Goal: Task Accomplishment & Management: Complete application form

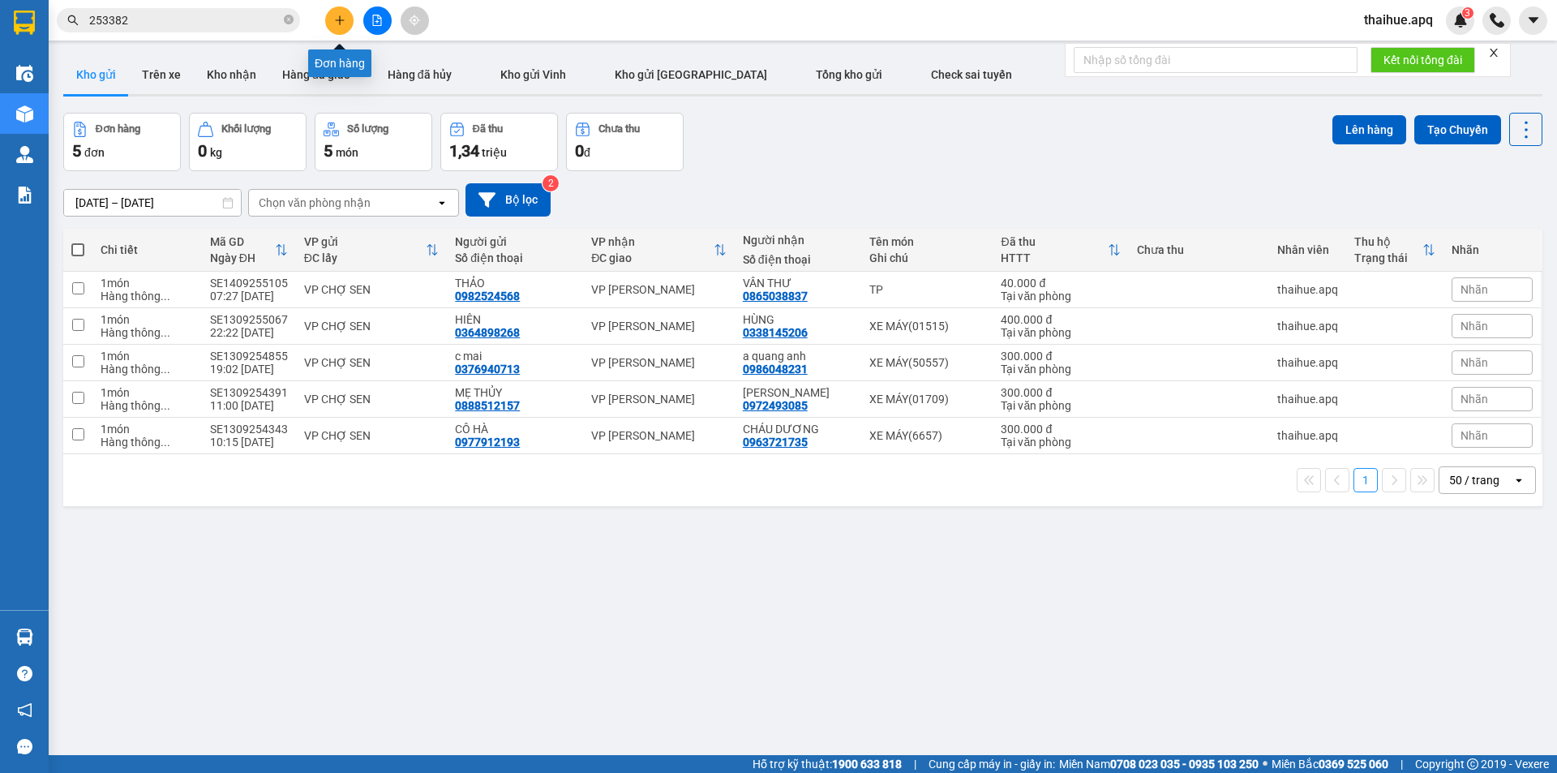
click at [335, 24] on icon "plus" at bounding box center [339, 20] width 11 height 11
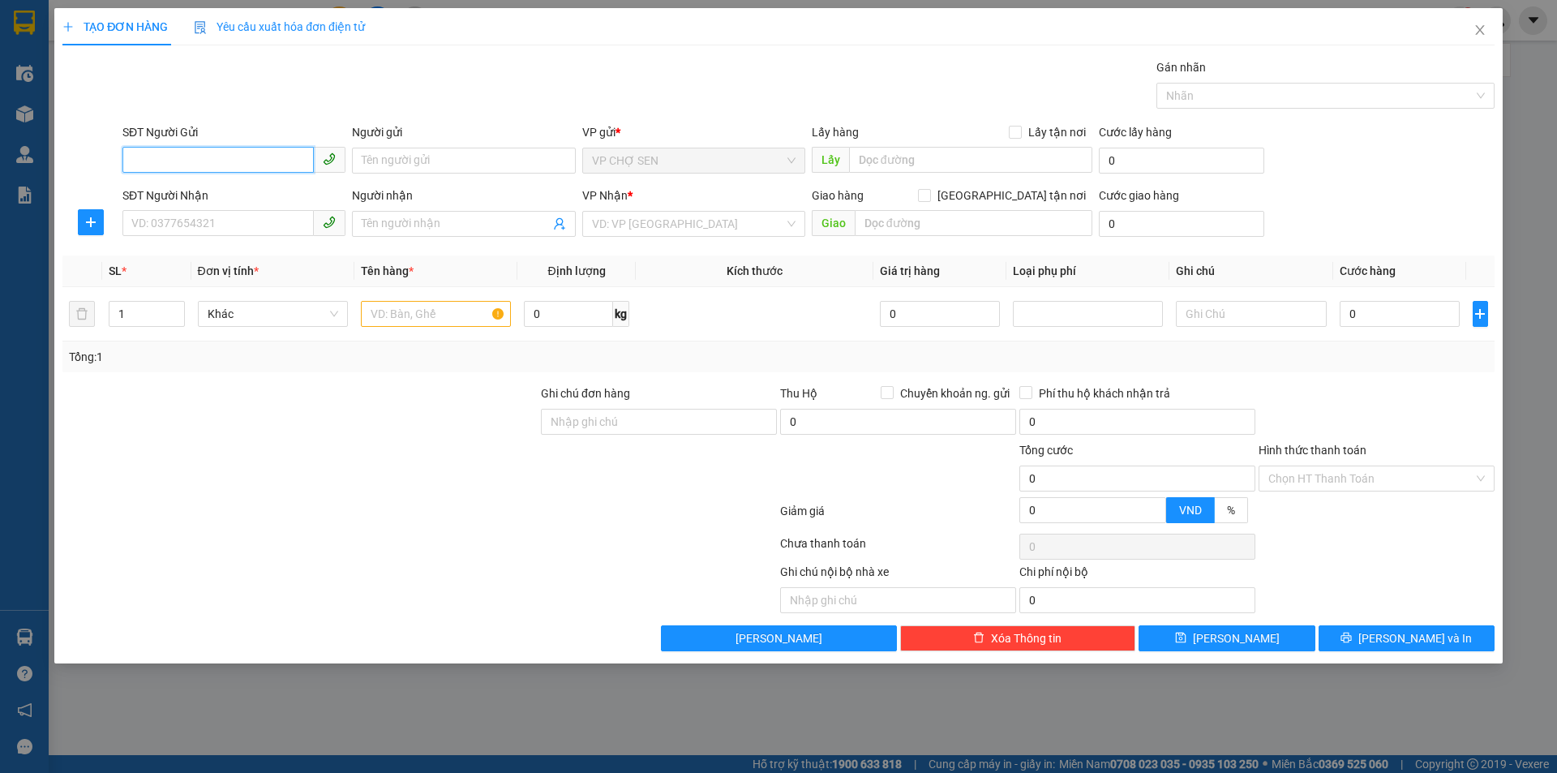
click at [273, 160] on input "SĐT Người Gửi" at bounding box center [217, 160] width 191 height 26
type input "0366451344"
click at [498, 158] on input "Người gửi" at bounding box center [463, 161] width 223 height 26
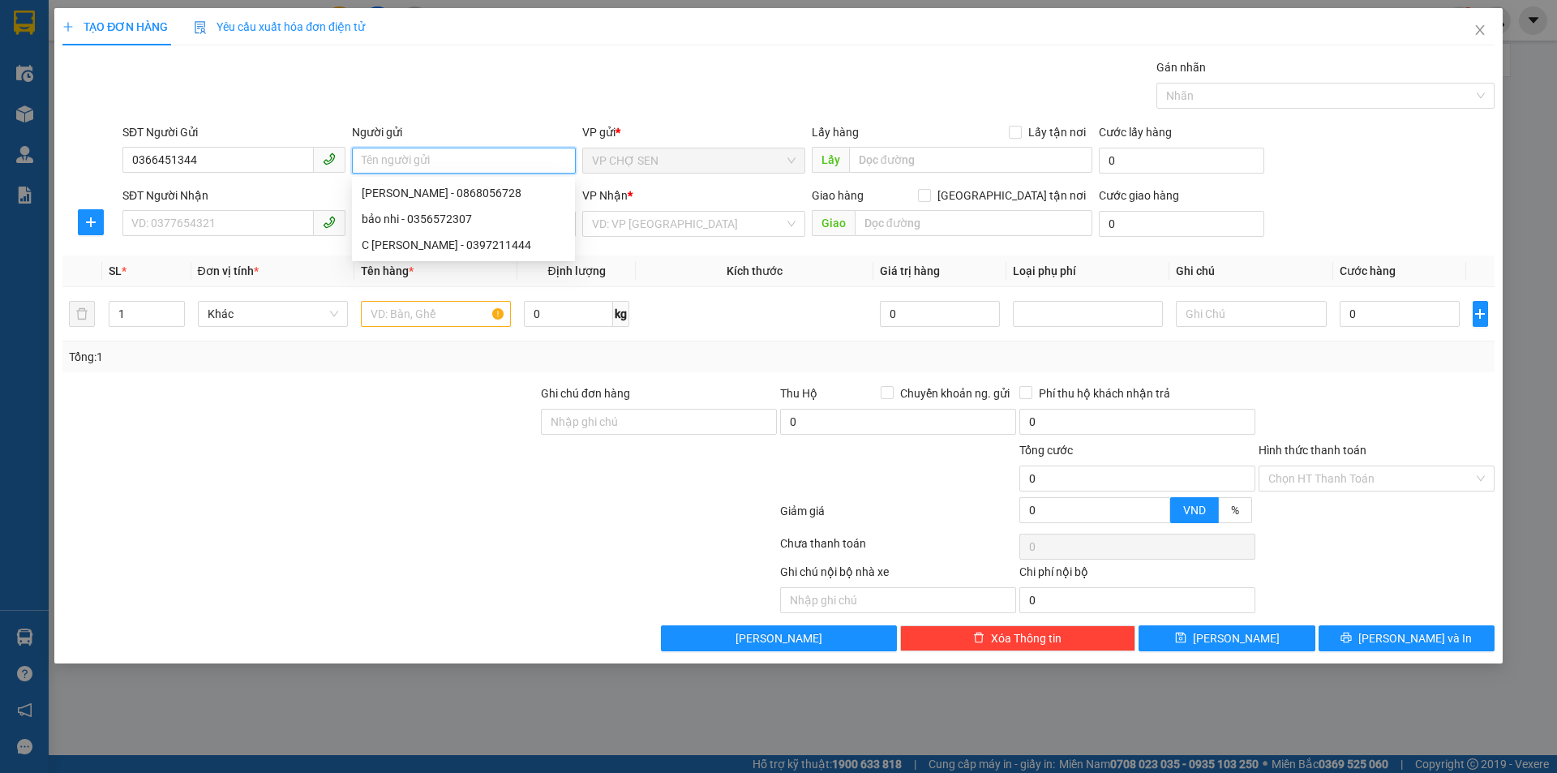
click at [491, 156] on input "Người gửi" at bounding box center [463, 161] width 223 height 26
click at [259, 224] on input "SĐT Người Nhận" at bounding box center [217, 223] width 191 height 26
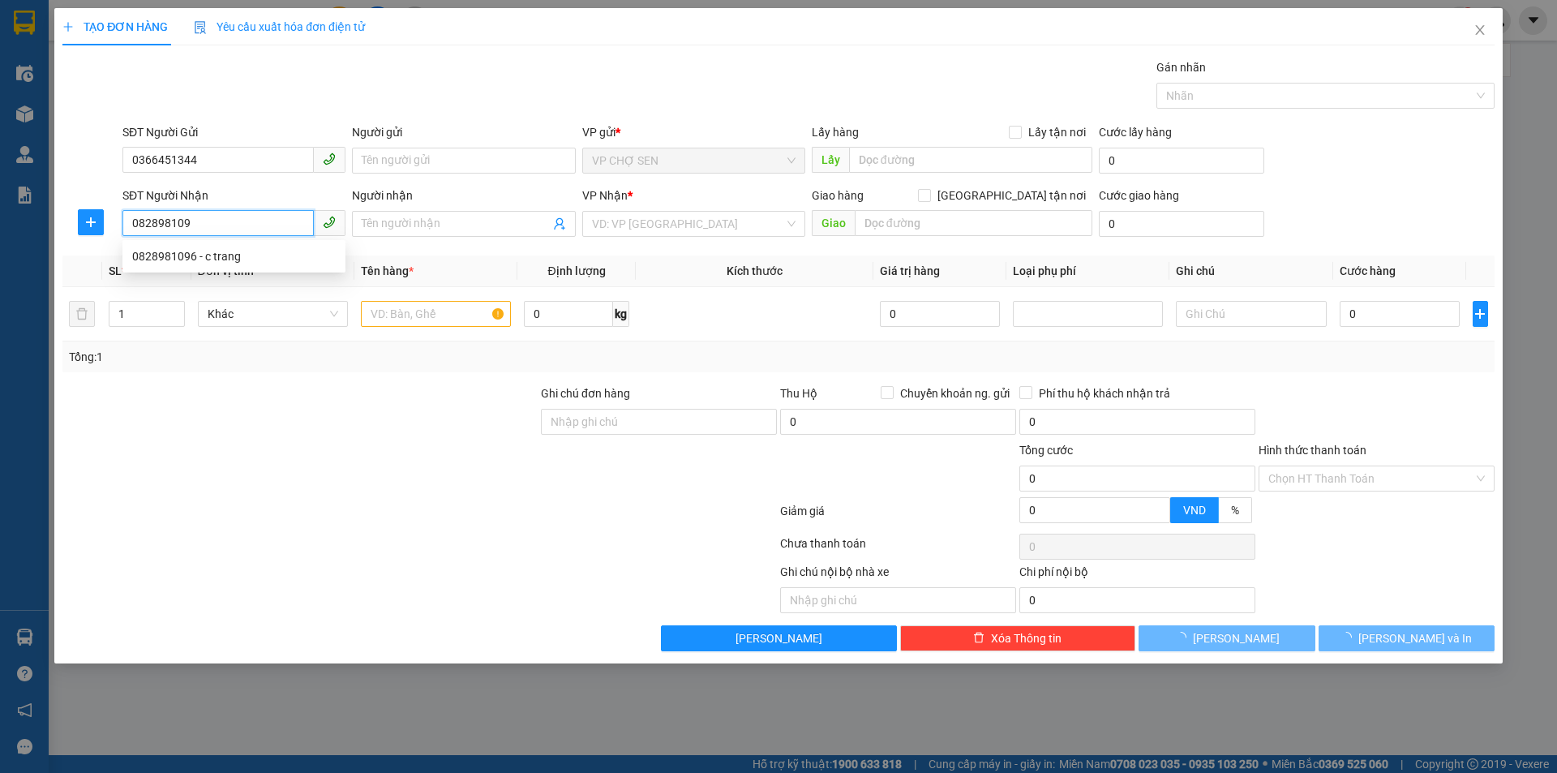
type input "0828981096"
click at [219, 255] on div "0828981096 - c trang" at bounding box center [234, 256] width 204 height 18
type input "c trang"
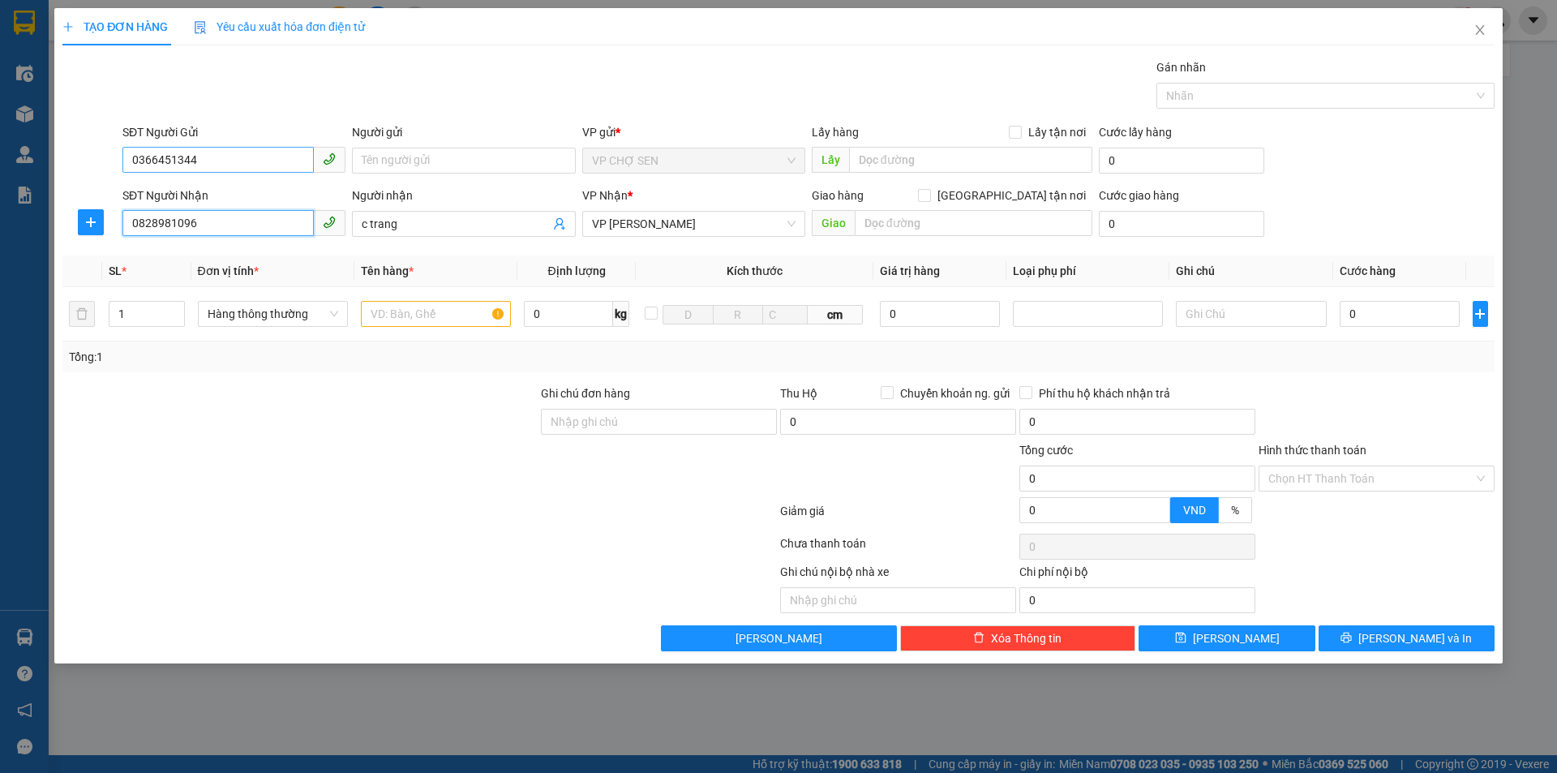
type input "0828981096"
click at [264, 155] on input "0366451344" at bounding box center [217, 160] width 191 height 26
type input "0"
click at [232, 188] on div "0388549660 - [GEOGRAPHIC_DATA]" at bounding box center [234, 193] width 204 height 18
type input "0388549660"
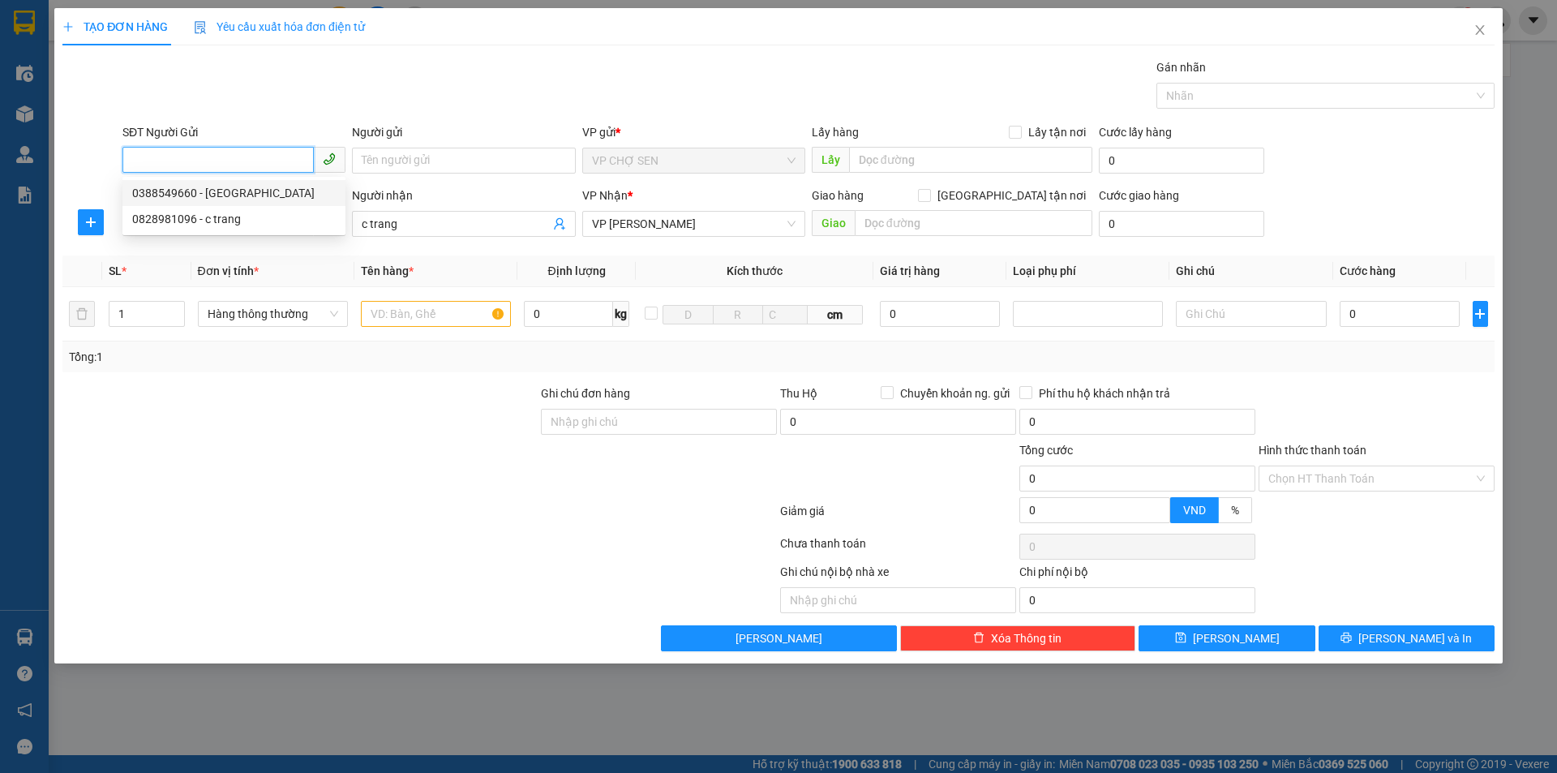
type input "bác hiệp"
type input "0388549660"
click at [469, 315] on input "text" at bounding box center [436, 314] width 150 height 26
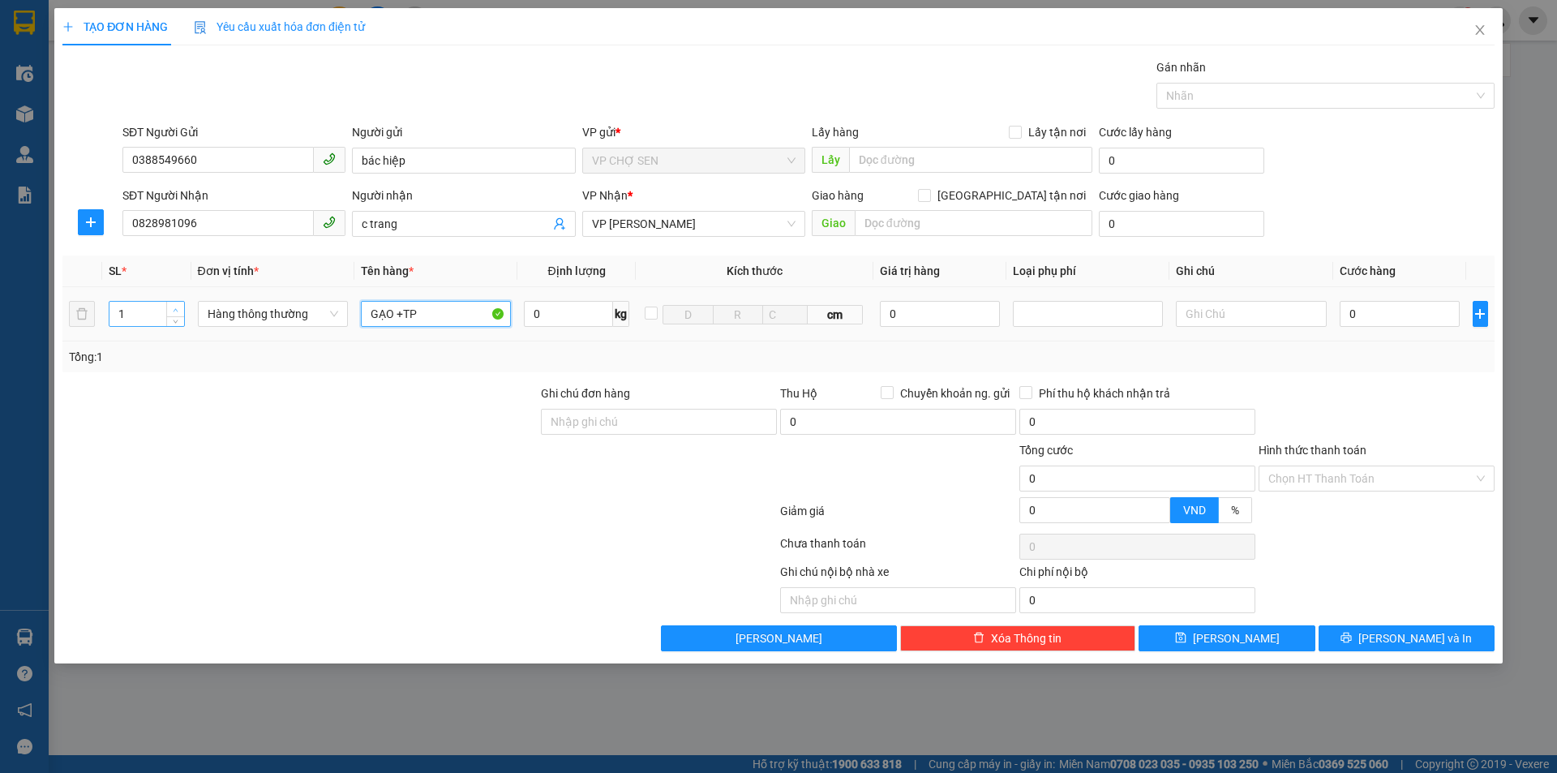
type input "GẠO +TP"
type input "2"
click at [176, 306] on span "up" at bounding box center [176, 310] width 10 height 10
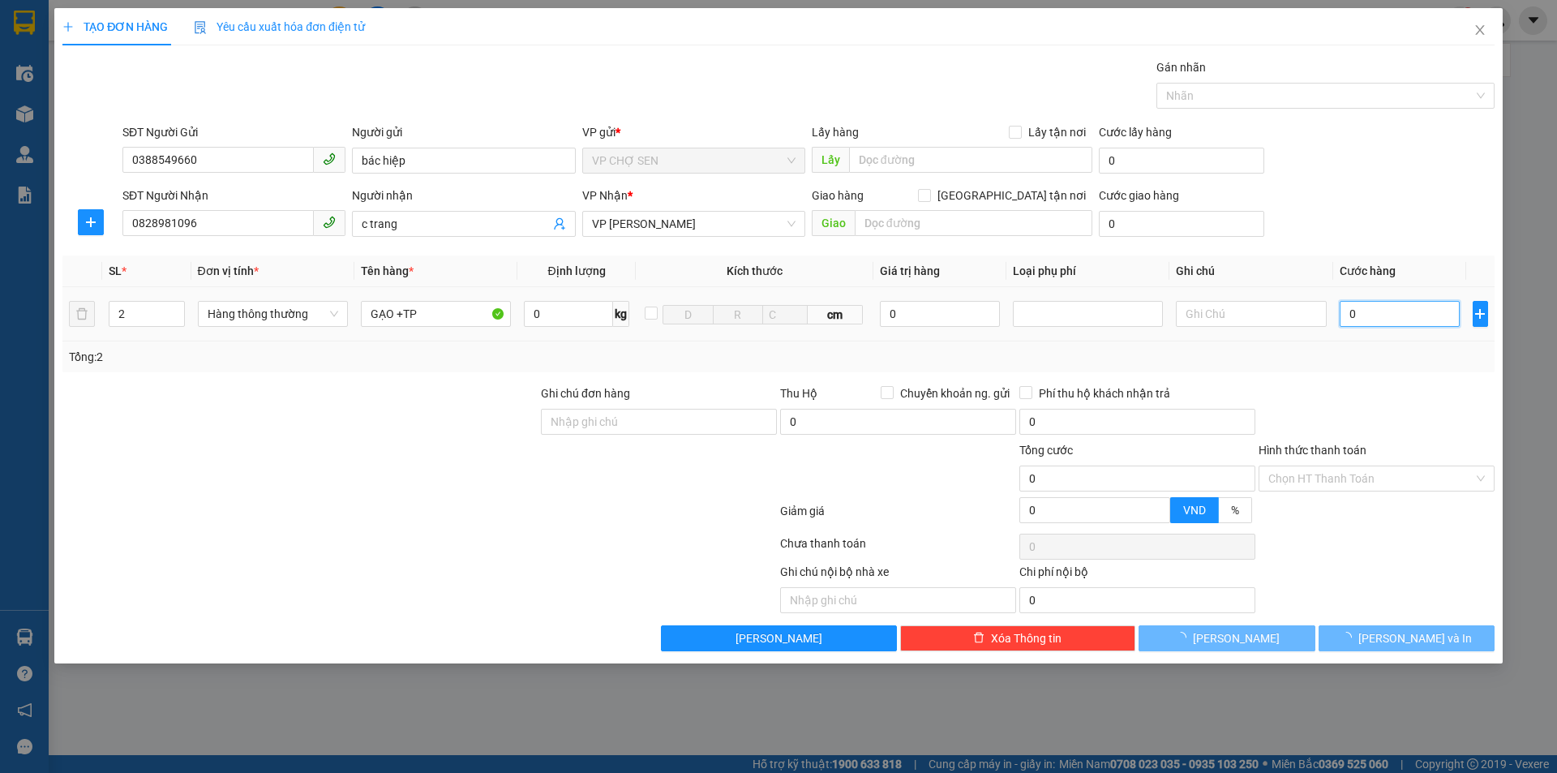
click at [1417, 309] on input "0" at bounding box center [1400, 314] width 121 height 26
type input "8"
type input "80"
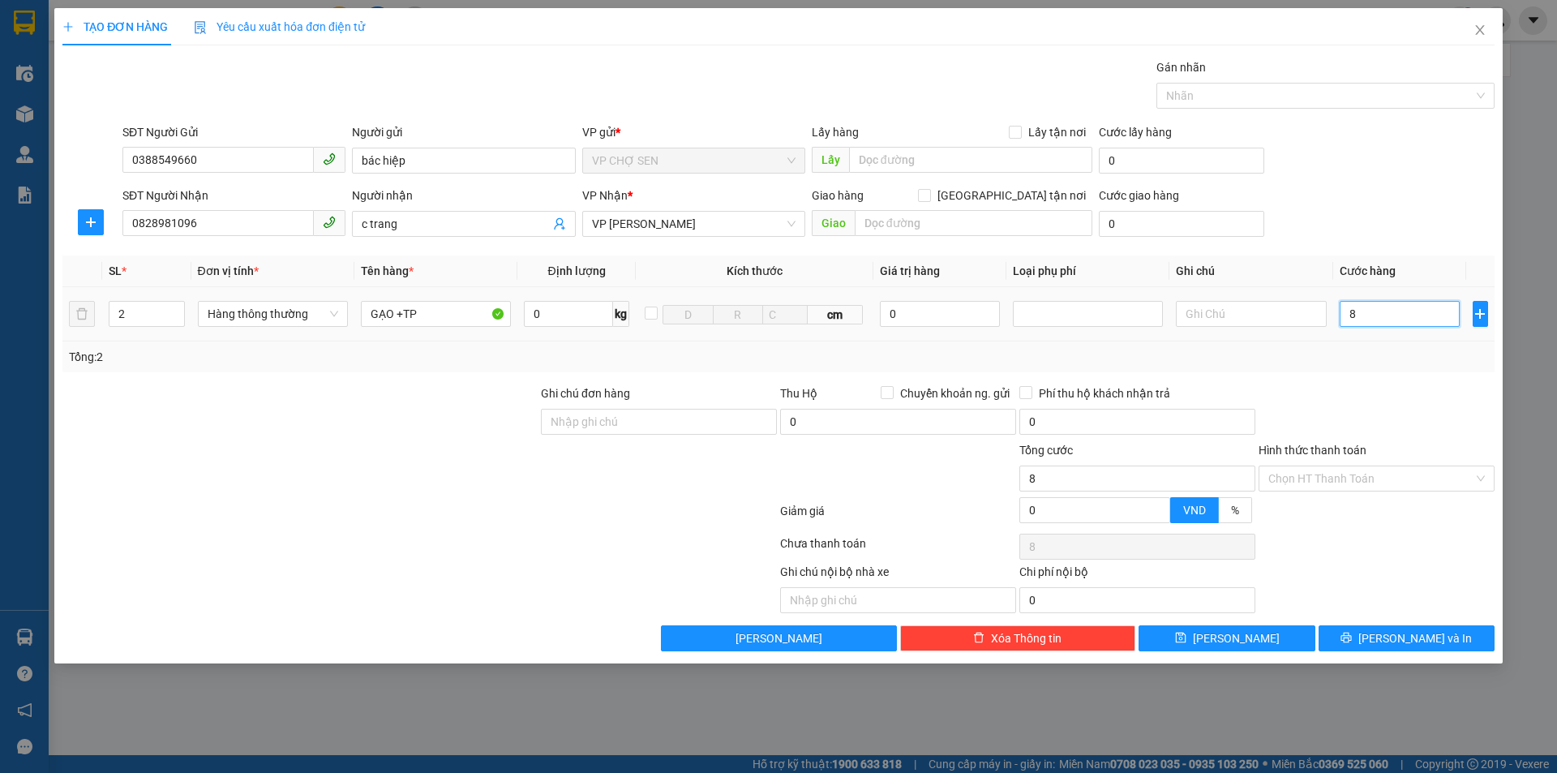
type input "80"
type input "800"
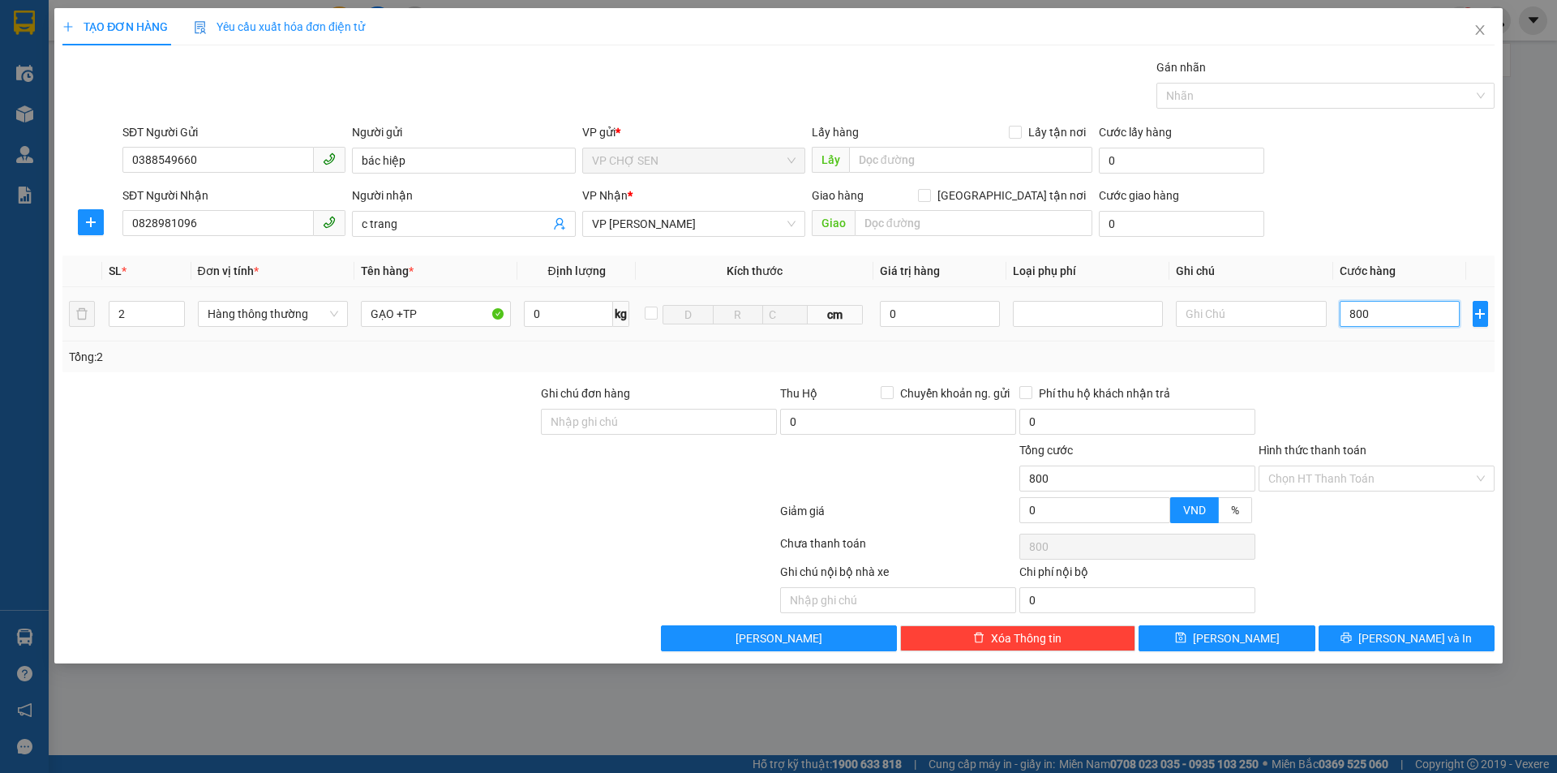
type input "8.000"
type input "80.000"
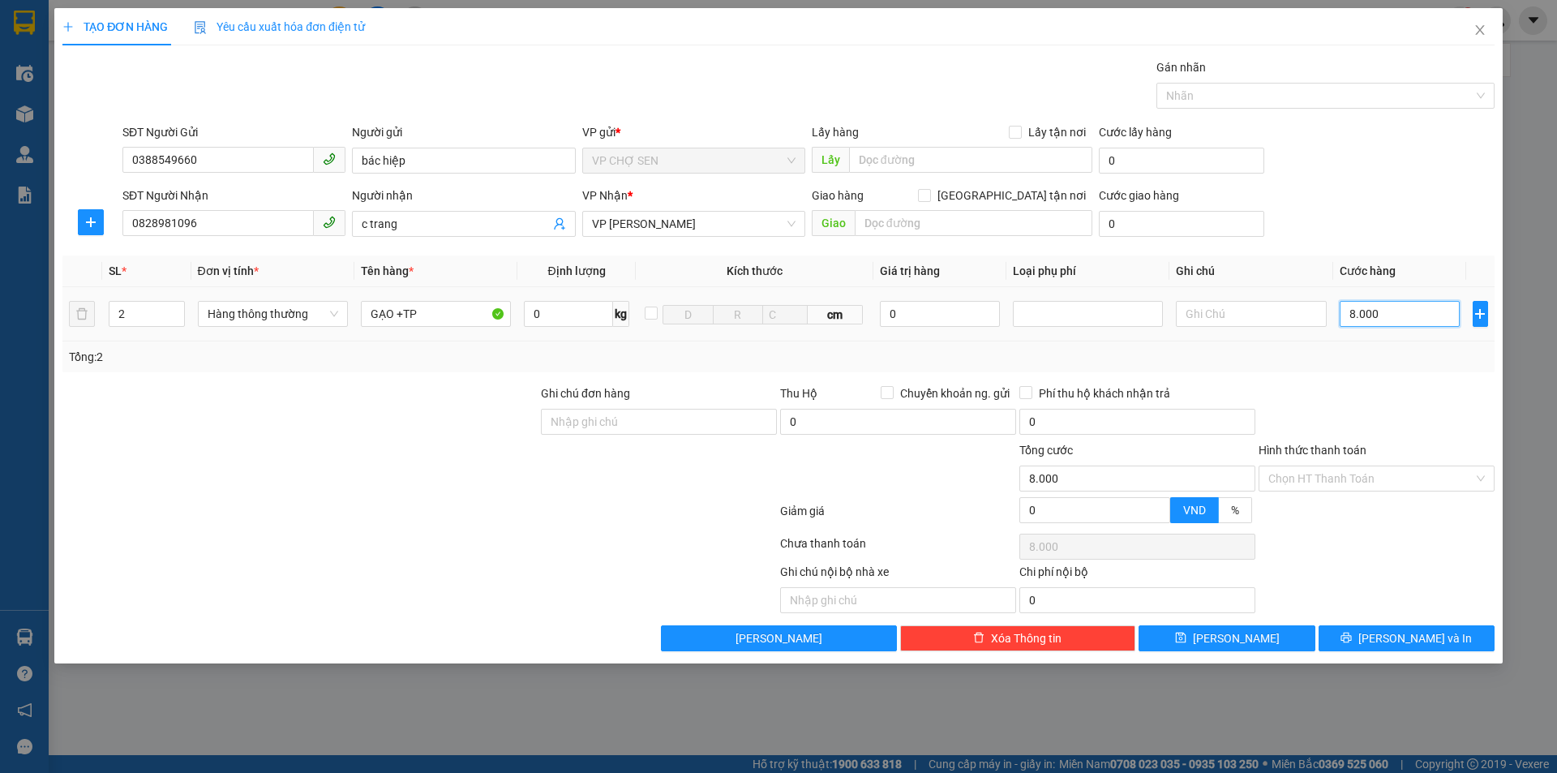
type input "80.000"
type input "8.000"
type input "800"
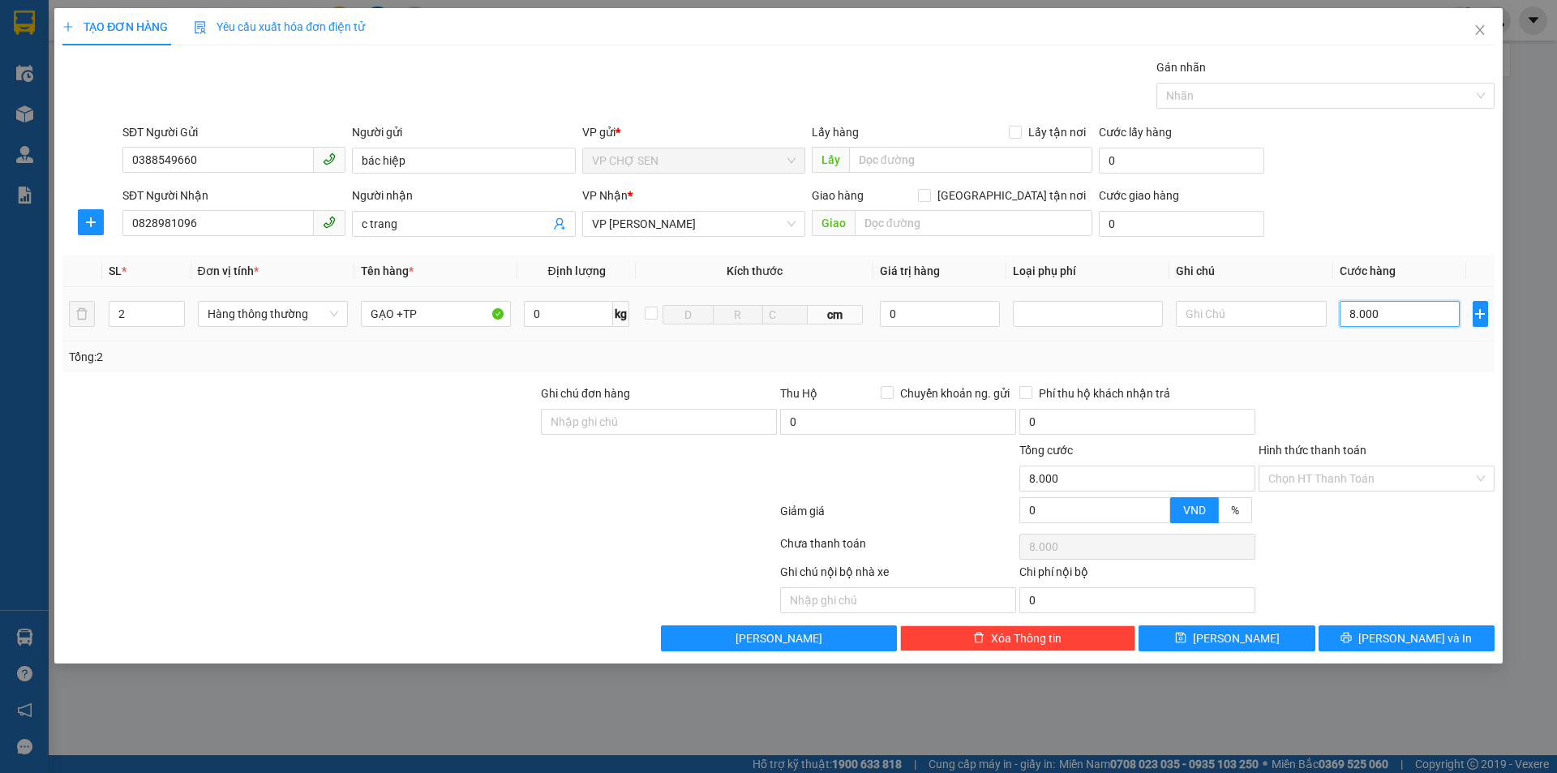
type input "800"
type input "80"
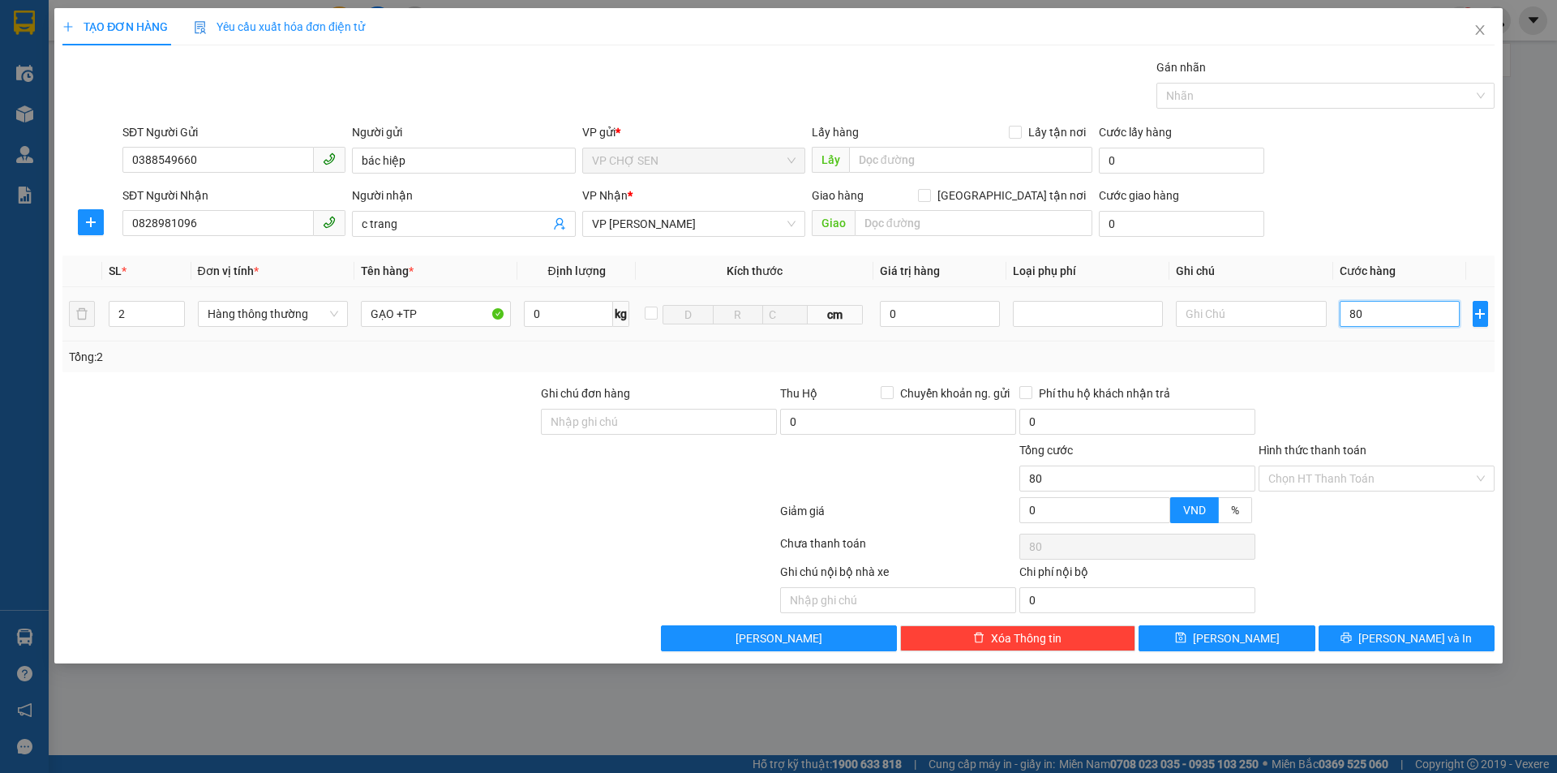
type input "8"
type input "0"
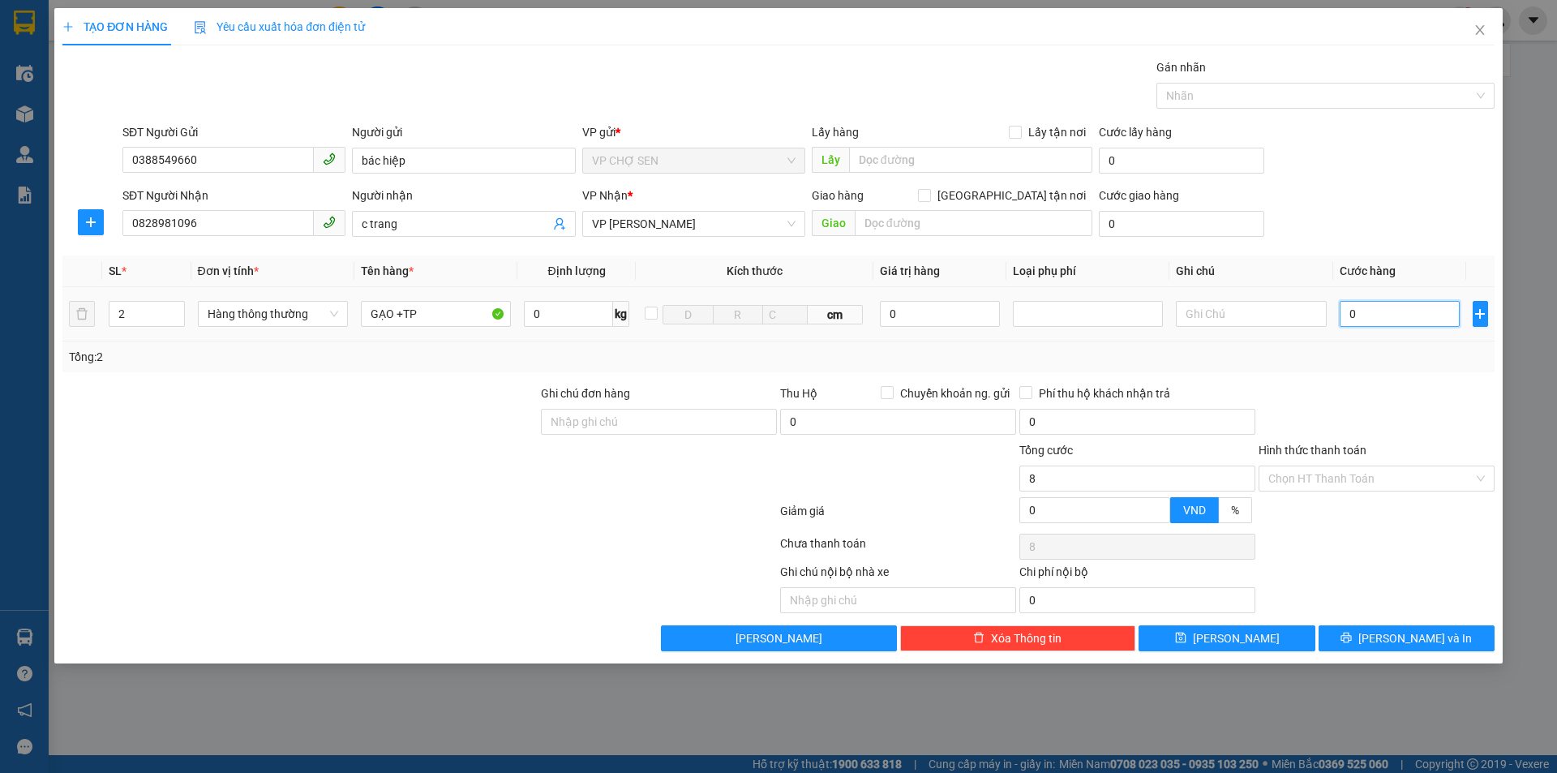
type input "0"
type input "07"
type input "7"
type input "070"
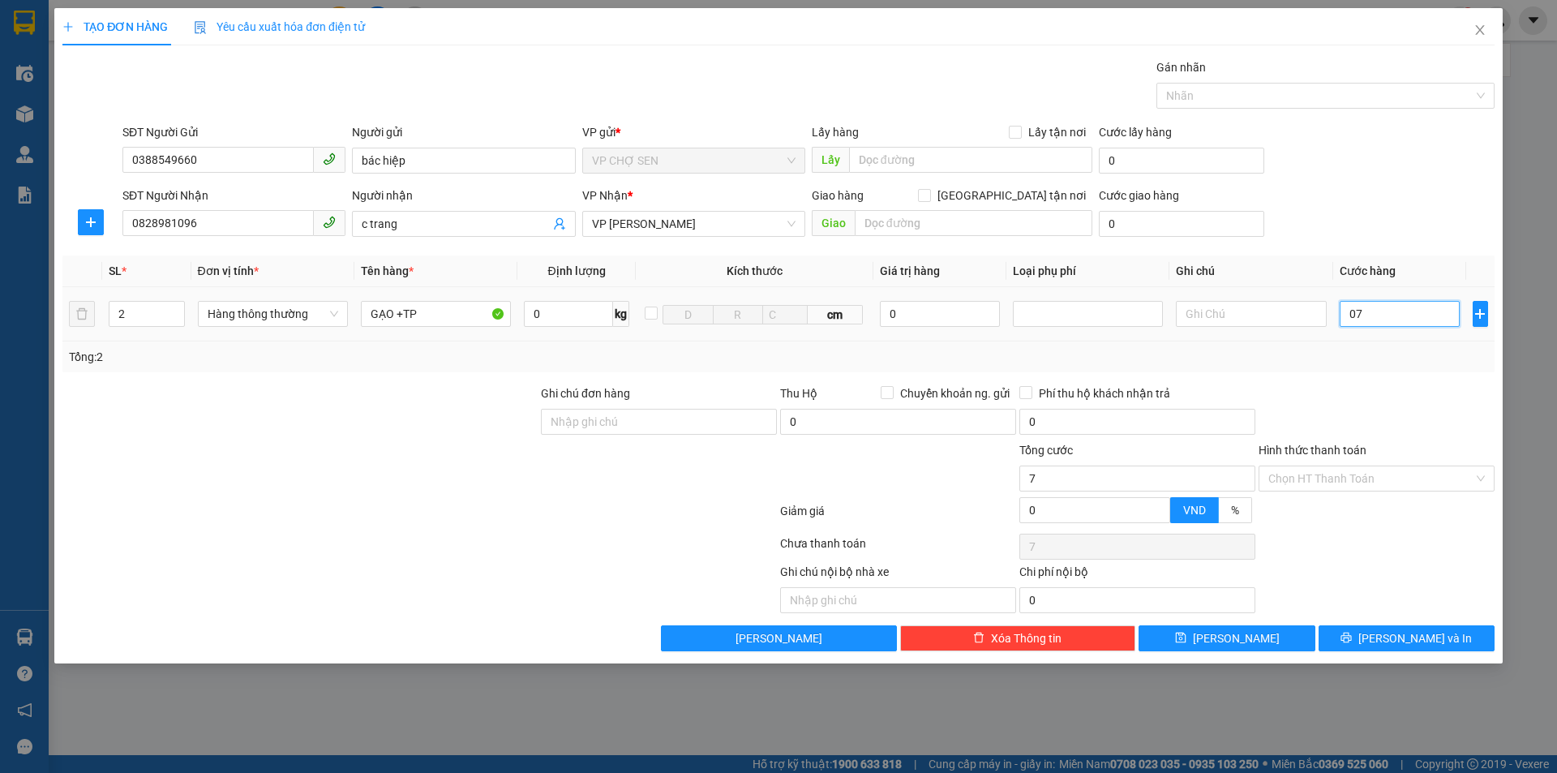
type input "70"
type input "0.700"
type input "700"
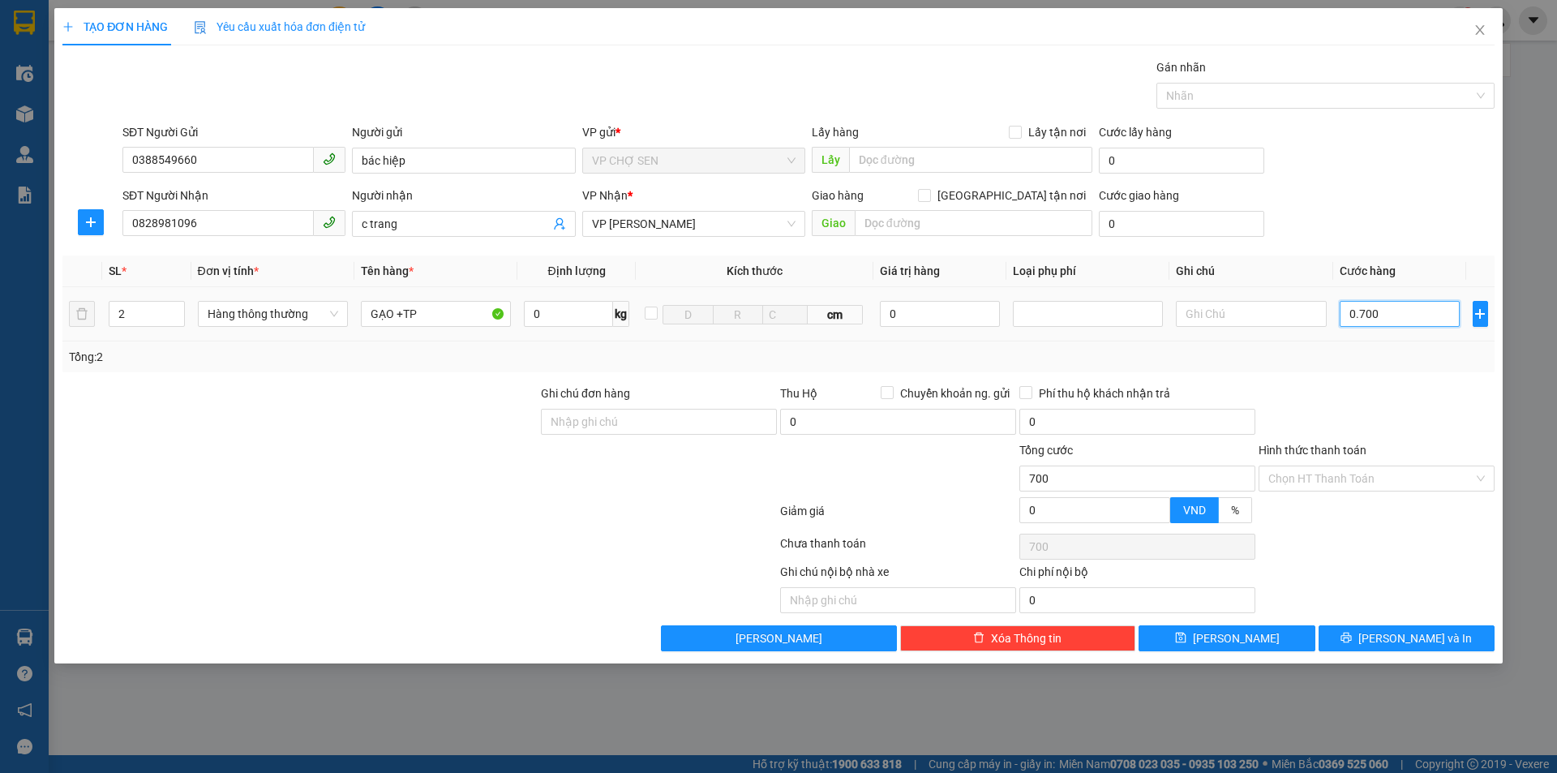
type input "07.000"
type input "7.000"
type input "070.000"
type input "70.000"
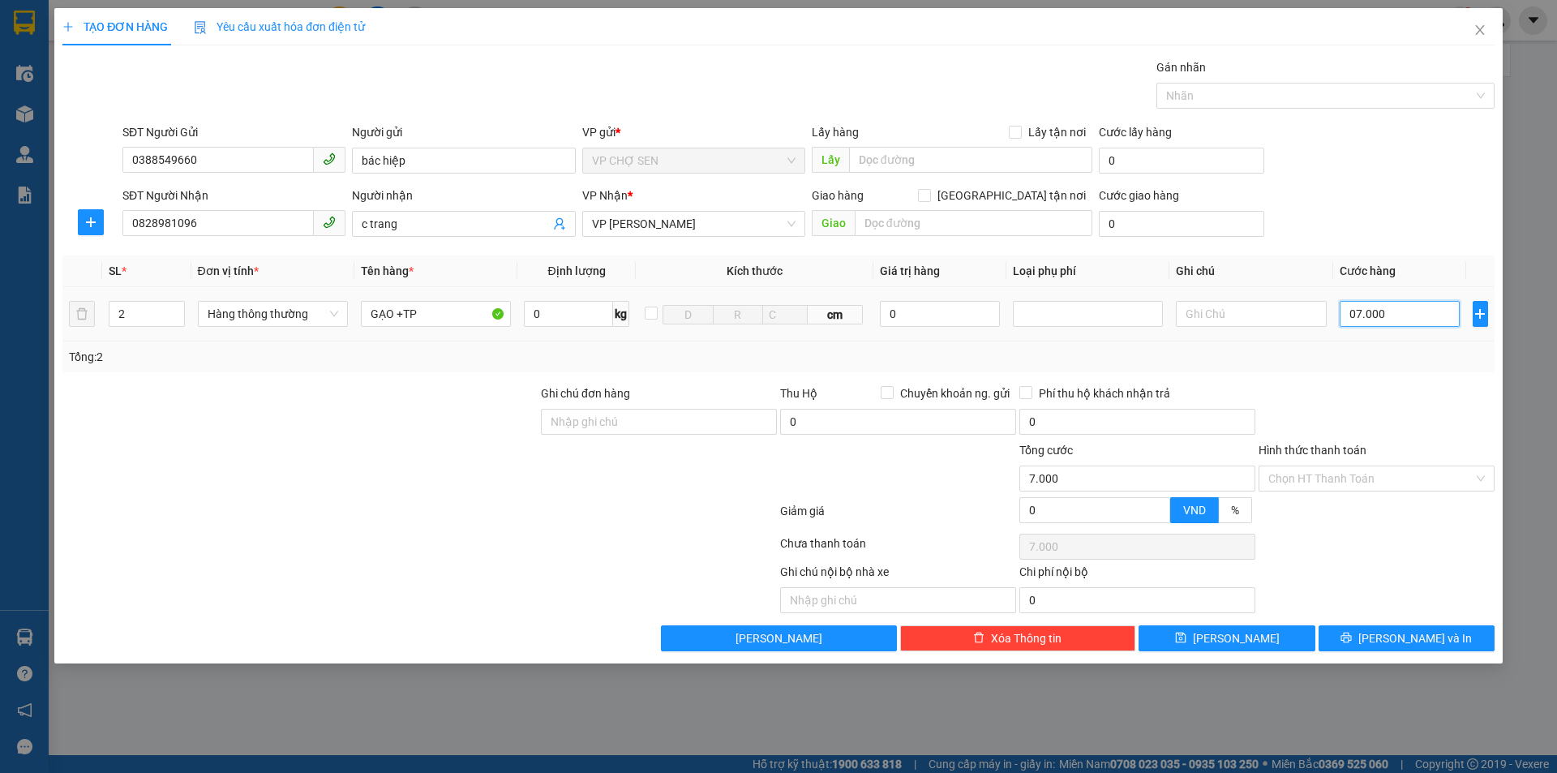
type input "70.000"
click at [1379, 371] on div "Tổng: 2" at bounding box center [778, 356] width 1432 height 31
click at [1351, 473] on input "Hình thức thanh toán" at bounding box center [1370, 478] width 205 height 24
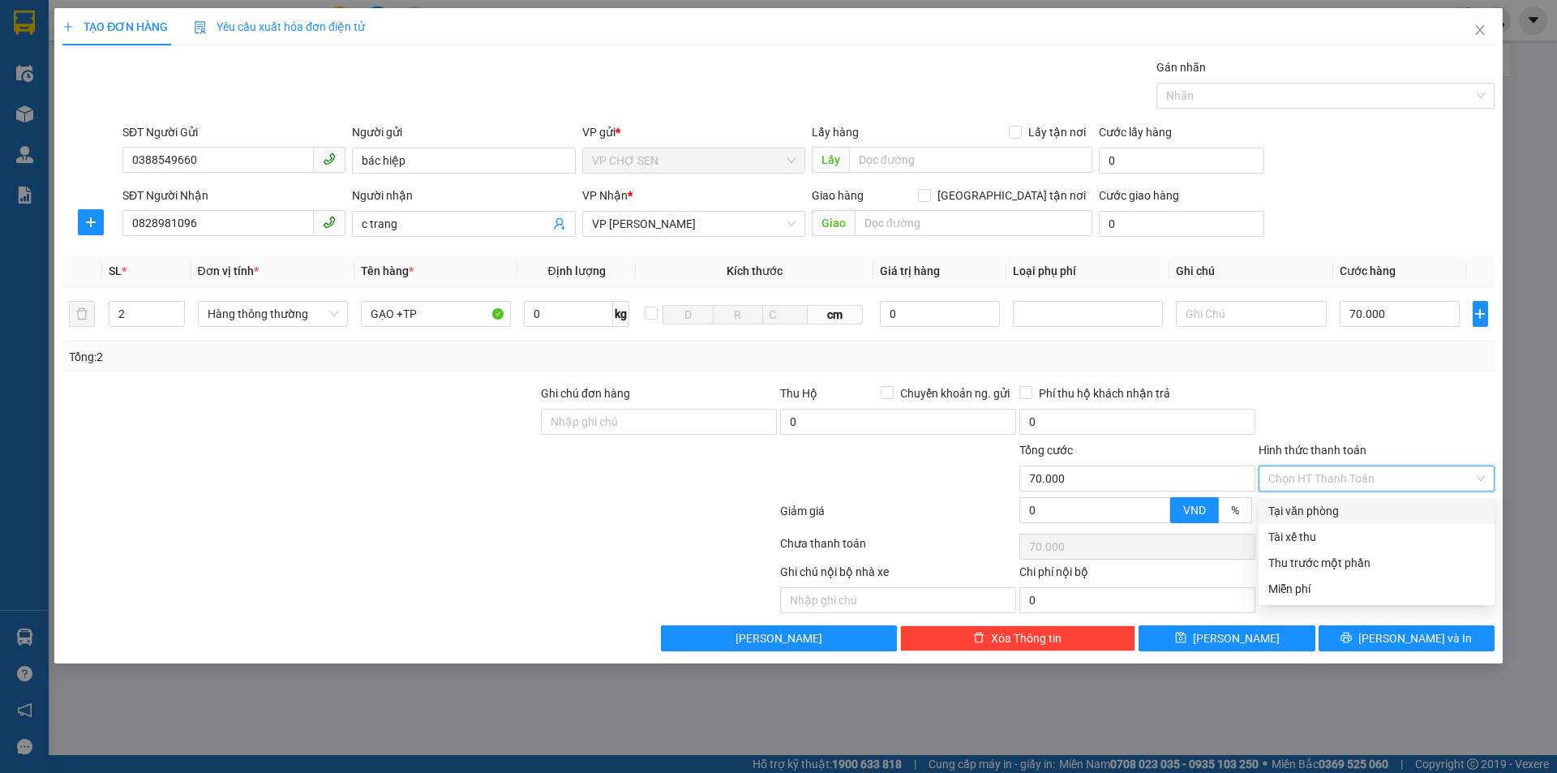
click at [1330, 509] on div "Tại văn phòng" at bounding box center [1376, 511] width 217 height 18
type input "0"
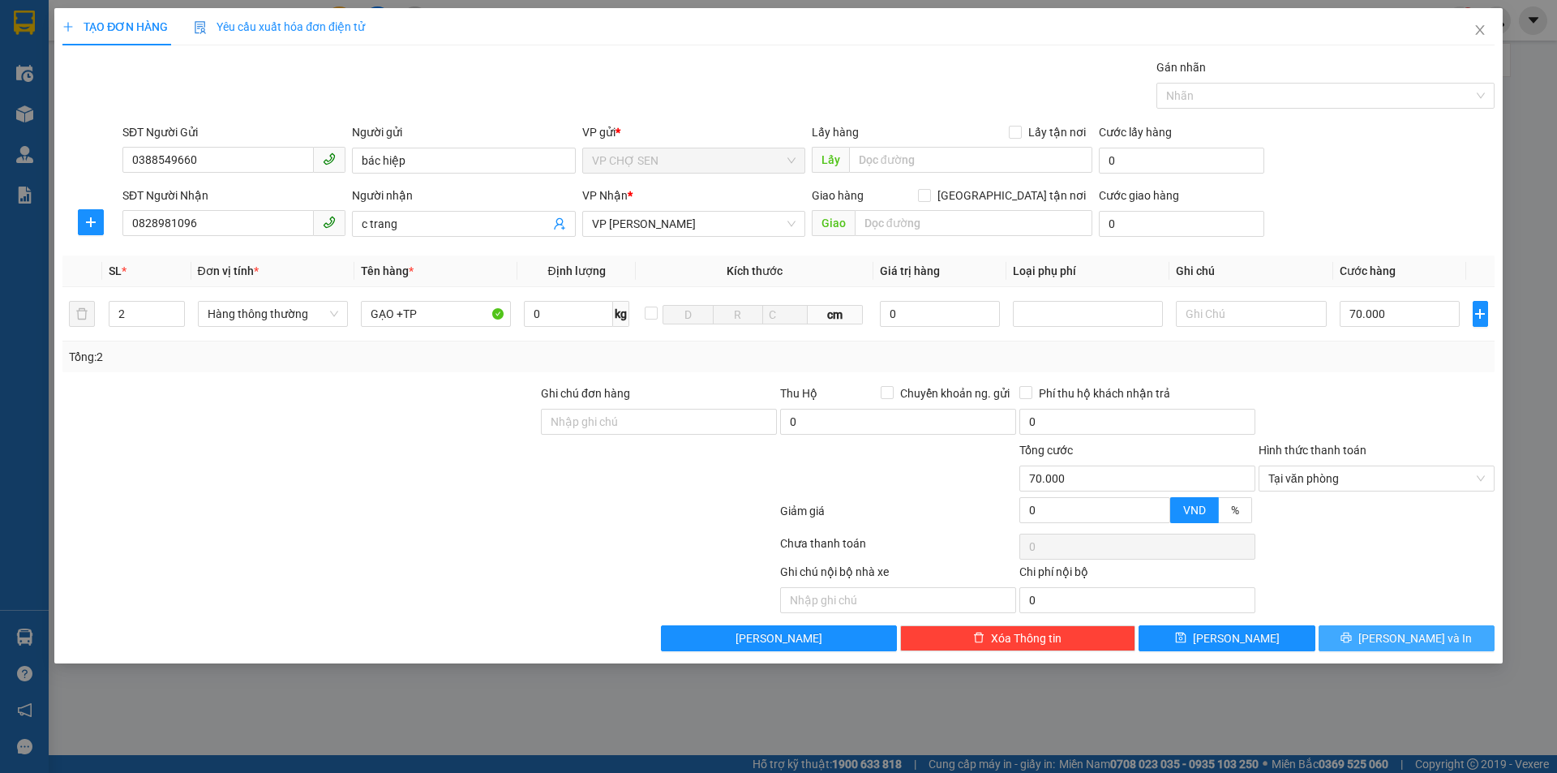
click at [1426, 641] on span "[PERSON_NAME] và In" at bounding box center [1415, 638] width 114 height 18
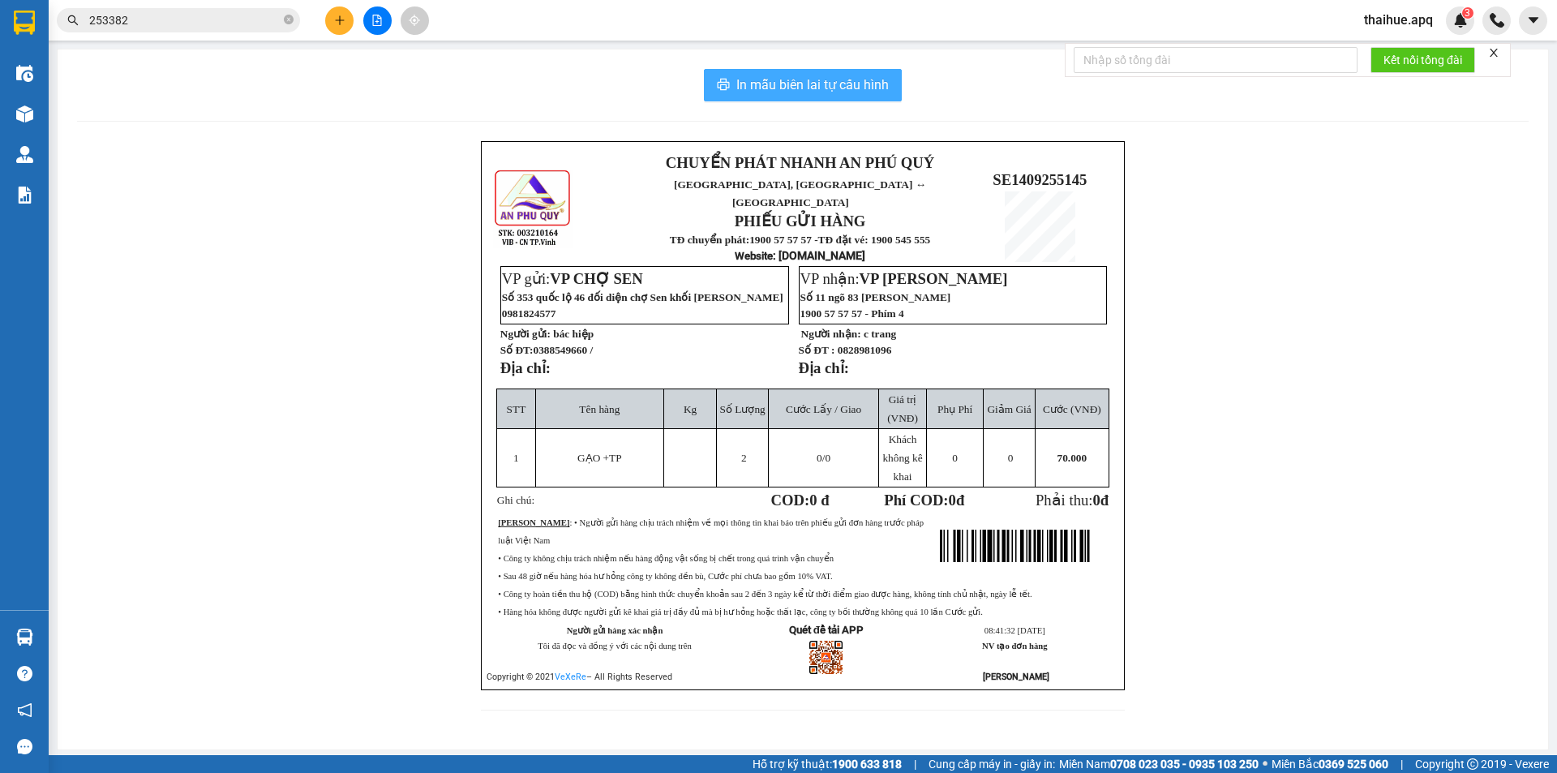
click at [830, 85] on span "In mẫu biên lai tự cấu hình" at bounding box center [812, 85] width 152 height 20
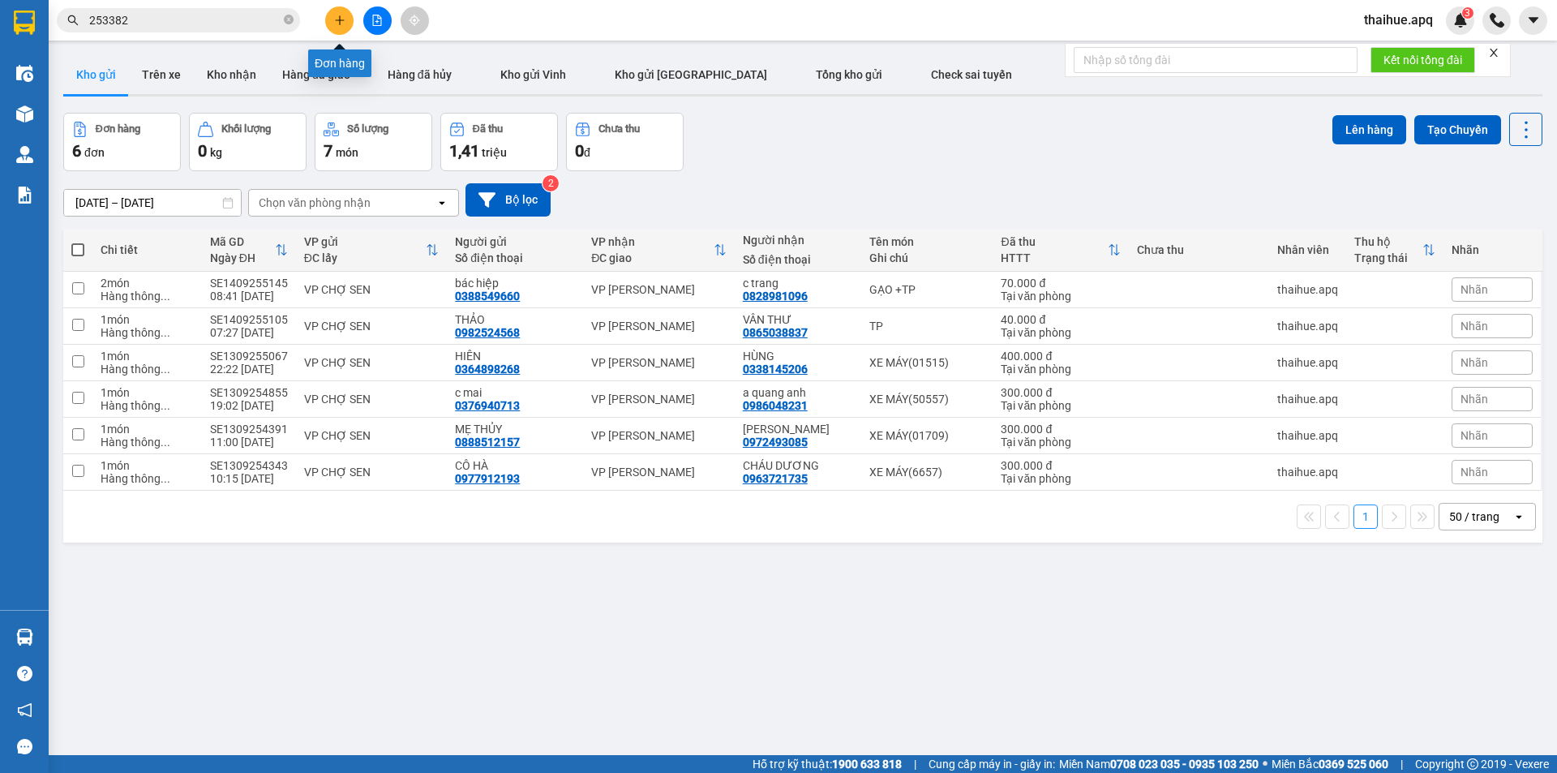
click at [341, 23] on icon "plus" at bounding box center [339, 20] width 11 height 11
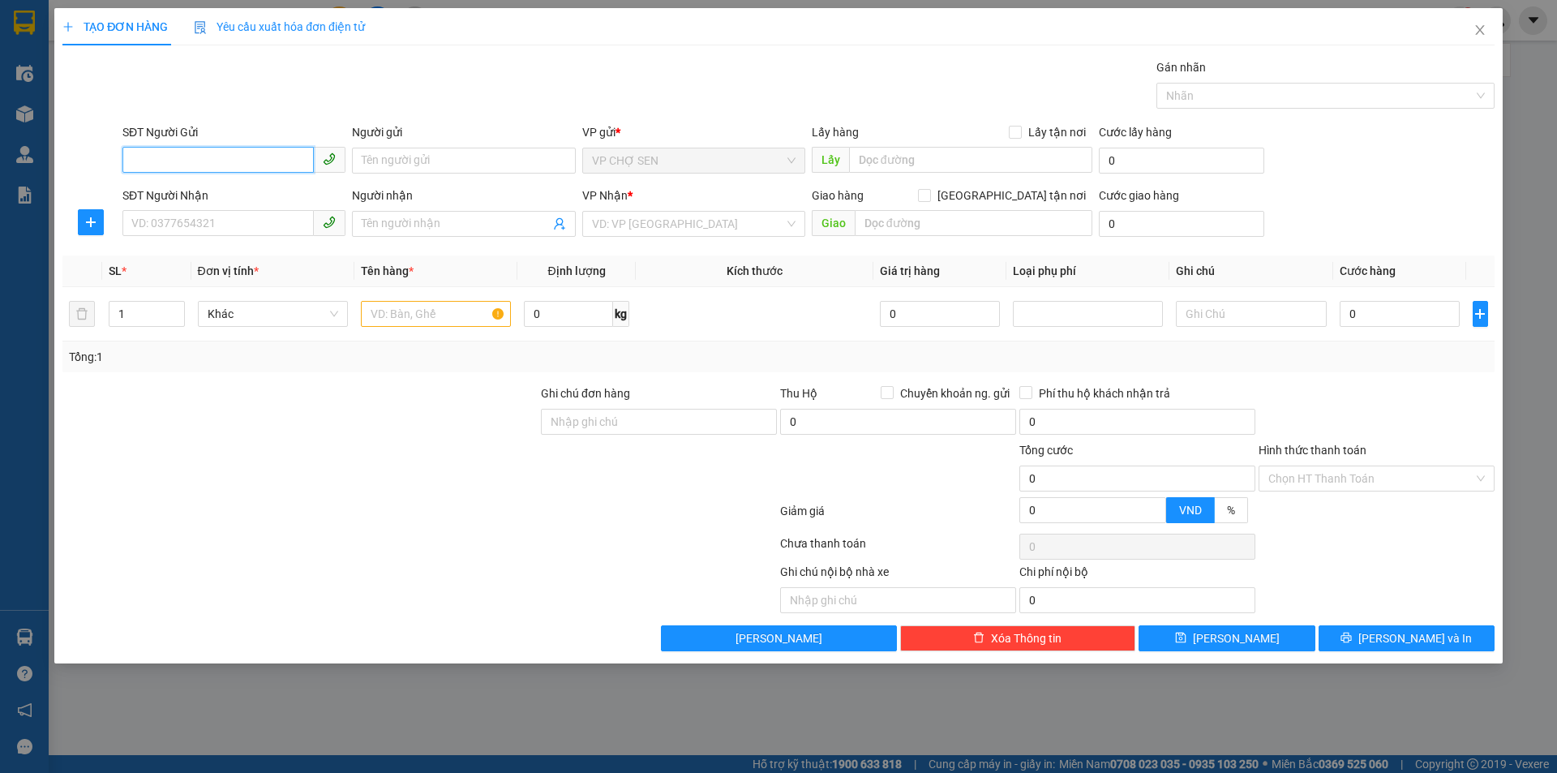
click at [288, 157] on input "SĐT Người Gửi" at bounding box center [217, 160] width 191 height 26
type input "0329474861"
click at [233, 192] on div "0329474861 - o hương" at bounding box center [234, 193] width 204 height 18
type input "o hương"
type input "0329474861"
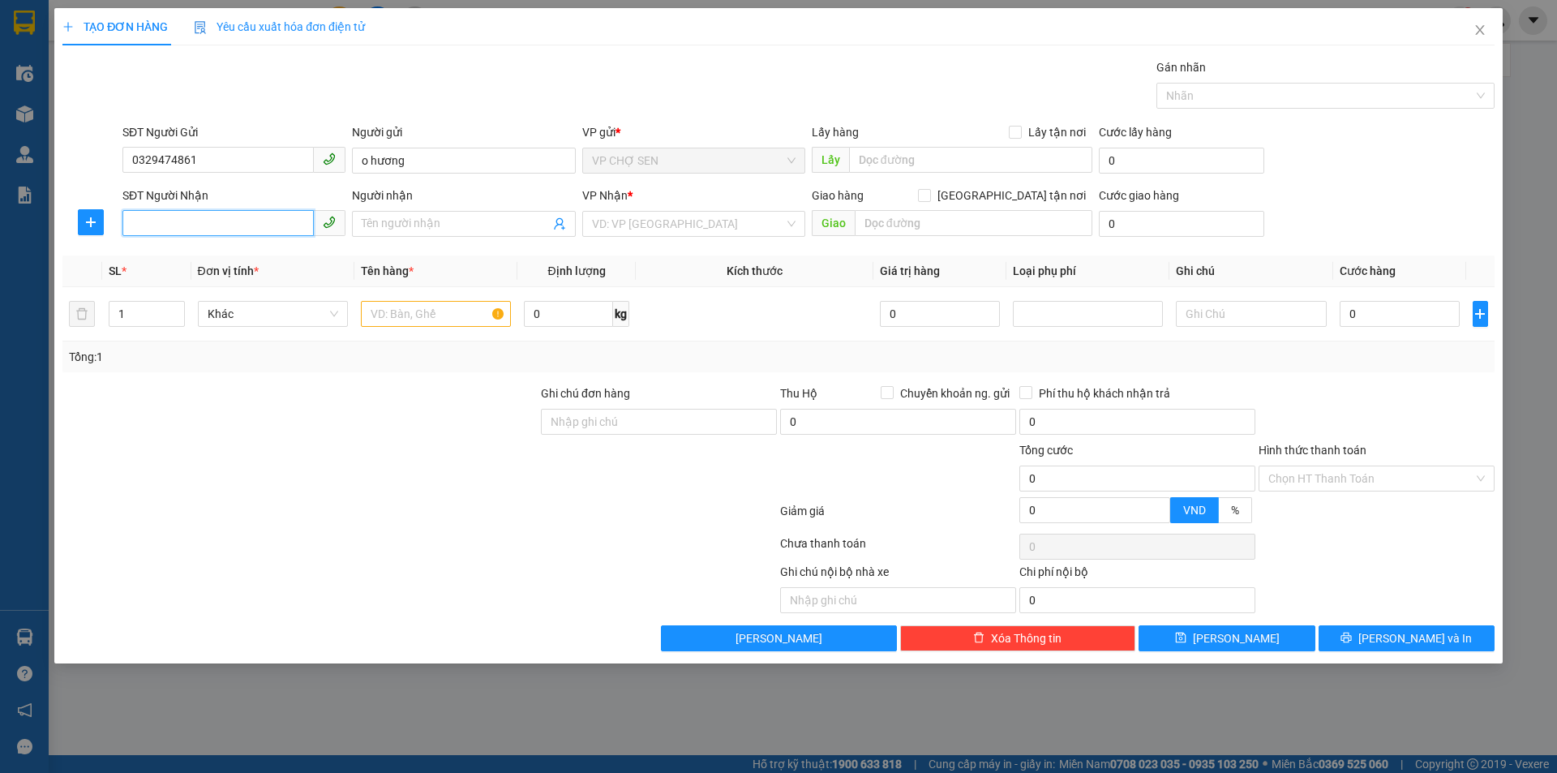
click at [254, 226] on input "SĐT Người Nhận" at bounding box center [217, 223] width 191 height 26
click at [226, 253] on div "0918650591 - a việt" at bounding box center [234, 256] width 204 height 18
type input "0918650591"
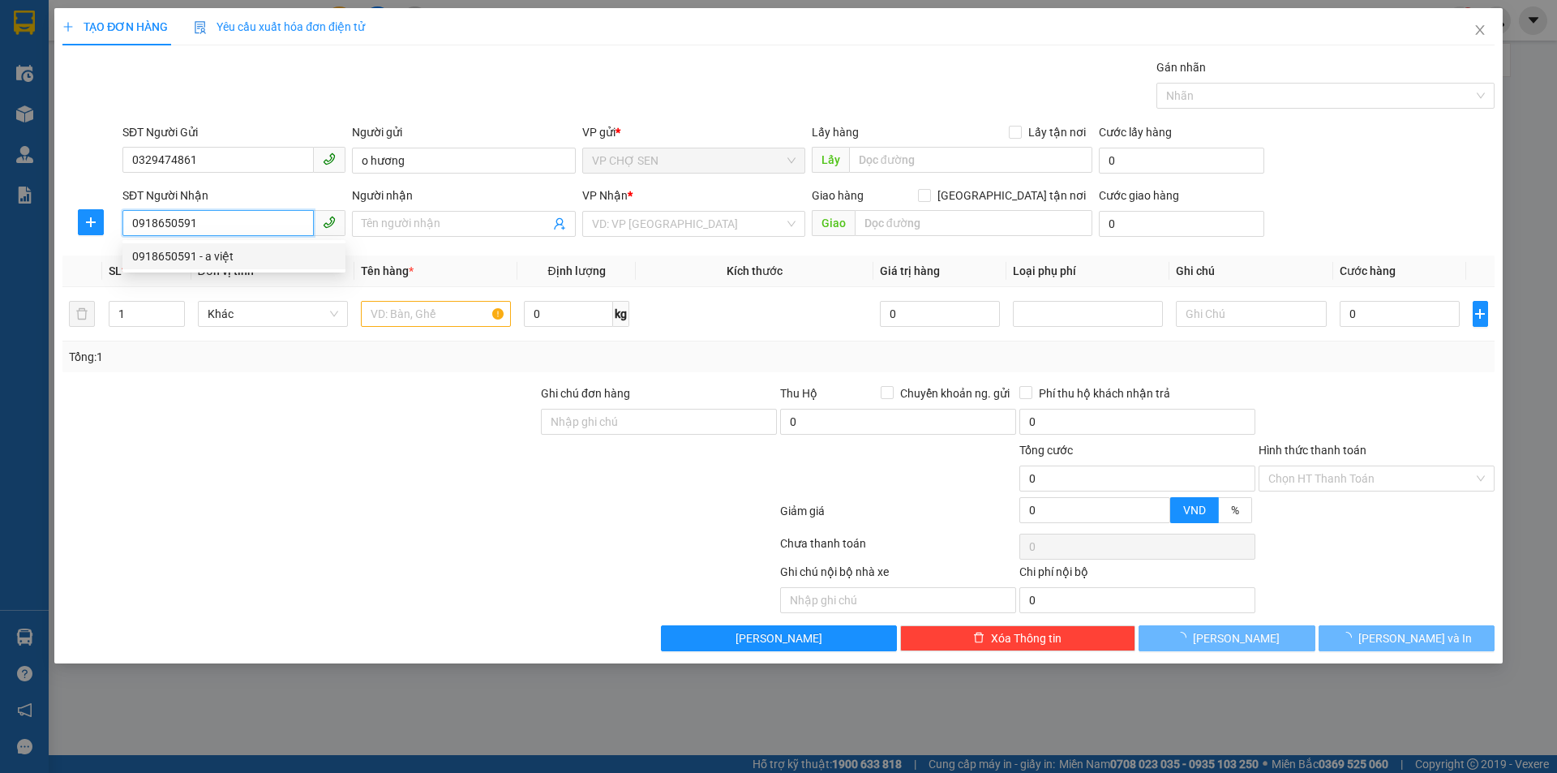
type input "a việt"
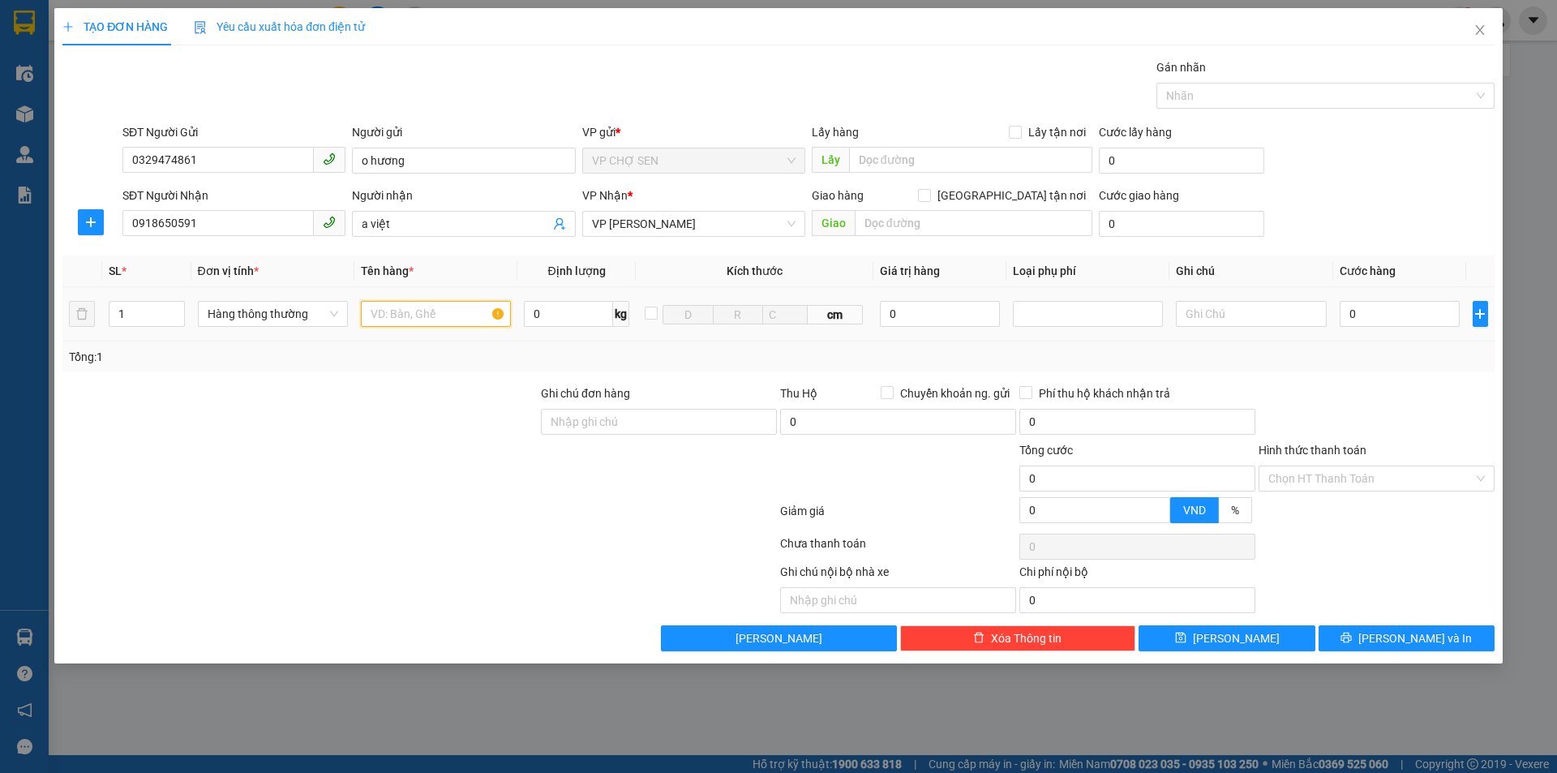
click at [468, 313] on input "text" at bounding box center [436, 314] width 150 height 26
type input "TP"
click at [1430, 311] on input "0" at bounding box center [1400, 314] width 121 height 26
type input "5"
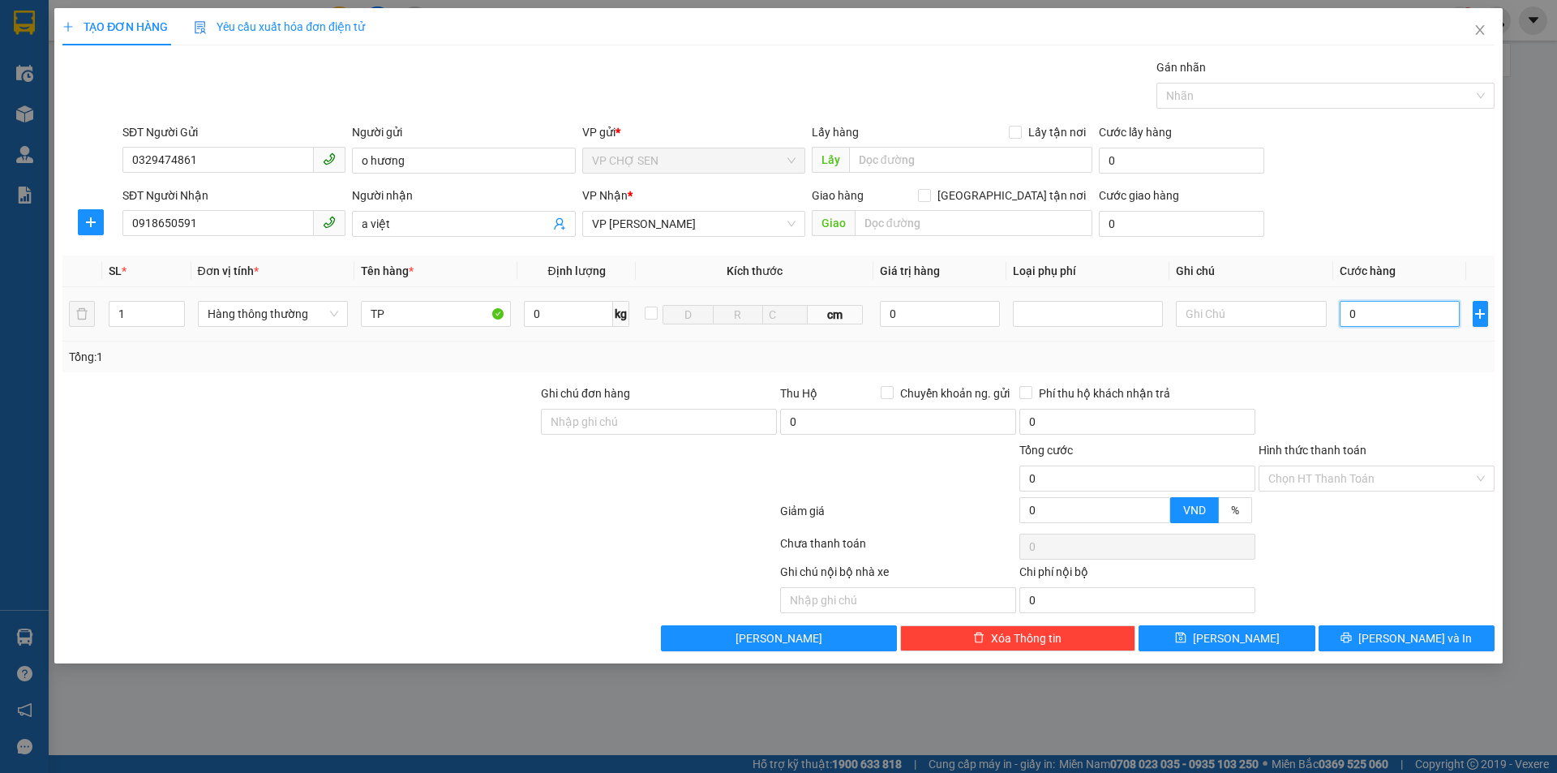
type input "5"
type input "50"
type input "500"
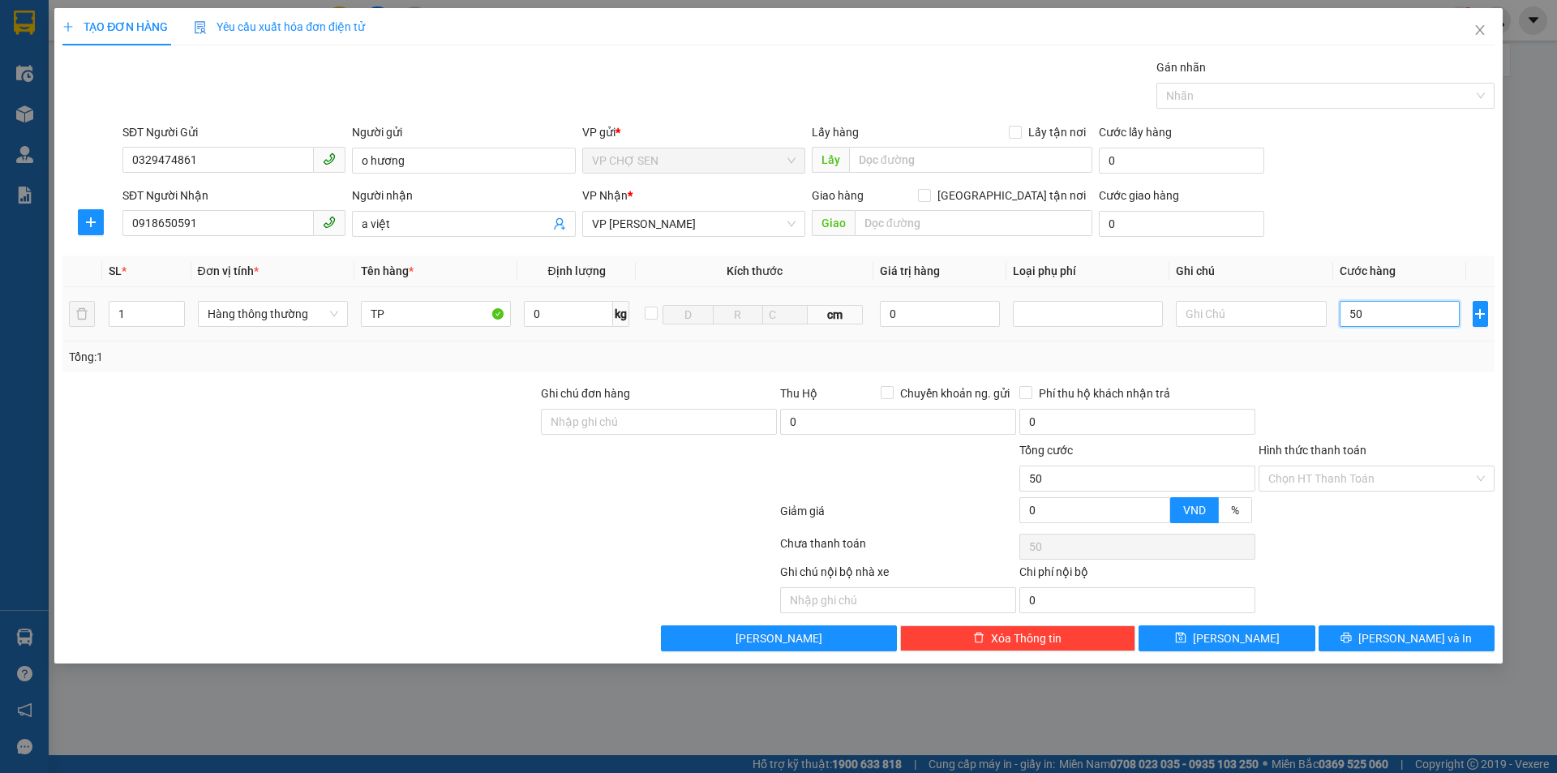
type input "500"
type input "5.000"
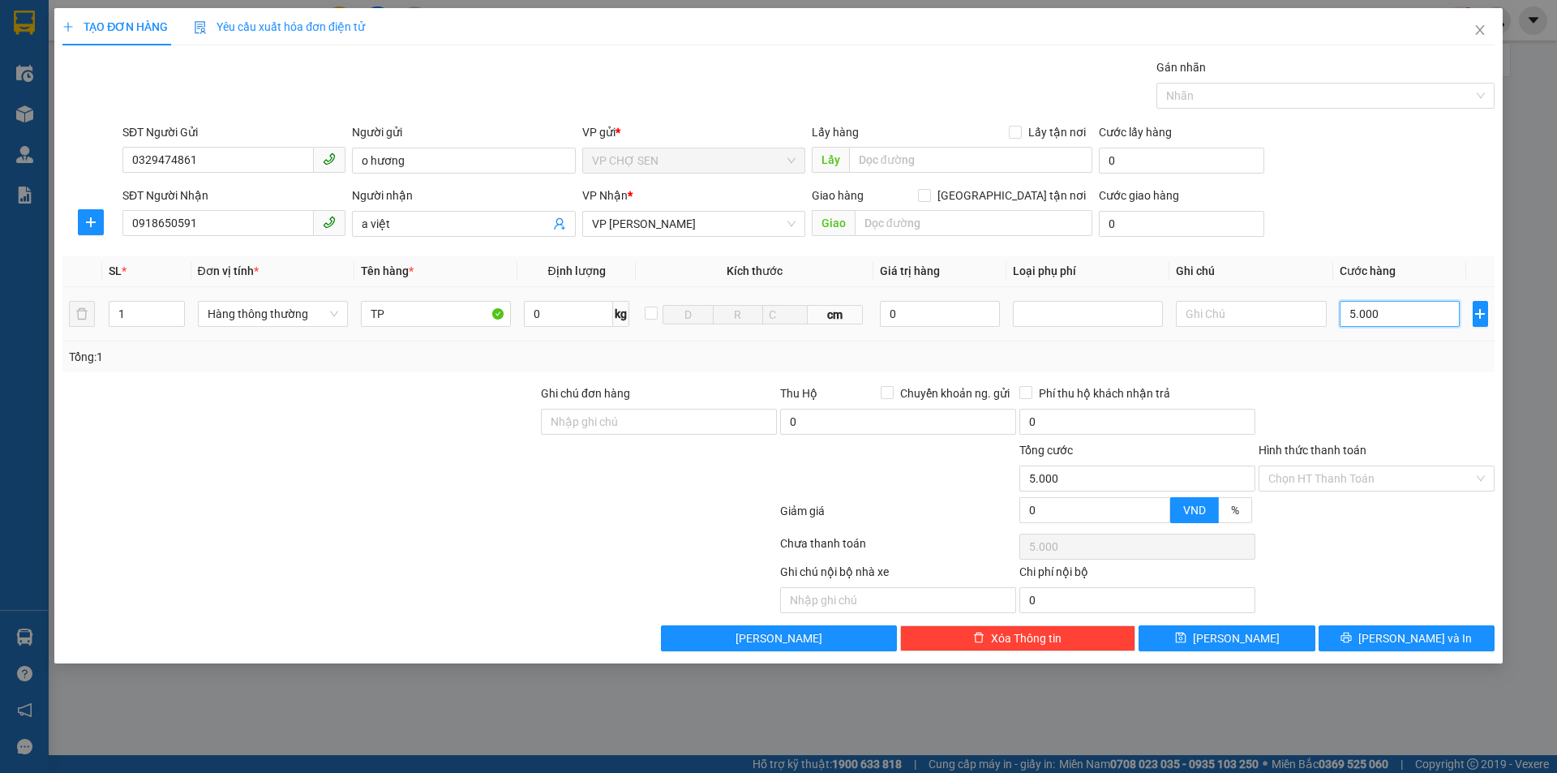
type input "50.000"
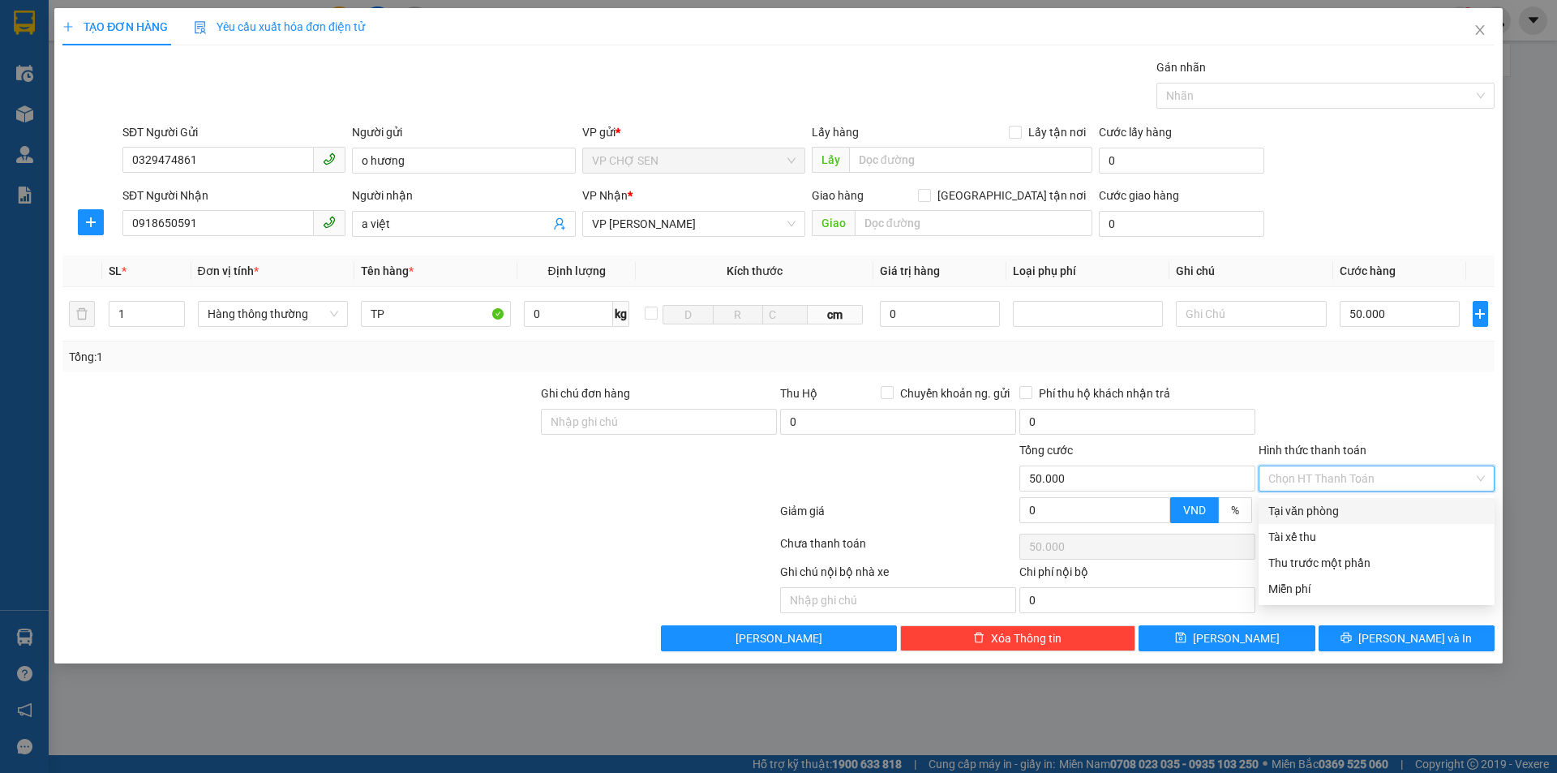
click at [1338, 484] on input "Hình thức thanh toán" at bounding box center [1370, 478] width 205 height 24
click at [1325, 508] on div "Tại văn phòng" at bounding box center [1376, 511] width 217 height 18
type input "0"
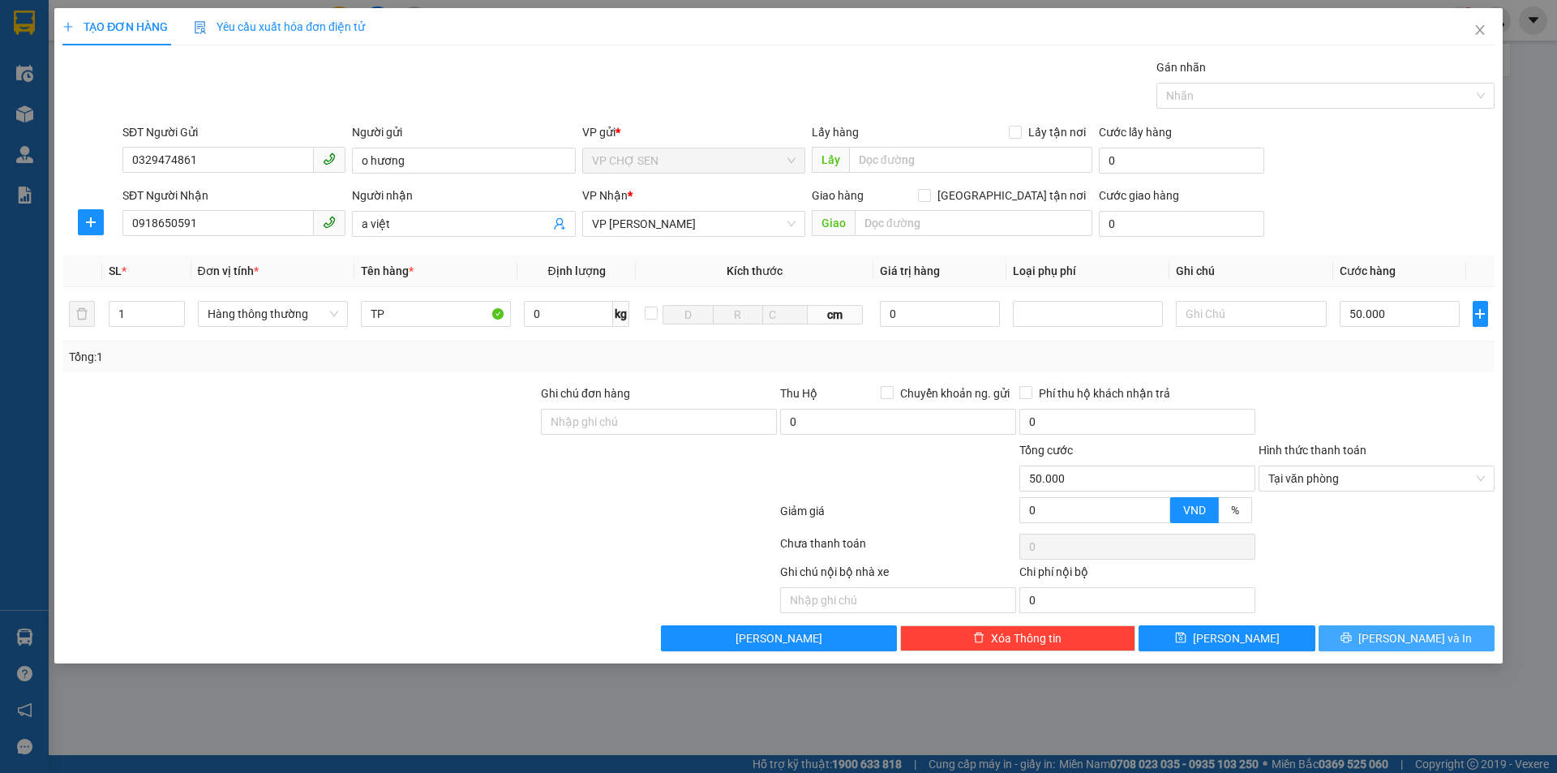
click at [1409, 641] on span "[PERSON_NAME] và In" at bounding box center [1415, 638] width 114 height 18
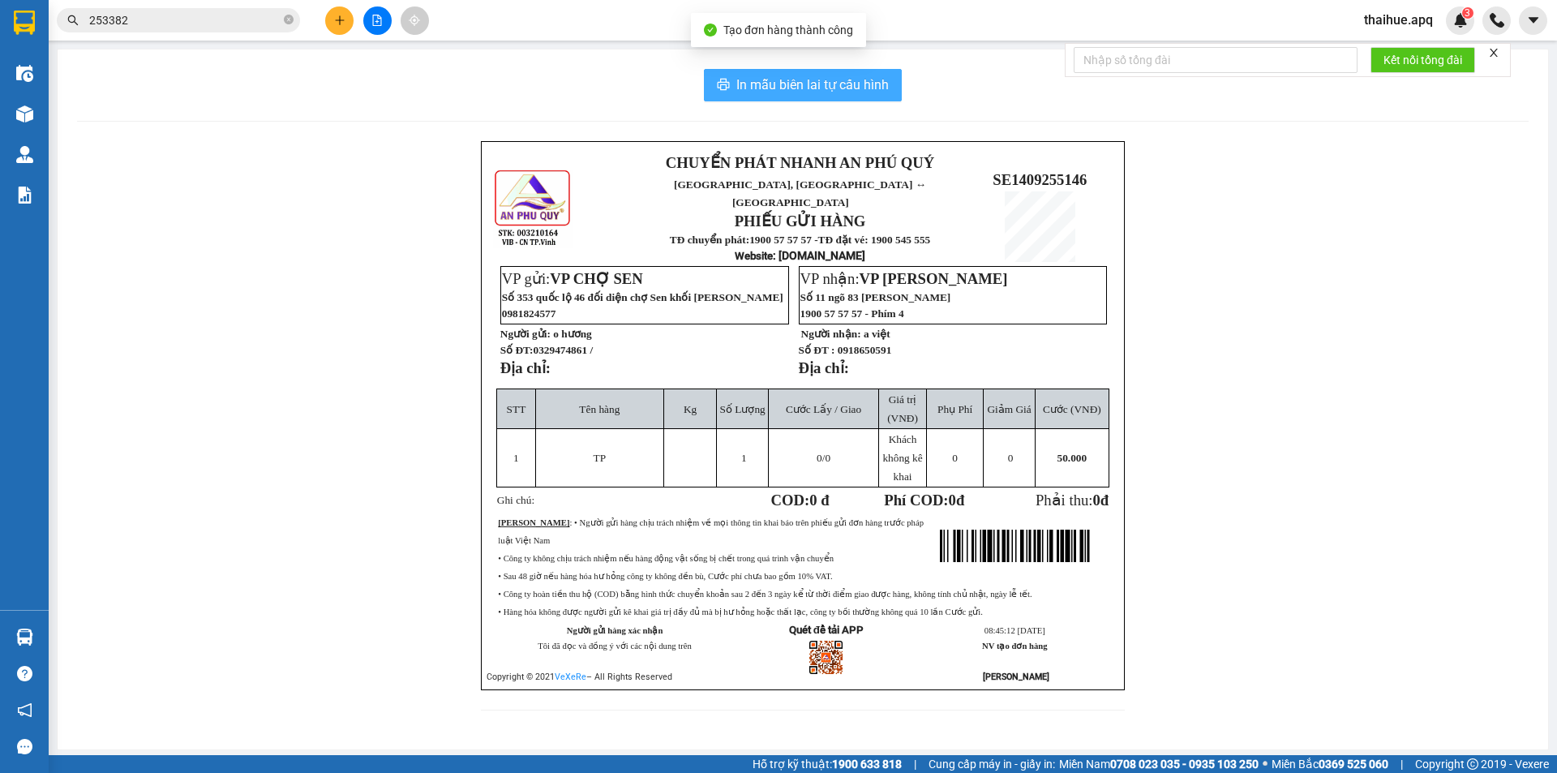
click at [811, 84] on span "In mẫu biên lai tự cấu hình" at bounding box center [812, 85] width 152 height 20
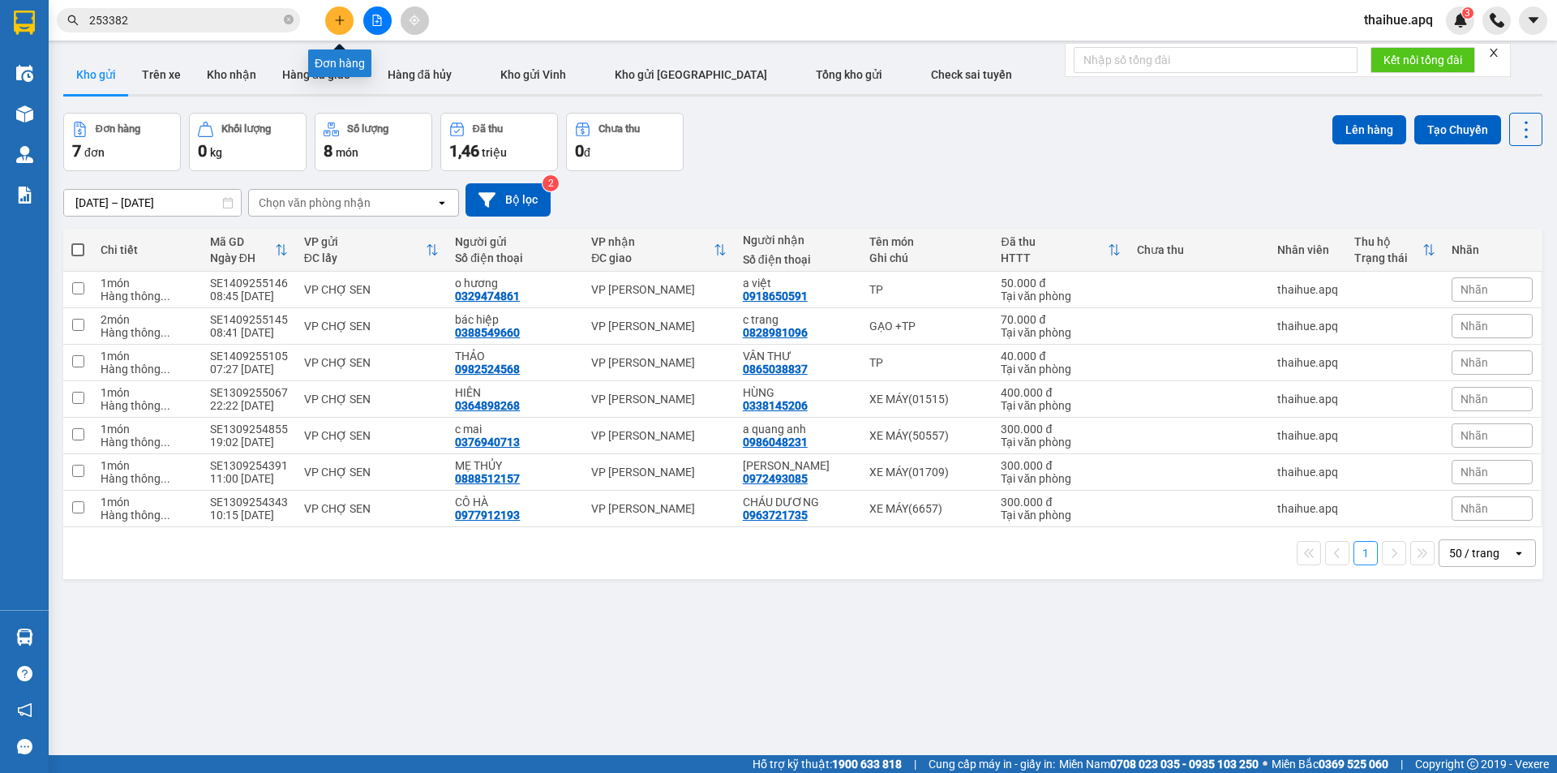
click at [339, 19] on icon "plus" at bounding box center [339, 20] width 11 height 11
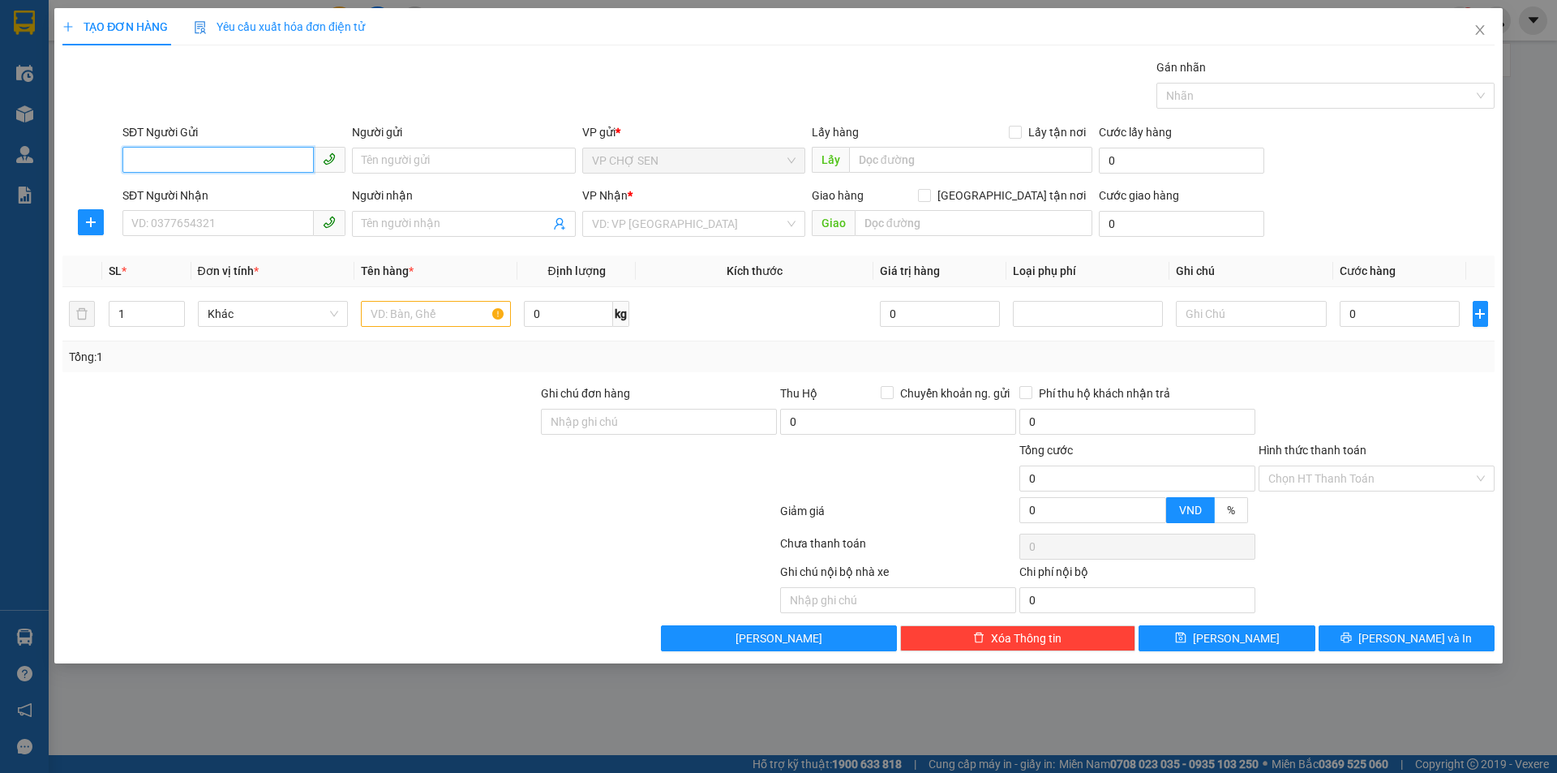
click at [288, 157] on input "SĐT Người Gửi" at bounding box center [217, 160] width 191 height 26
click at [218, 192] on div "0971993778 - chú phú" at bounding box center [234, 193] width 204 height 18
type input "0971993778"
type input "chú phú"
type input "0971993778"
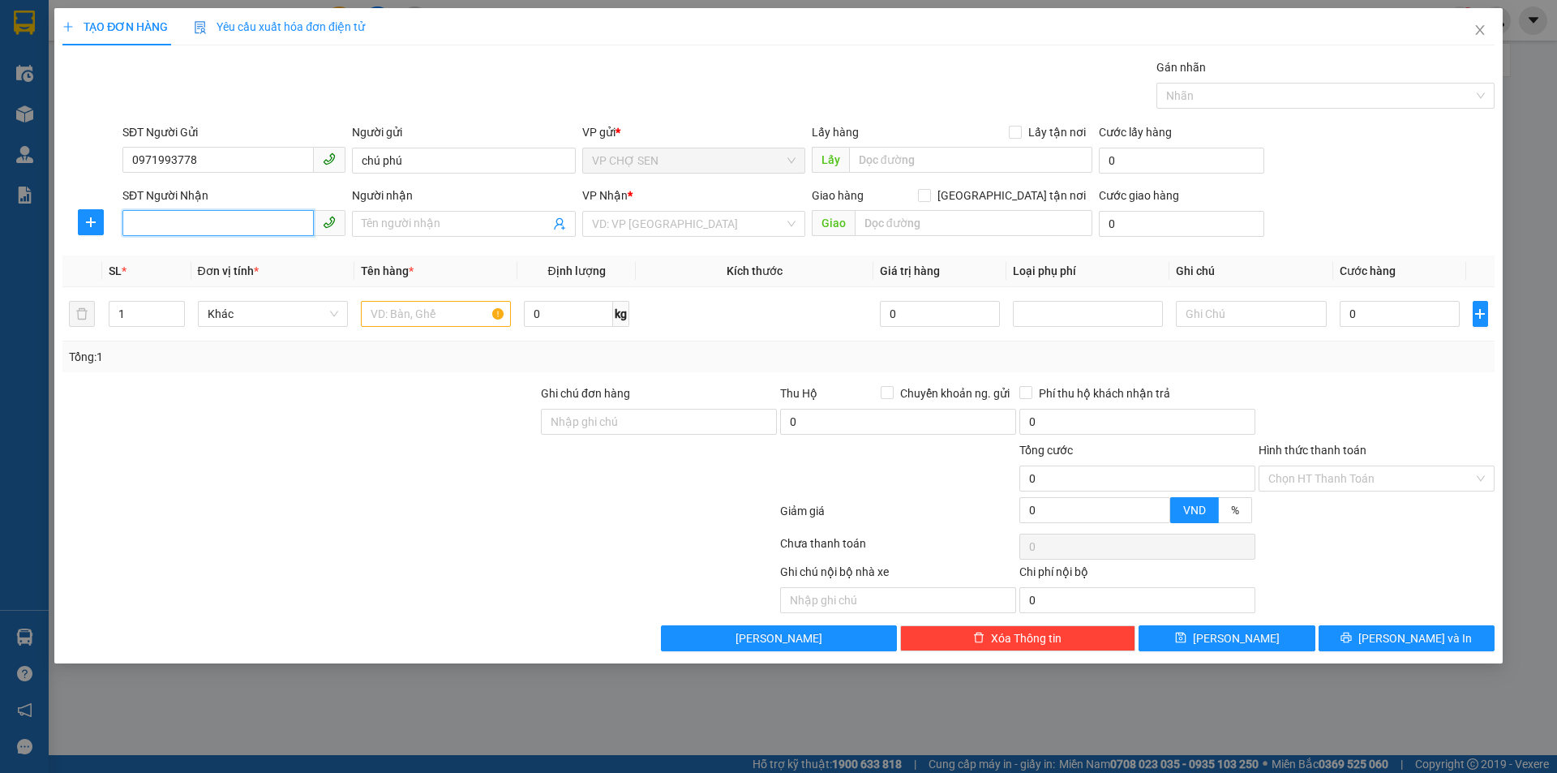
click at [241, 227] on input "SĐT Người Nhận" at bounding box center [217, 223] width 191 height 26
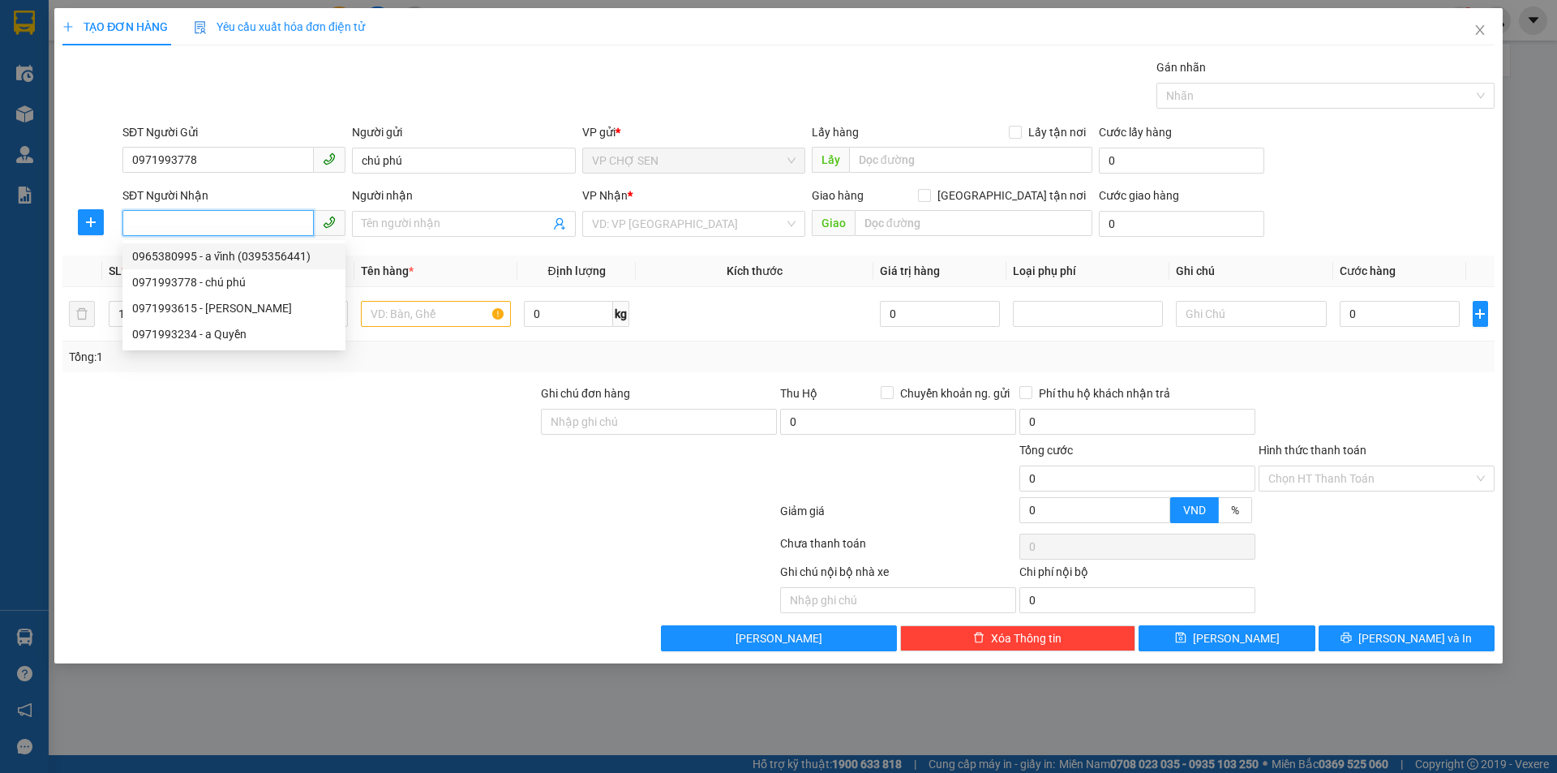
click at [230, 251] on div "0965380995 - a vĩnh (0395356441)" at bounding box center [234, 256] width 204 height 18
type input "0965380995"
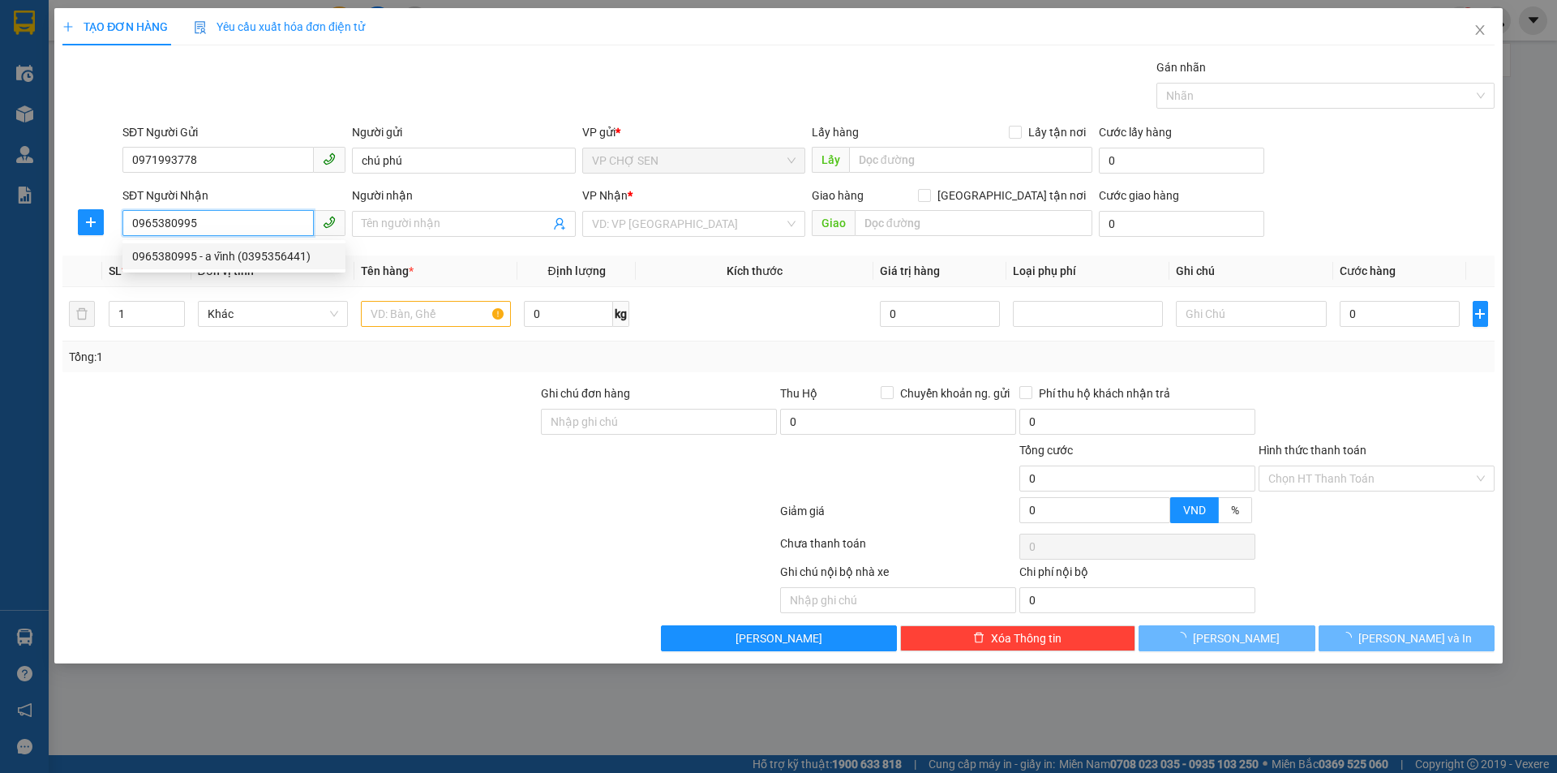
type input "a vĩnh (0395356441)"
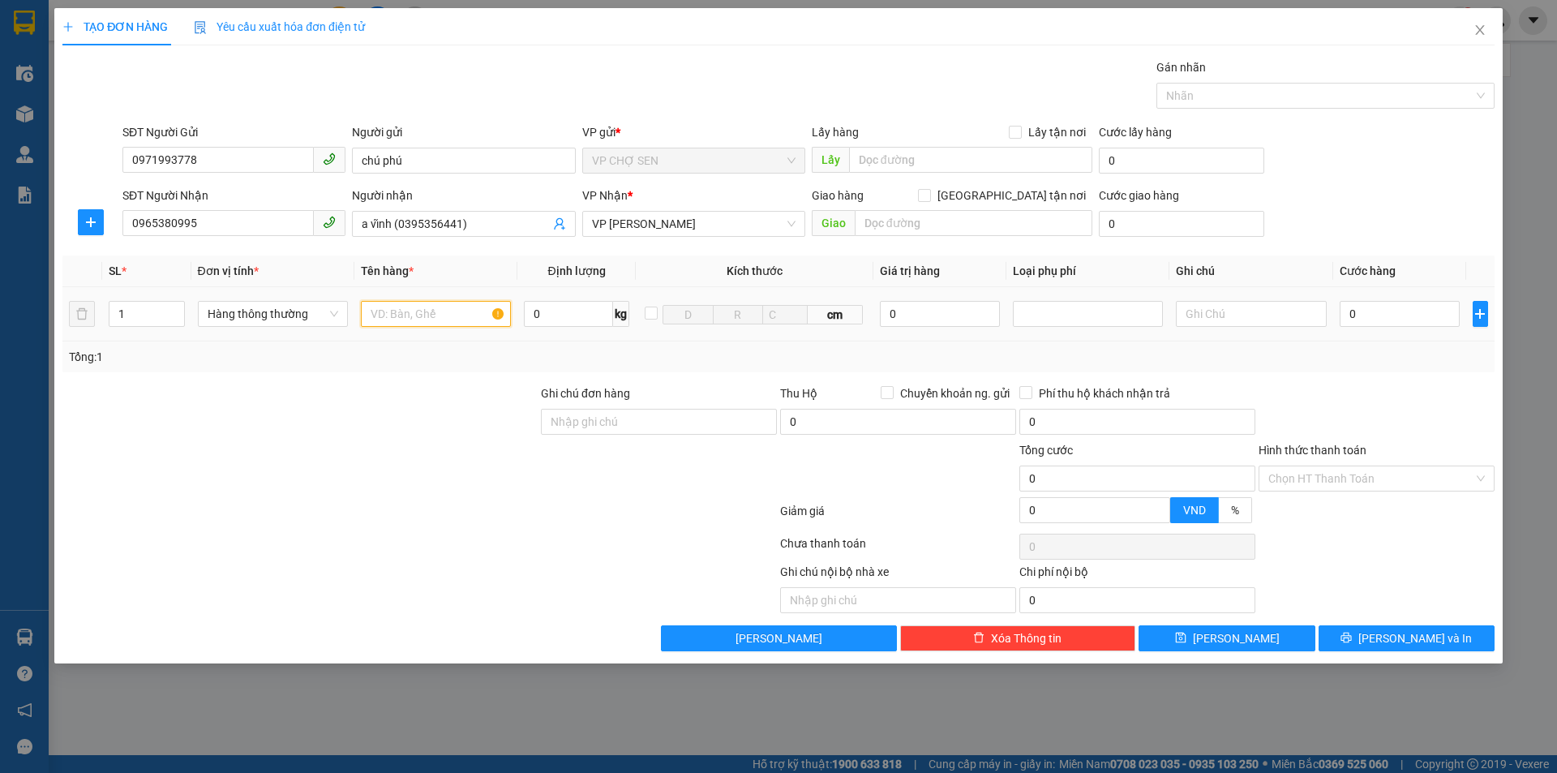
click at [461, 314] on input "text" at bounding box center [436, 314] width 150 height 26
type input "TP"
click at [1416, 315] on input "0" at bounding box center [1400, 314] width 121 height 26
type input "4"
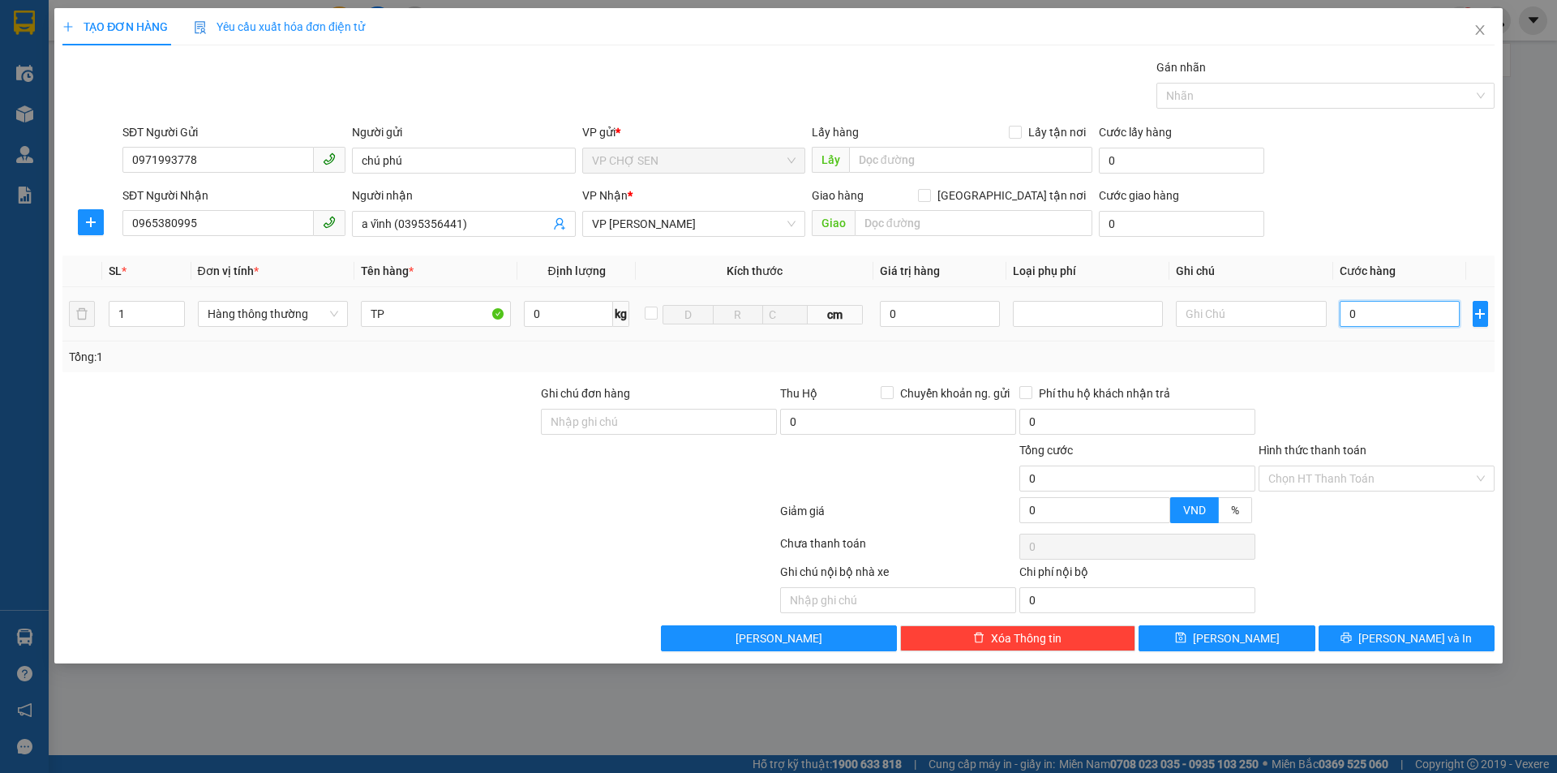
type input "4"
type input "40"
type input "400"
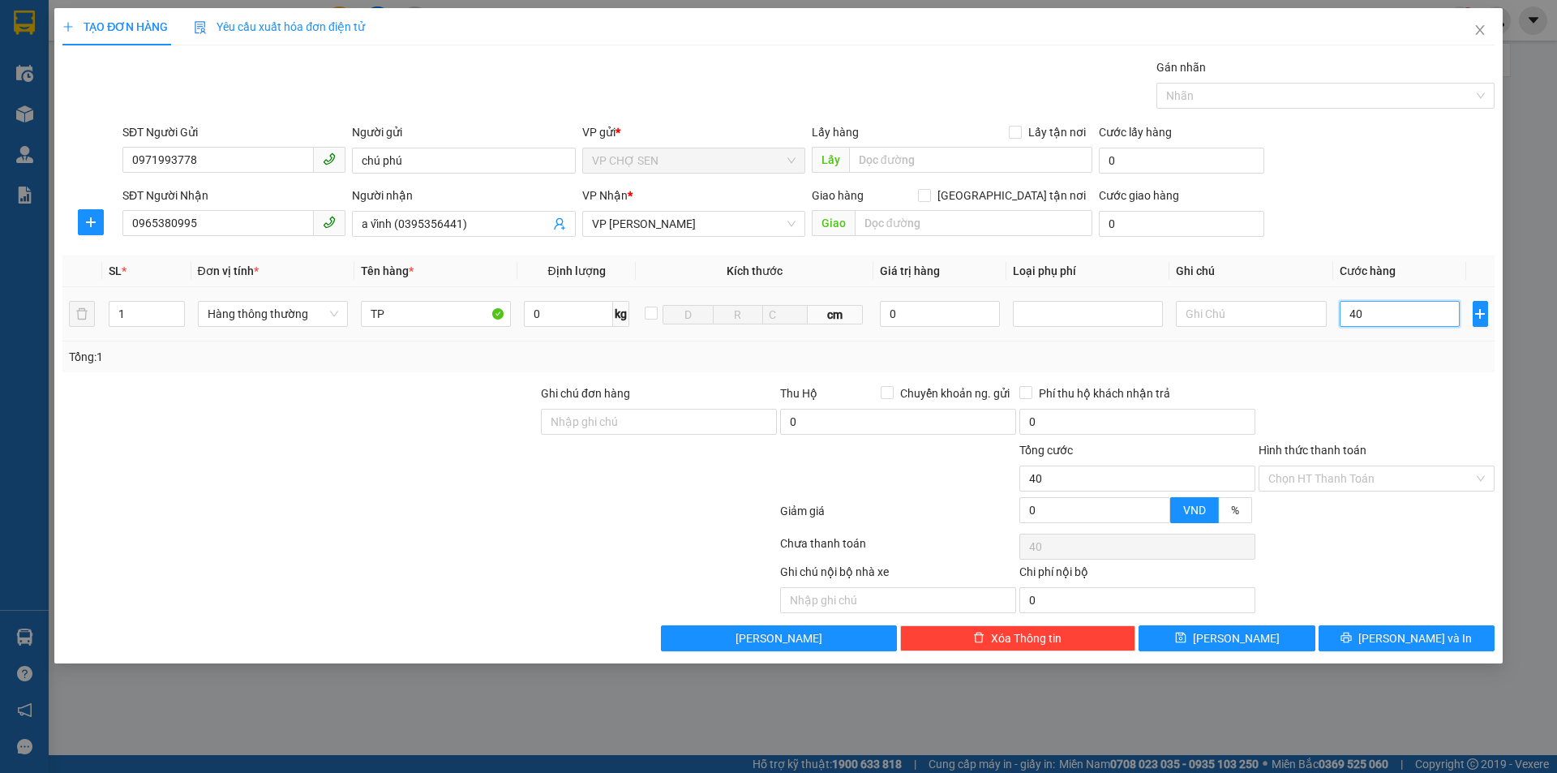
type input "400"
type input "4.000"
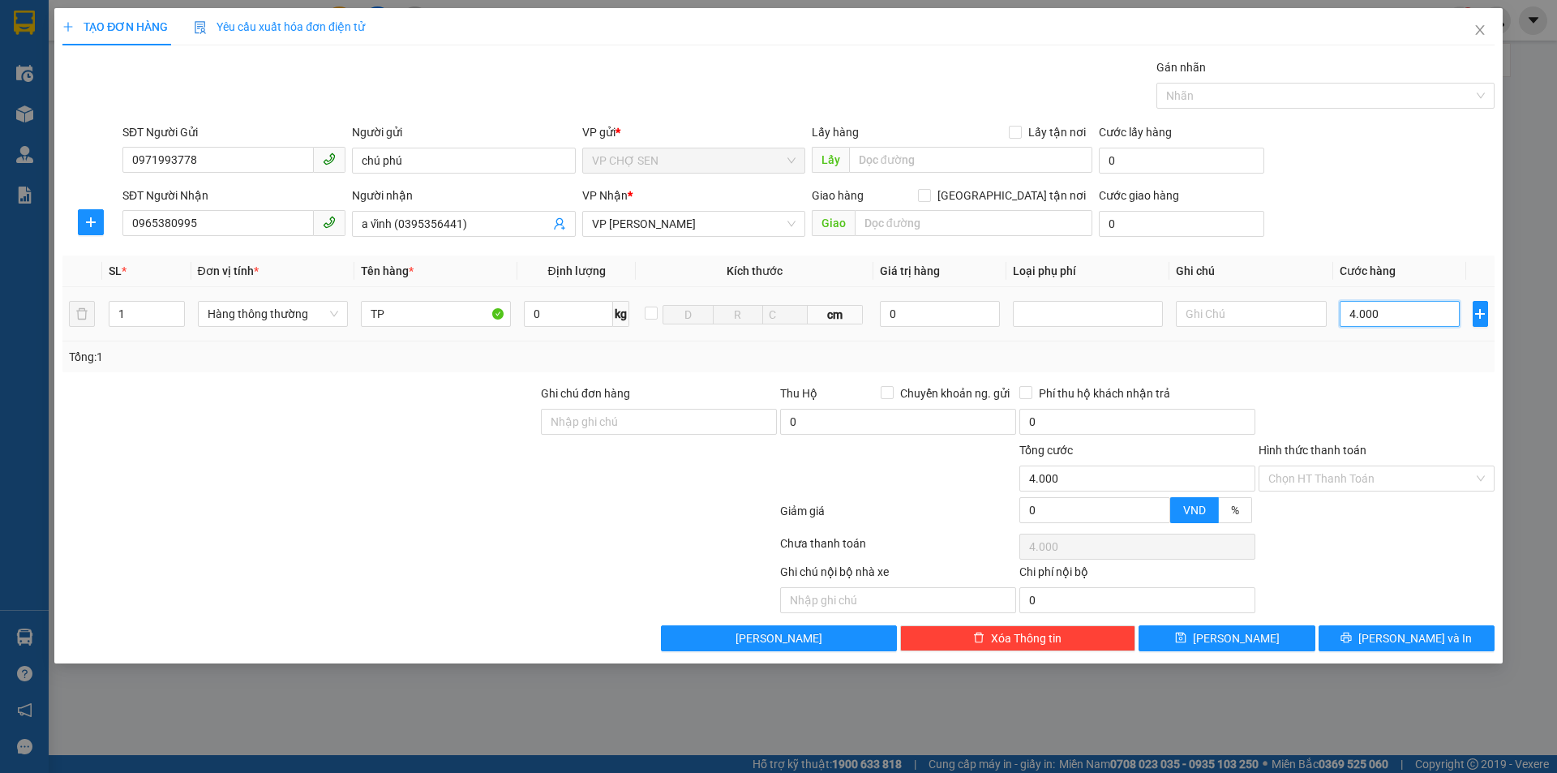
type input "40.000"
click at [1331, 478] on input "Hình thức thanh toán" at bounding box center [1370, 478] width 205 height 24
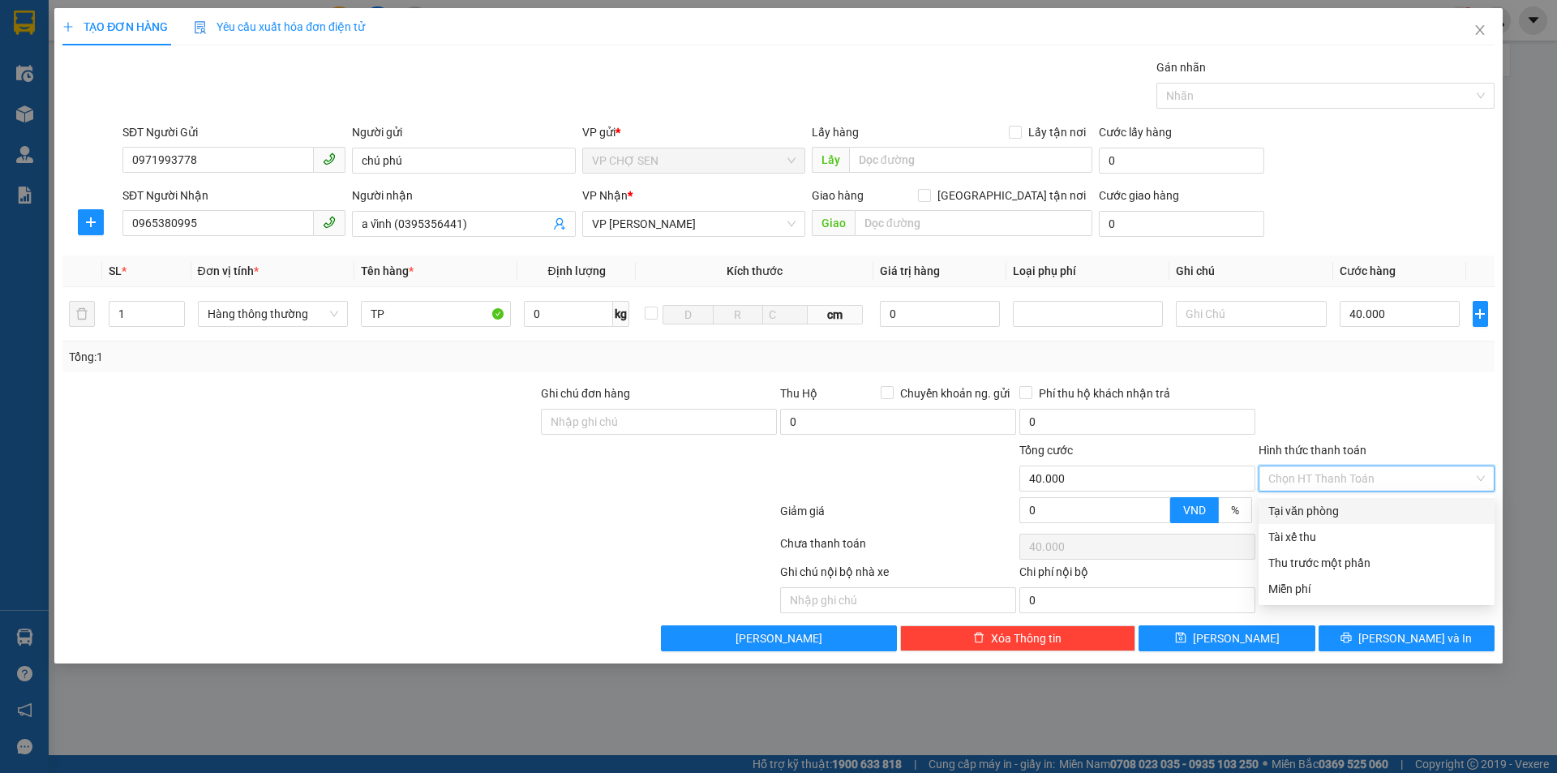
click at [1319, 514] on div "Tại văn phòng" at bounding box center [1376, 511] width 217 height 18
type input "0"
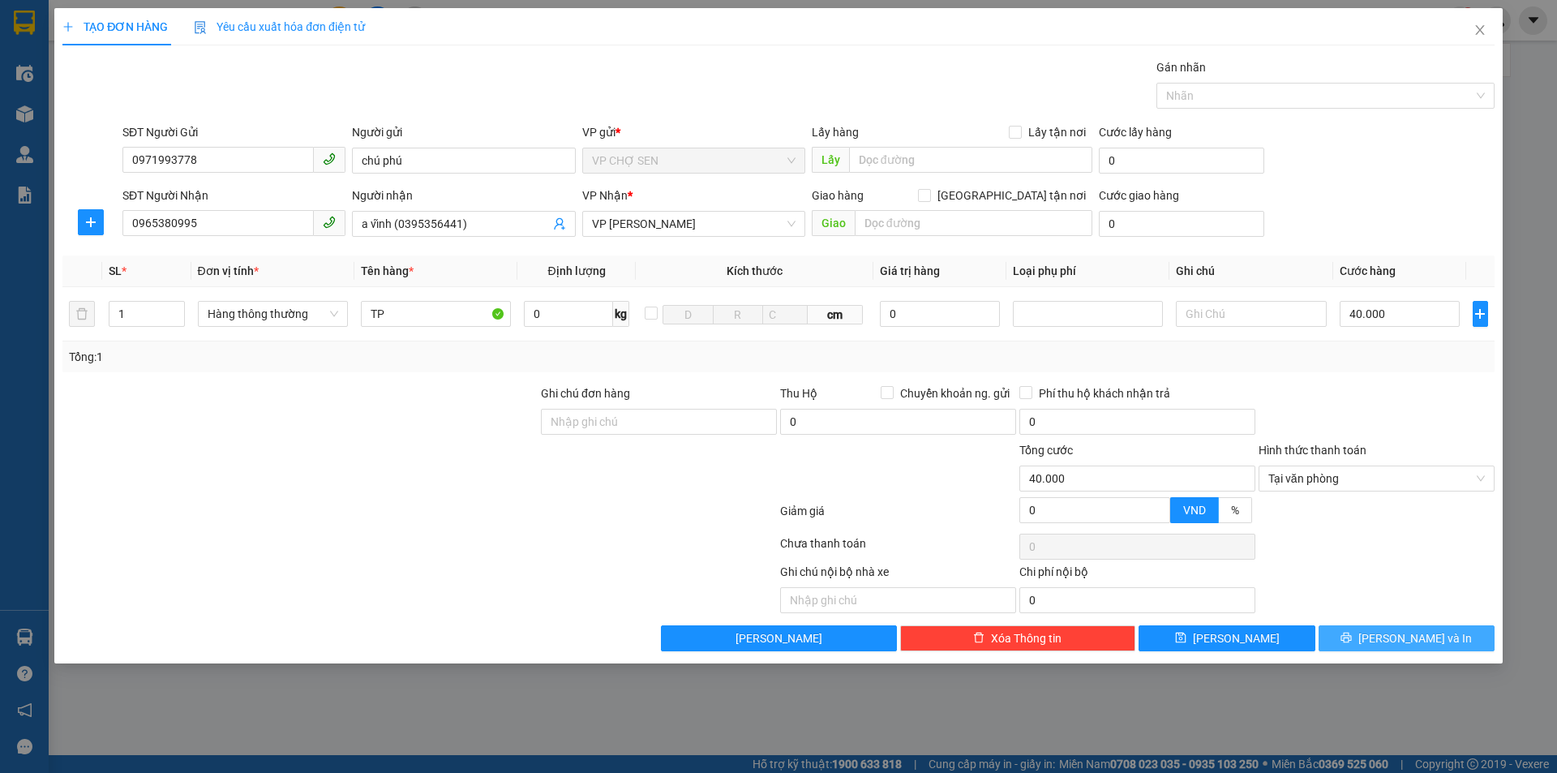
click at [1418, 640] on span "[PERSON_NAME] và In" at bounding box center [1415, 638] width 114 height 18
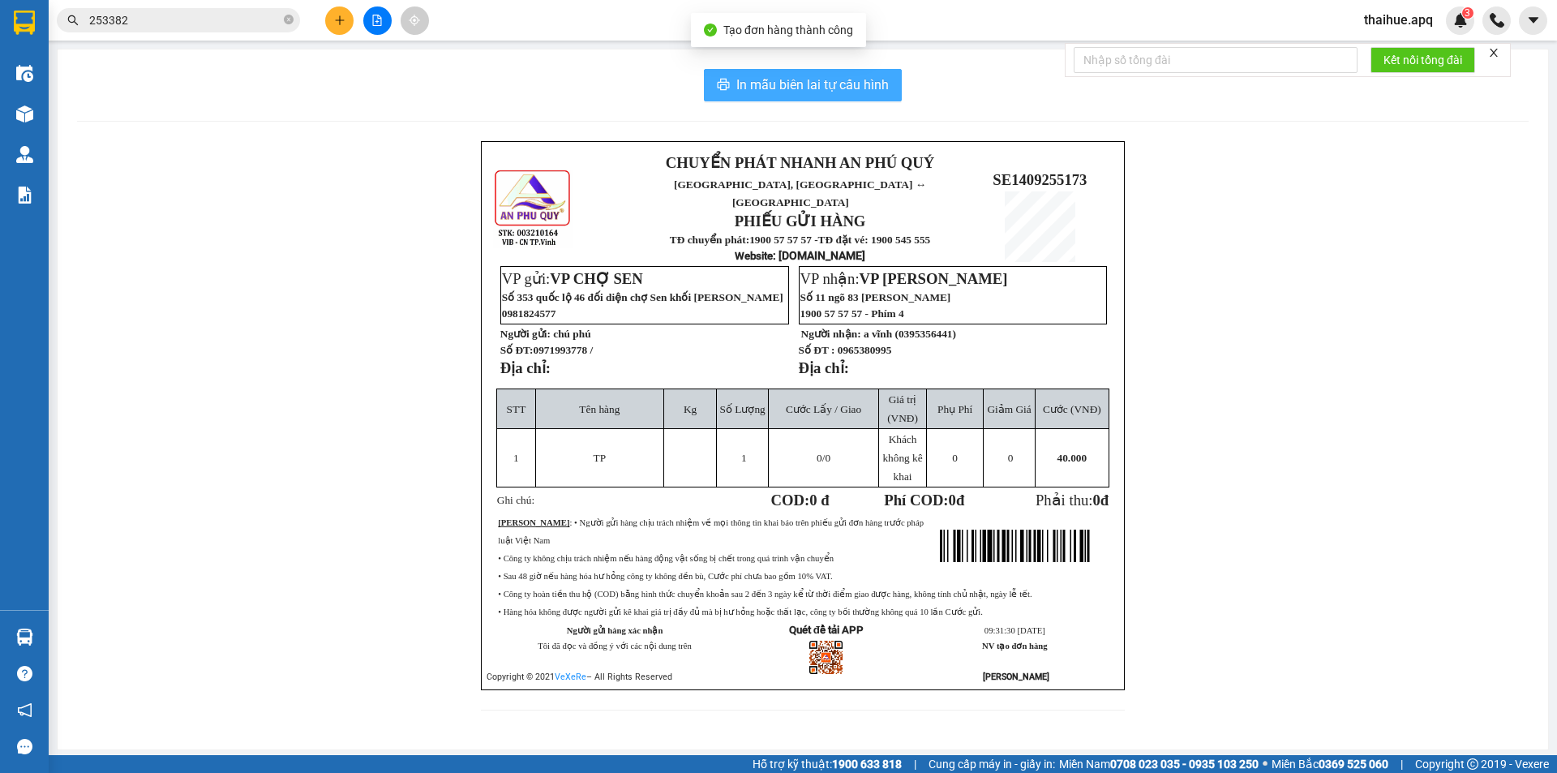
click at [821, 83] on span "In mẫu biên lai tự cấu hình" at bounding box center [812, 85] width 152 height 20
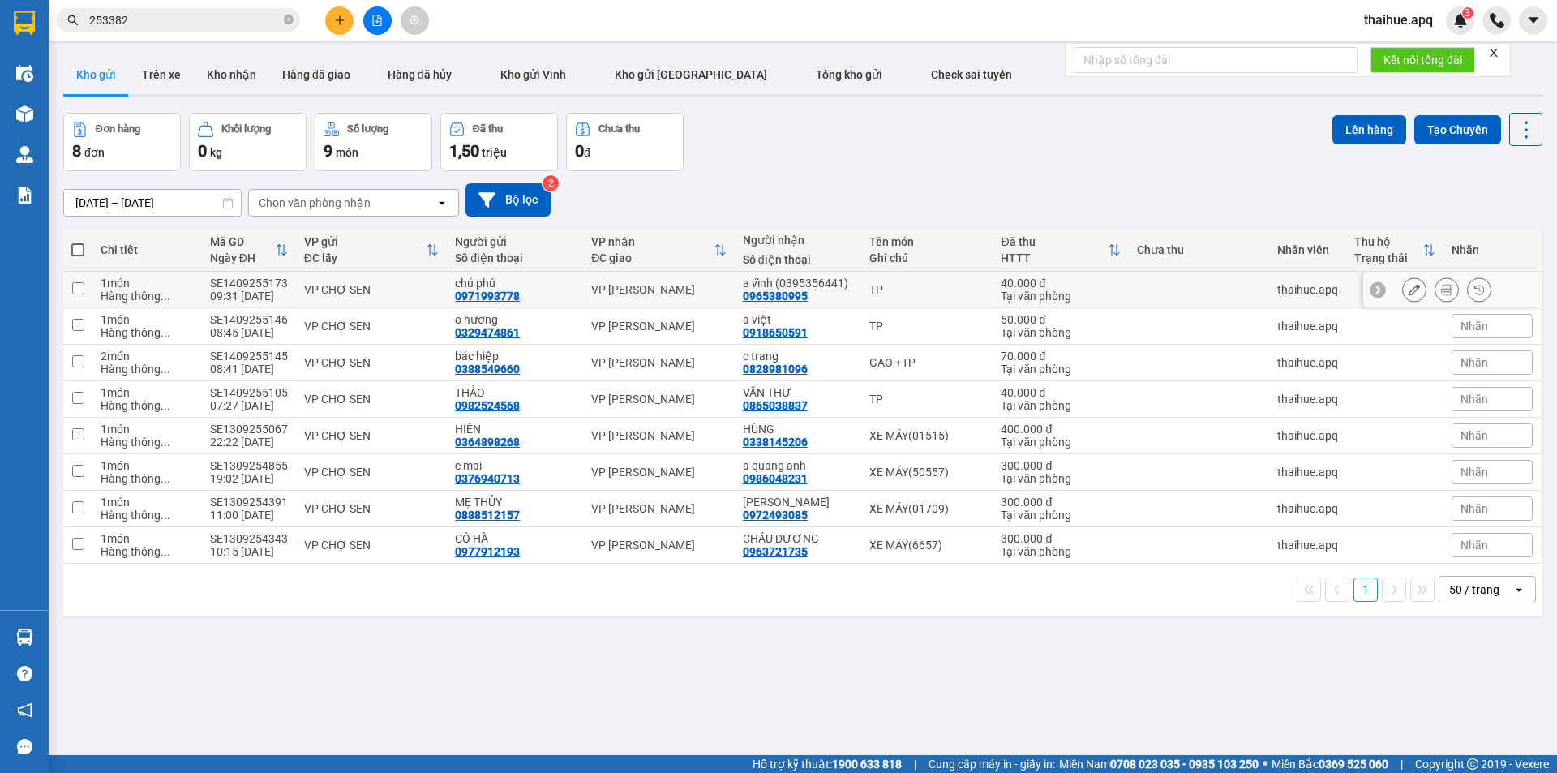
click at [75, 283] on input "checkbox" at bounding box center [78, 288] width 12 height 12
checkbox input "true"
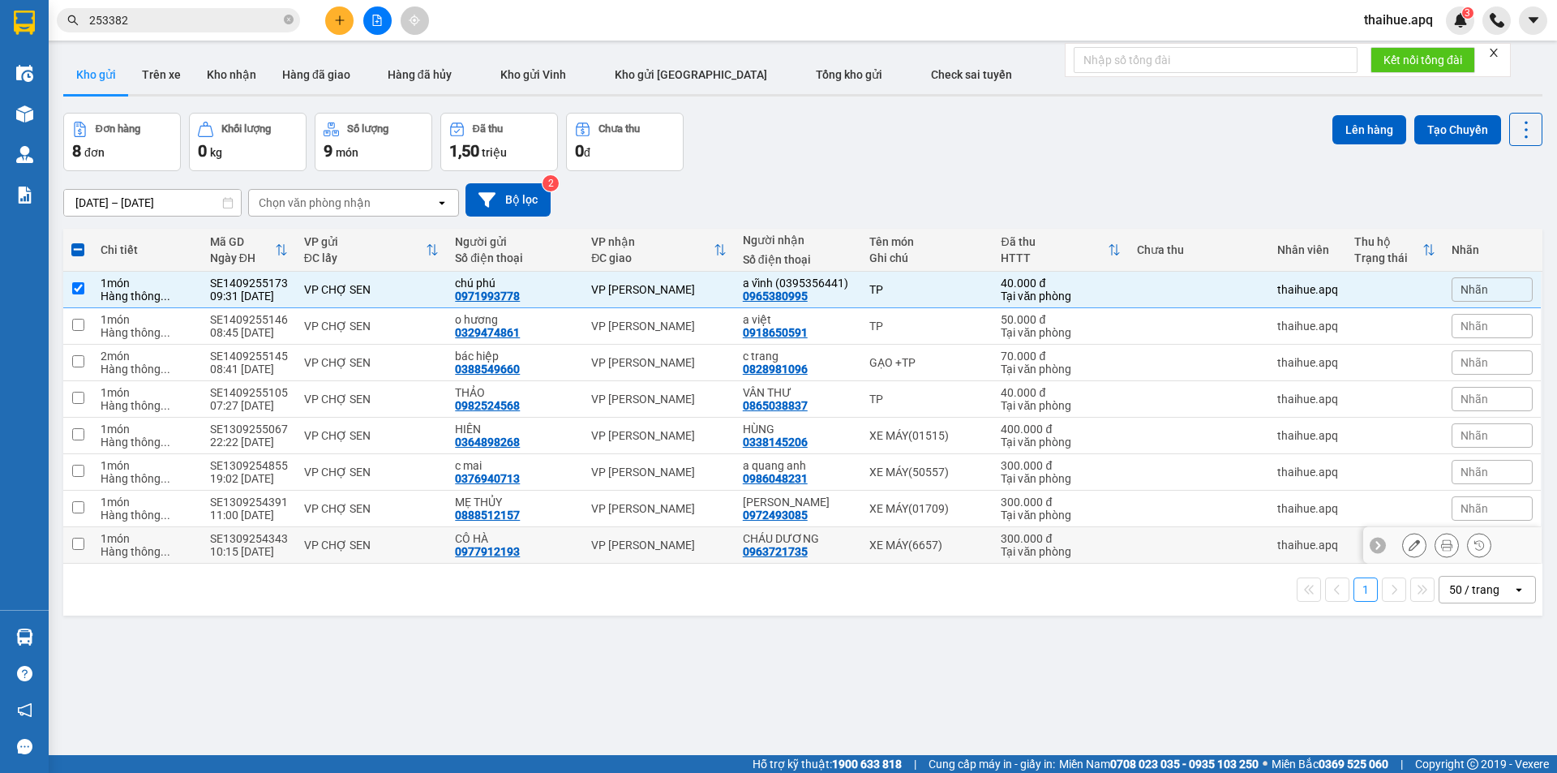
click at [77, 540] on input "checkbox" at bounding box center [78, 544] width 12 height 12
checkbox input "true"
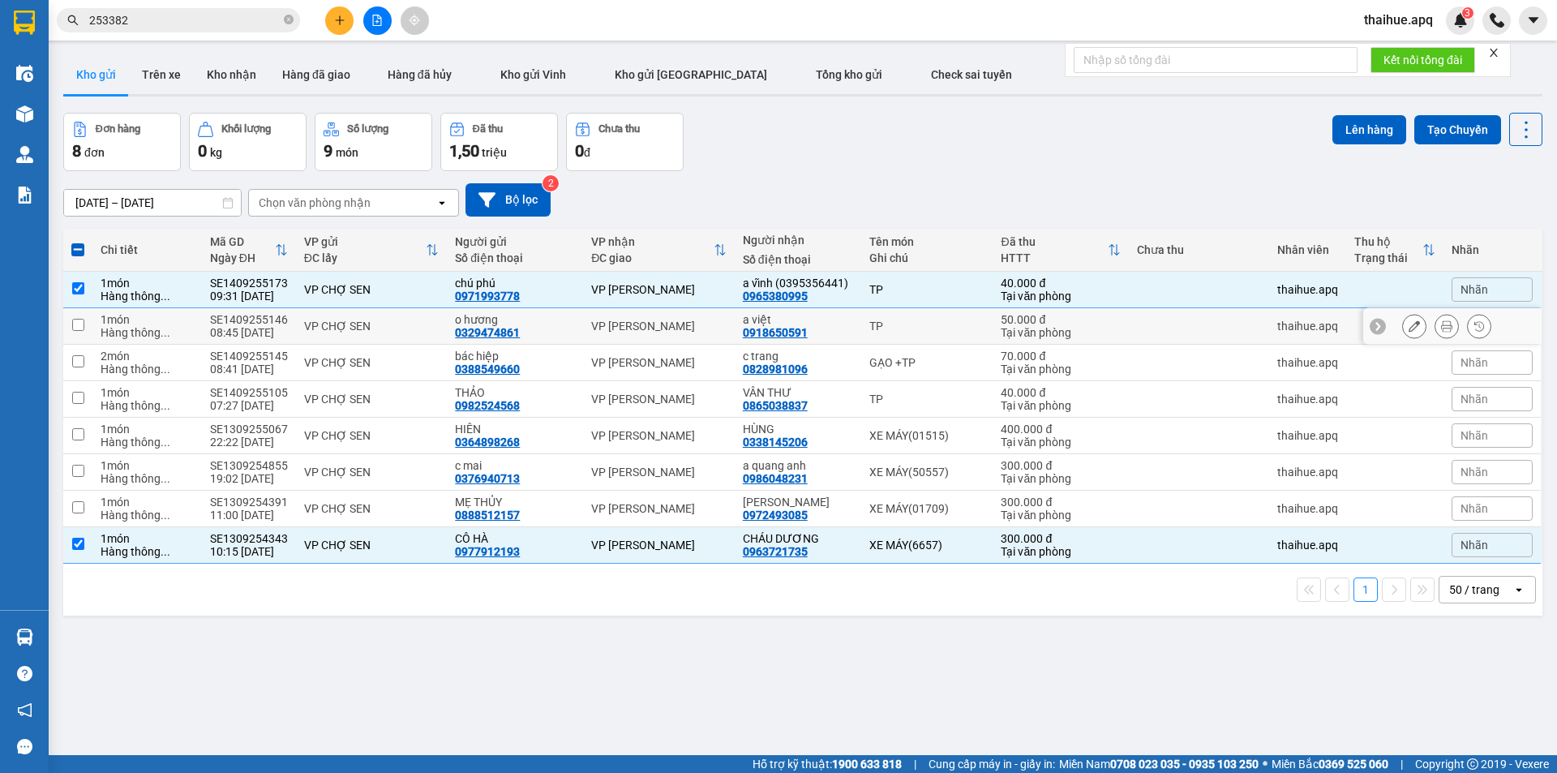
click at [76, 321] on input "checkbox" at bounding box center [78, 325] width 12 height 12
checkbox input "true"
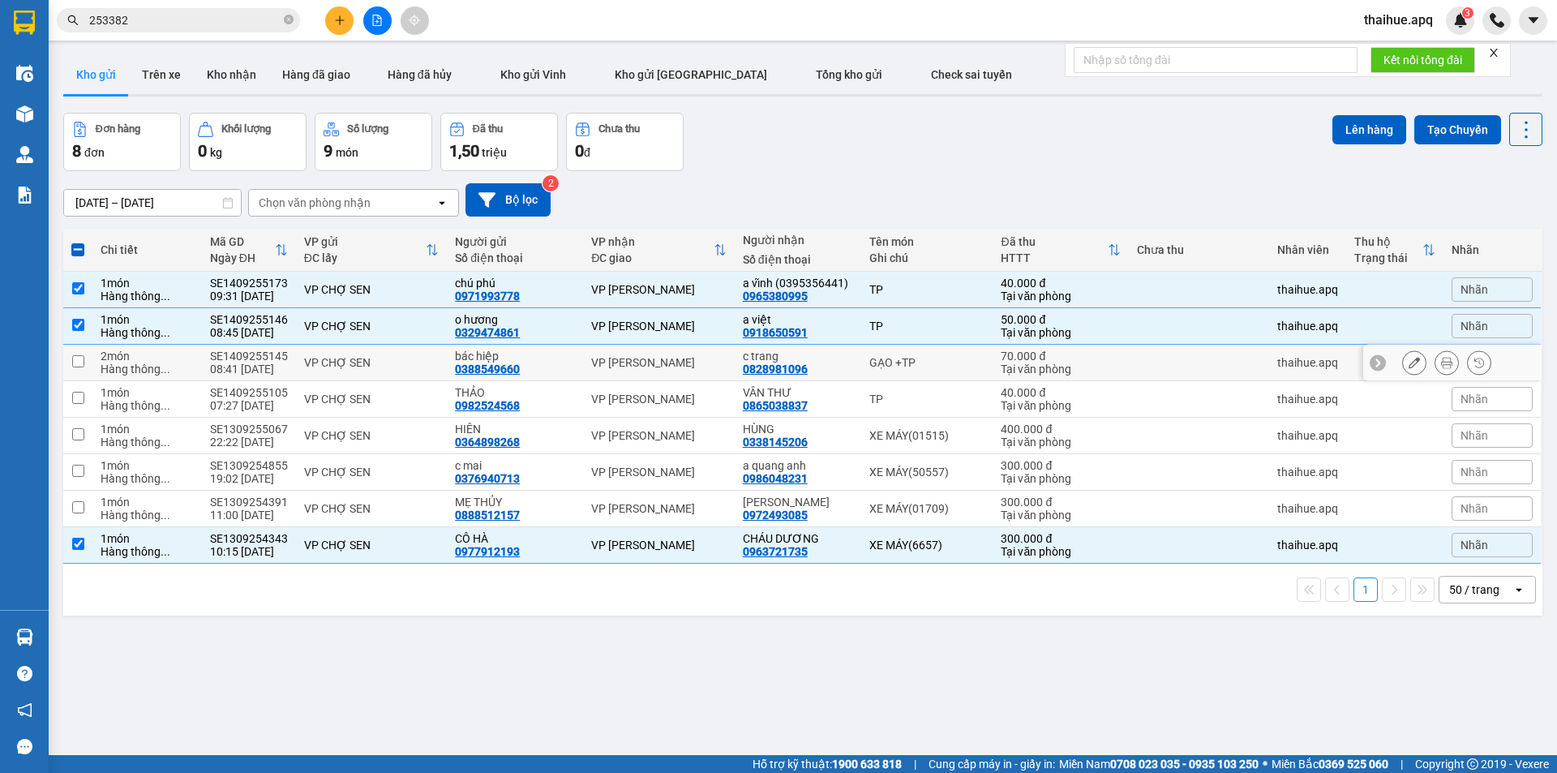
click at [78, 362] on input "checkbox" at bounding box center [78, 361] width 12 height 12
checkbox input "true"
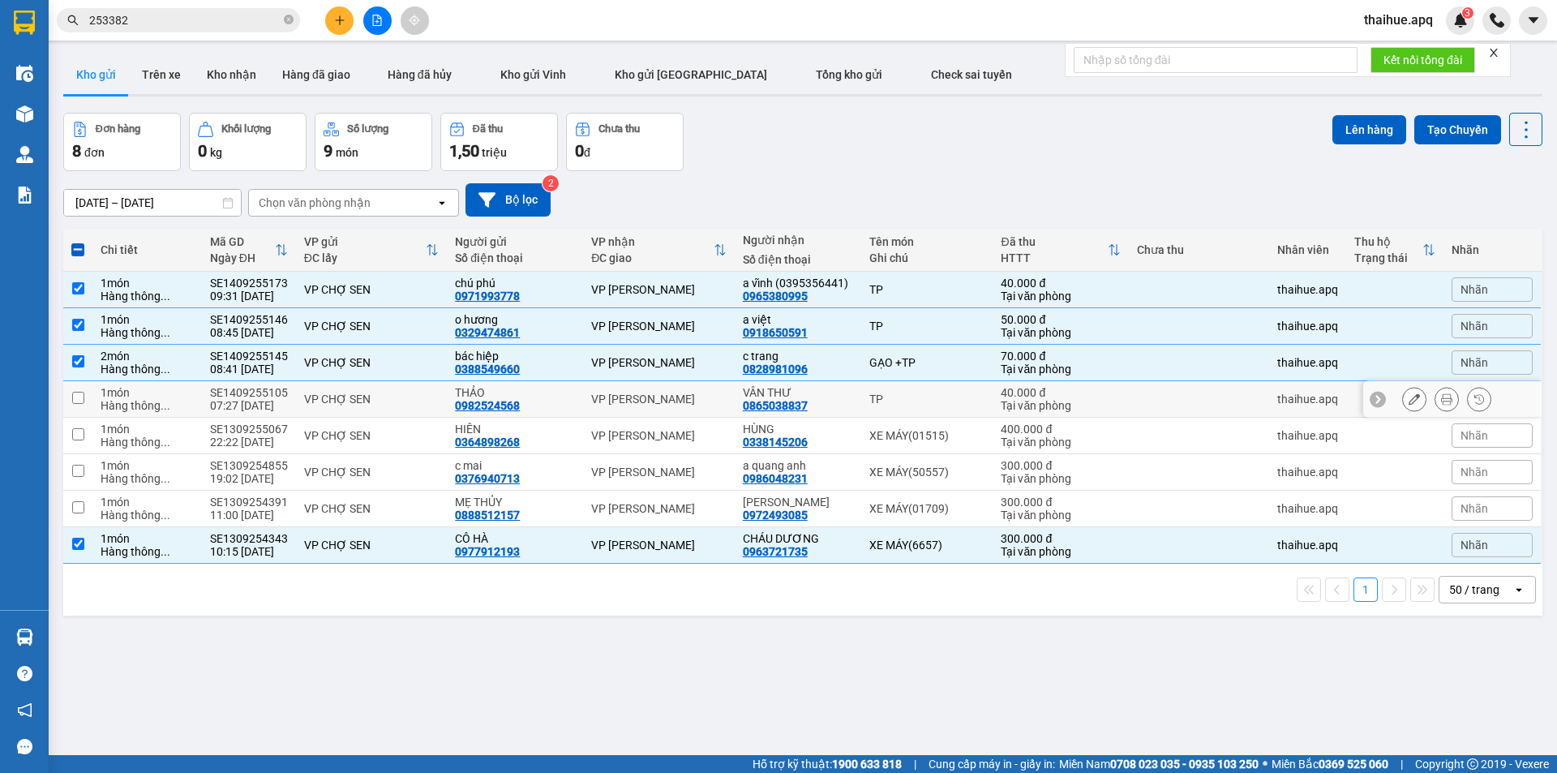
click at [76, 394] on input "checkbox" at bounding box center [78, 398] width 12 height 12
checkbox input "true"
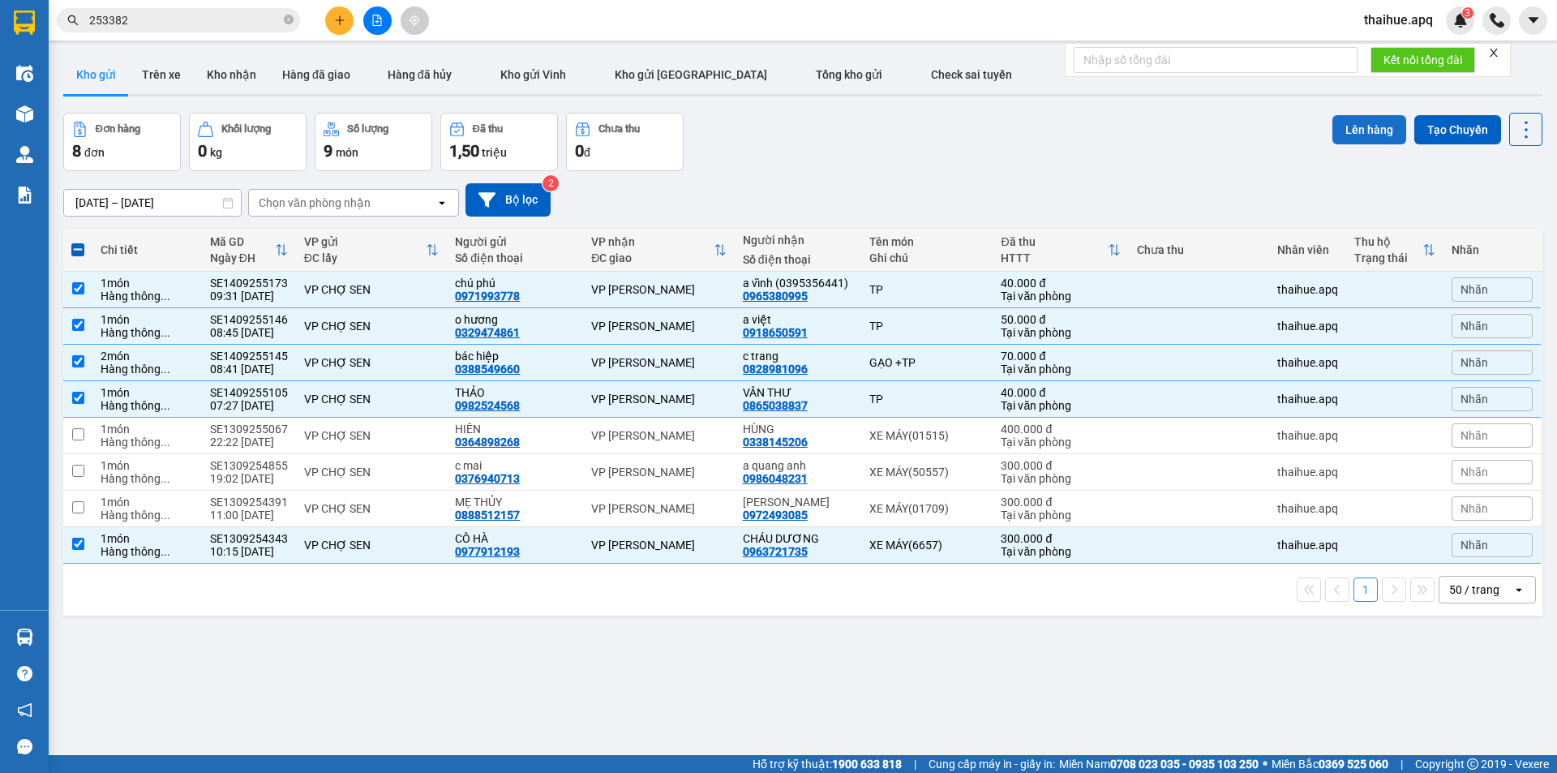
click at [1360, 122] on button "Lên hàng" at bounding box center [1369, 129] width 74 height 29
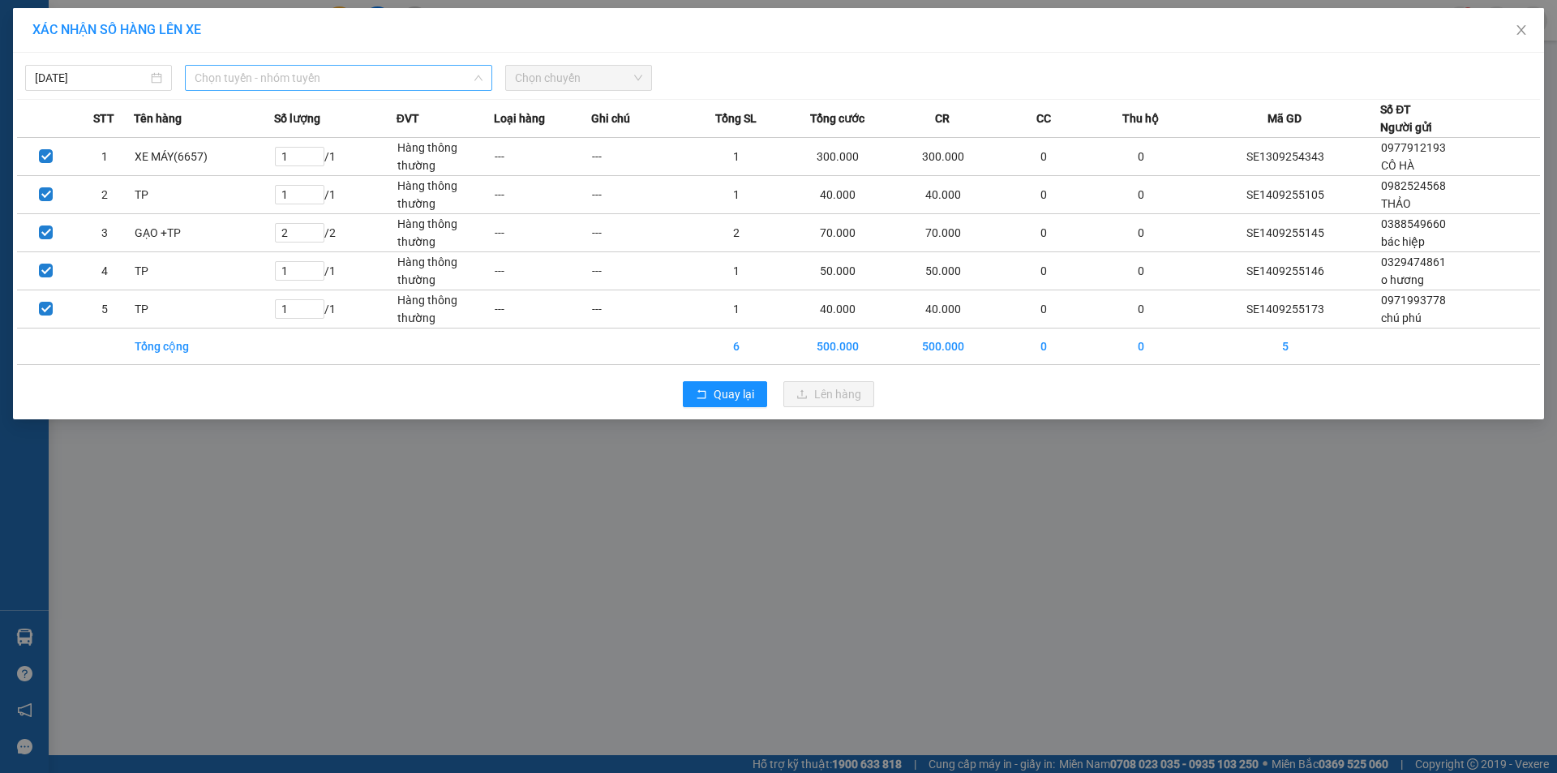
click at [233, 75] on span "Chọn tuyến - nhóm tuyến" at bounding box center [339, 78] width 288 height 24
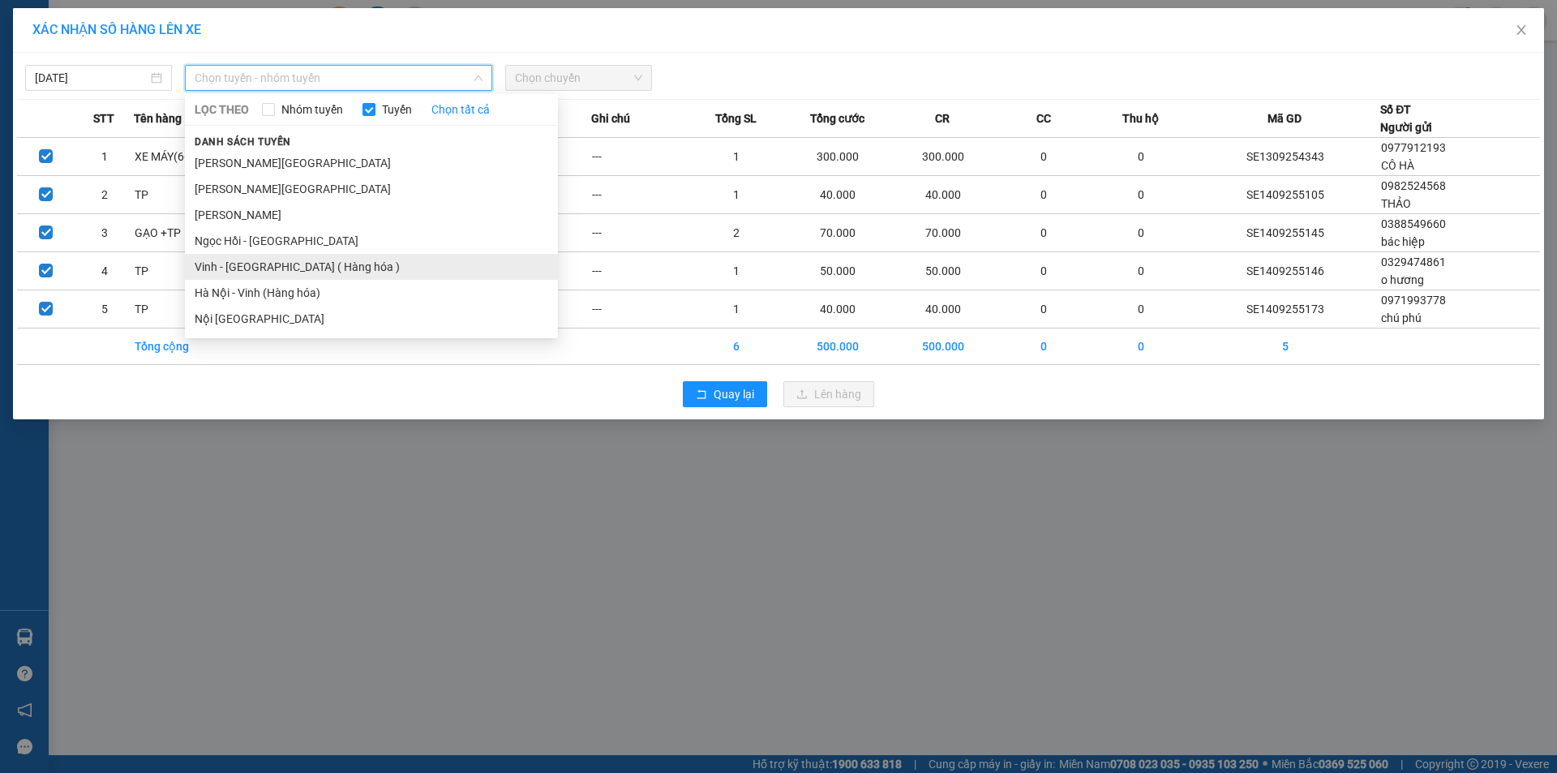
click at [237, 261] on li "Vinh - [GEOGRAPHIC_DATA] ( Hàng hóa )" at bounding box center [371, 267] width 373 height 26
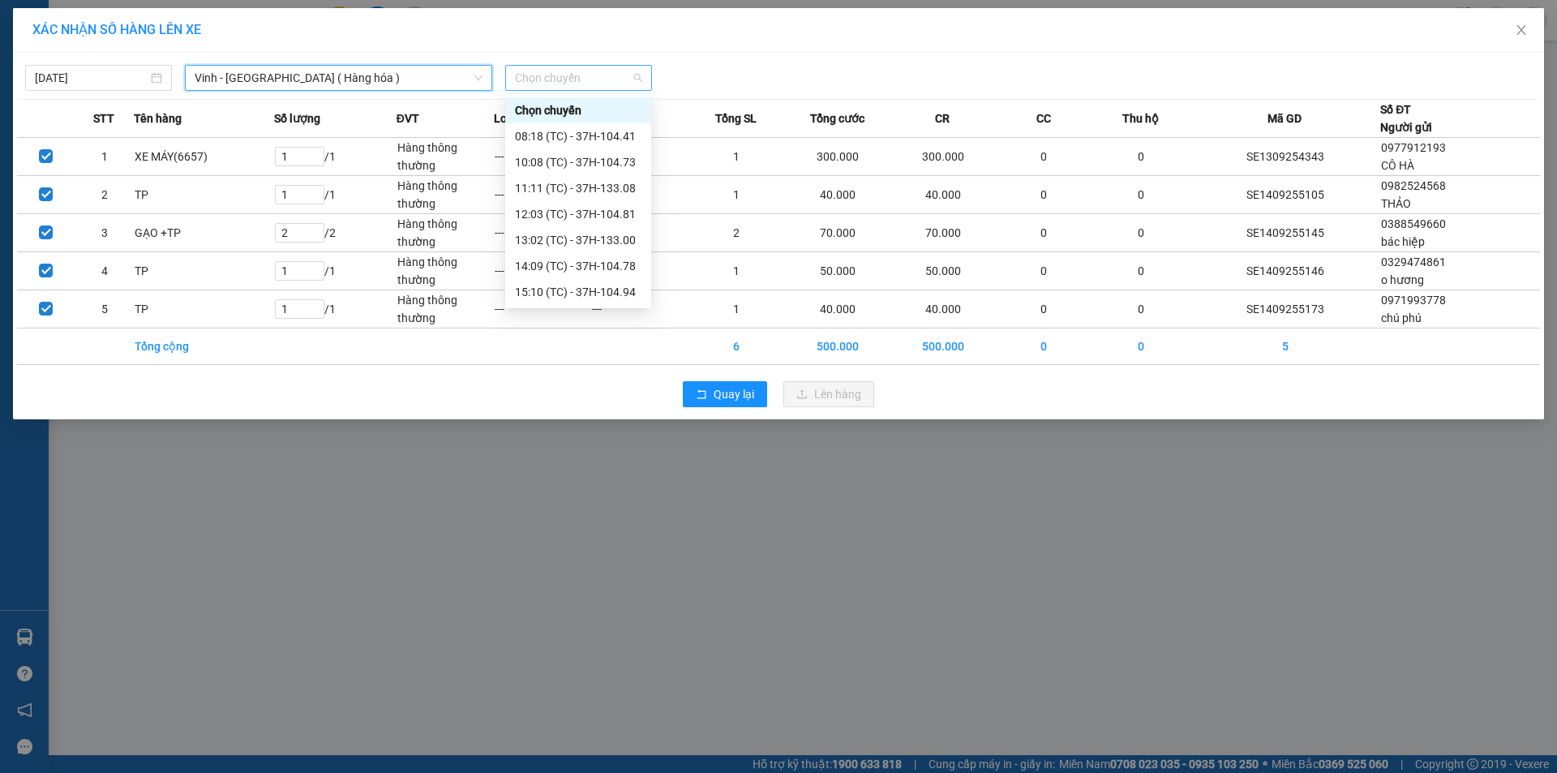
click at [581, 75] on span "Chọn chuyến" at bounding box center [578, 78] width 127 height 24
click at [589, 187] on div "11:11 (TC) - 37H-133.08" at bounding box center [578, 188] width 127 height 18
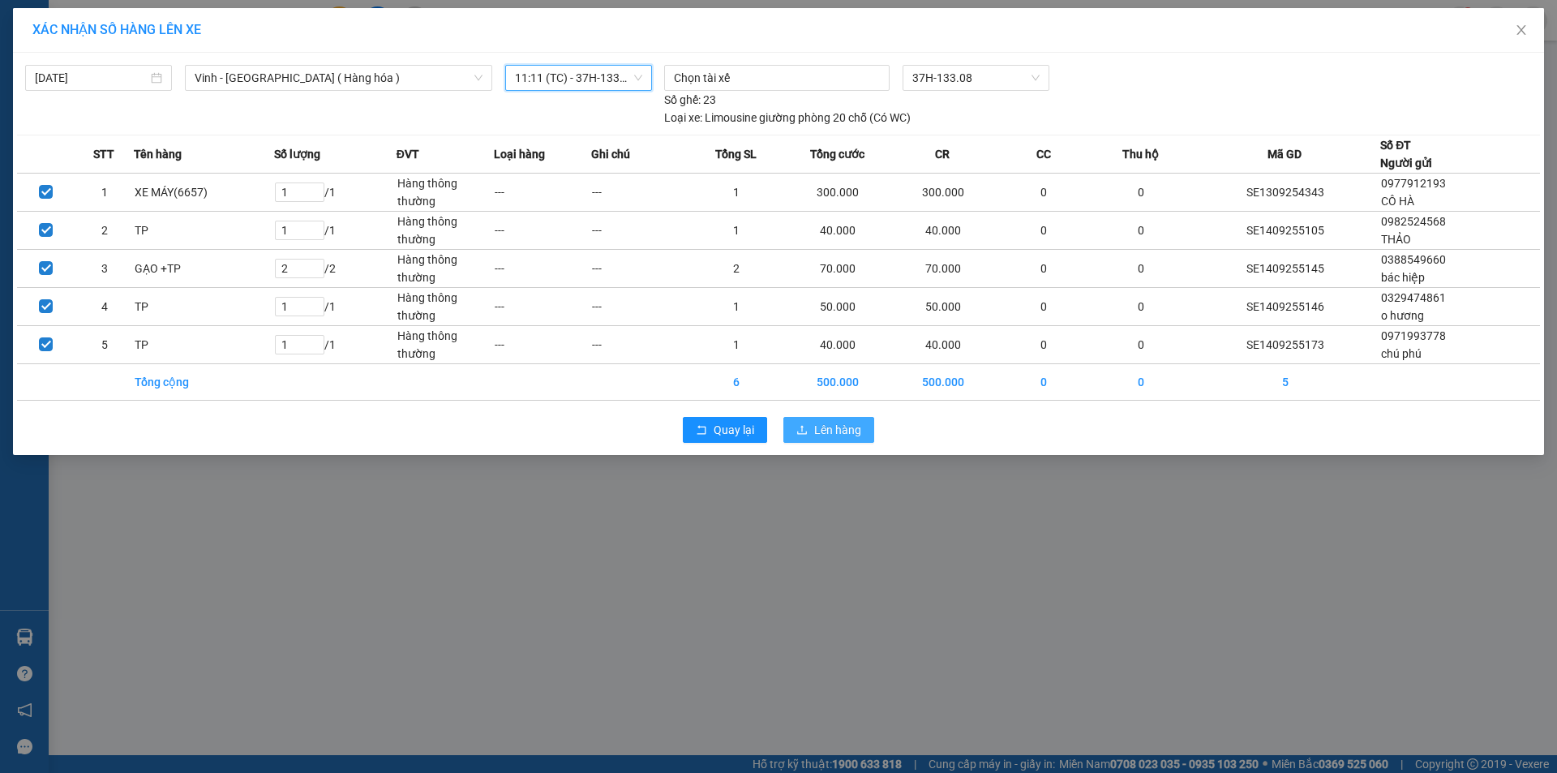
click at [824, 426] on span "Lên hàng" at bounding box center [837, 430] width 47 height 18
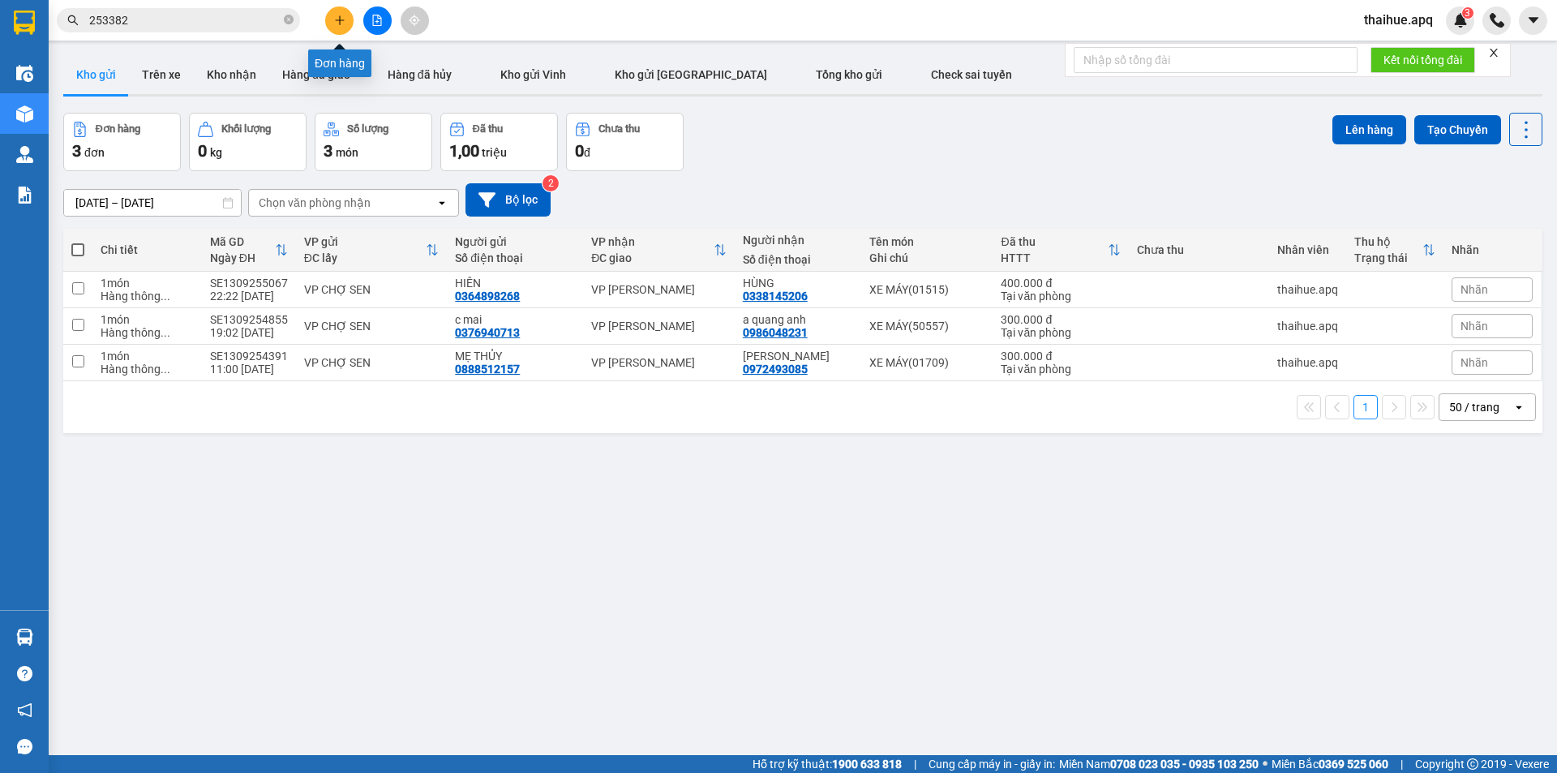
click at [337, 20] on icon "plus" at bounding box center [339, 19] width 9 height 1
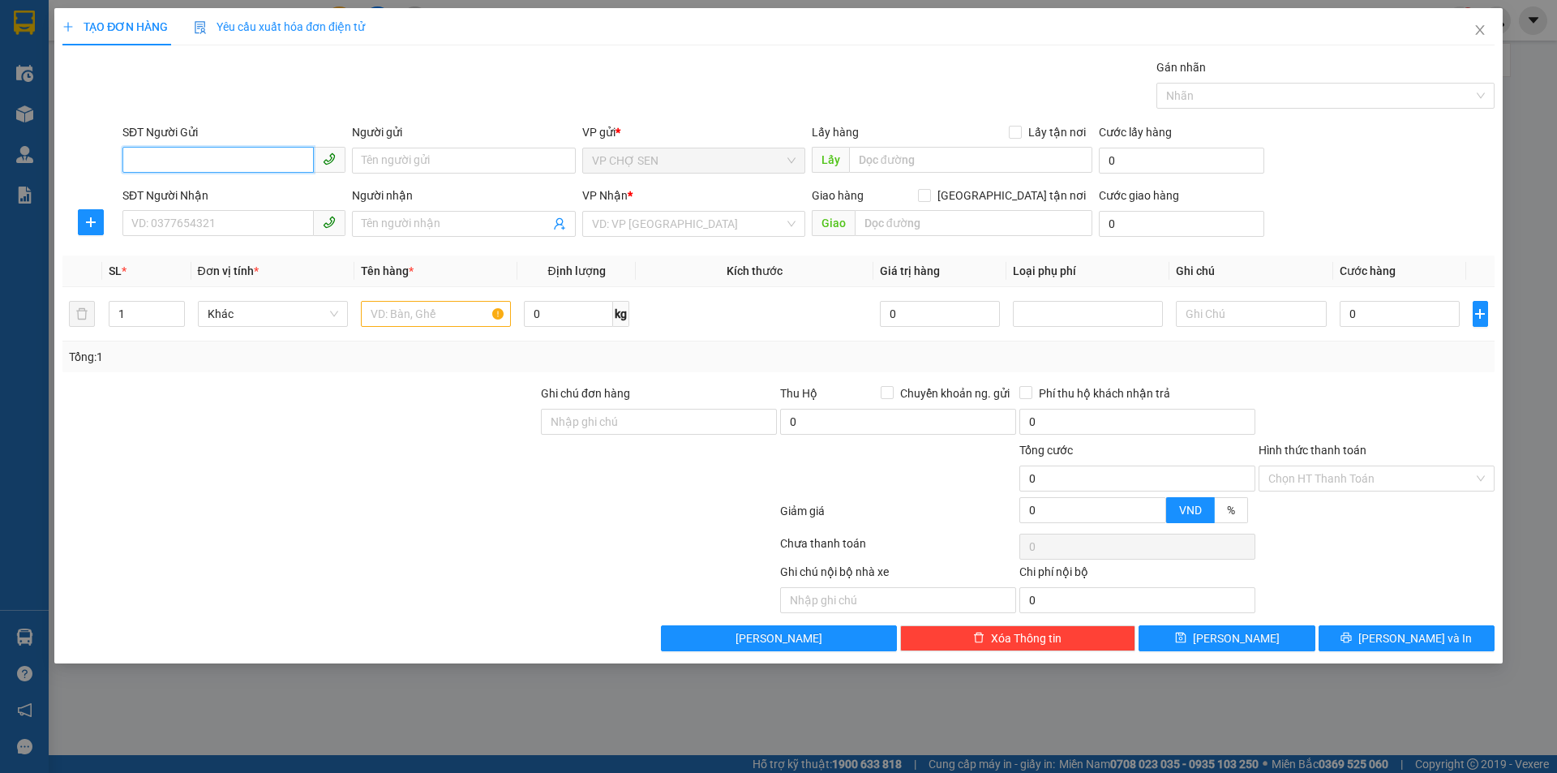
click at [277, 158] on input "SĐT Người Gửi" at bounding box center [217, 160] width 191 height 26
type input "0829046826"
click at [225, 190] on div "0829046826 - a toàn" at bounding box center [234, 193] width 204 height 18
type input "a toàn"
type input "0829046826"
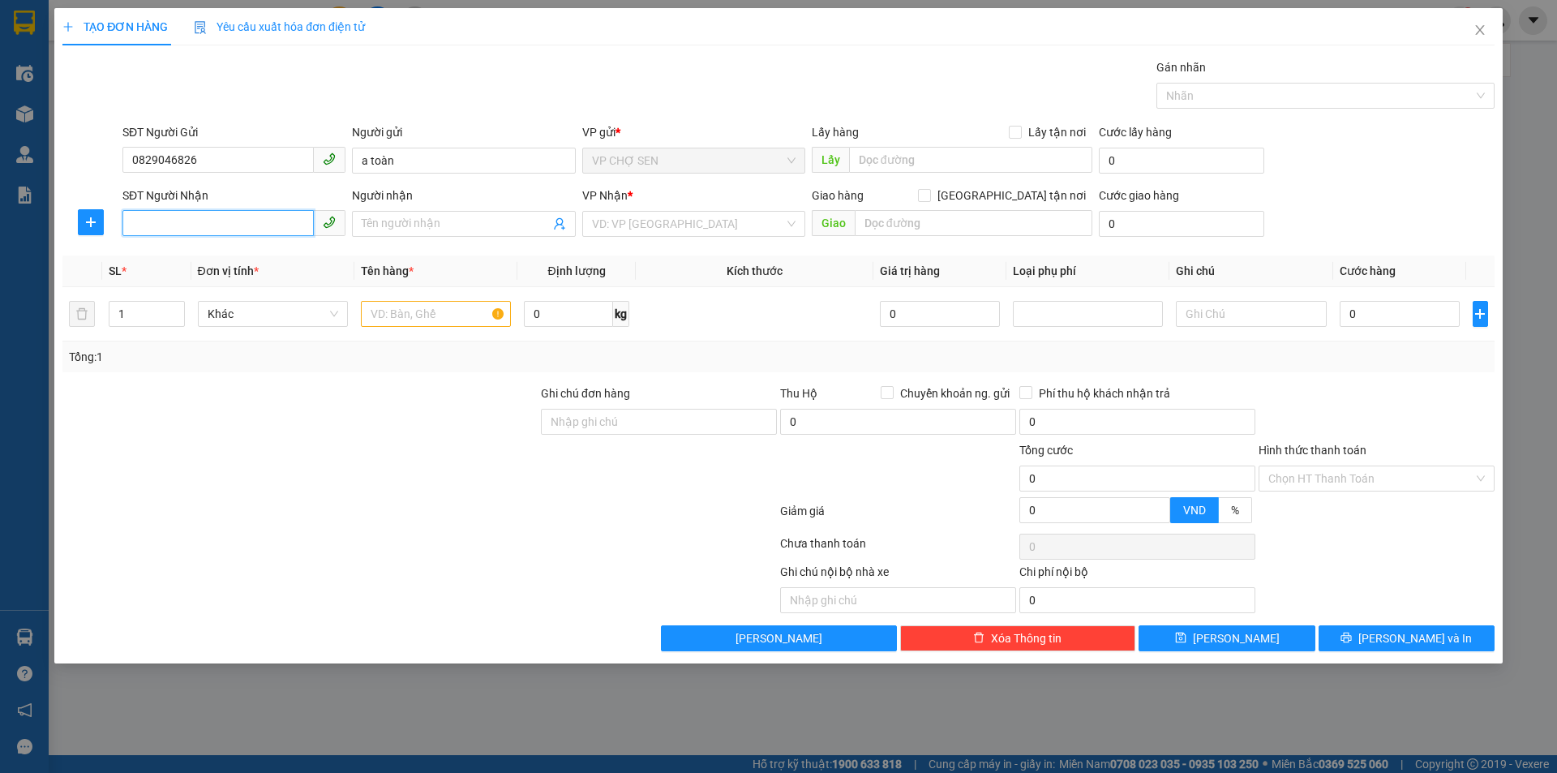
click at [238, 223] on input "SĐT Người Nhận" at bounding box center [217, 223] width 191 height 26
click at [236, 255] on div "0965943158 - [PERSON_NAME]" at bounding box center [234, 256] width 204 height 18
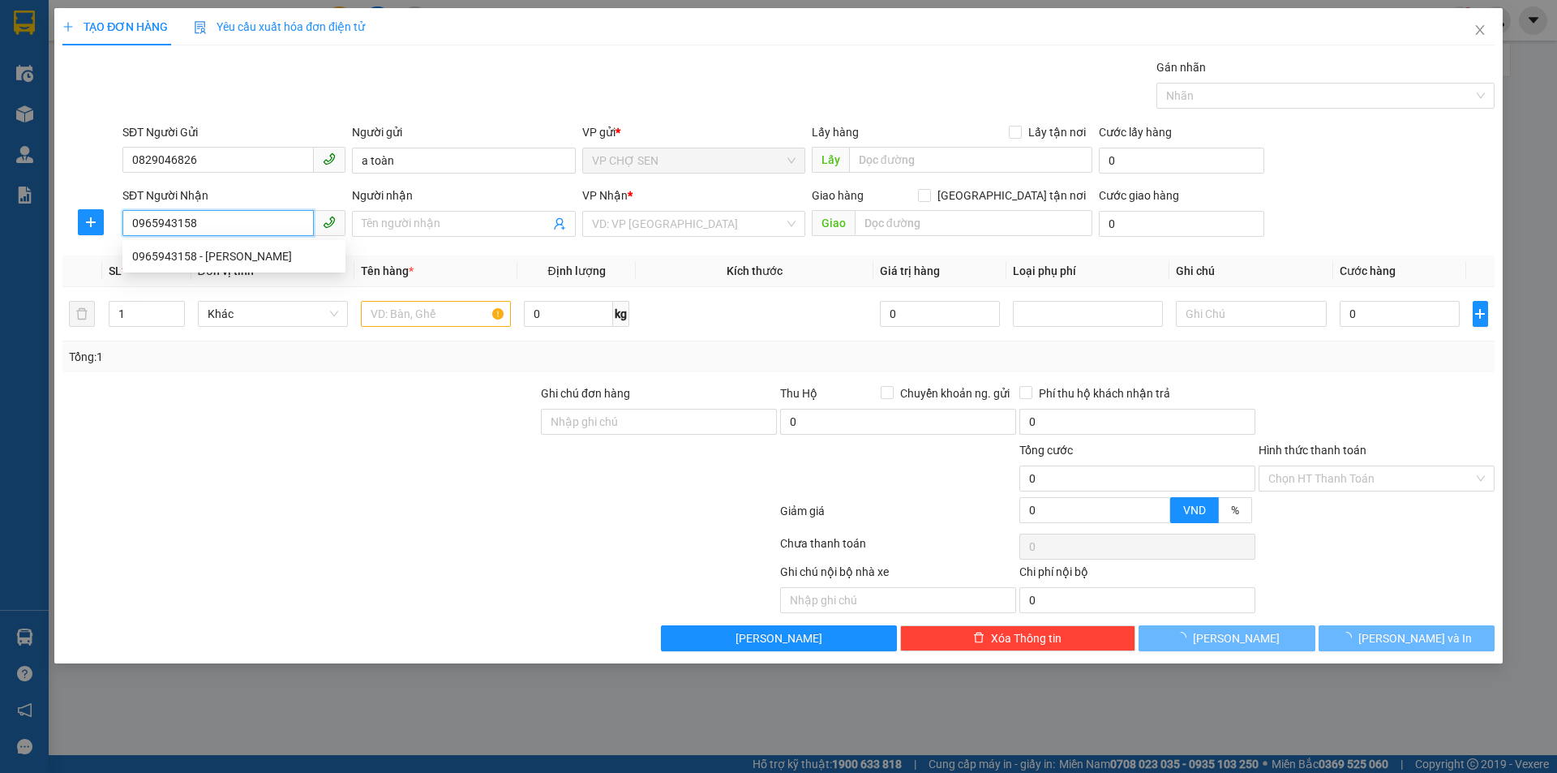
type input "0965943158"
type input "[PERSON_NAME]"
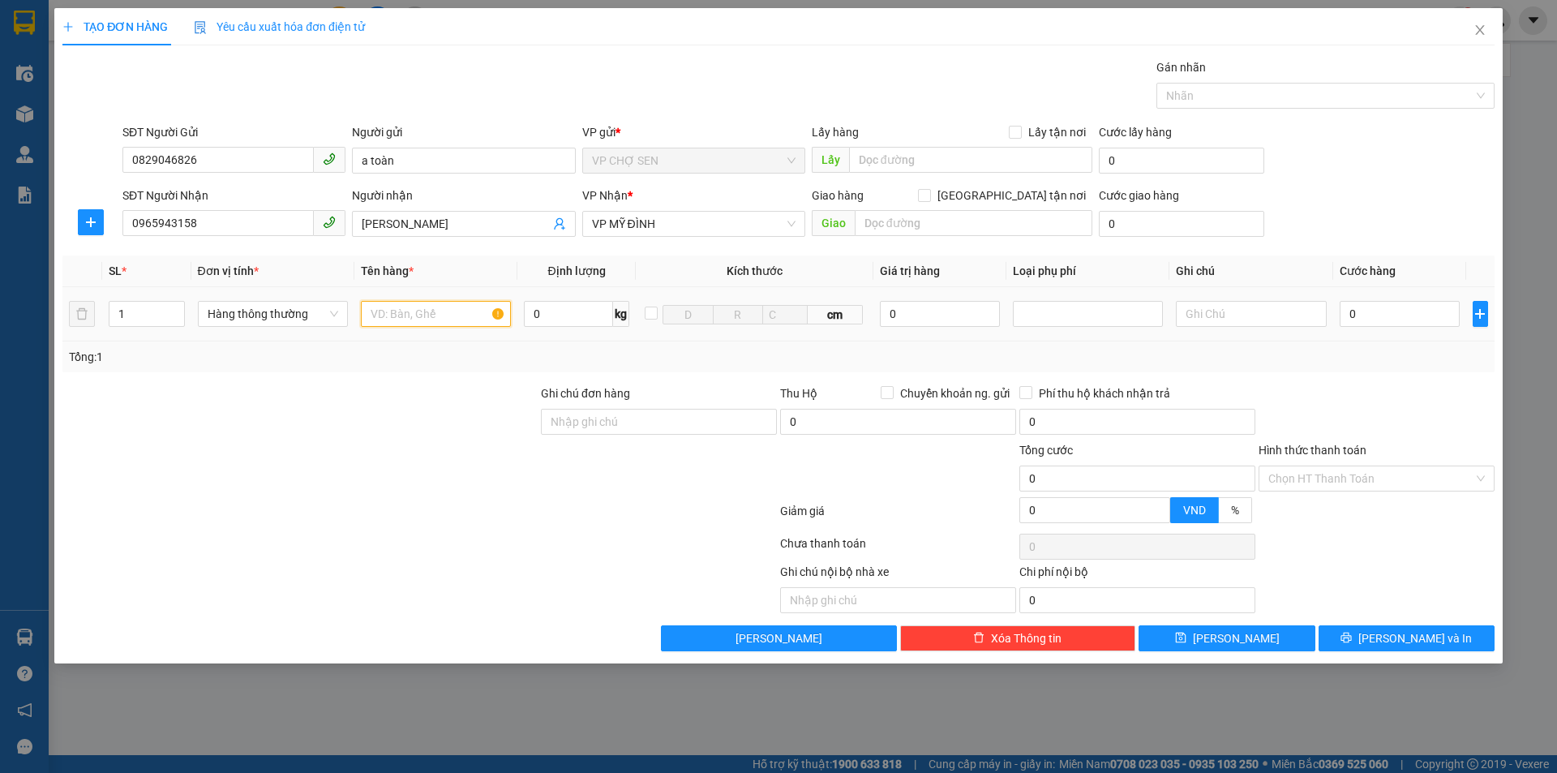
click at [448, 314] on input "text" at bounding box center [436, 314] width 150 height 26
type input "TP"
click at [1428, 312] on input "0" at bounding box center [1400, 314] width 121 height 26
type input "4"
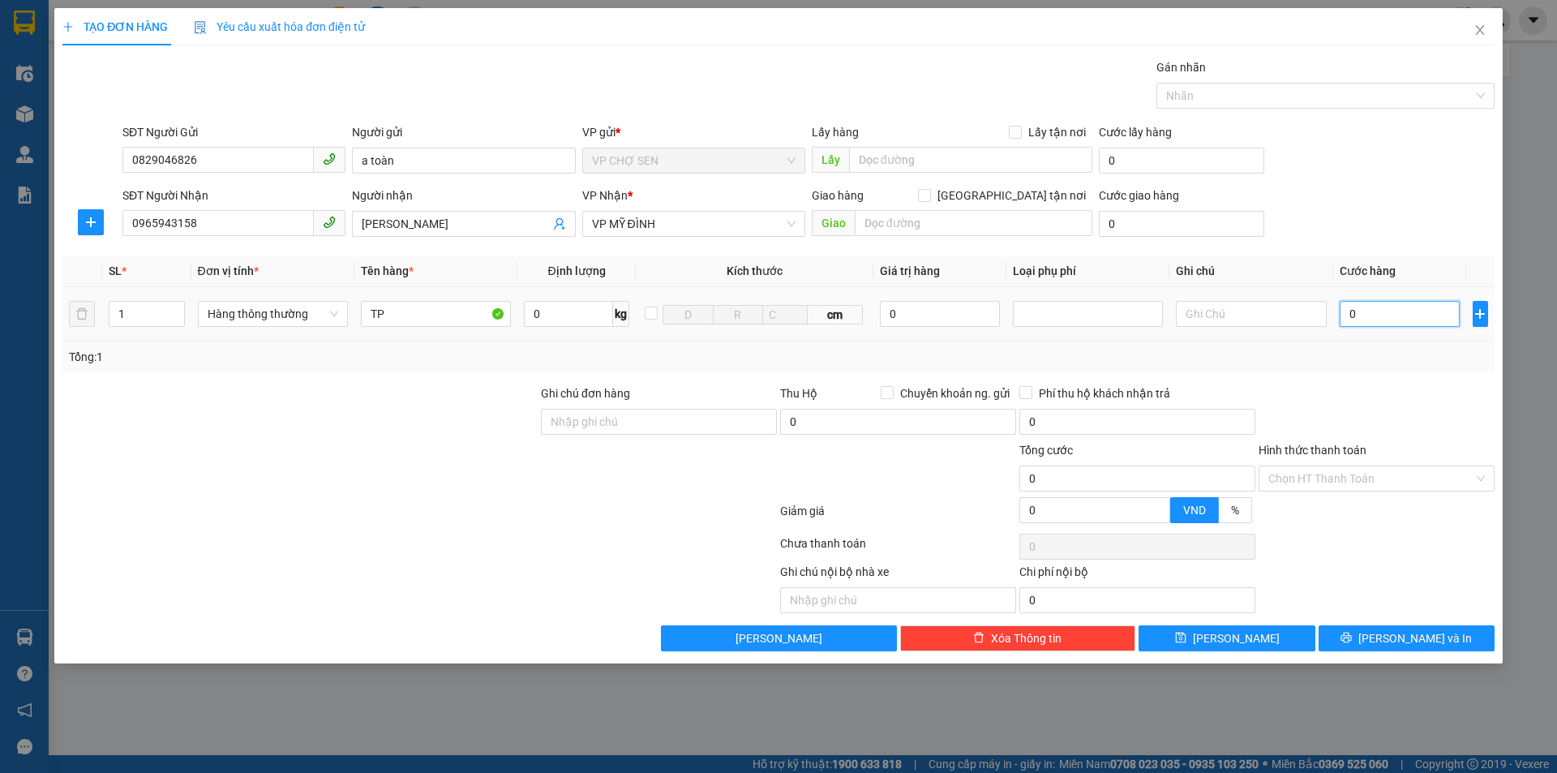
type input "4"
type input "40"
type input "400"
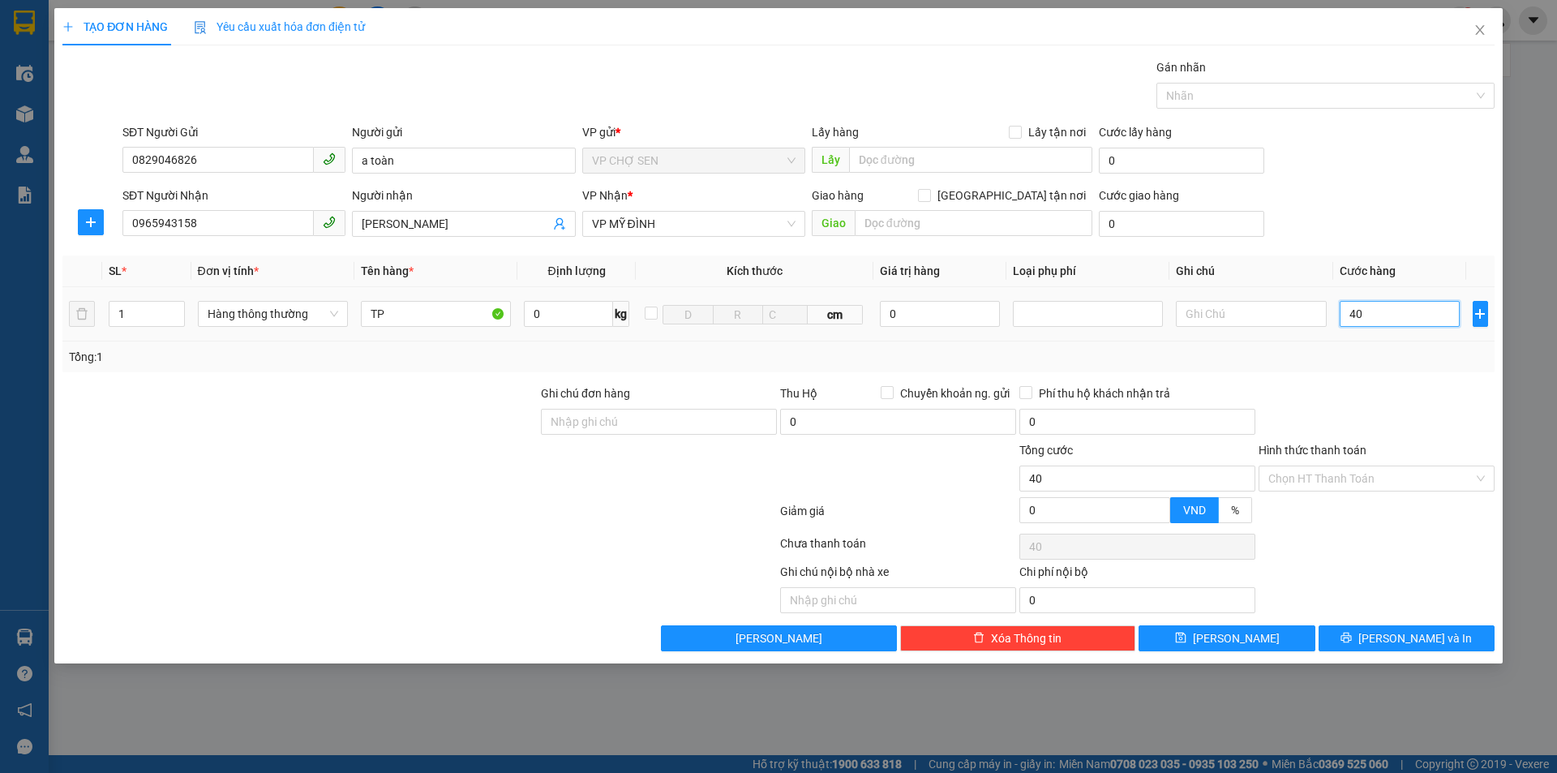
type input "400"
type input "4.000"
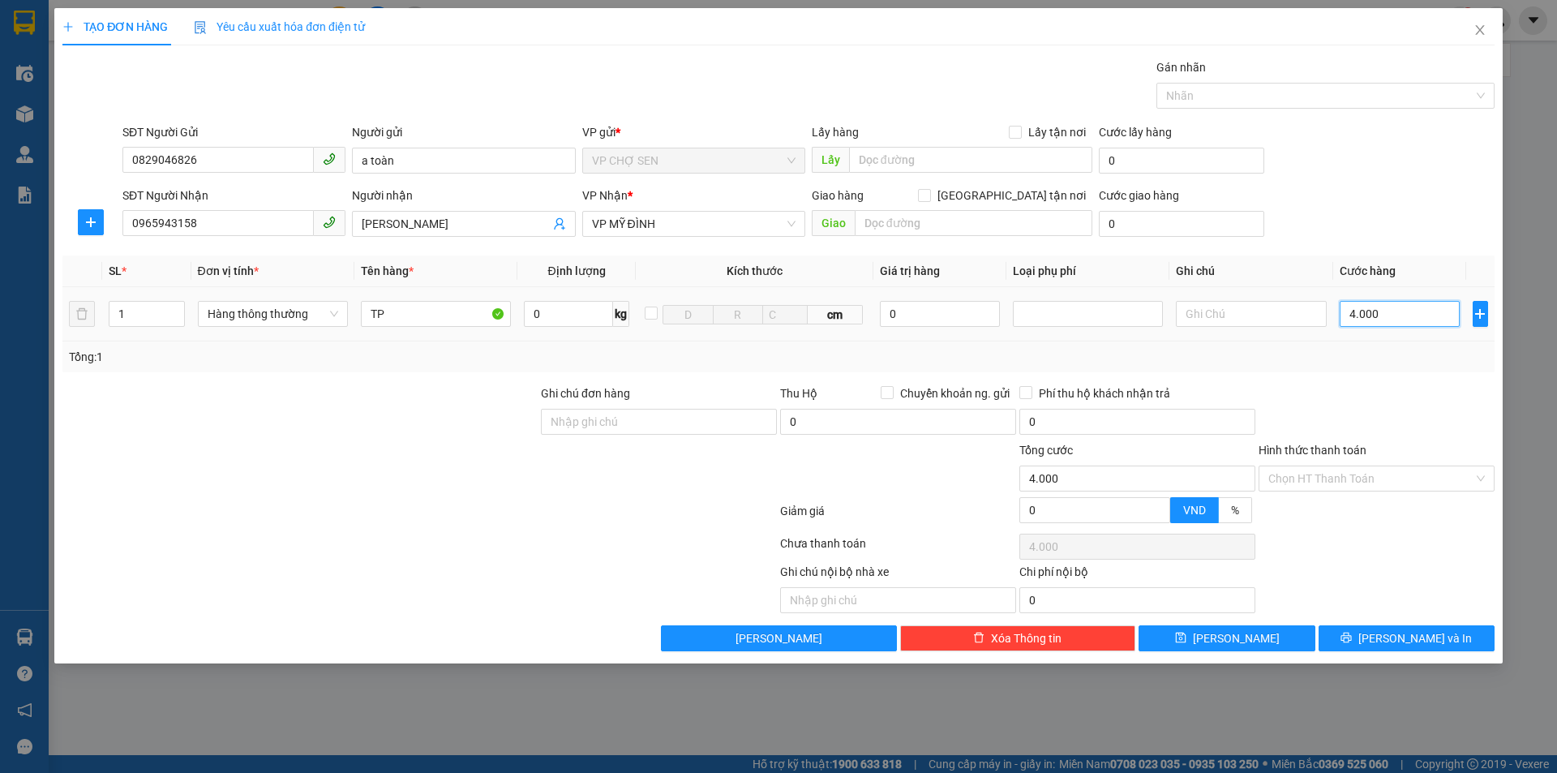
type input "40.000"
click at [1345, 476] on input "Hình thức thanh toán" at bounding box center [1370, 478] width 205 height 24
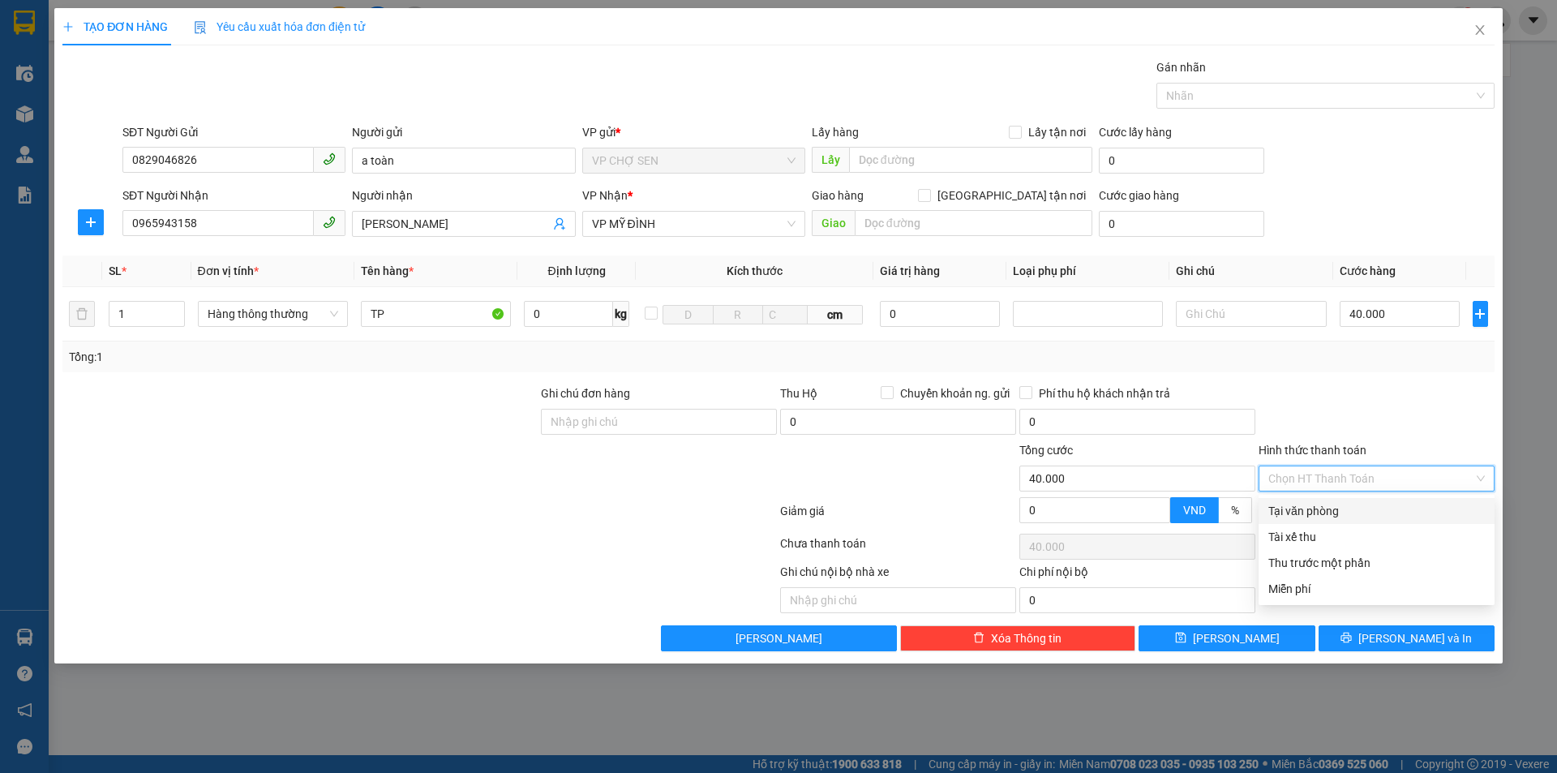
click at [1331, 513] on div "Tại văn phòng" at bounding box center [1376, 511] width 217 height 18
type input "0"
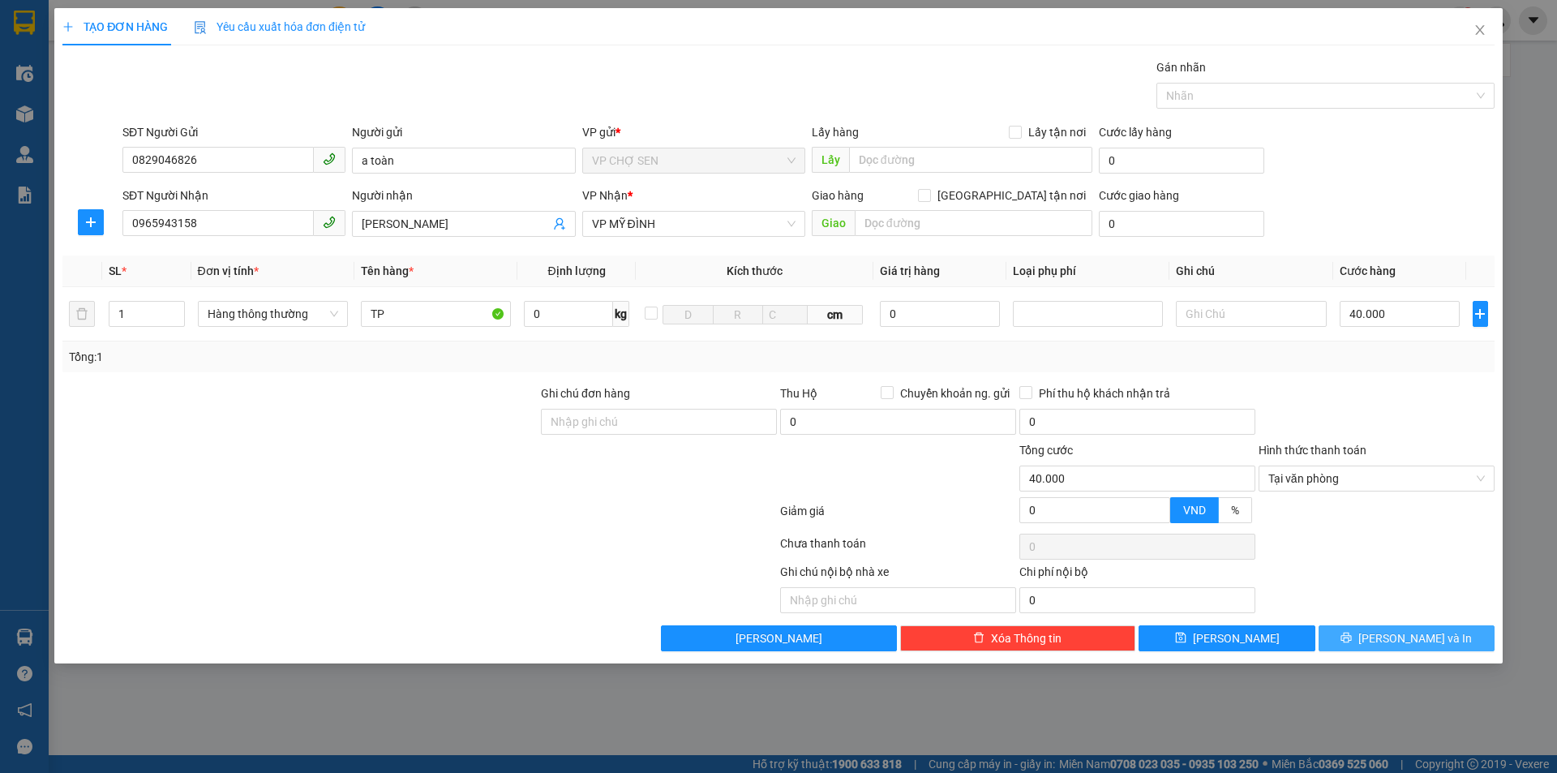
click at [1408, 641] on span "[PERSON_NAME] và In" at bounding box center [1415, 638] width 114 height 18
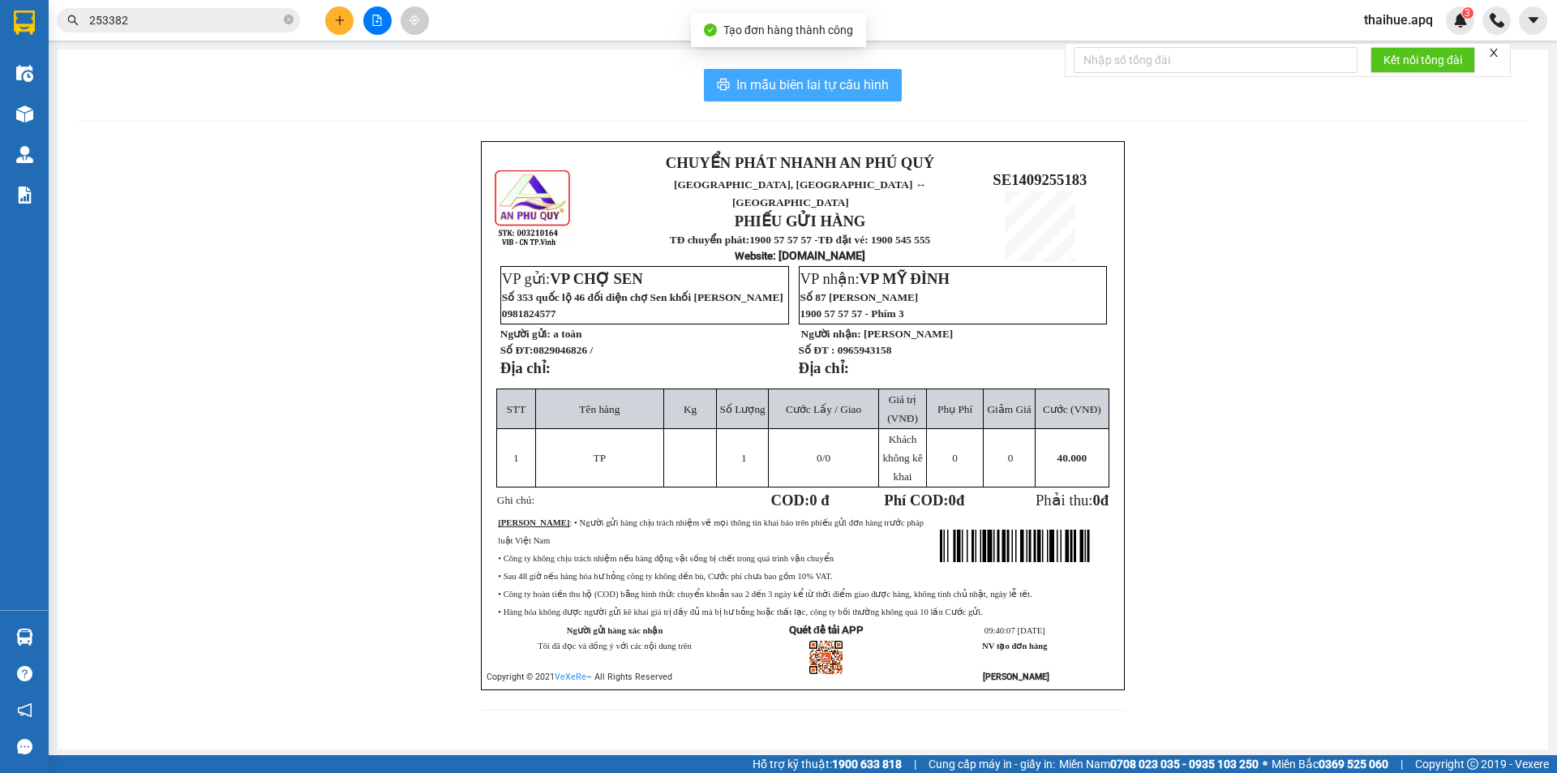
click at [804, 79] on span "In mẫu biên lai tự cấu hình" at bounding box center [812, 85] width 152 height 20
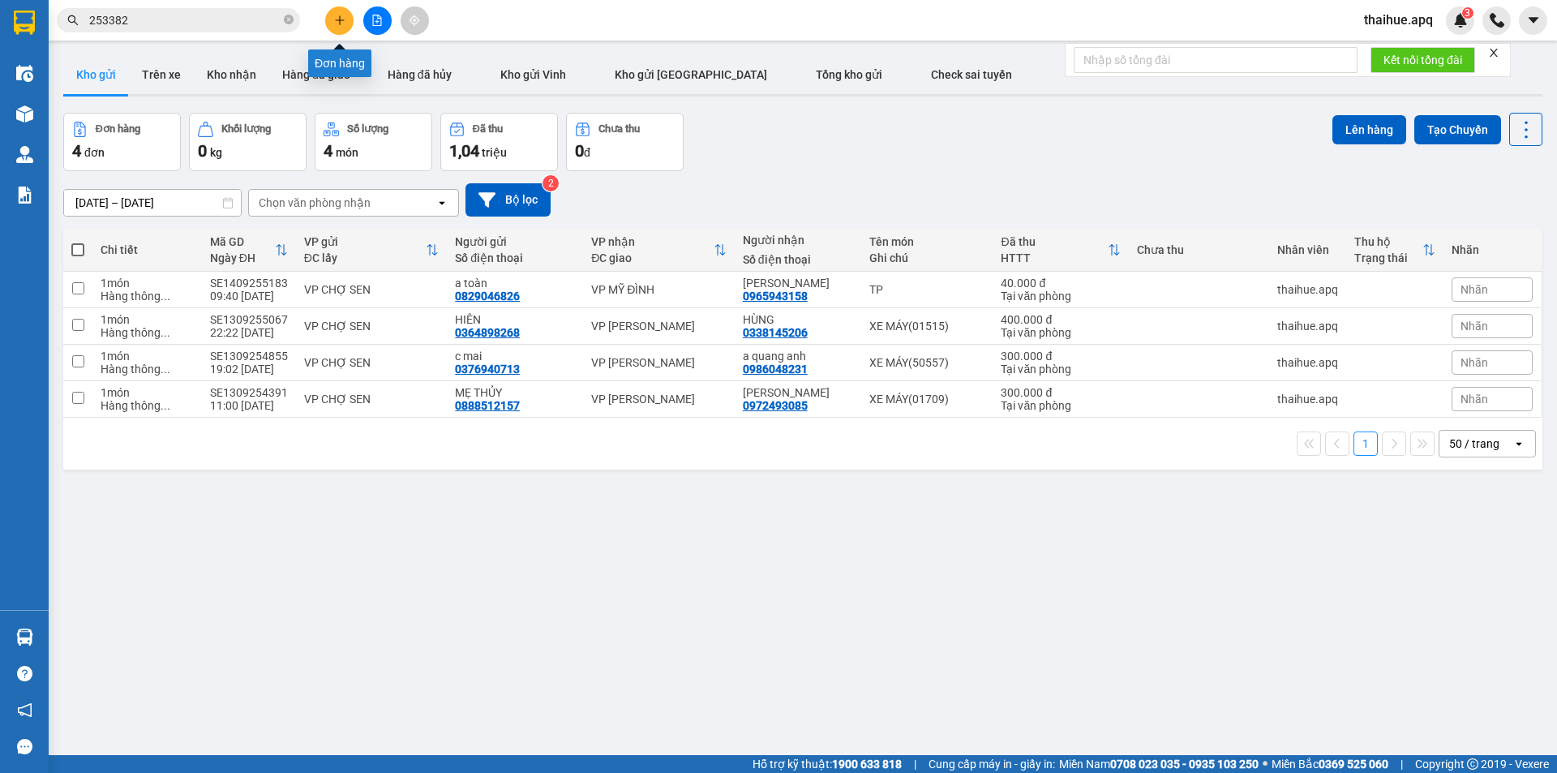
click at [336, 18] on icon "plus" at bounding box center [339, 20] width 11 height 11
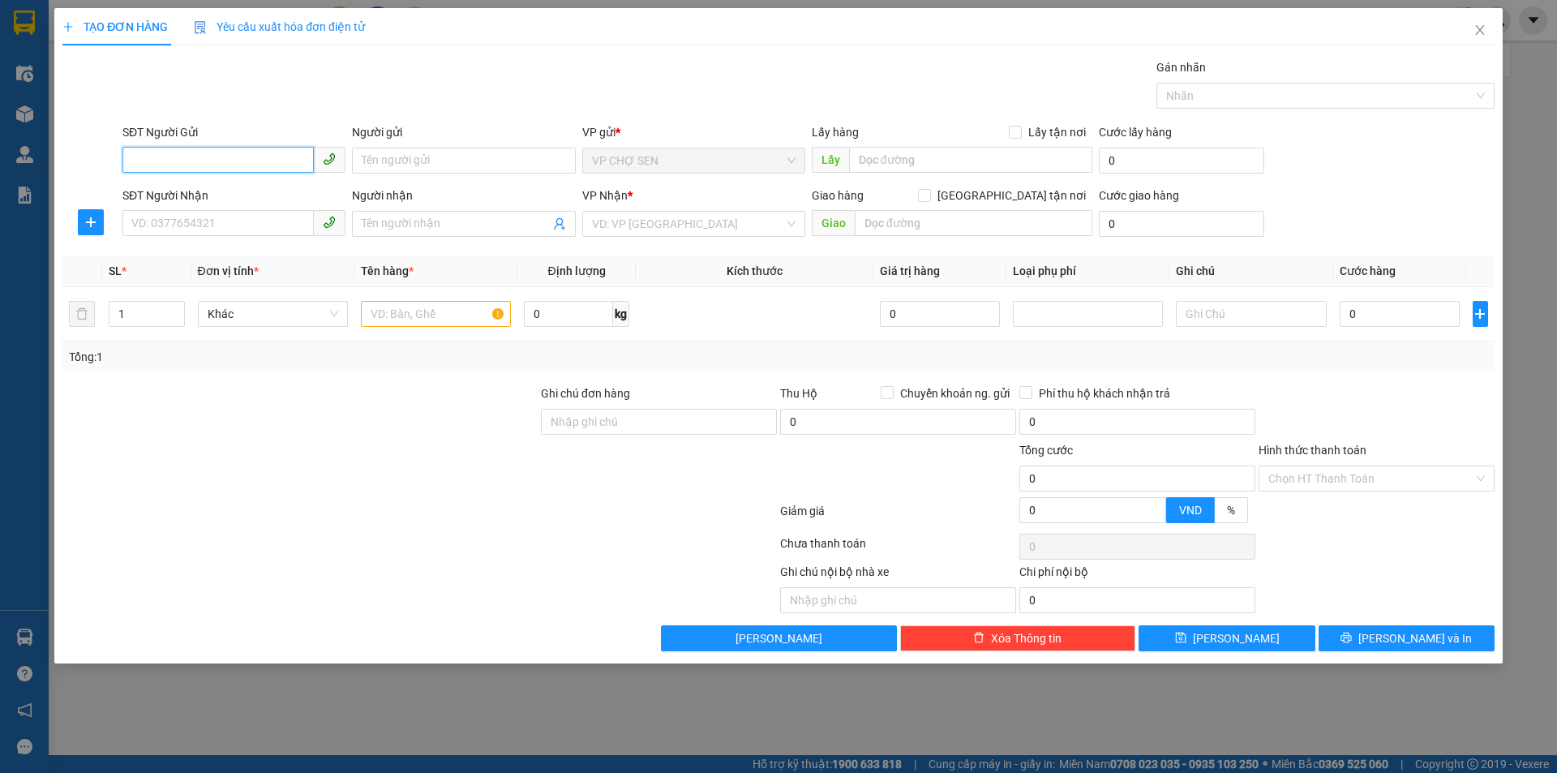
click at [289, 165] on input "SĐT Người Gửi" at bounding box center [217, 160] width 191 height 26
type input "0329034989"
click at [208, 191] on div "0329034989 - chị [PERSON_NAME]" at bounding box center [234, 193] width 204 height 18
type input "chị [PERSON_NAME]"
type input "0329034989"
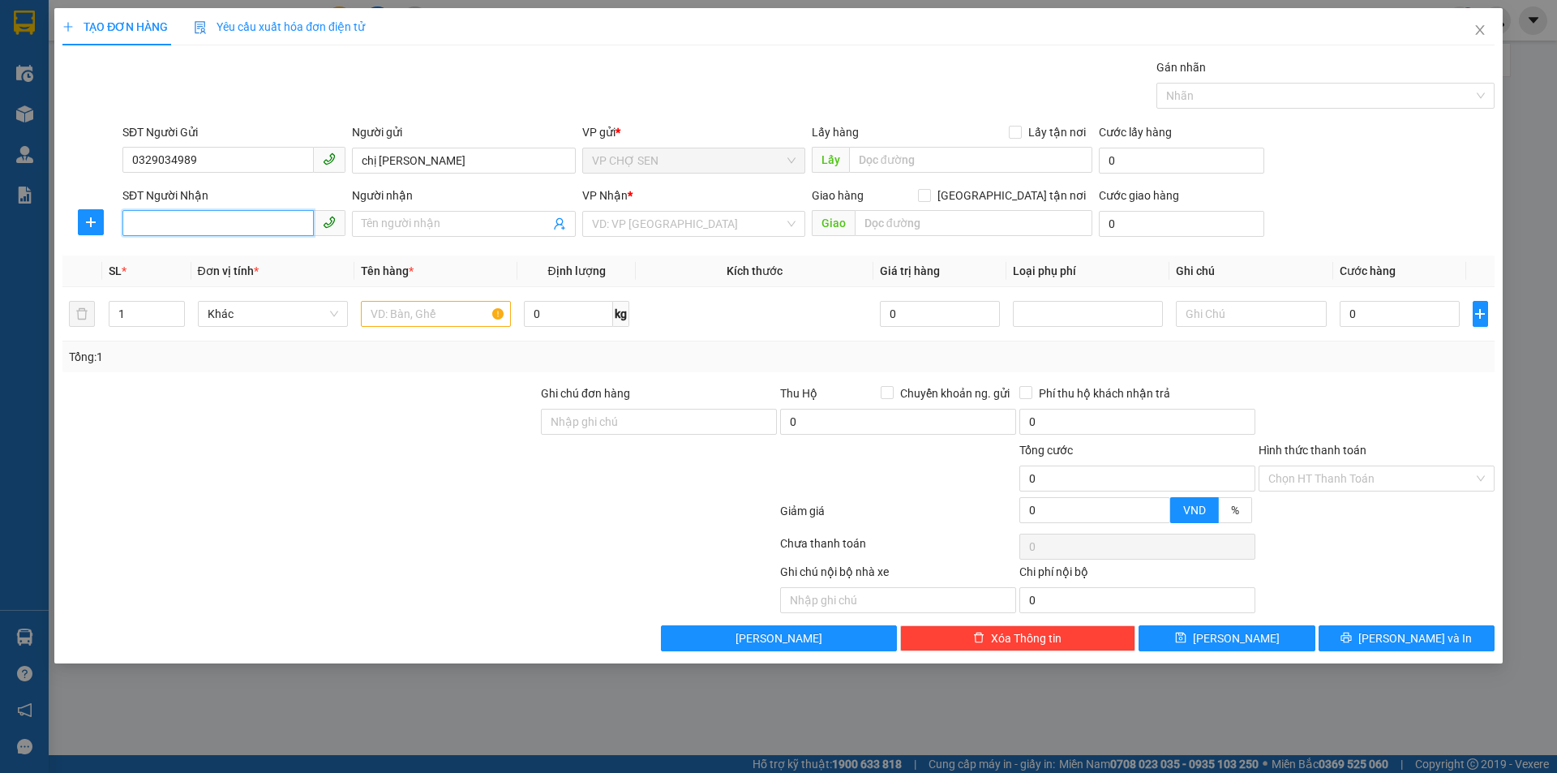
click at [219, 223] on input "SĐT Người Nhận" at bounding box center [217, 223] width 191 height 26
click at [214, 256] on div "0984583614 - [PERSON_NAME]" at bounding box center [234, 256] width 204 height 18
type input "0984583614"
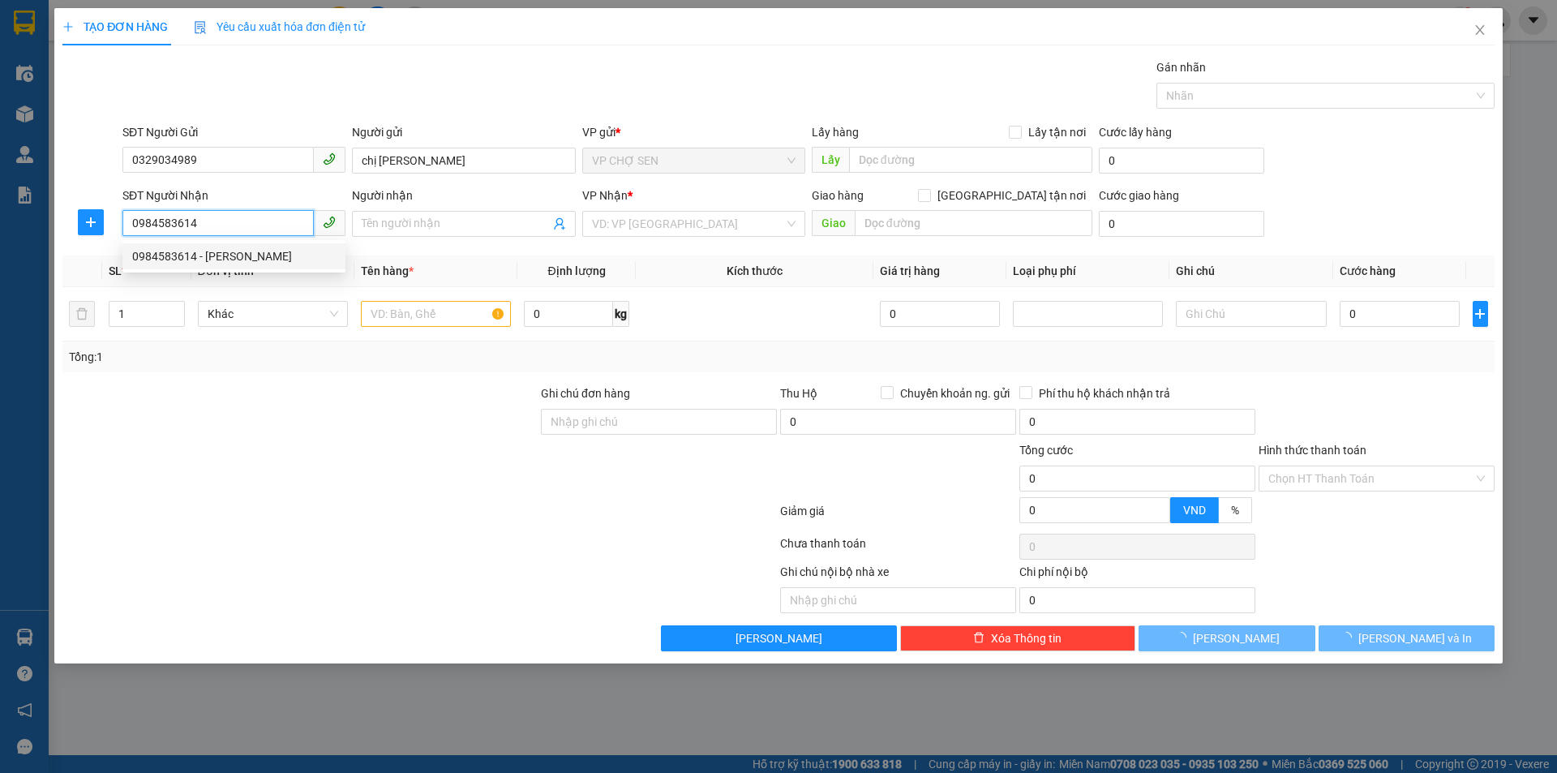
type input "HẢI"
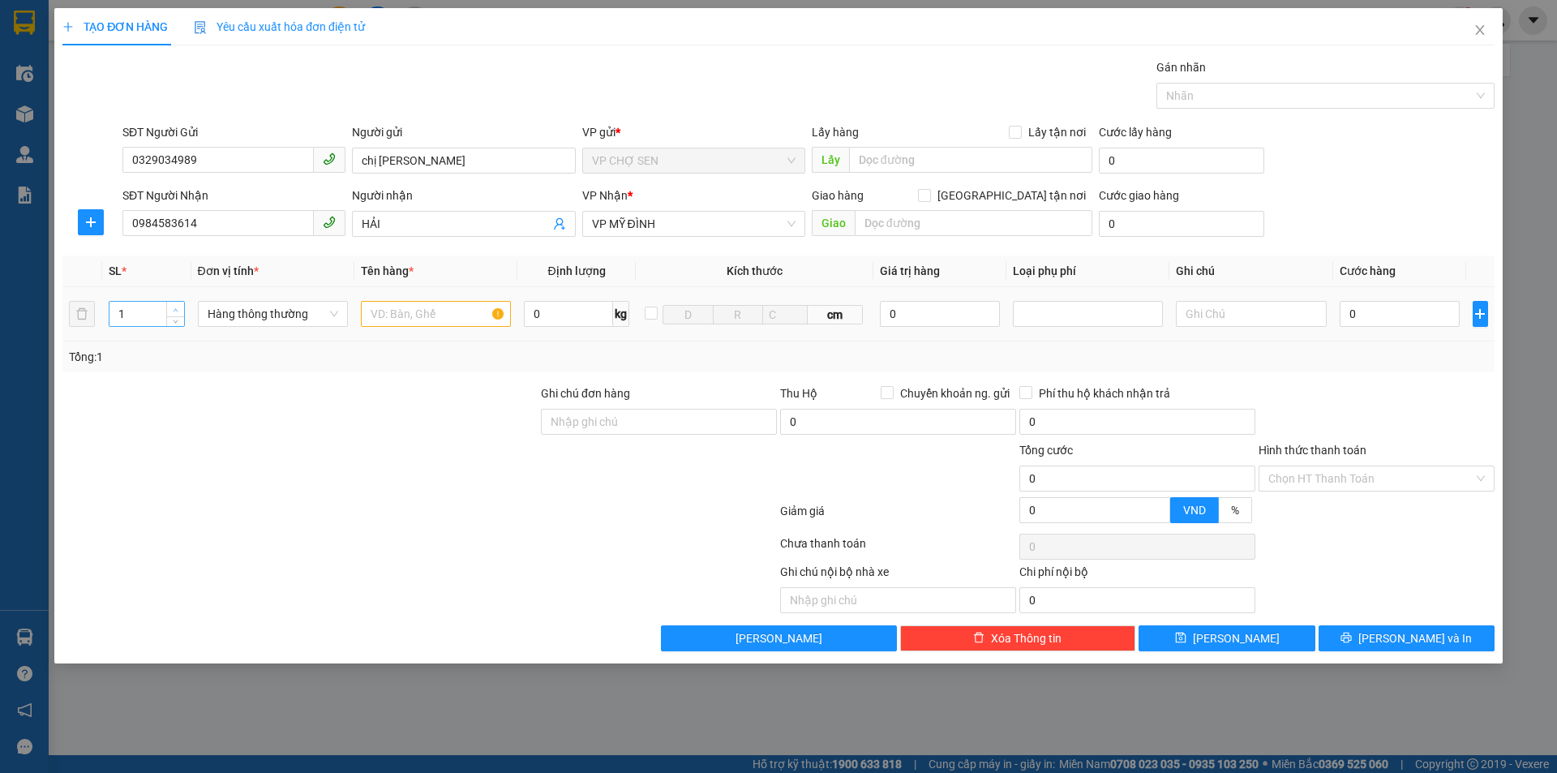
type input "2"
click at [176, 308] on icon "up" at bounding box center [176, 309] width 5 height 3
click at [461, 314] on input "text" at bounding box center [436, 314] width 150 height 26
type input "TP+BƯỞI"
click at [1415, 314] on input "0" at bounding box center [1400, 314] width 121 height 26
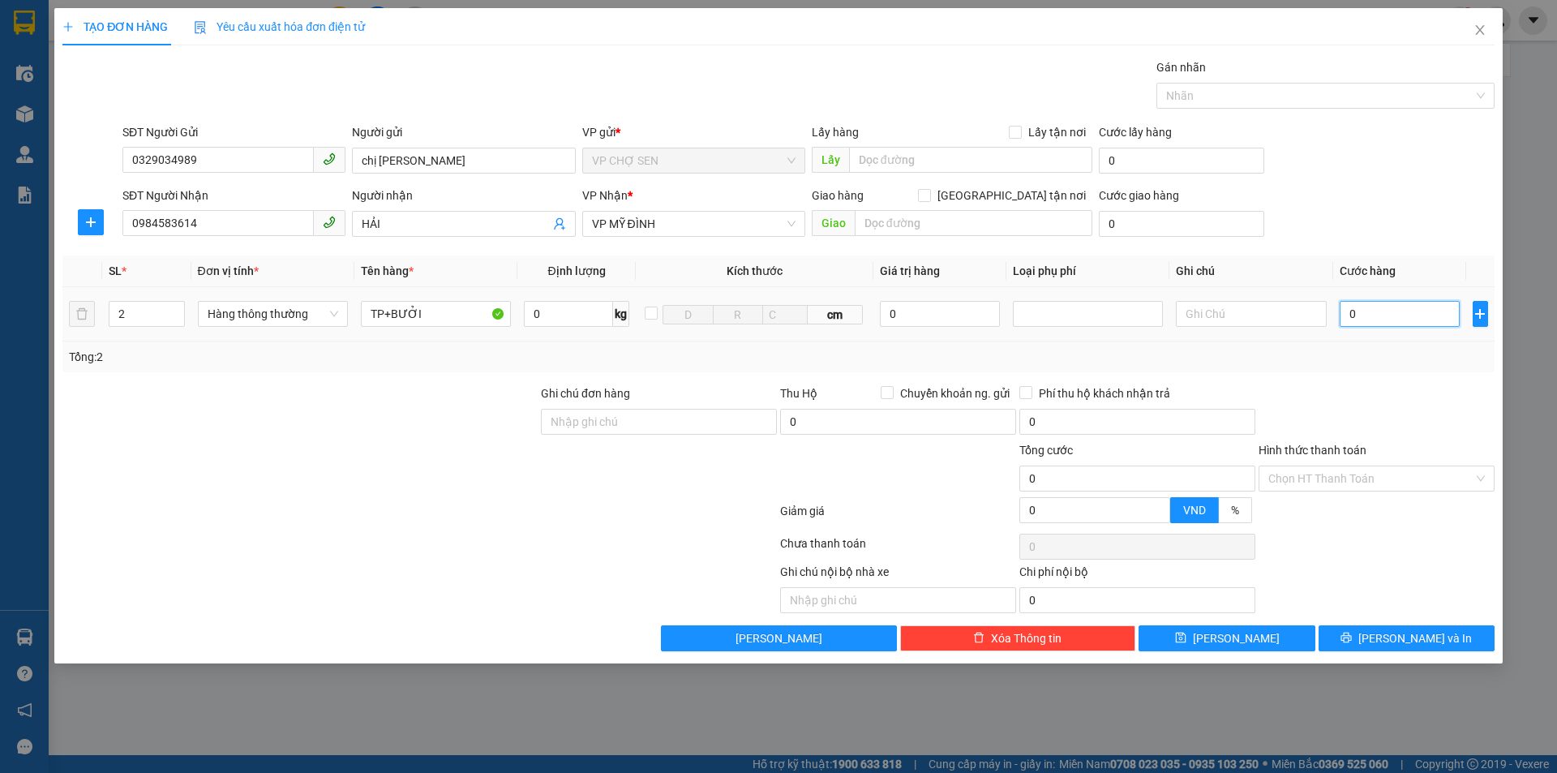
type input "9"
type input "90"
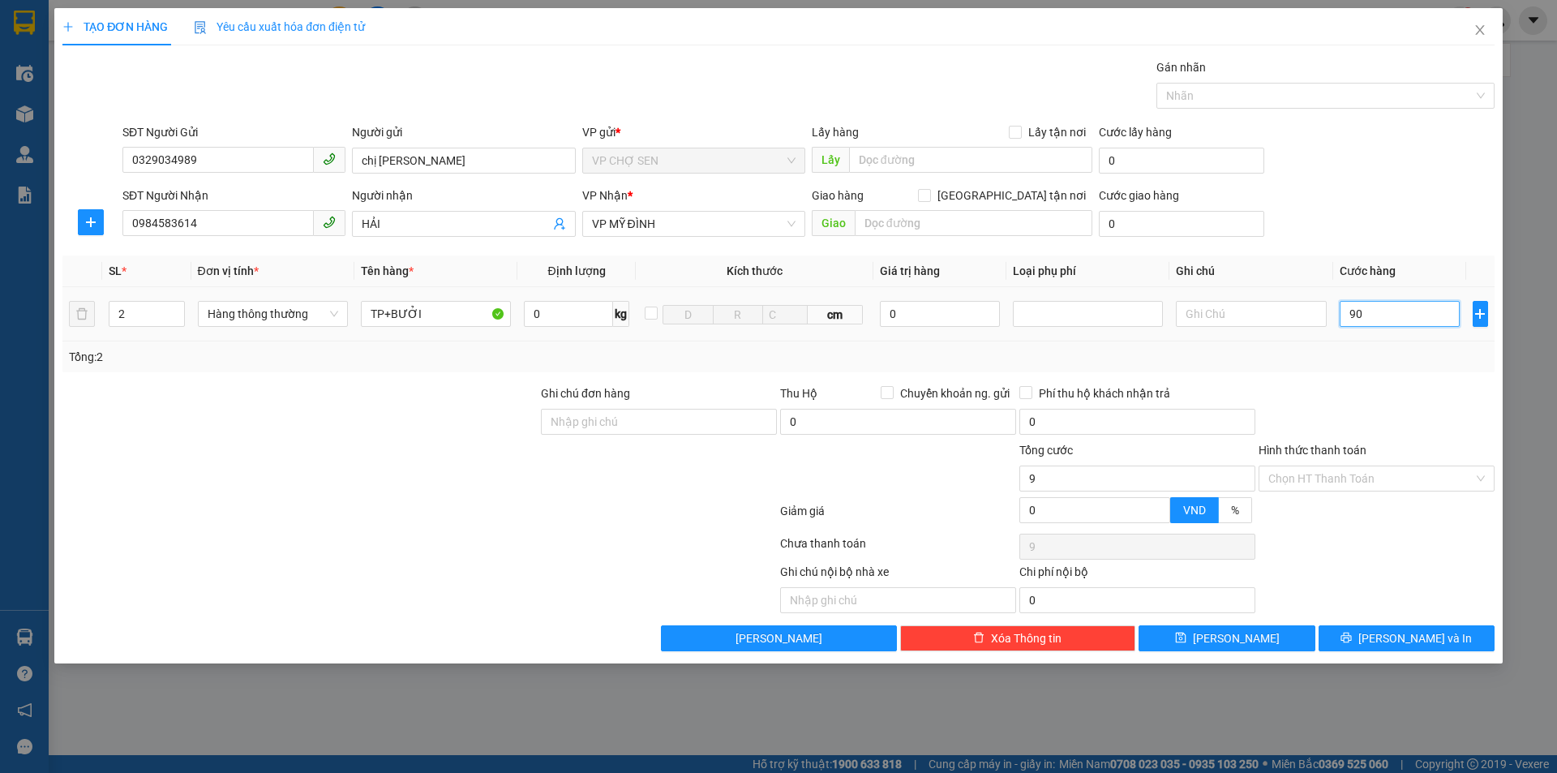
type input "90"
type input "900"
type input "9.000"
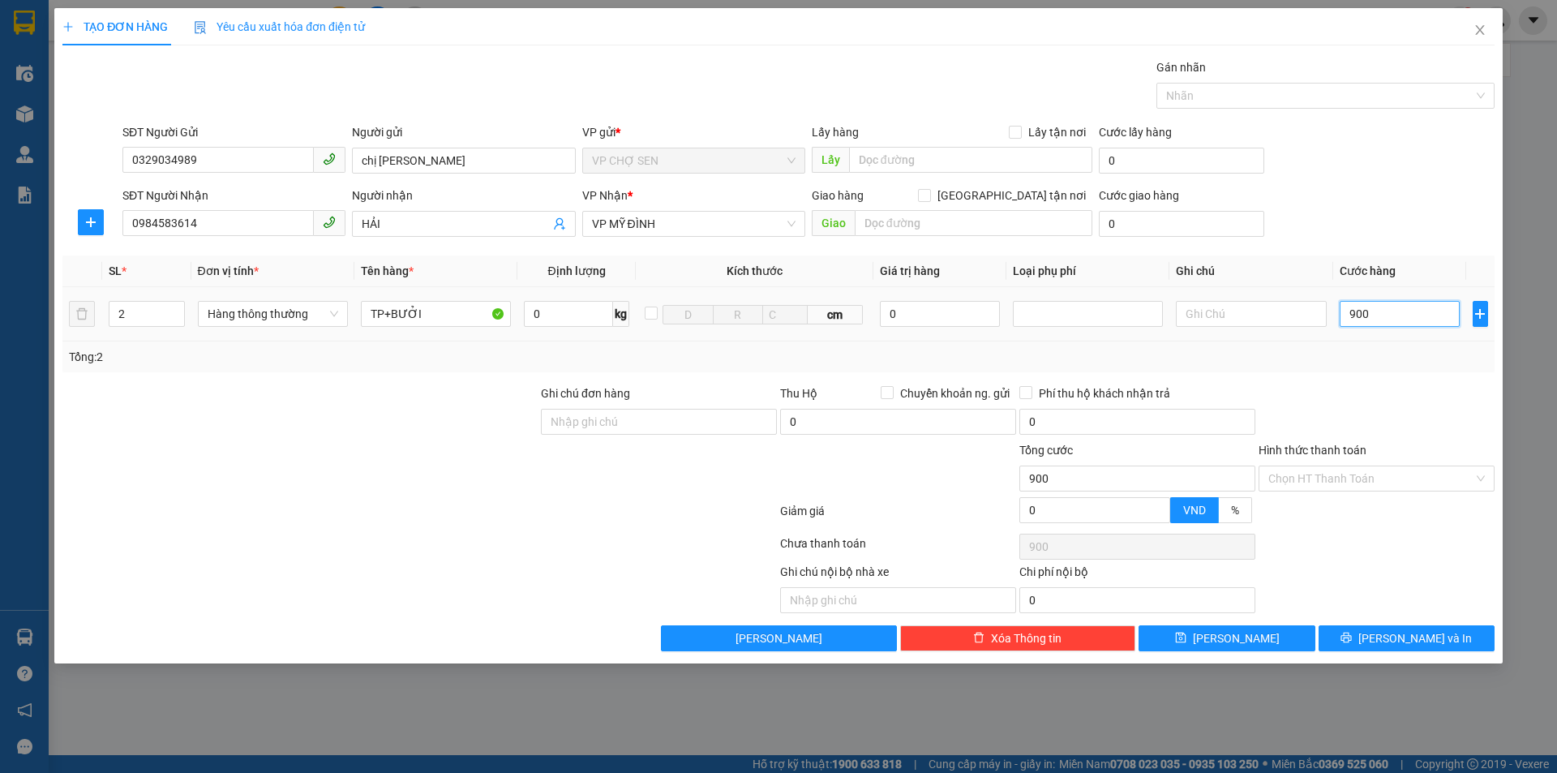
type input "9.000"
type input "90.000"
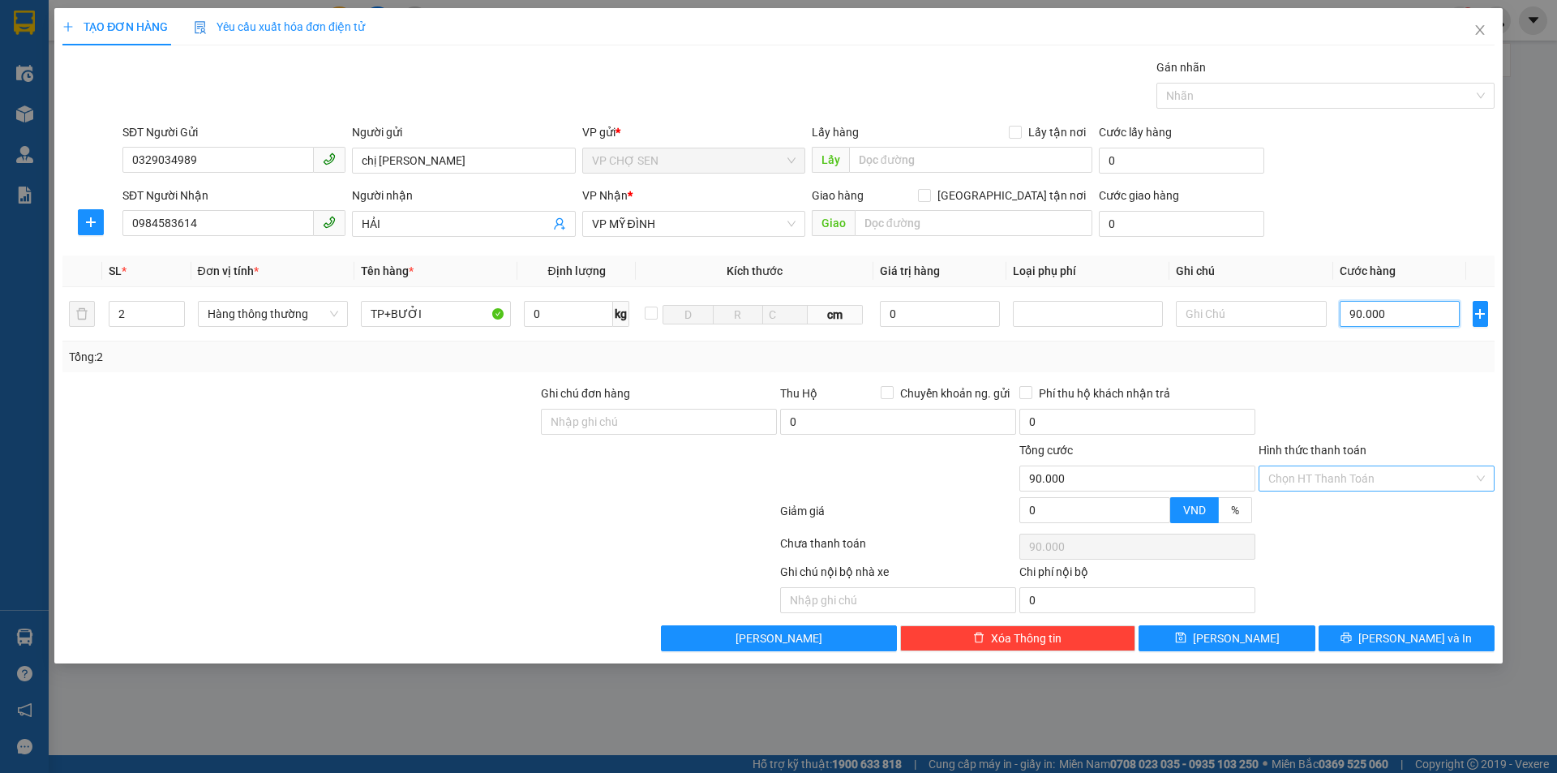
type input "90.000"
click at [1338, 473] on input "Hình thức thanh toán" at bounding box center [1370, 478] width 205 height 24
click at [1320, 516] on div "Tại văn phòng" at bounding box center [1376, 511] width 217 height 18
type input "0"
click at [1400, 634] on span "[PERSON_NAME] và In" at bounding box center [1415, 638] width 114 height 18
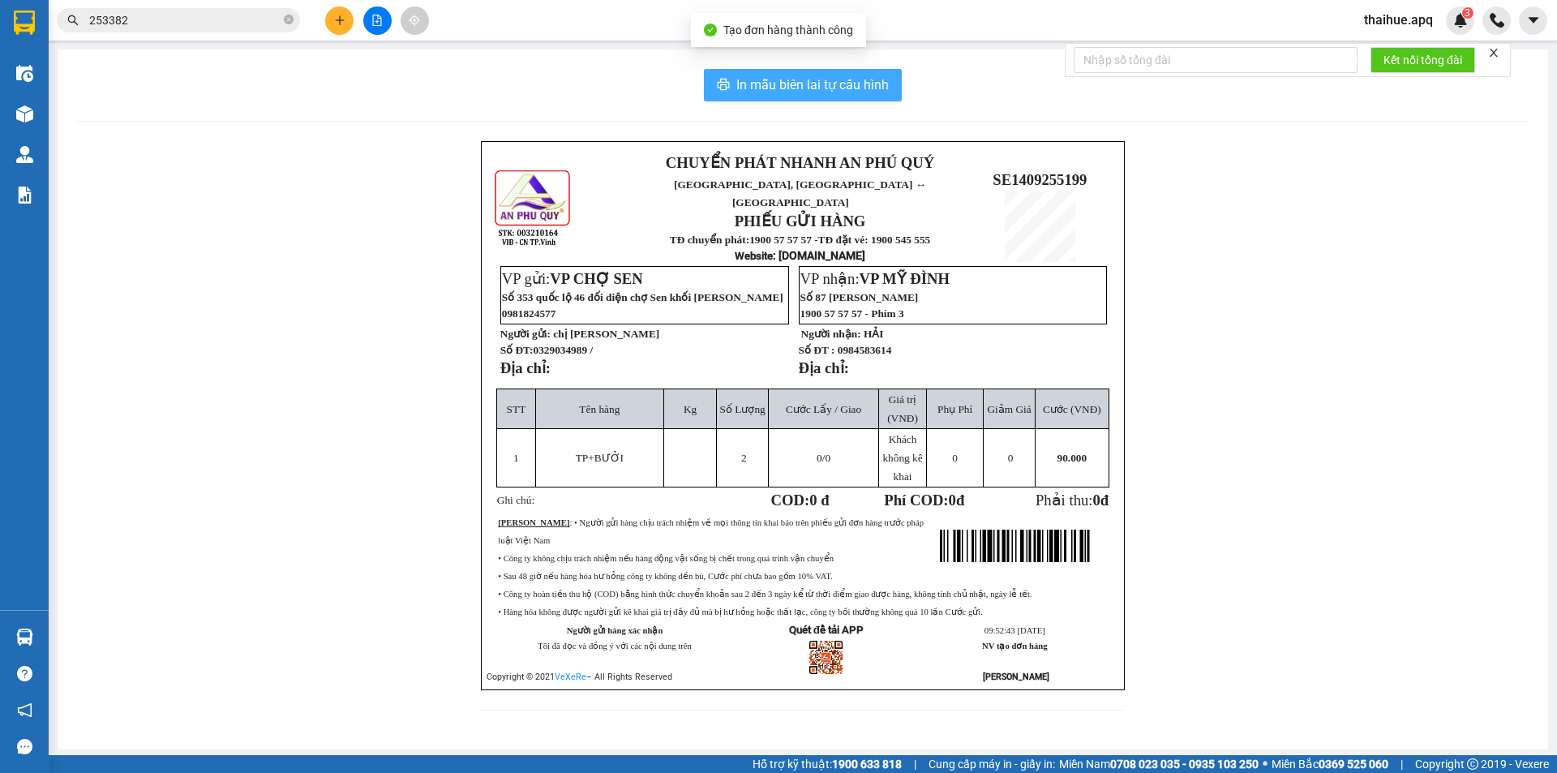
click at [842, 84] on span "In mẫu biên lai tự cấu hình" at bounding box center [812, 85] width 152 height 20
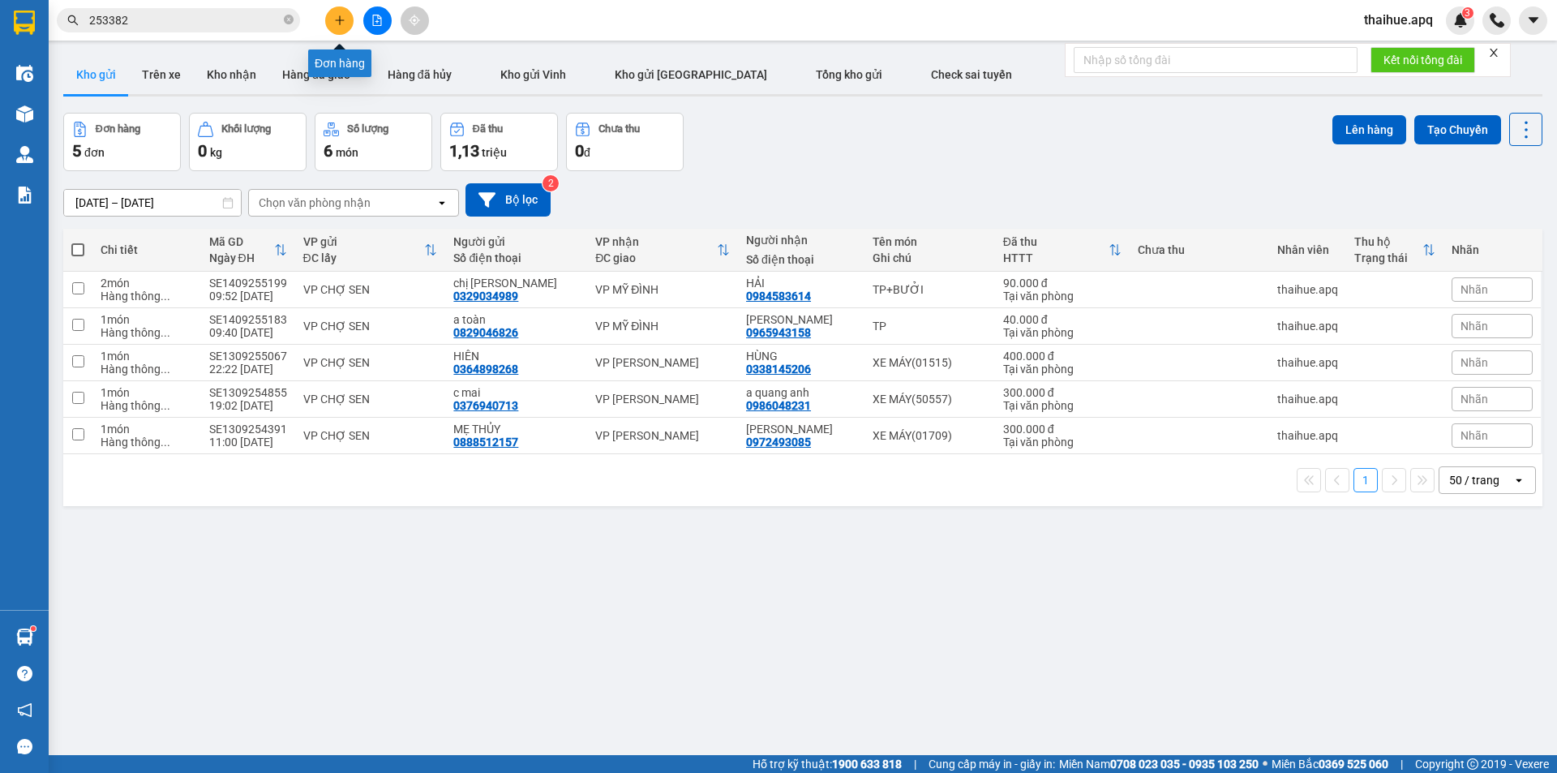
click at [340, 16] on icon "plus" at bounding box center [339, 19] width 1 height 9
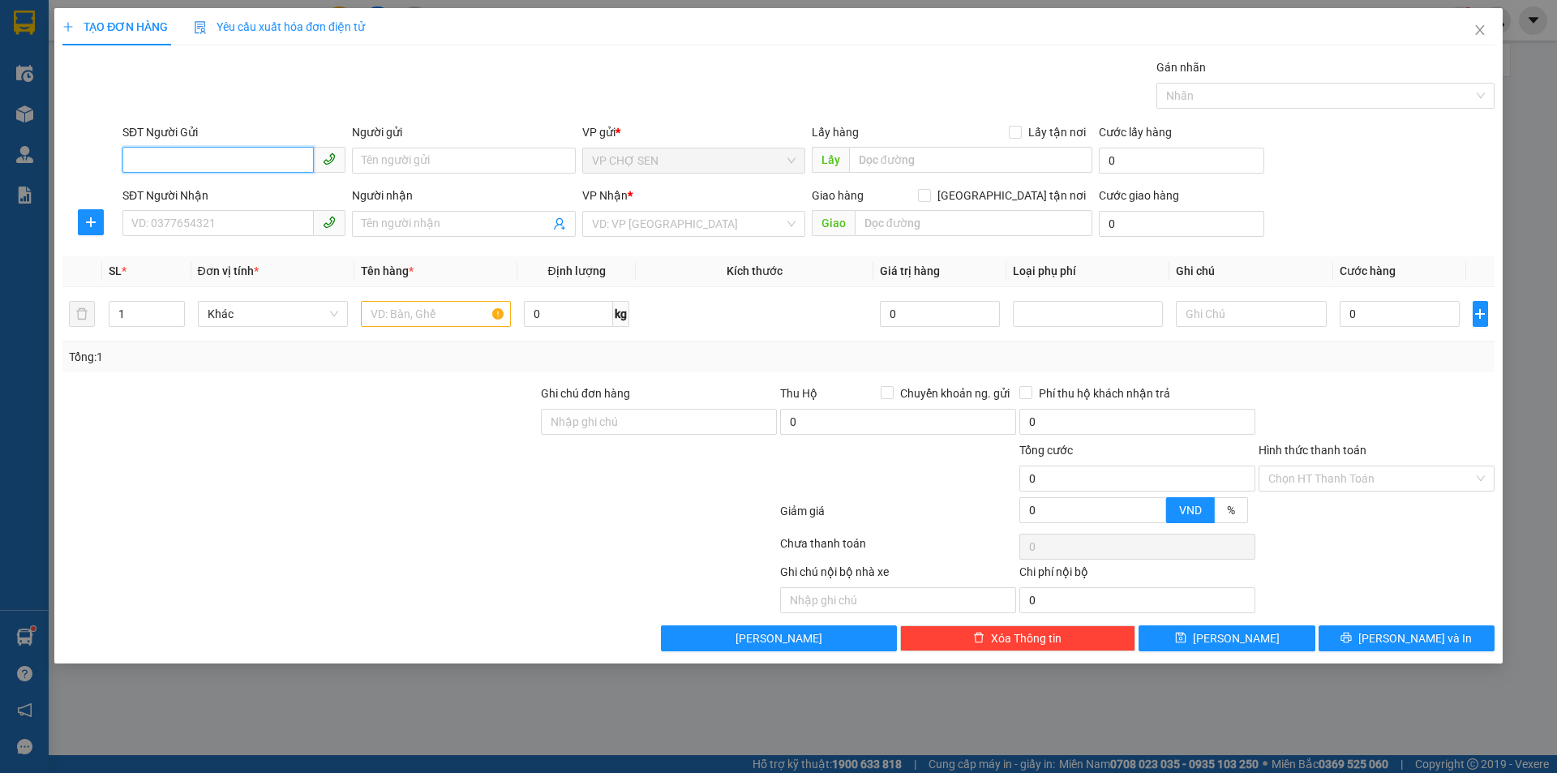
click at [285, 161] on input "SĐT Người Gửi" at bounding box center [217, 160] width 191 height 26
type input "0982435729"
click at [233, 191] on div "0982435729 - MẸ [PERSON_NAME]" at bounding box center [234, 193] width 204 height 18
type input "MẸ HOA"
checkbox input "true"
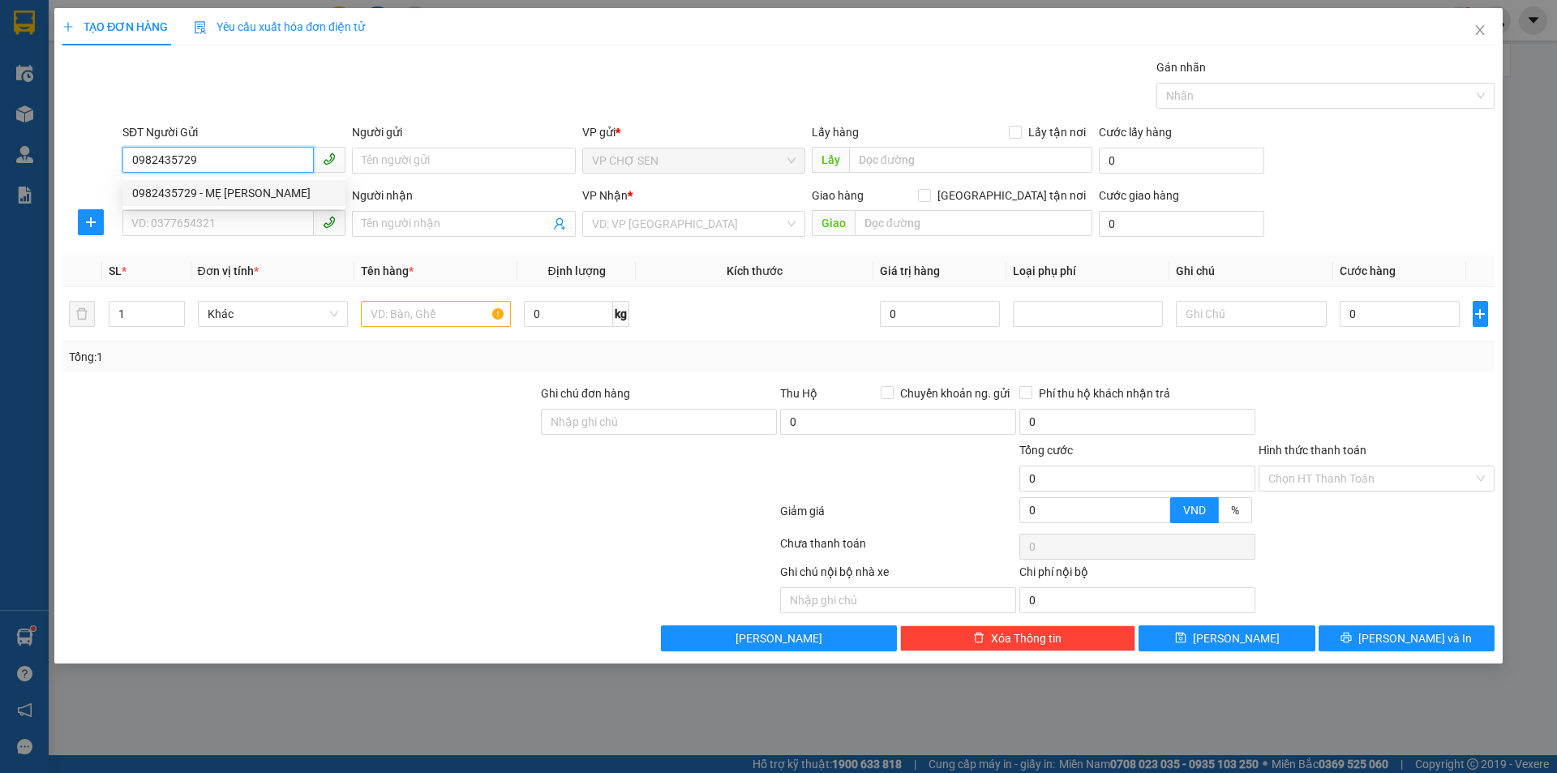
type input "NAM ĐÀN"
type input "0982435729"
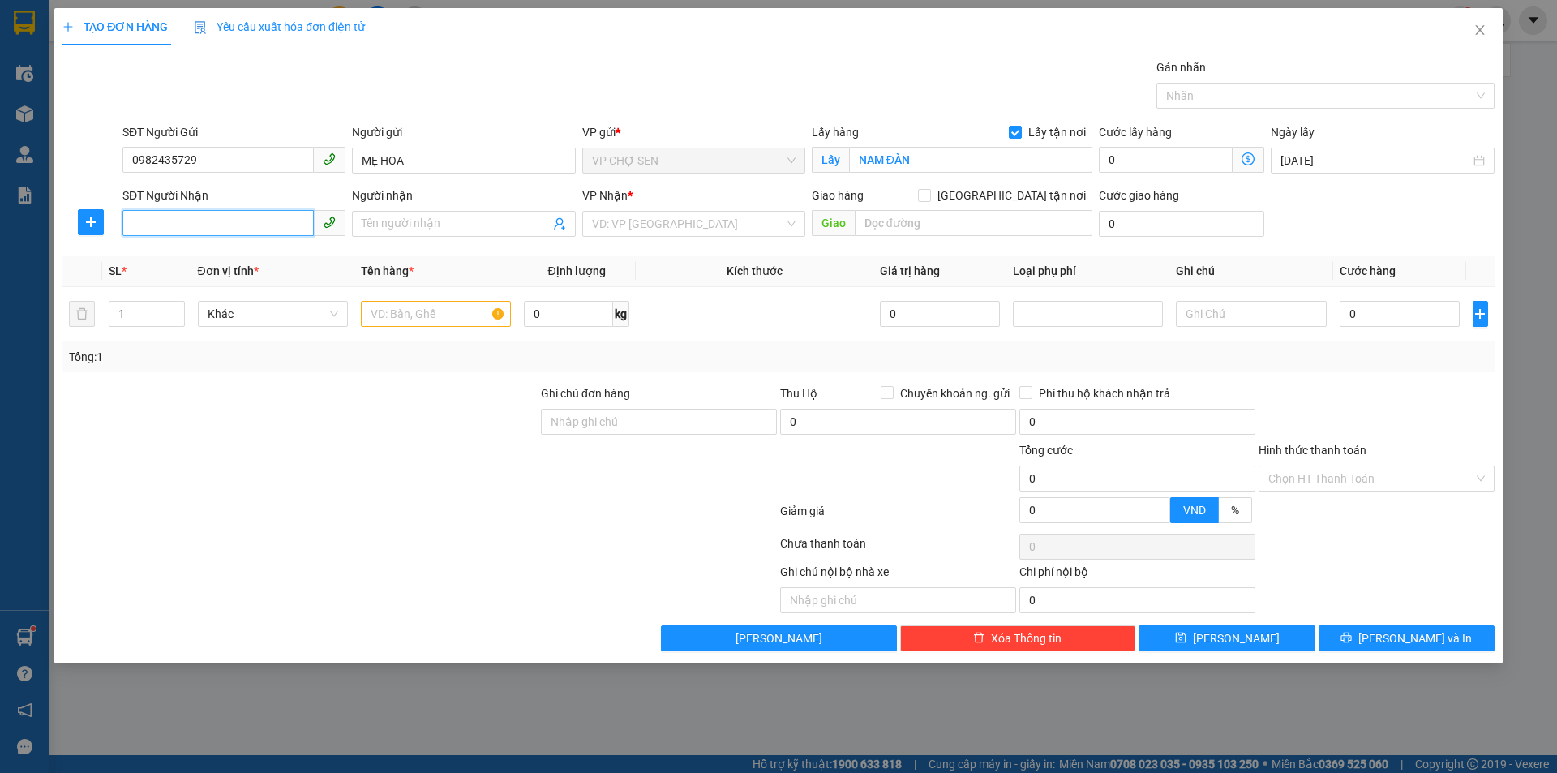
click at [247, 223] on input "SĐT Người Nhận" at bounding box center [217, 223] width 191 height 26
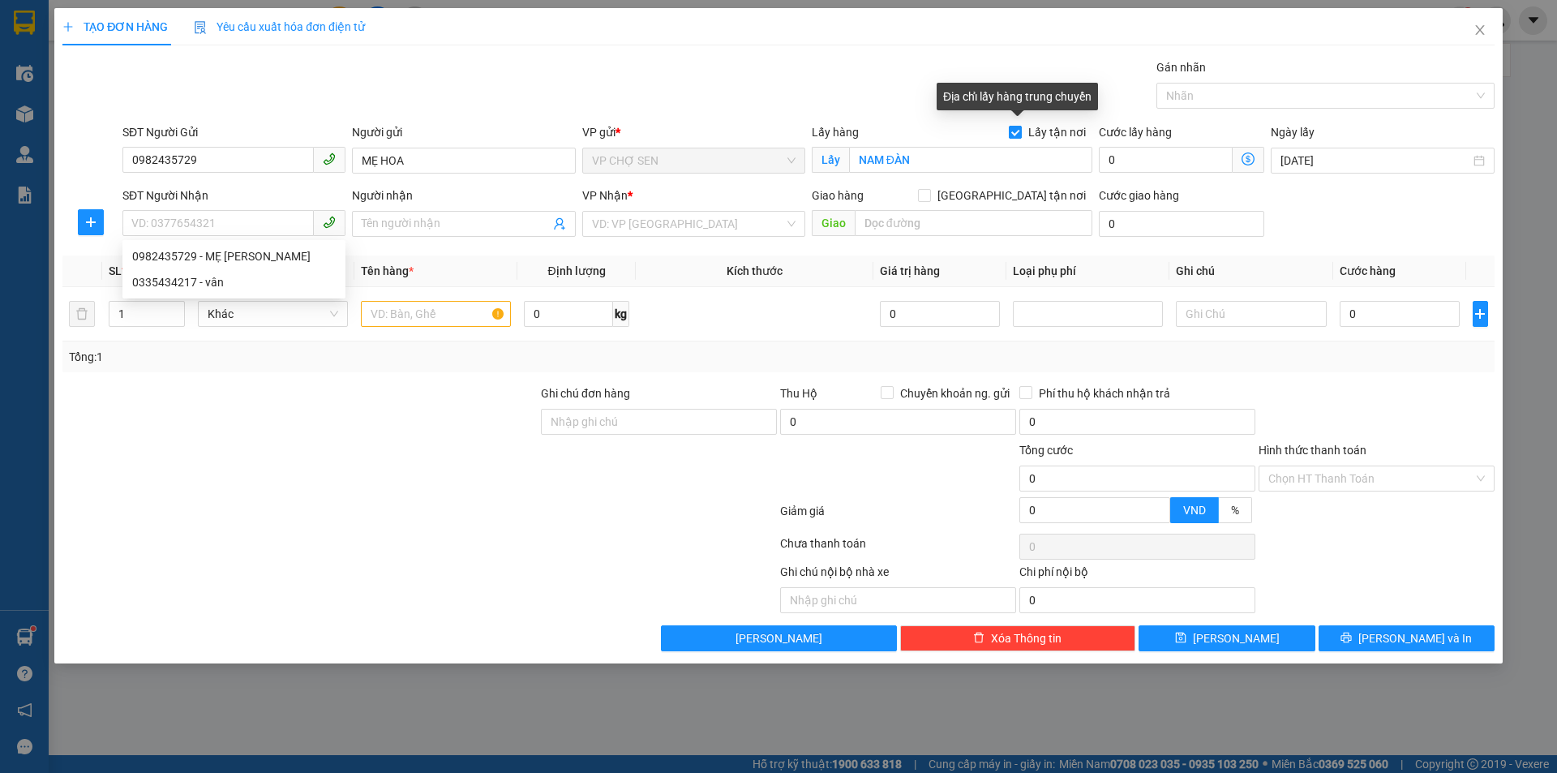
click at [1018, 128] on input "Lấy tận nơi" at bounding box center [1014, 131] width 11 height 11
checkbox input "false"
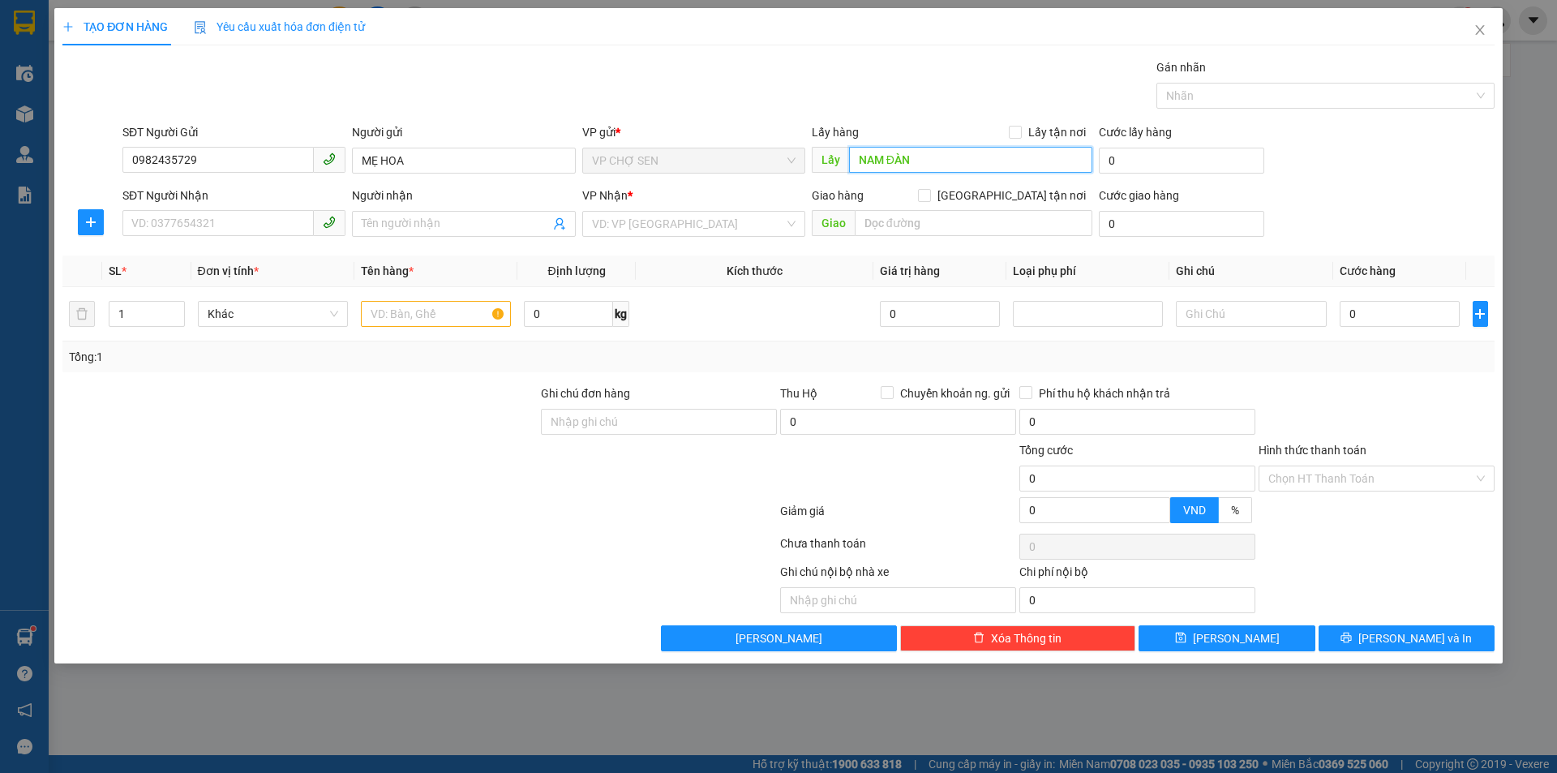
click at [968, 158] on input "NAM ĐÀN" at bounding box center [970, 160] width 243 height 26
click at [264, 225] on input "SĐT Người Nhận" at bounding box center [217, 223] width 191 height 26
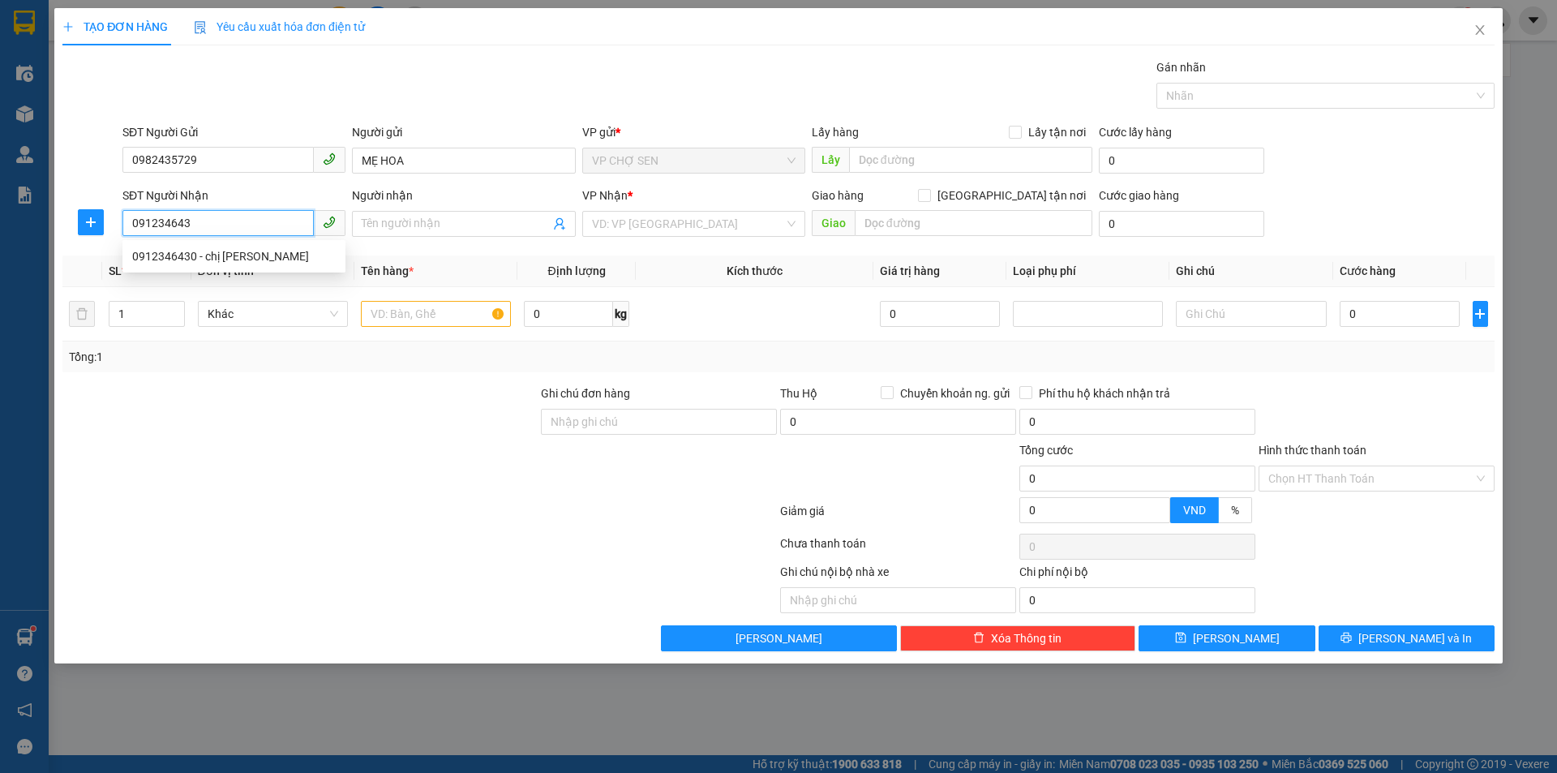
type input "0912346430"
click at [221, 254] on div "0912346430 - chị [PERSON_NAME]" at bounding box center [234, 256] width 204 height 18
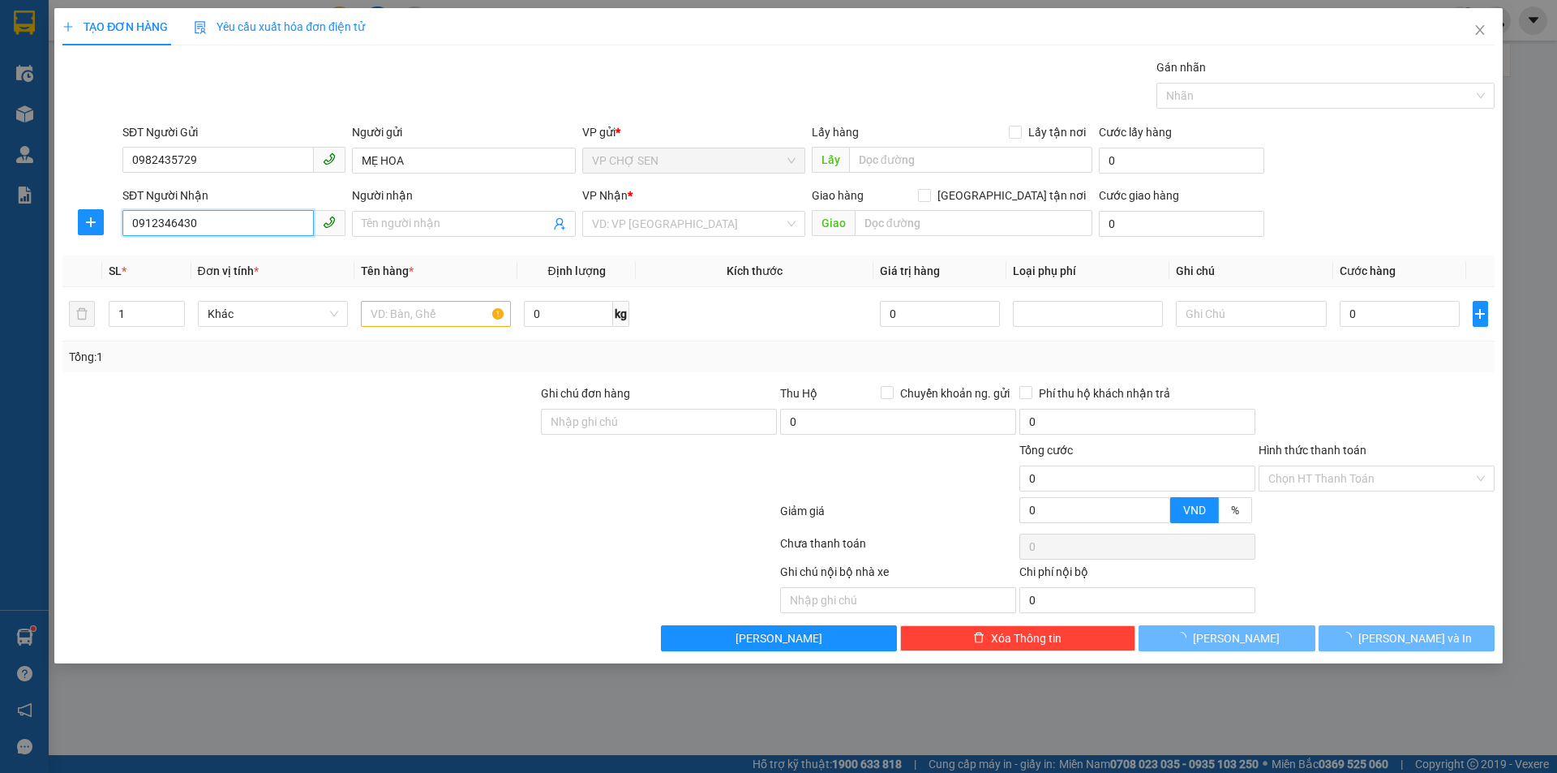
type input "chị [PERSON_NAME]"
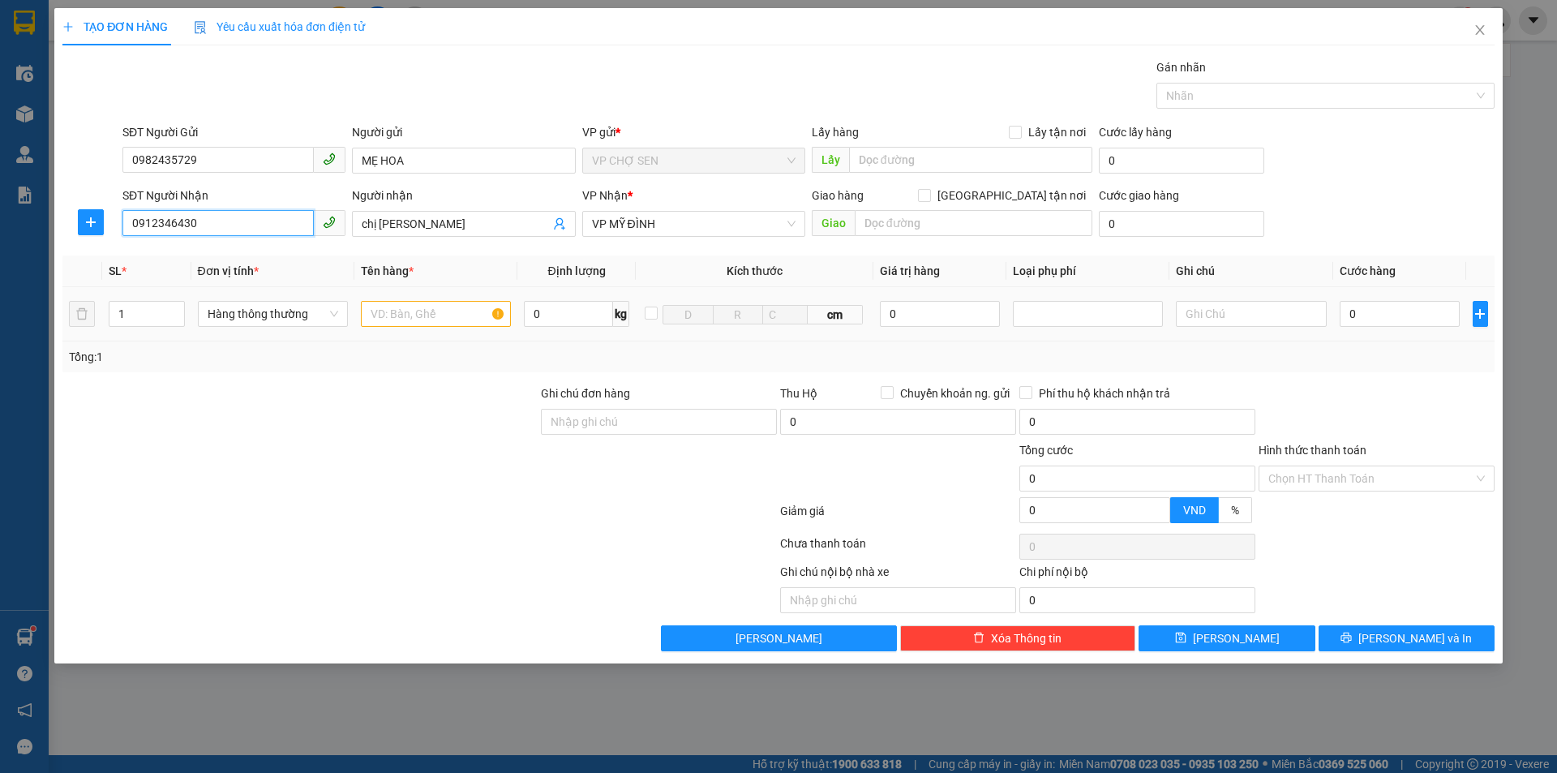
type input "0912346430"
click at [478, 316] on input "text" at bounding box center [436, 314] width 150 height 26
type input "TP"
click at [1417, 315] on input "0" at bounding box center [1400, 314] width 121 height 26
type input "6"
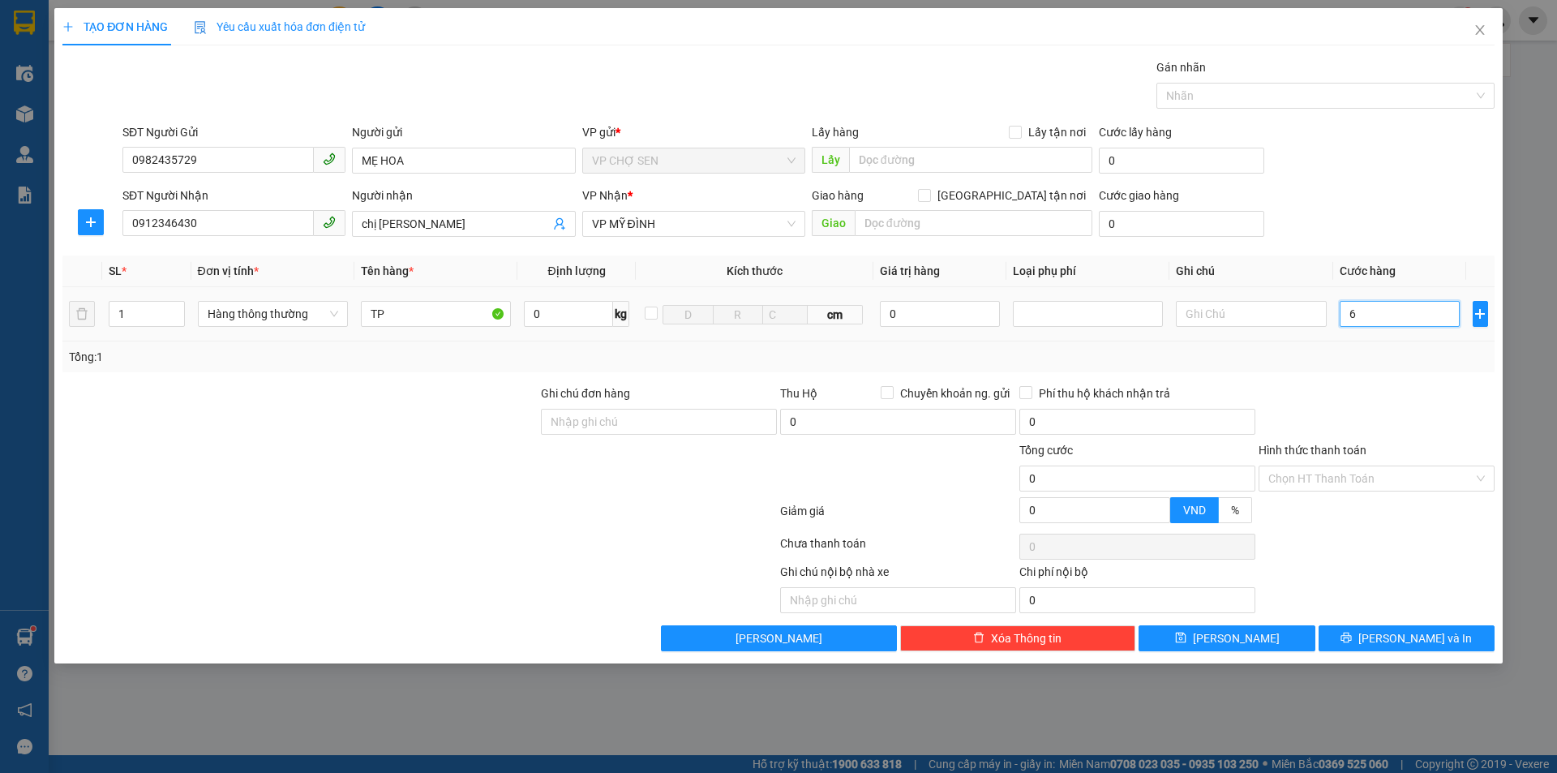
type input "6"
type input "60"
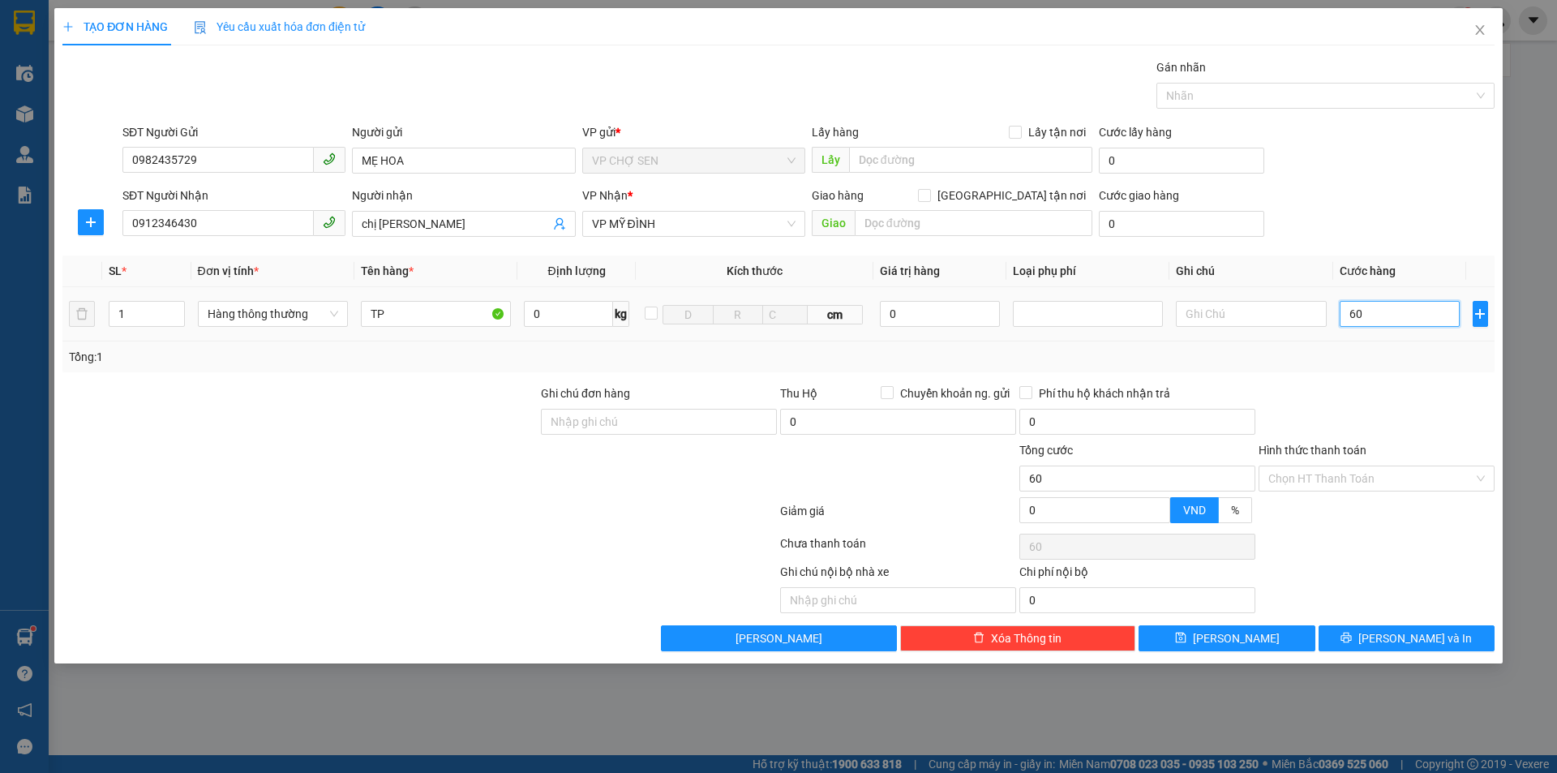
type input "600"
type input "6.000"
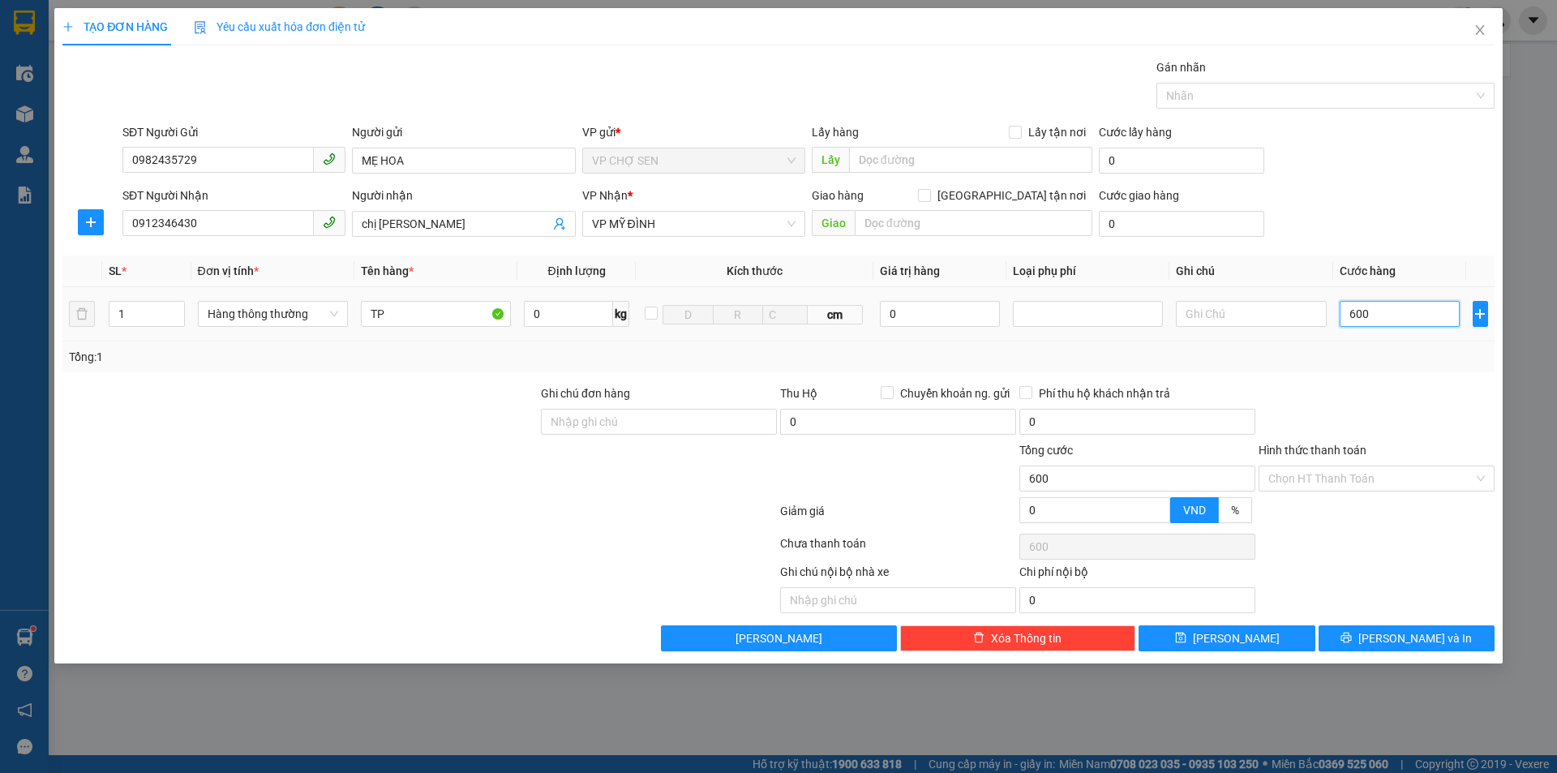
type input "6.000"
type input "60.000"
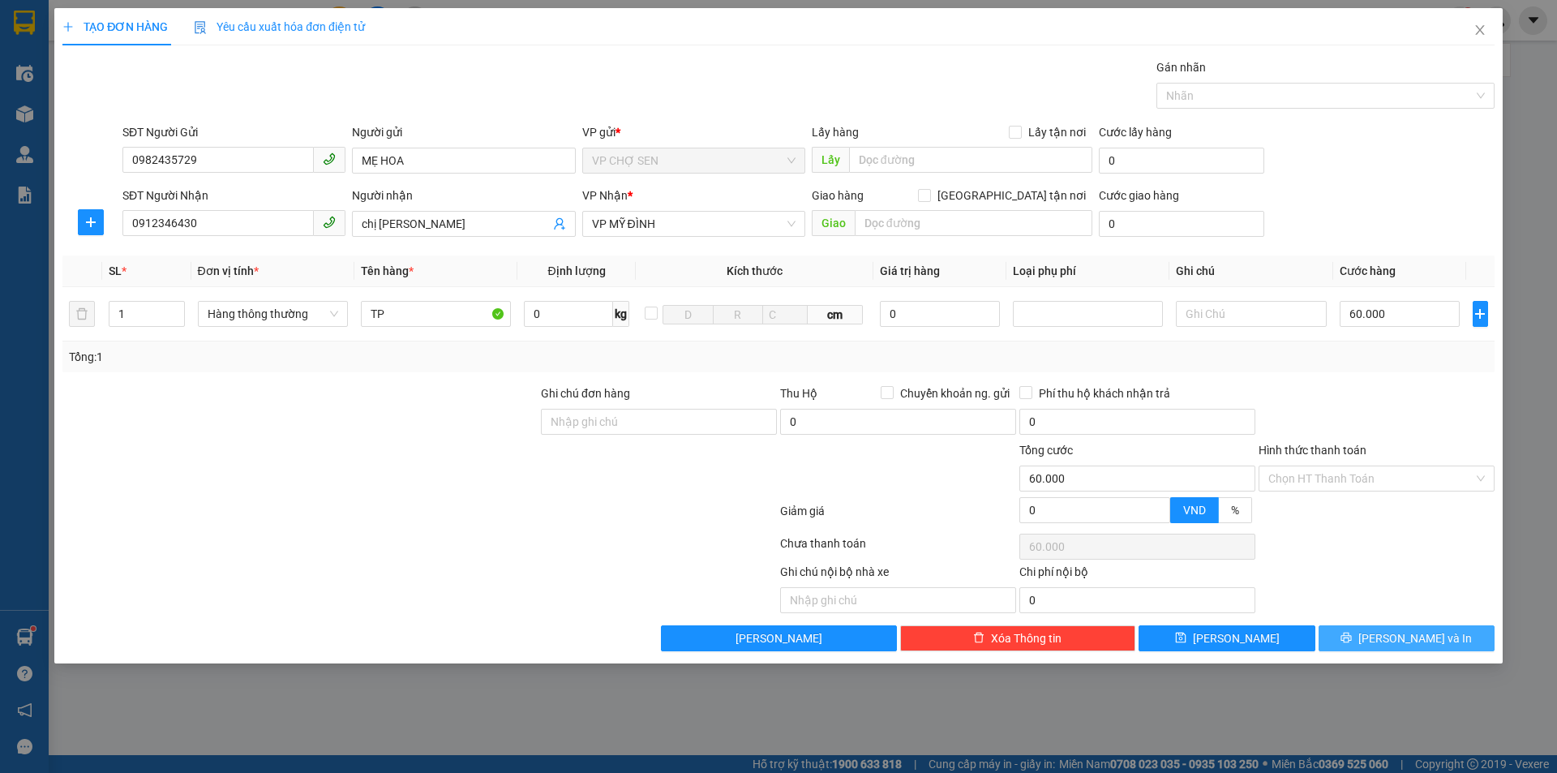
click at [1407, 630] on span "[PERSON_NAME] và In" at bounding box center [1415, 638] width 114 height 18
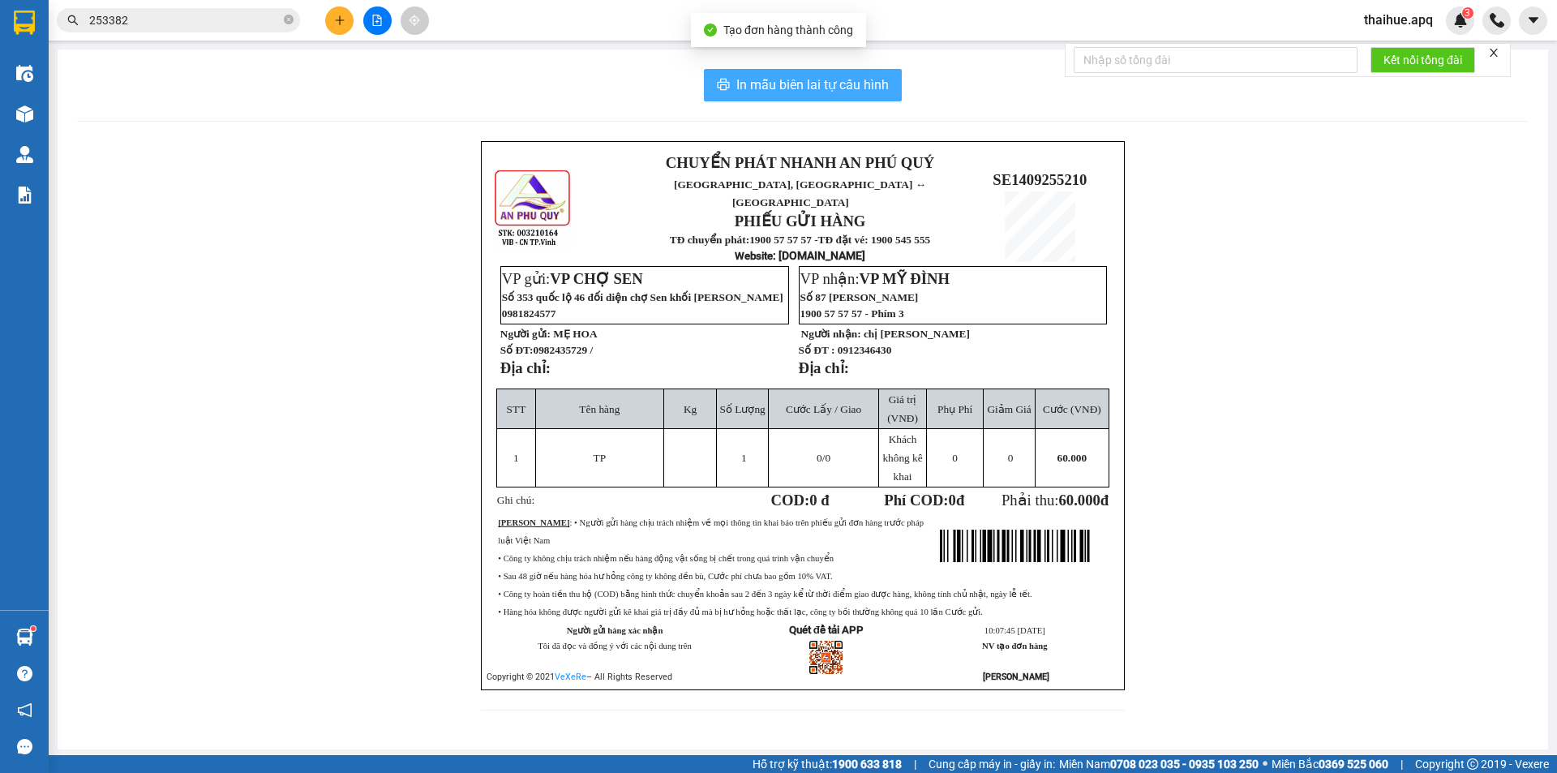
click at [817, 77] on span "In mẫu biên lai tự cấu hình" at bounding box center [812, 85] width 152 height 20
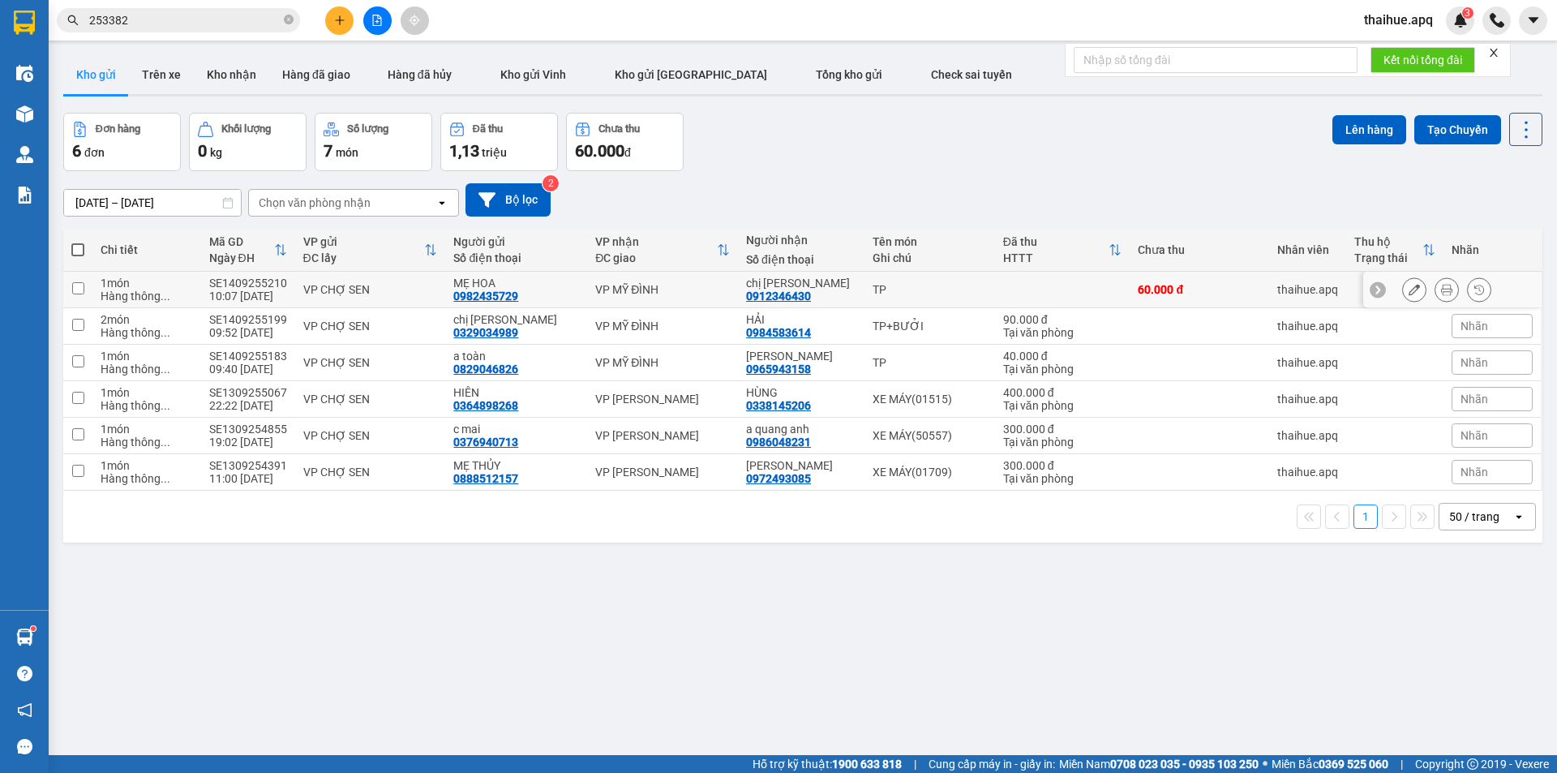
click at [75, 286] on input "checkbox" at bounding box center [78, 288] width 12 height 12
checkbox input "true"
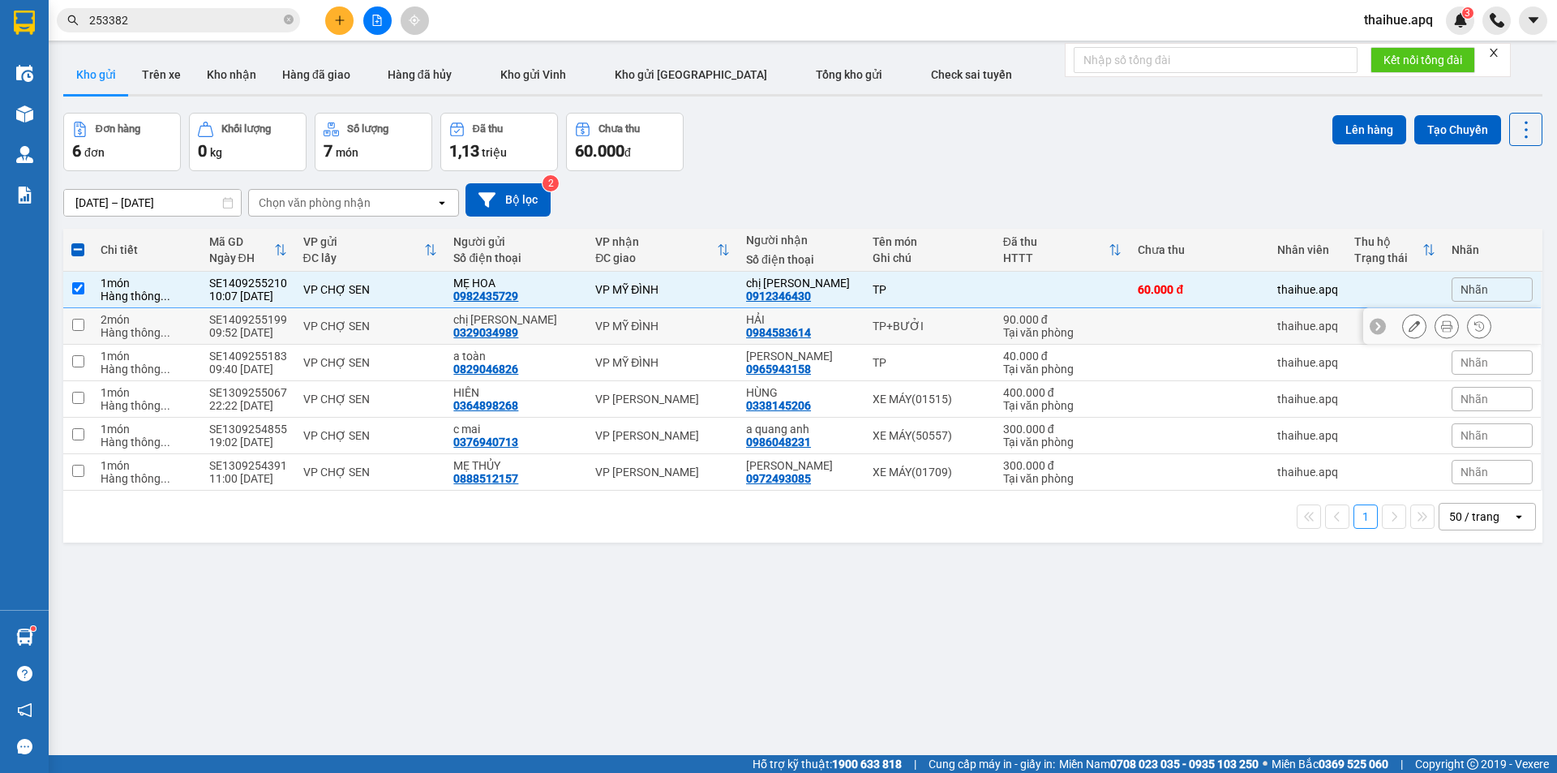
click at [79, 320] on input "checkbox" at bounding box center [78, 325] width 12 height 12
checkbox input "true"
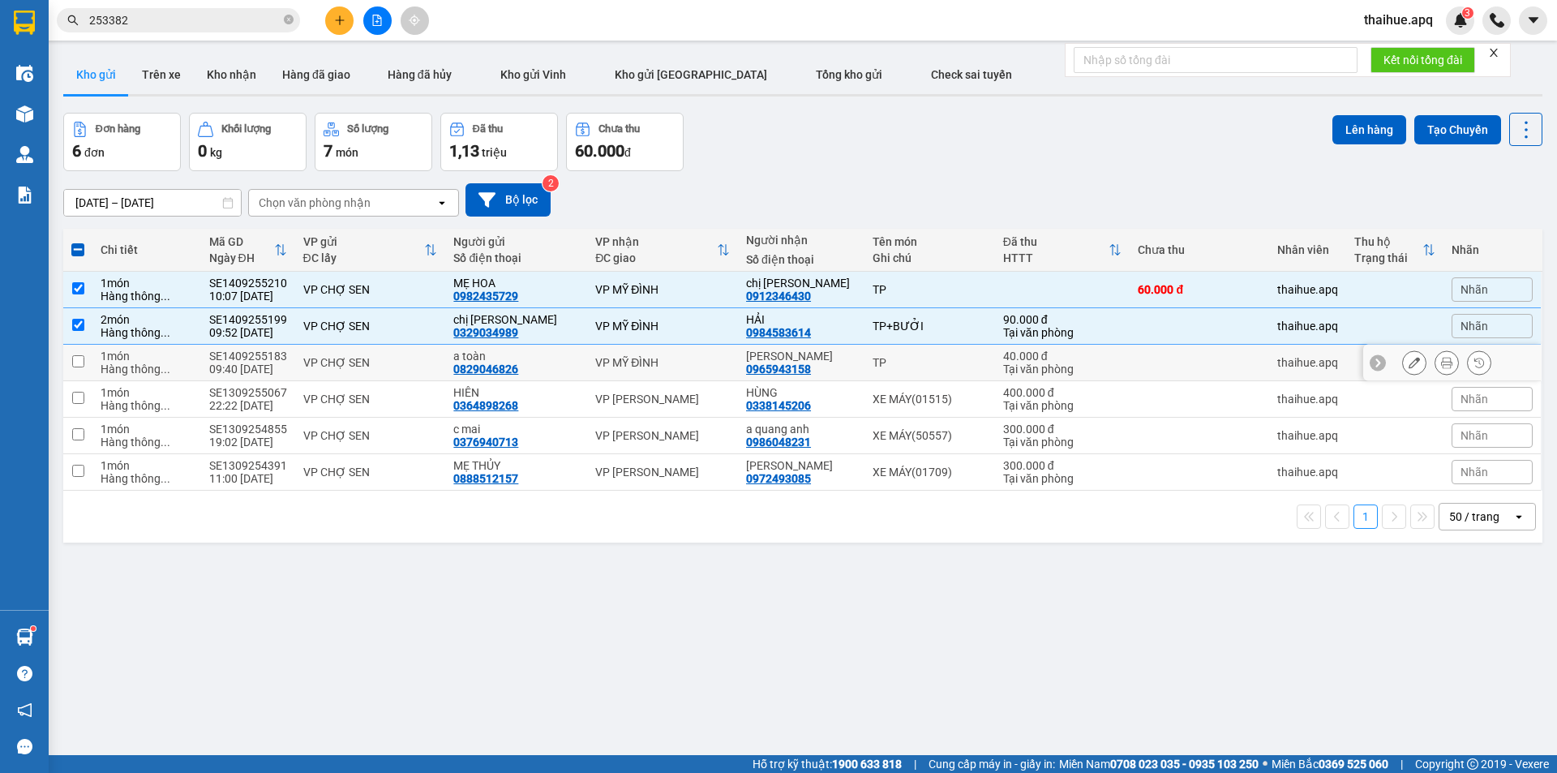
click at [79, 360] on input "checkbox" at bounding box center [78, 361] width 12 height 12
checkbox input "true"
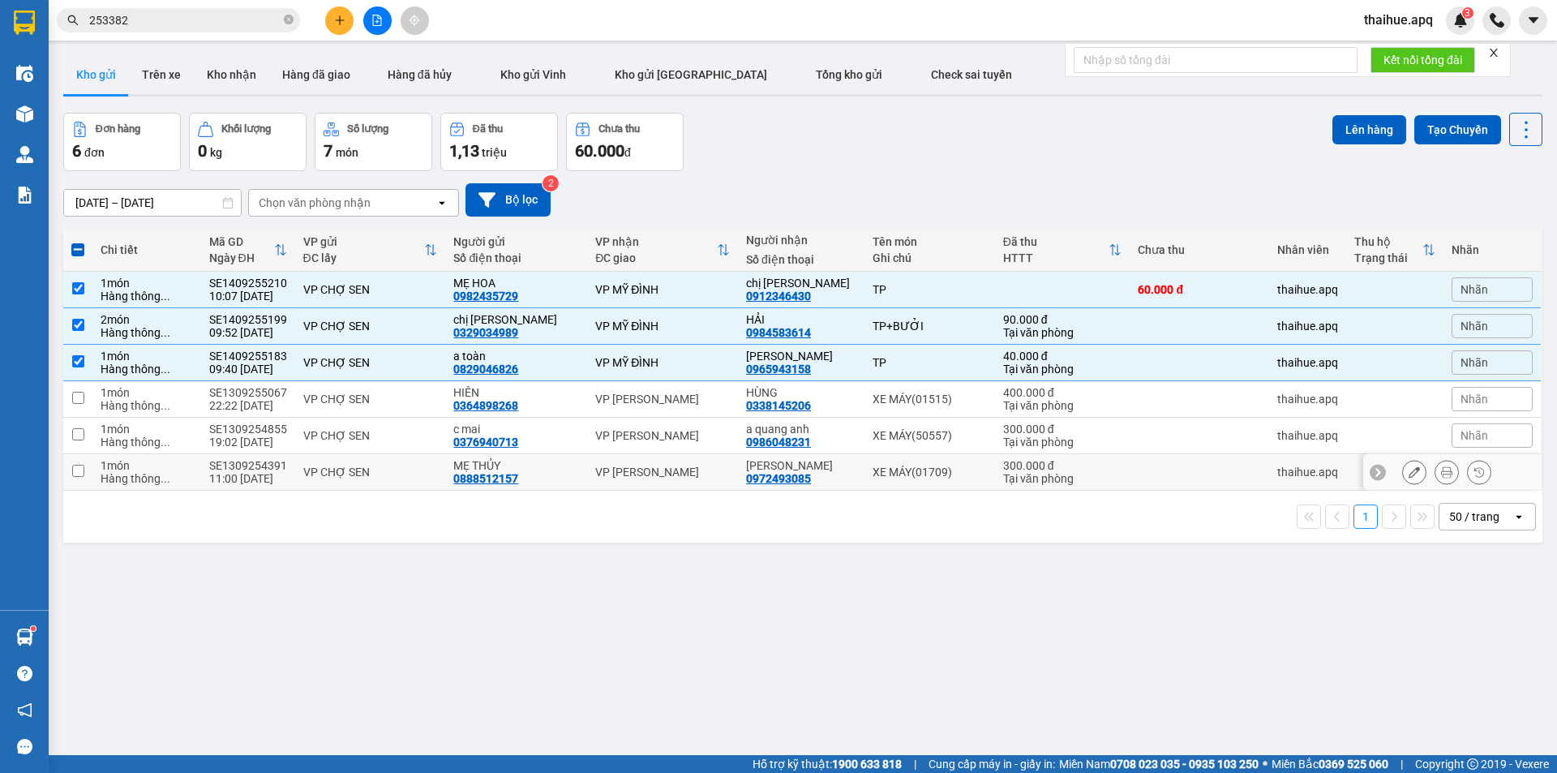
click at [76, 467] on input "checkbox" at bounding box center [78, 471] width 12 height 12
checkbox input "true"
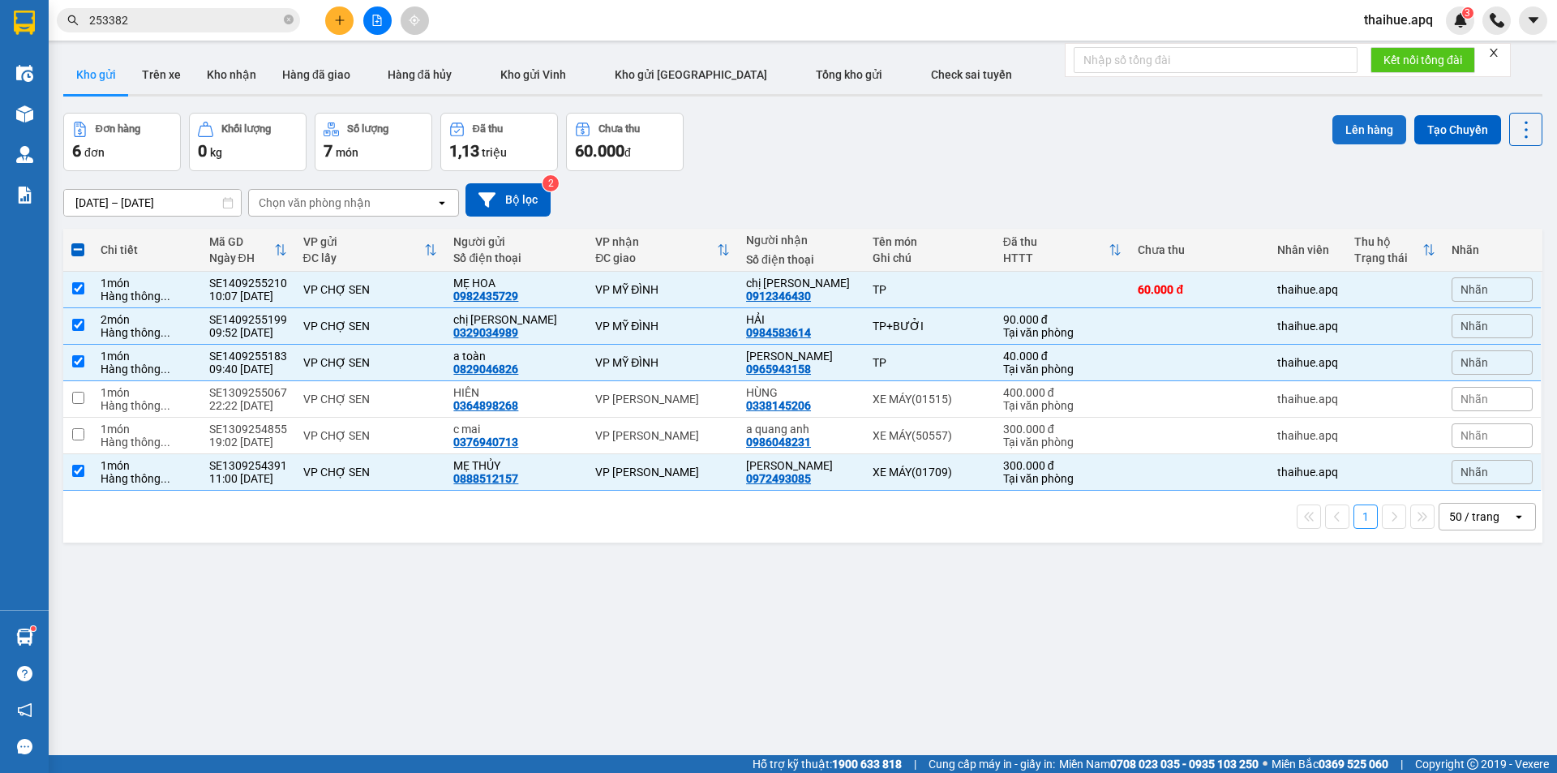
click at [1360, 123] on button "Lên hàng" at bounding box center [1369, 129] width 74 height 29
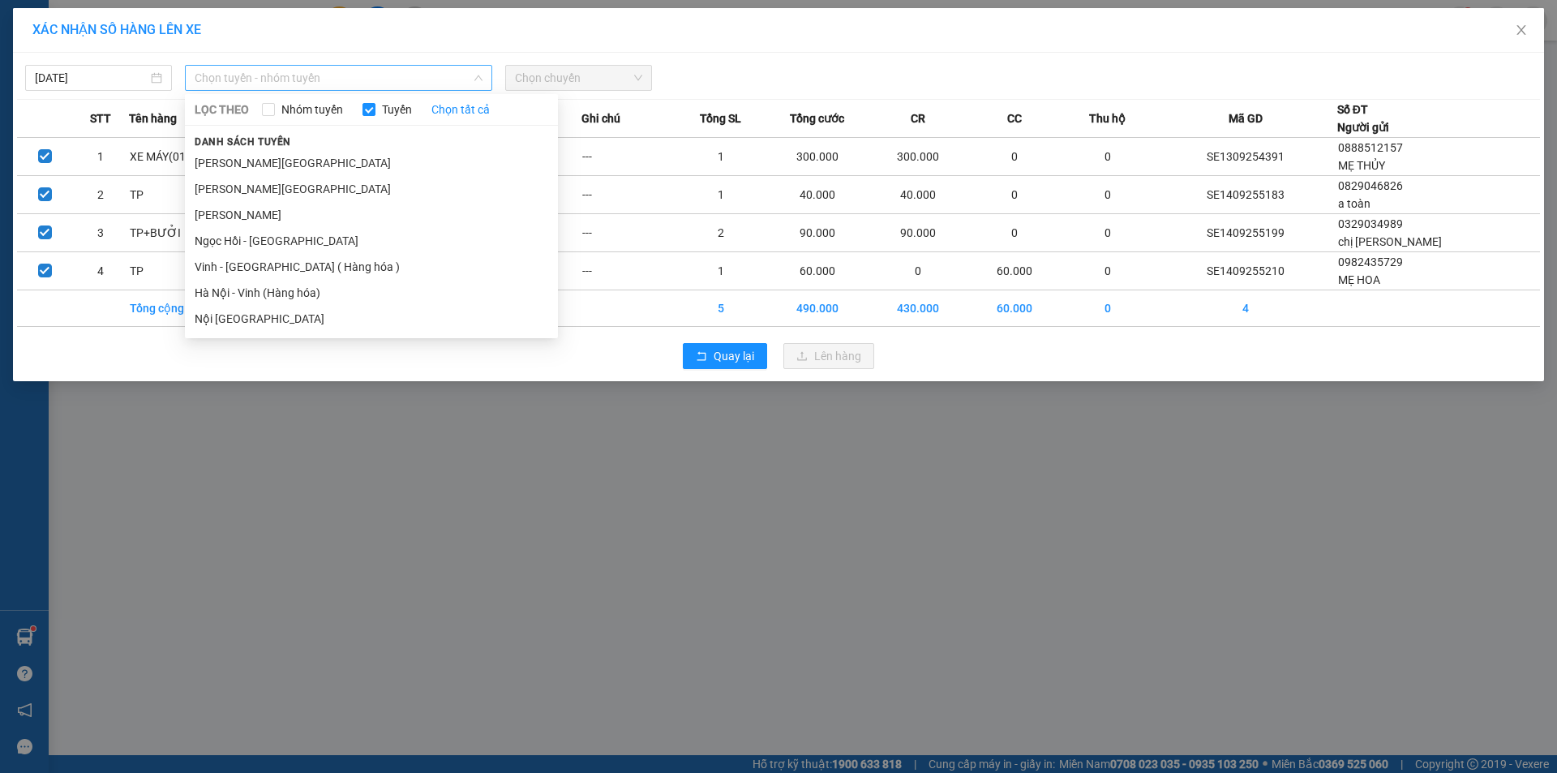
click at [342, 77] on span "Chọn tuyến - nhóm tuyến" at bounding box center [339, 78] width 288 height 24
click at [287, 264] on li "Vinh - [GEOGRAPHIC_DATA] ( Hàng hóa )" at bounding box center [371, 267] width 373 height 26
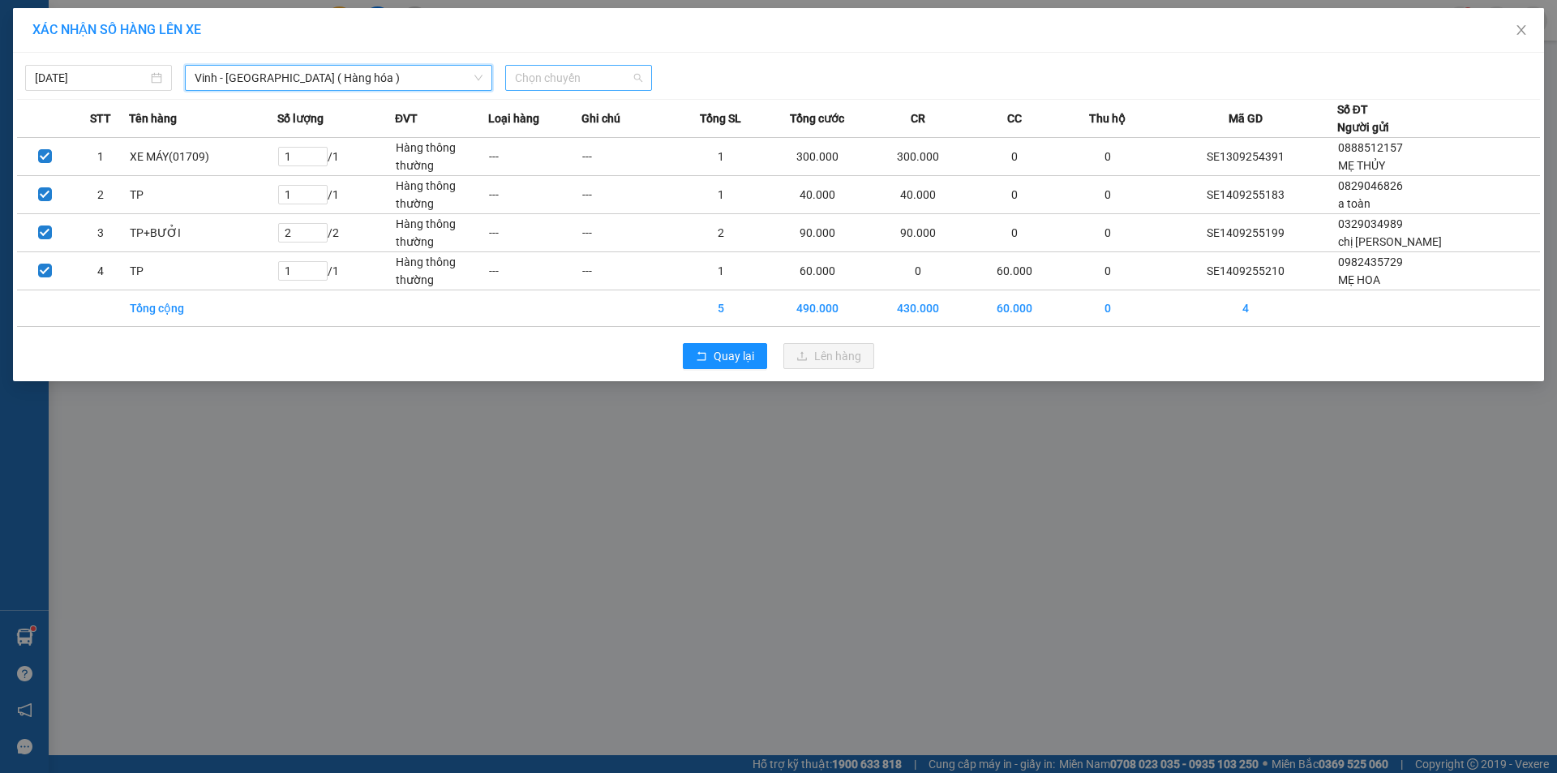
click at [594, 71] on span "Chọn chuyến" at bounding box center [578, 78] width 127 height 24
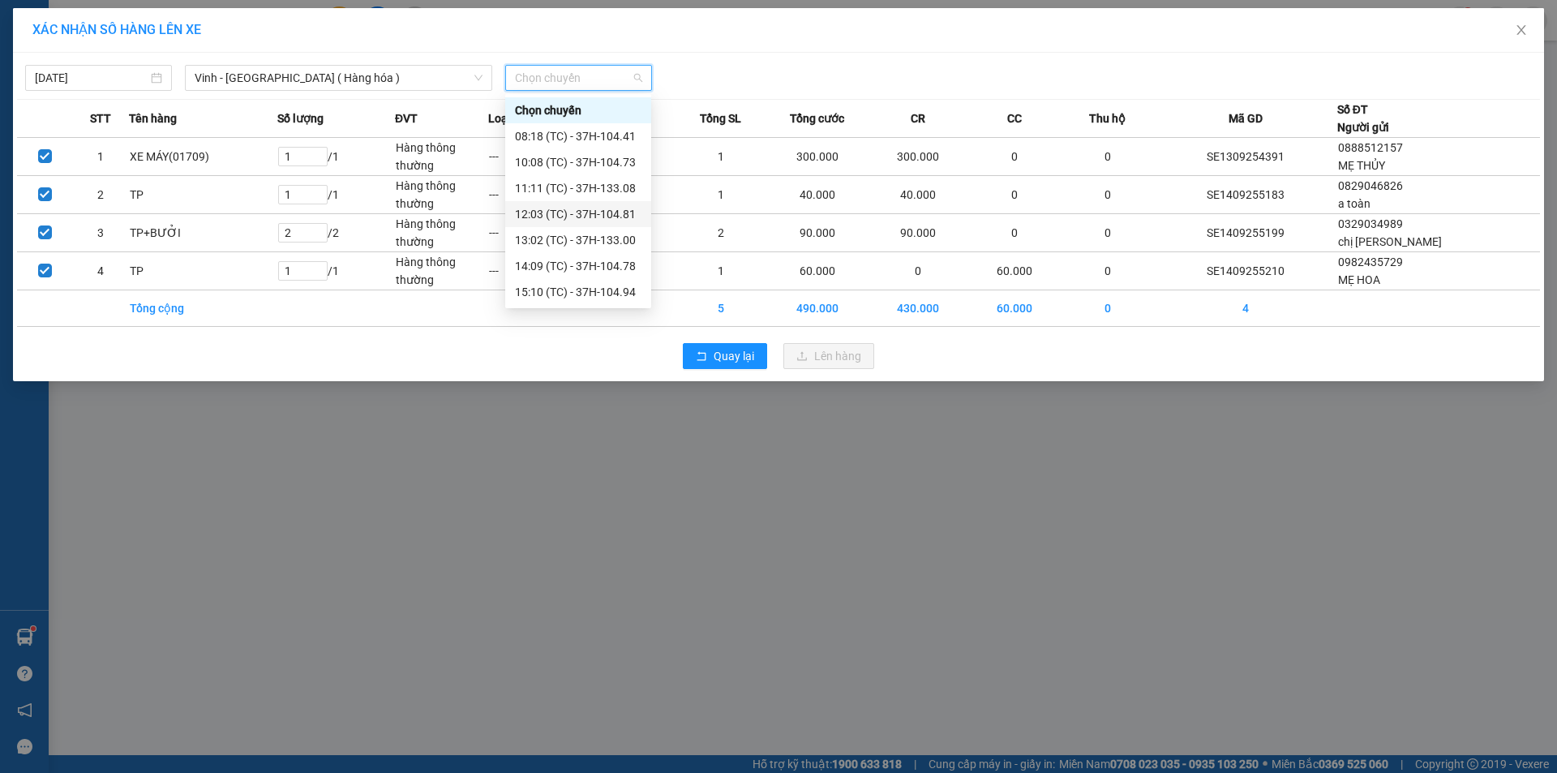
click at [601, 212] on div "12:03 (TC) - 37H-104.81" at bounding box center [578, 214] width 127 height 18
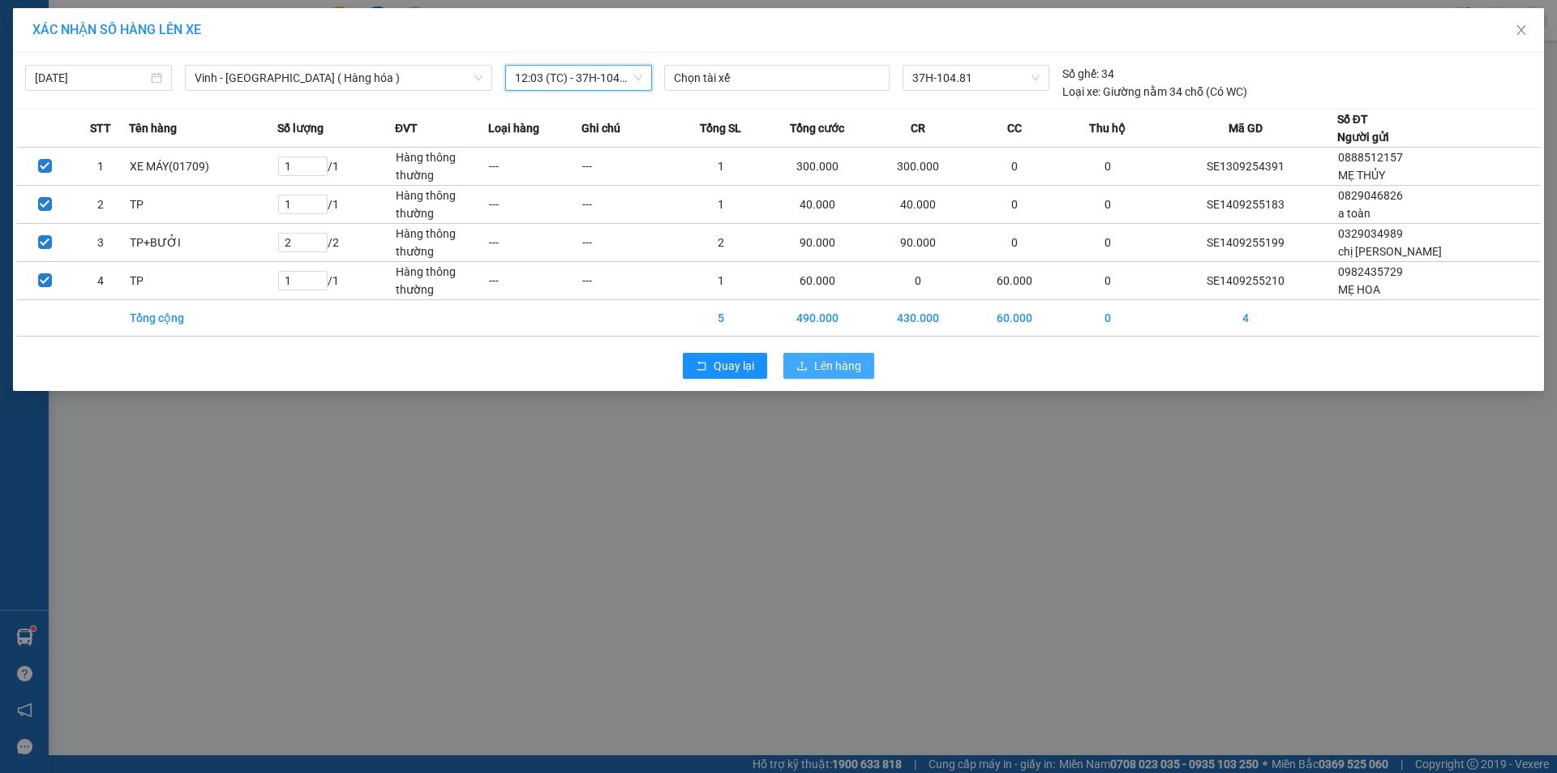
click at [843, 369] on span "Lên hàng" at bounding box center [837, 366] width 47 height 18
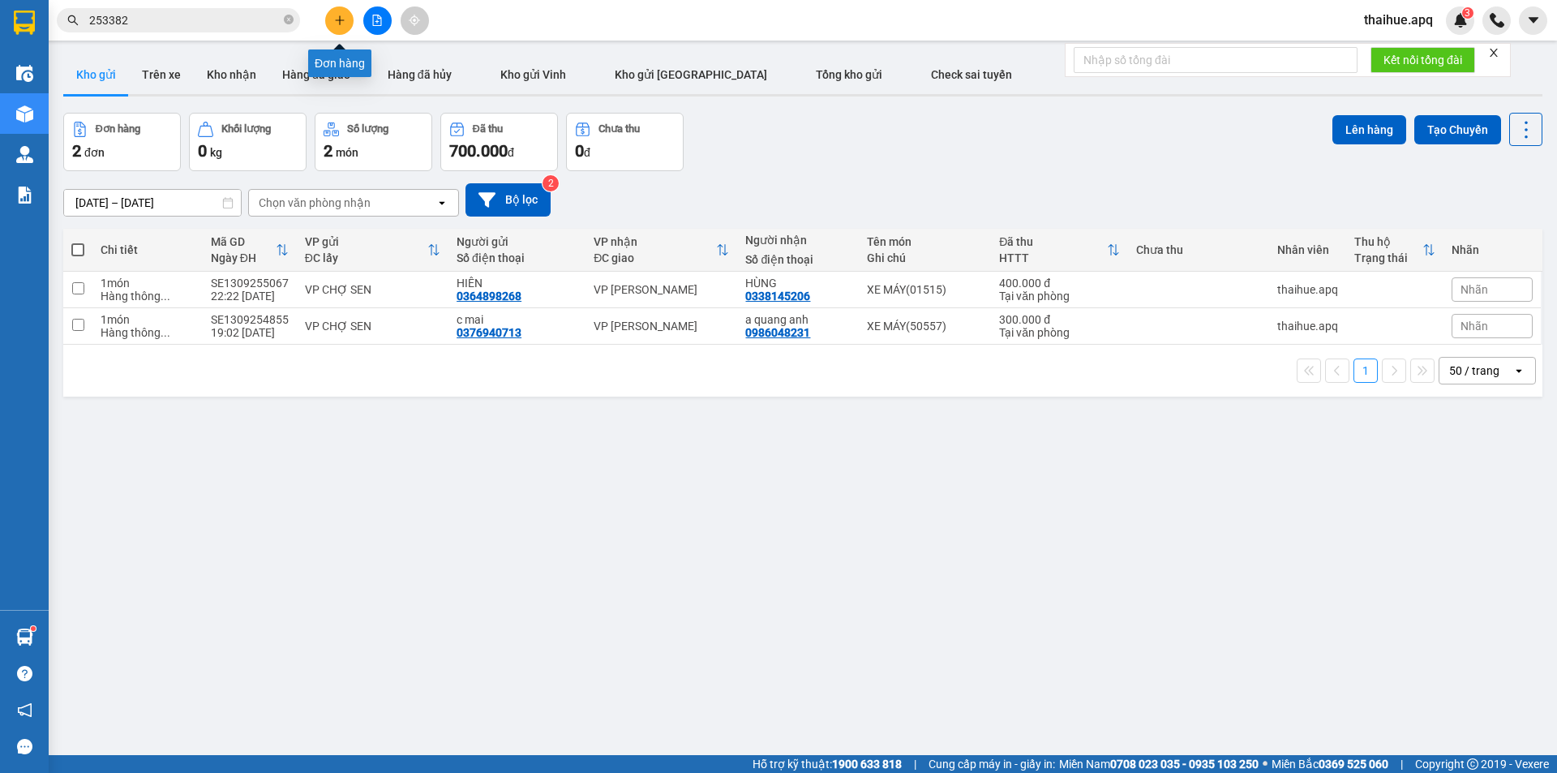
click at [338, 16] on icon "plus" at bounding box center [339, 20] width 11 height 11
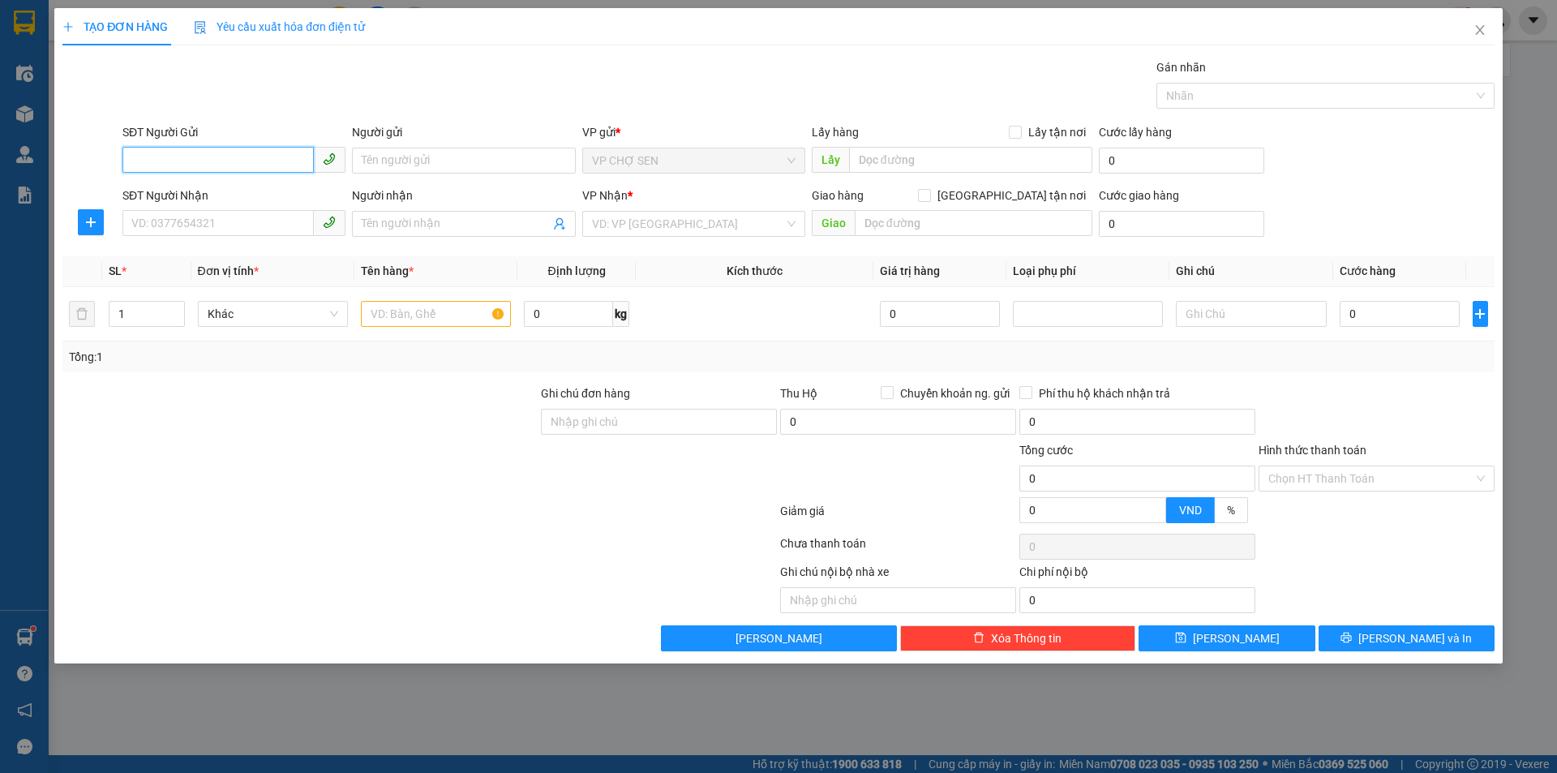
click at [260, 154] on input "SĐT Người Gửi" at bounding box center [217, 160] width 191 height 26
click at [169, 166] on input "SĐT Người Gửi" at bounding box center [217, 160] width 191 height 26
type input "0916586582"
click at [246, 192] on div "0916586582 - HẰNG" at bounding box center [234, 193] width 204 height 18
type input "HẰNG"
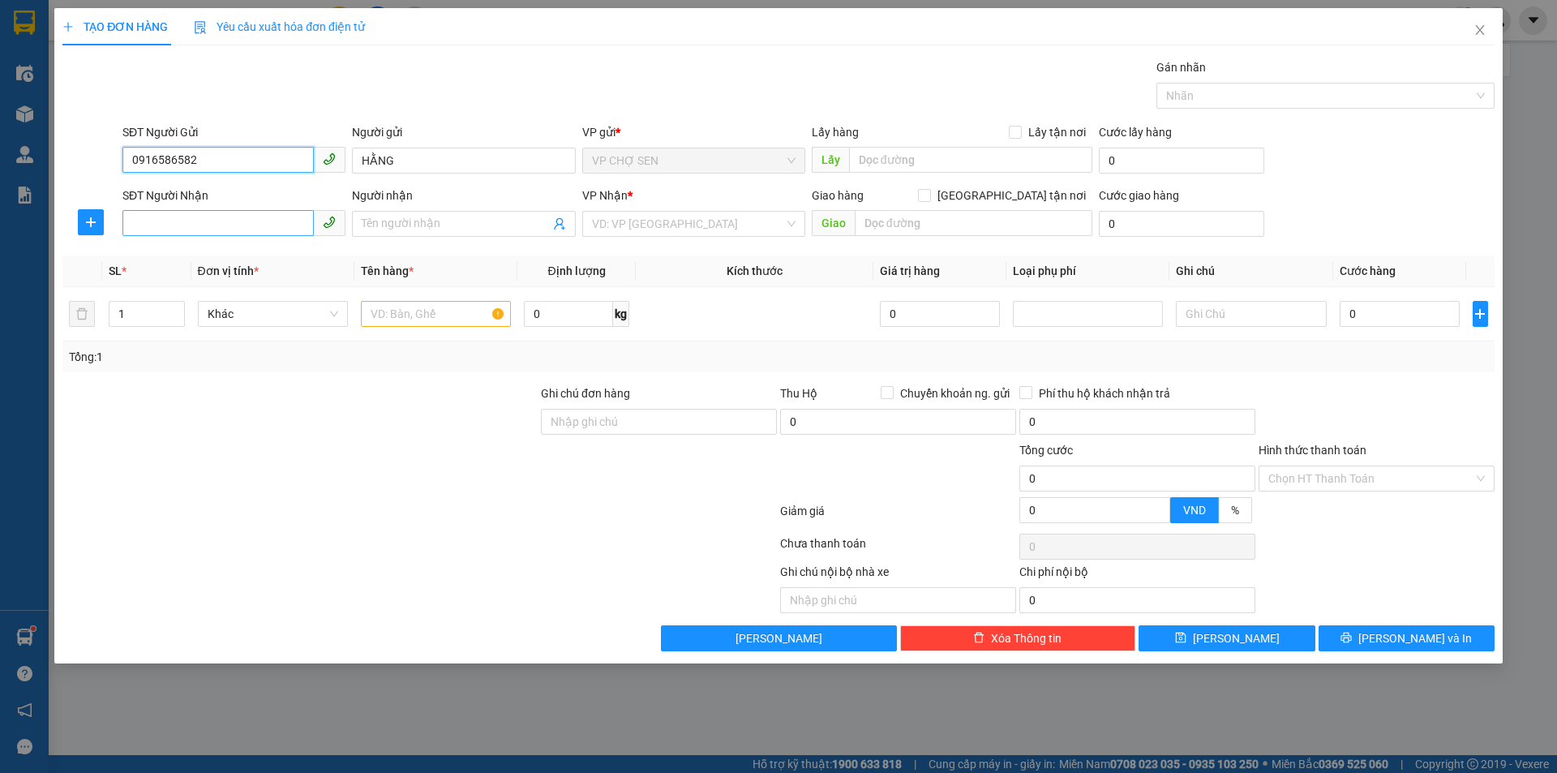
type input "0916586582"
click at [231, 220] on input "SĐT Người Nhận" at bounding box center [217, 223] width 191 height 26
click at [230, 220] on input "SĐT Người Nhận" at bounding box center [217, 223] width 191 height 26
type input "0976896857"
click at [240, 251] on div "0976896857 - a ngân" at bounding box center [234, 256] width 204 height 18
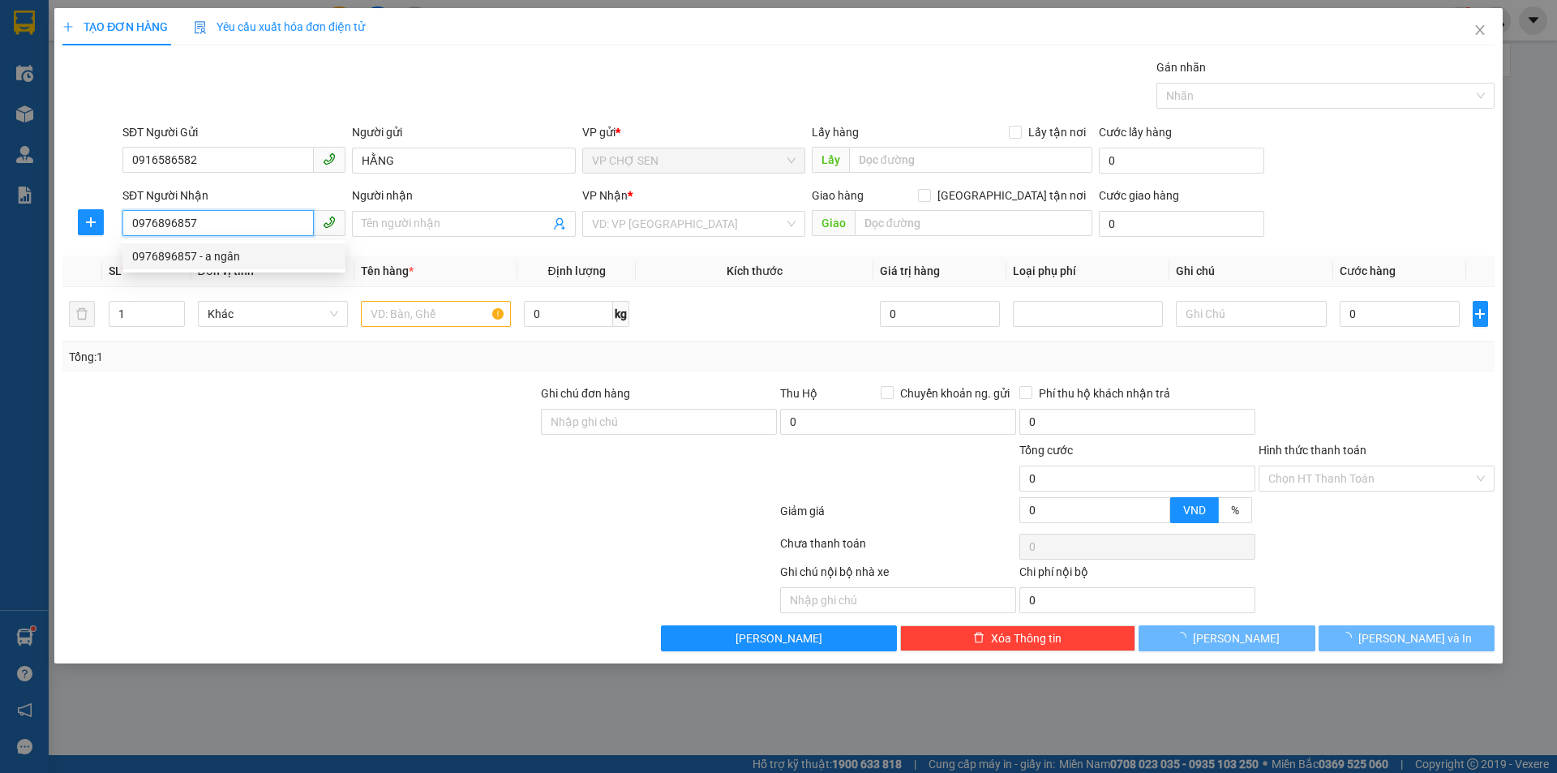
type input "a ngân"
checkbox input "true"
type input "md"
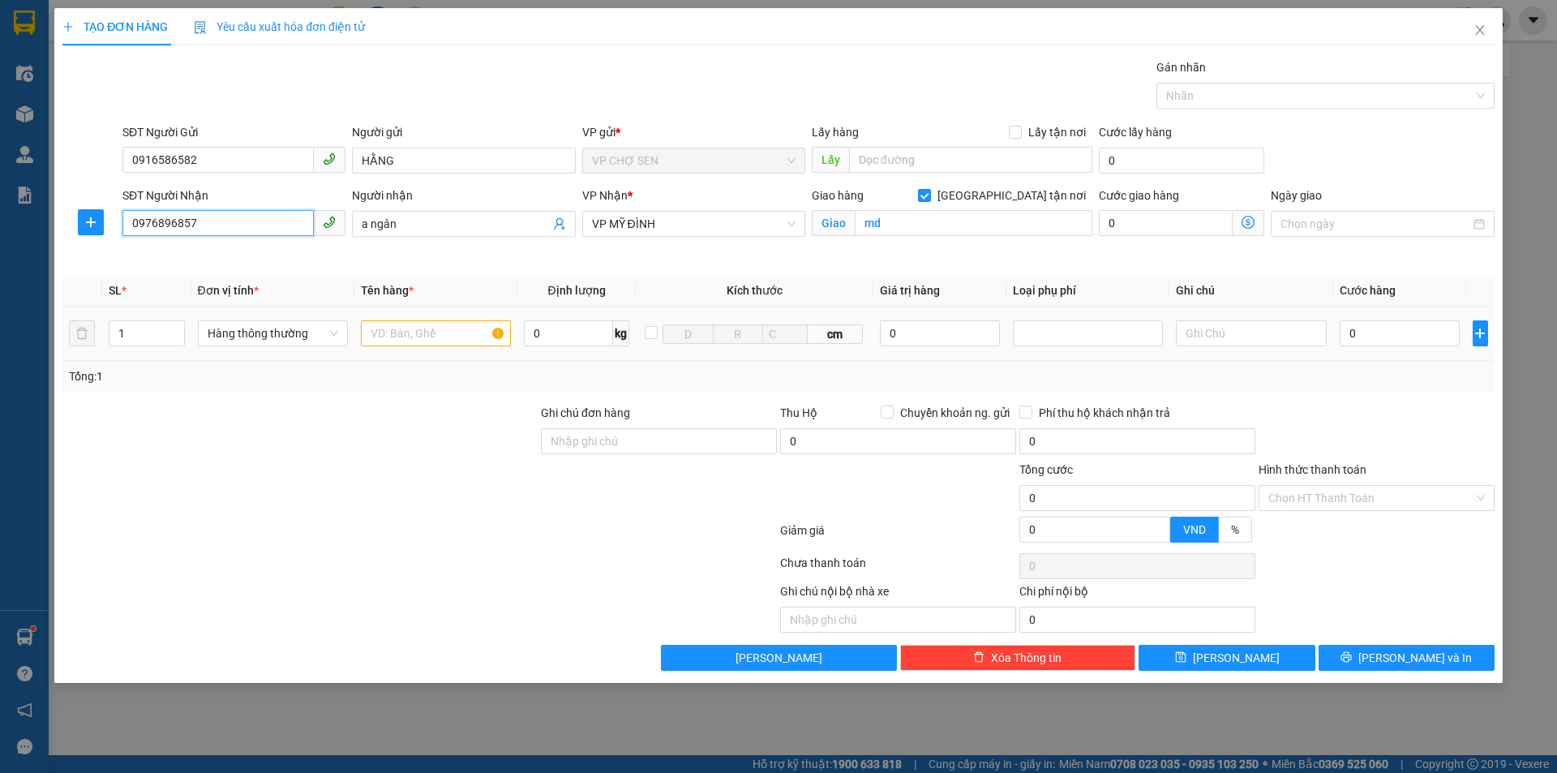
type input "0976896857"
click at [395, 329] on input "text" at bounding box center [436, 333] width 150 height 26
type input "t"
type input "TP"
click at [1366, 338] on input "0" at bounding box center [1400, 333] width 121 height 26
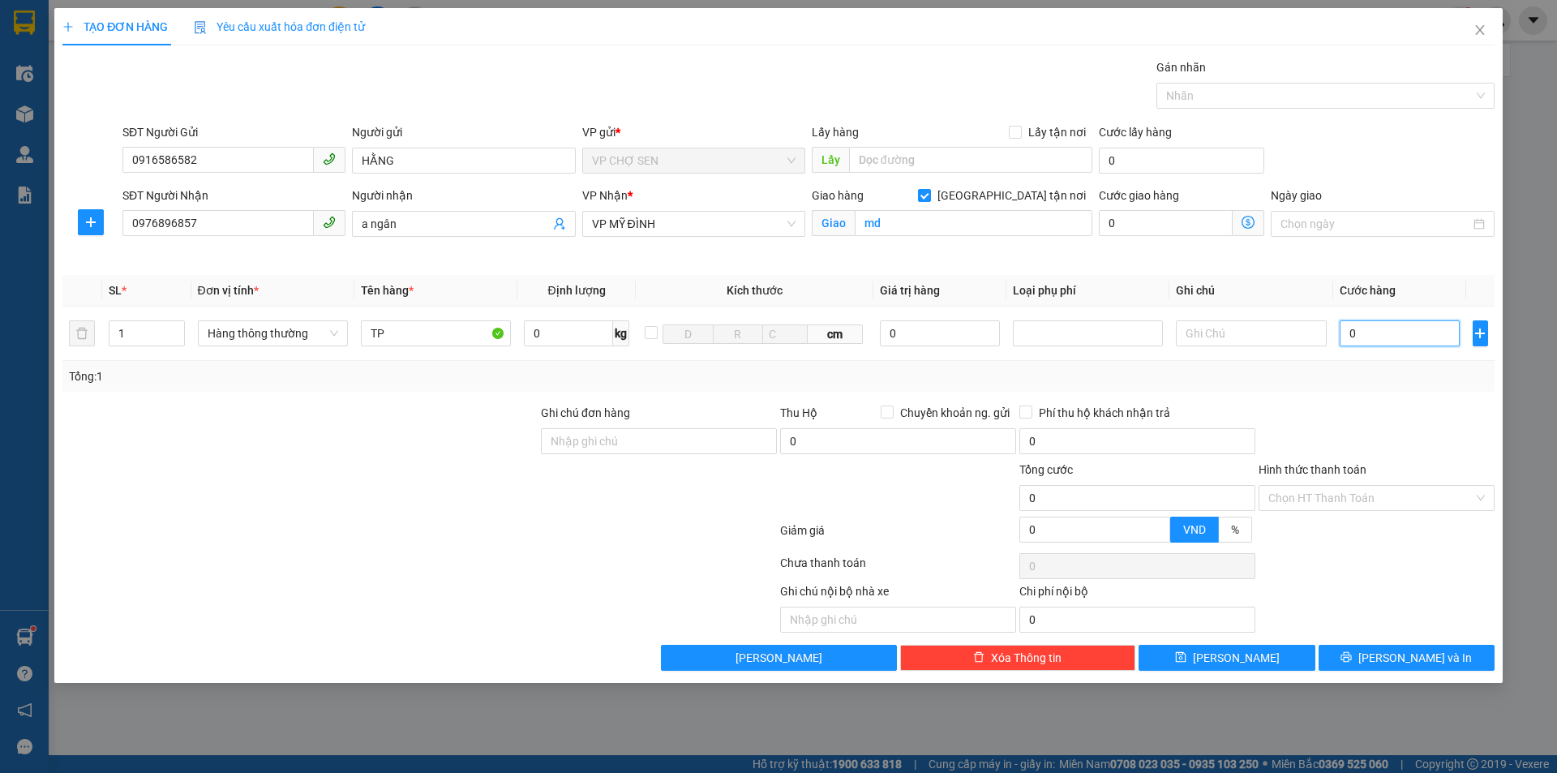
type input "4"
type input "40"
click at [929, 193] on input "[GEOGRAPHIC_DATA] tận nơi" at bounding box center [923, 194] width 11 height 11
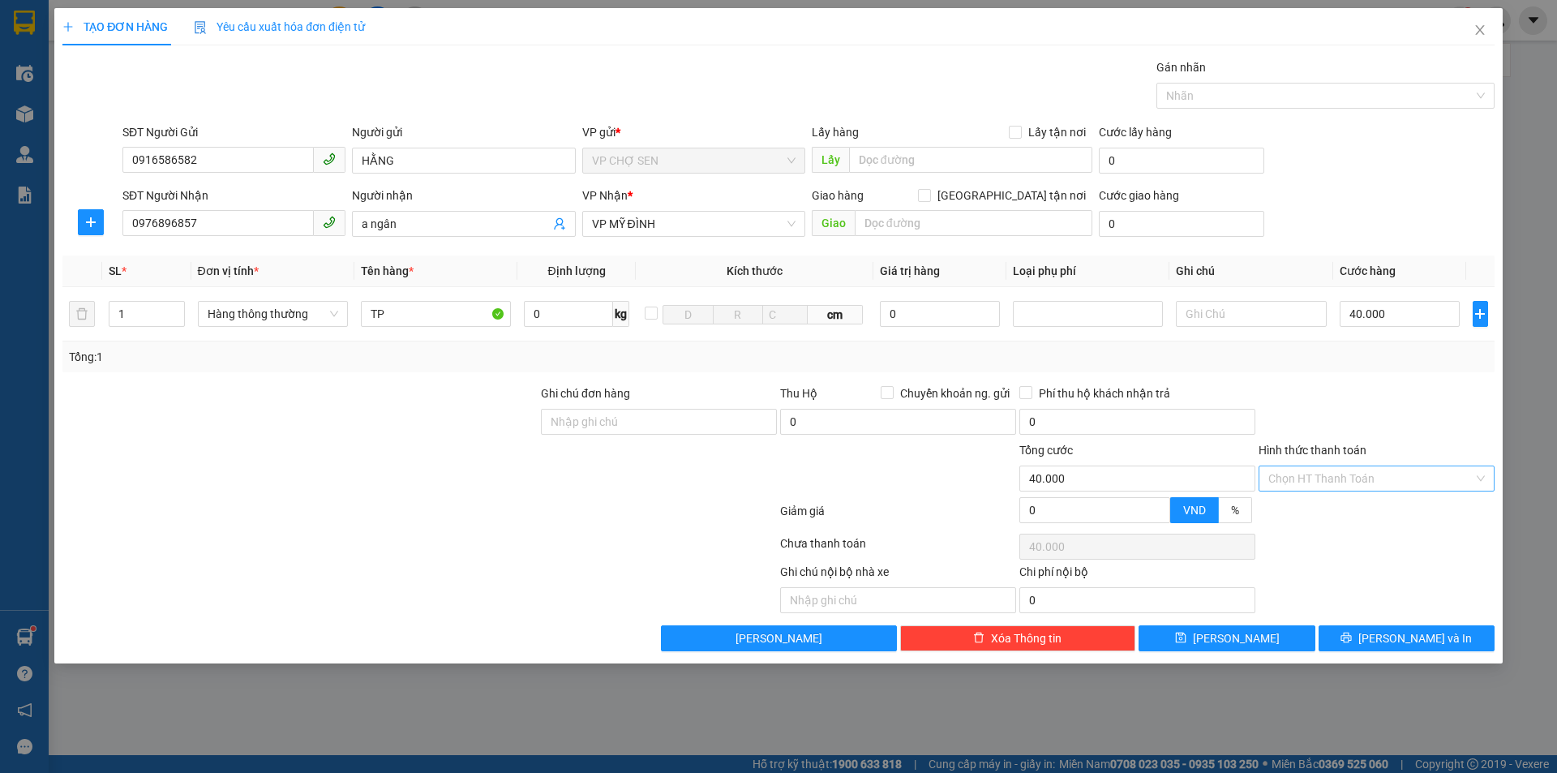
click at [1342, 478] on input "Hình thức thanh toán" at bounding box center [1370, 478] width 205 height 24
click at [1374, 413] on div at bounding box center [1376, 412] width 239 height 57
click at [1393, 638] on span "[PERSON_NAME] và In" at bounding box center [1415, 638] width 114 height 18
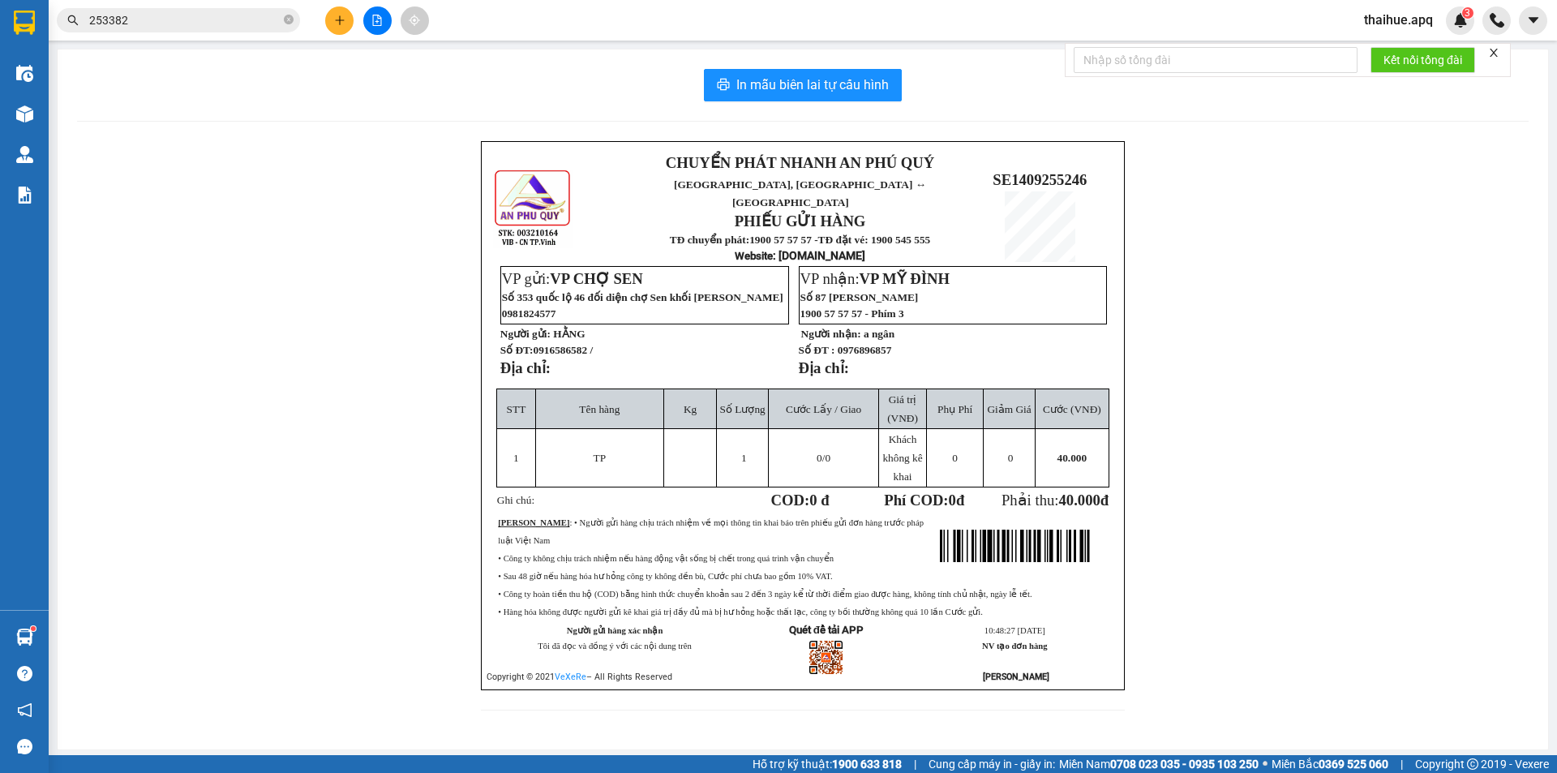
click at [320, 171] on div "CHUYỂN PHÁT NHANH AN PHÚ QUÝ NGHỆ AN, [GEOGRAPHIC_DATA] ↔ [GEOGRAPHIC_DATA] PHI…" at bounding box center [803, 435] width 1452 height 589
drag, startPoint x: 805, startPoint y: 244, endPoint x: 393, endPoint y: 240, distance: 412.0
click at [426, 240] on div "CHUYỂN PHÁT NHANH AN PHÚ QUÝ NGHỆ AN, [GEOGRAPHIC_DATA] ↔ [GEOGRAPHIC_DATA] PHI…" at bounding box center [803, 435] width 1452 height 589
click at [806, 80] on span "In mẫu biên lai tự cấu hình" at bounding box center [812, 85] width 152 height 20
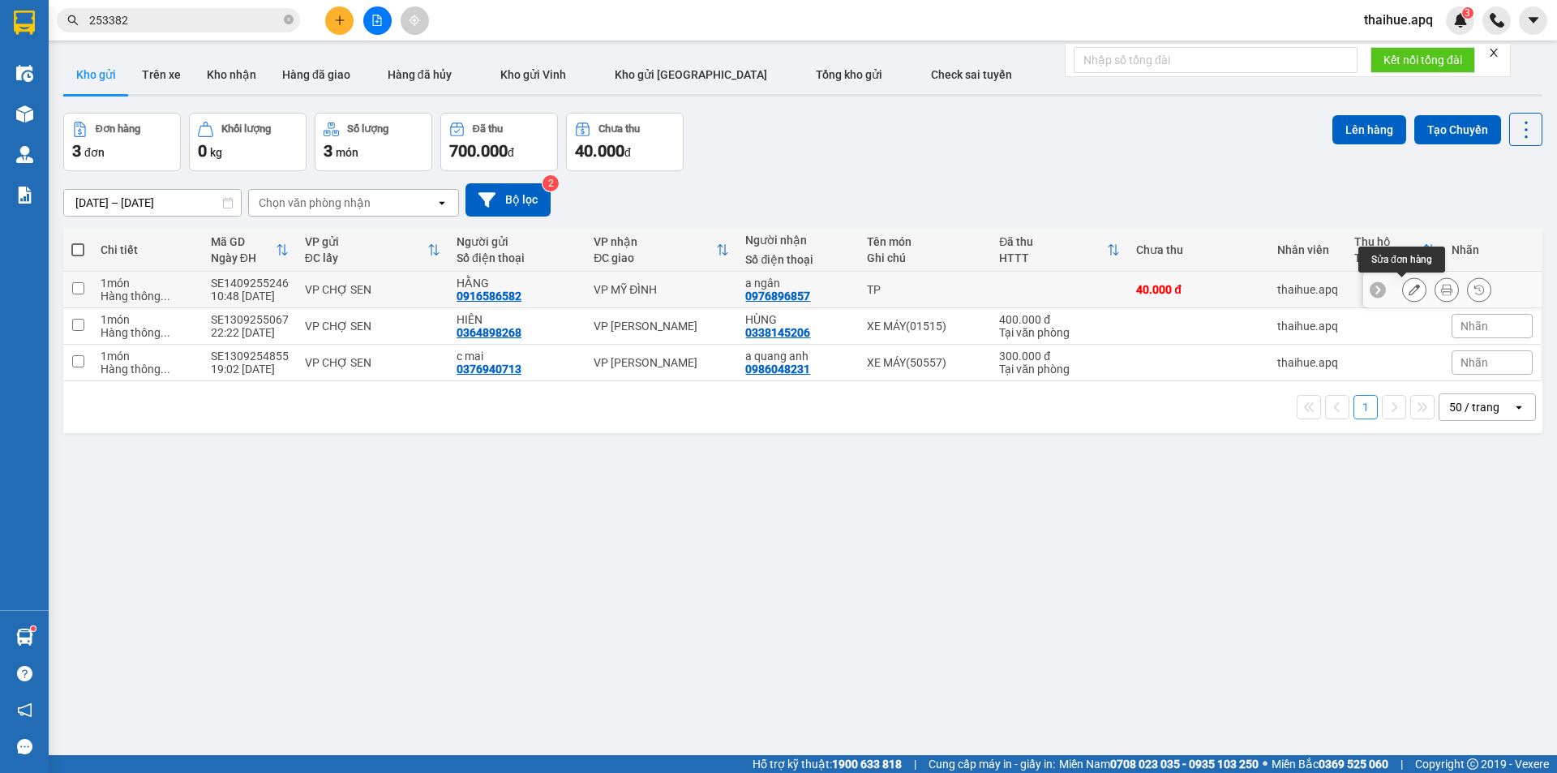
click at [1409, 286] on icon at bounding box center [1414, 289] width 11 height 11
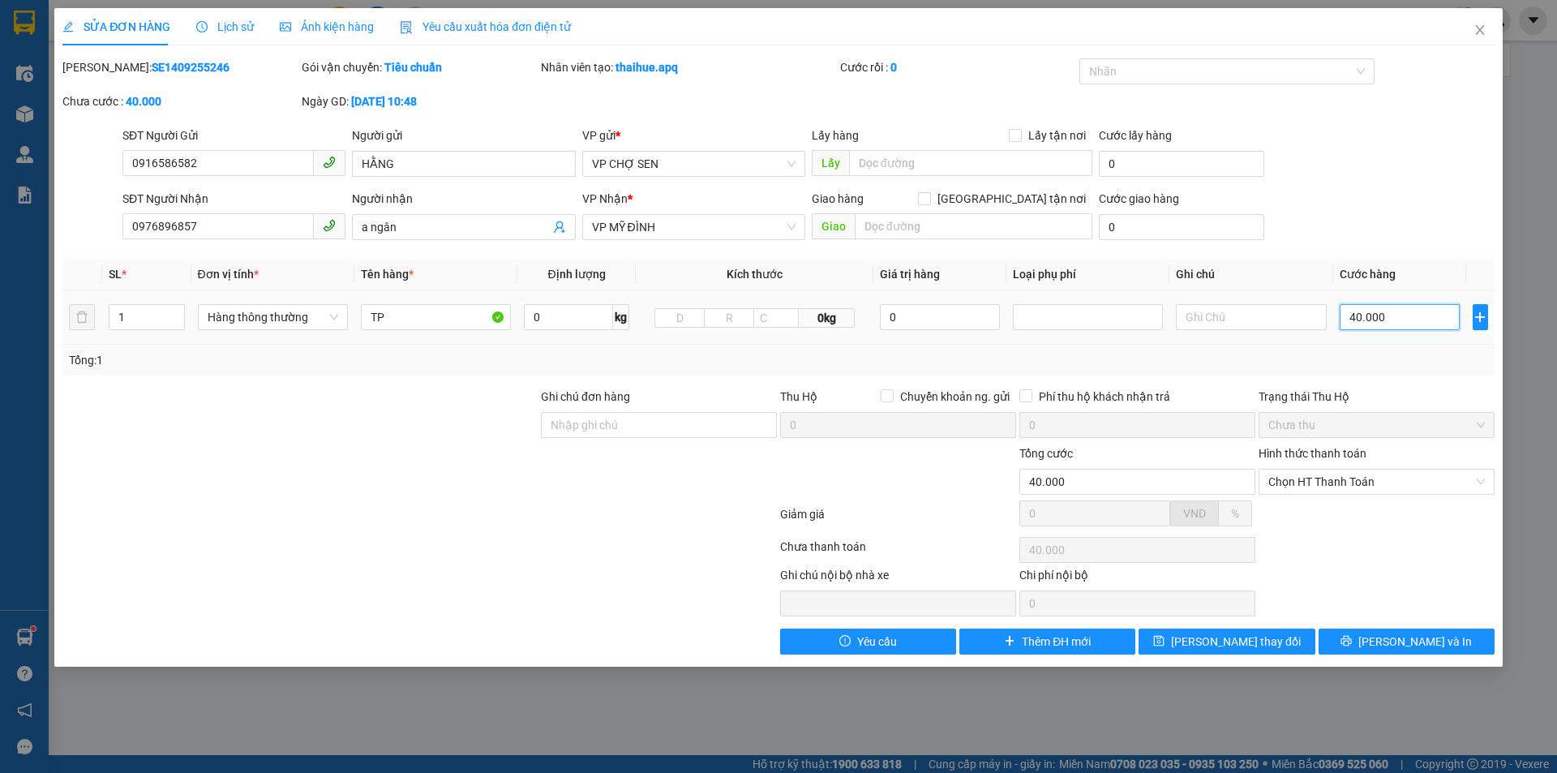
click at [1422, 312] on input "40.000" at bounding box center [1400, 317] width 121 height 26
click at [1247, 637] on span "[PERSON_NAME] thay đổi" at bounding box center [1236, 642] width 130 height 18
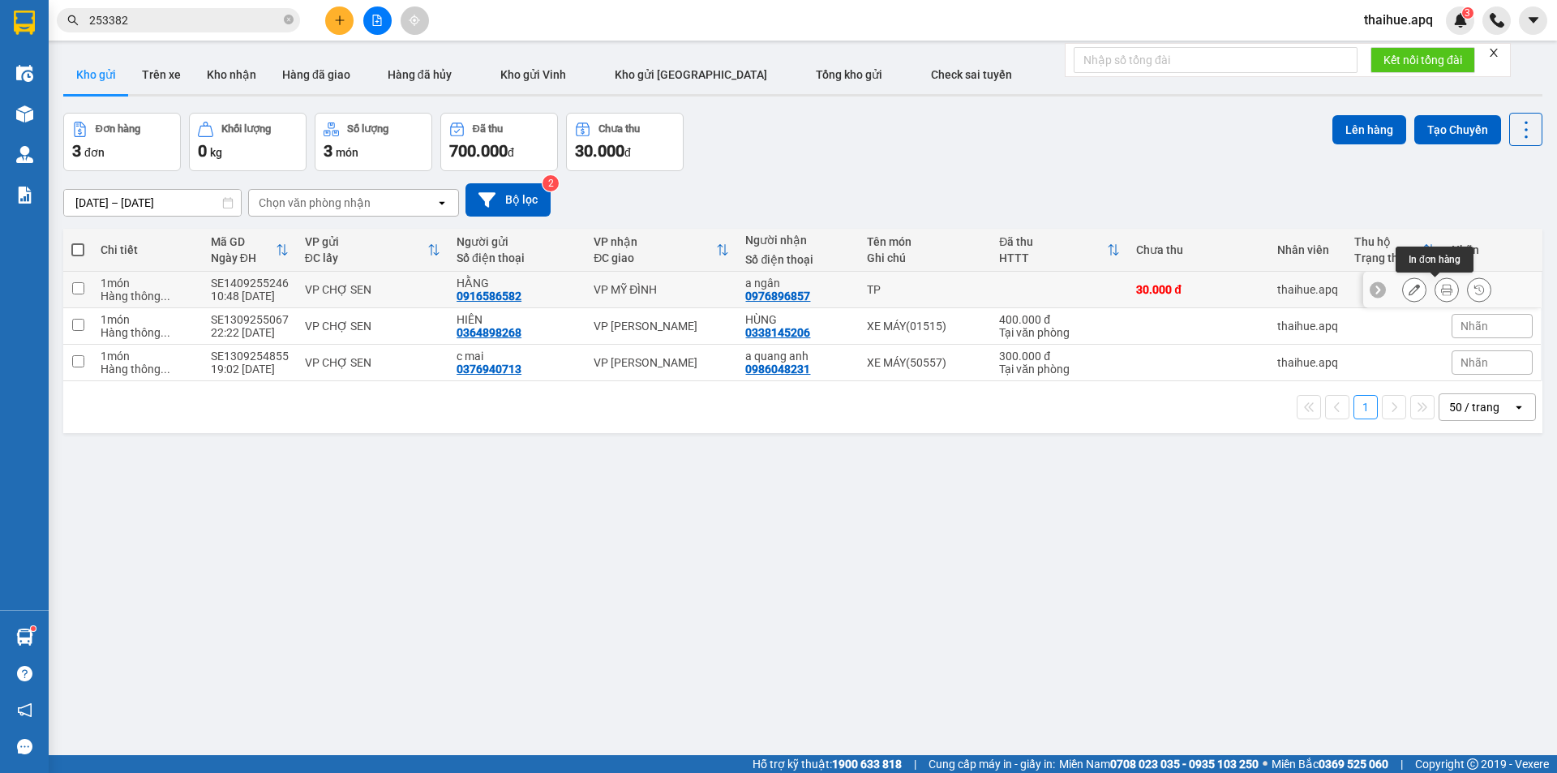
click at [1441, 290] on icon at bounding box center [1446, 289] width 11 height 11
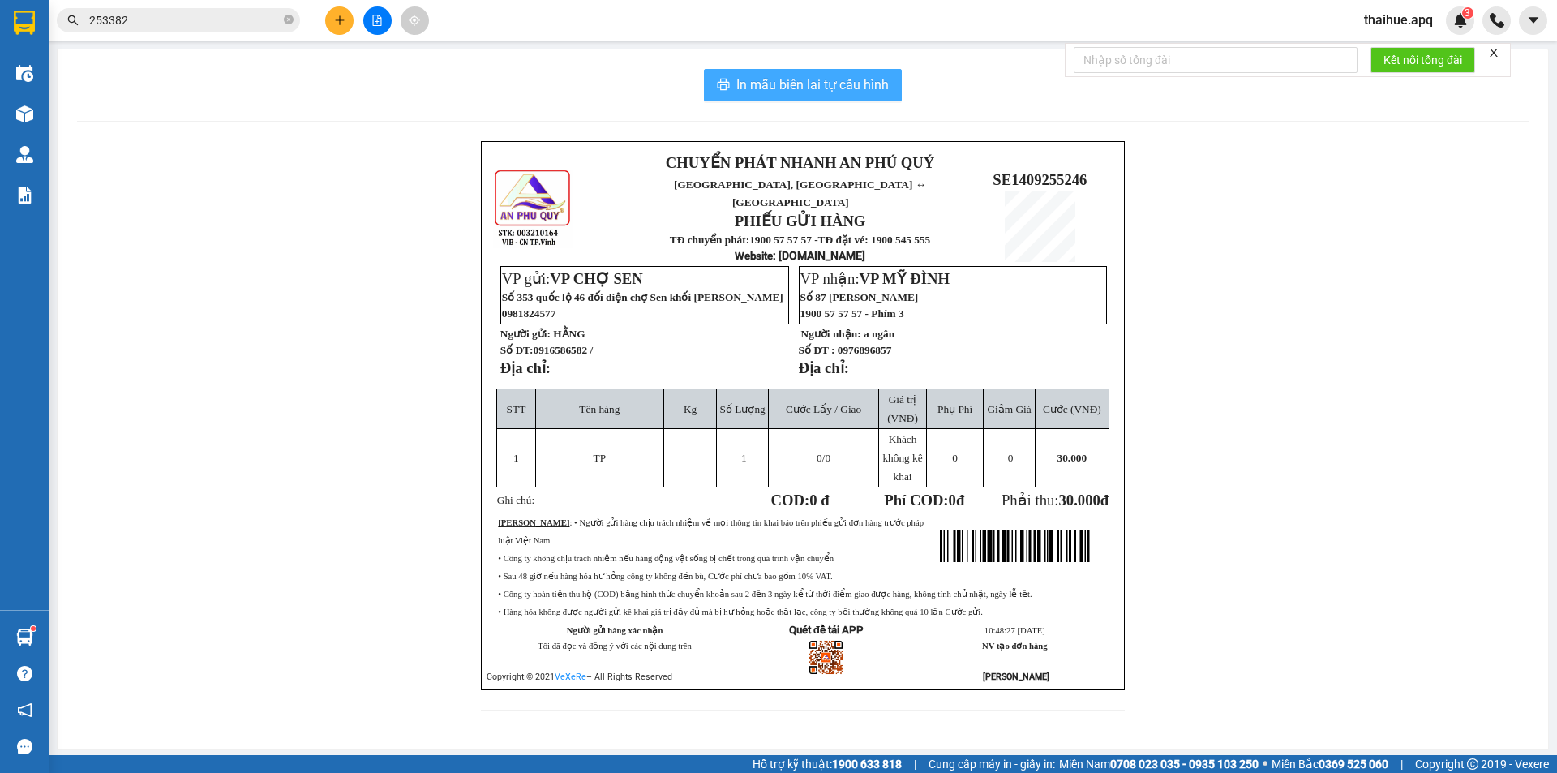
click at [795, 77] on span "In mẫu biên lai tự cấu hình" at bounding box center [812, 85] width 152 height 20
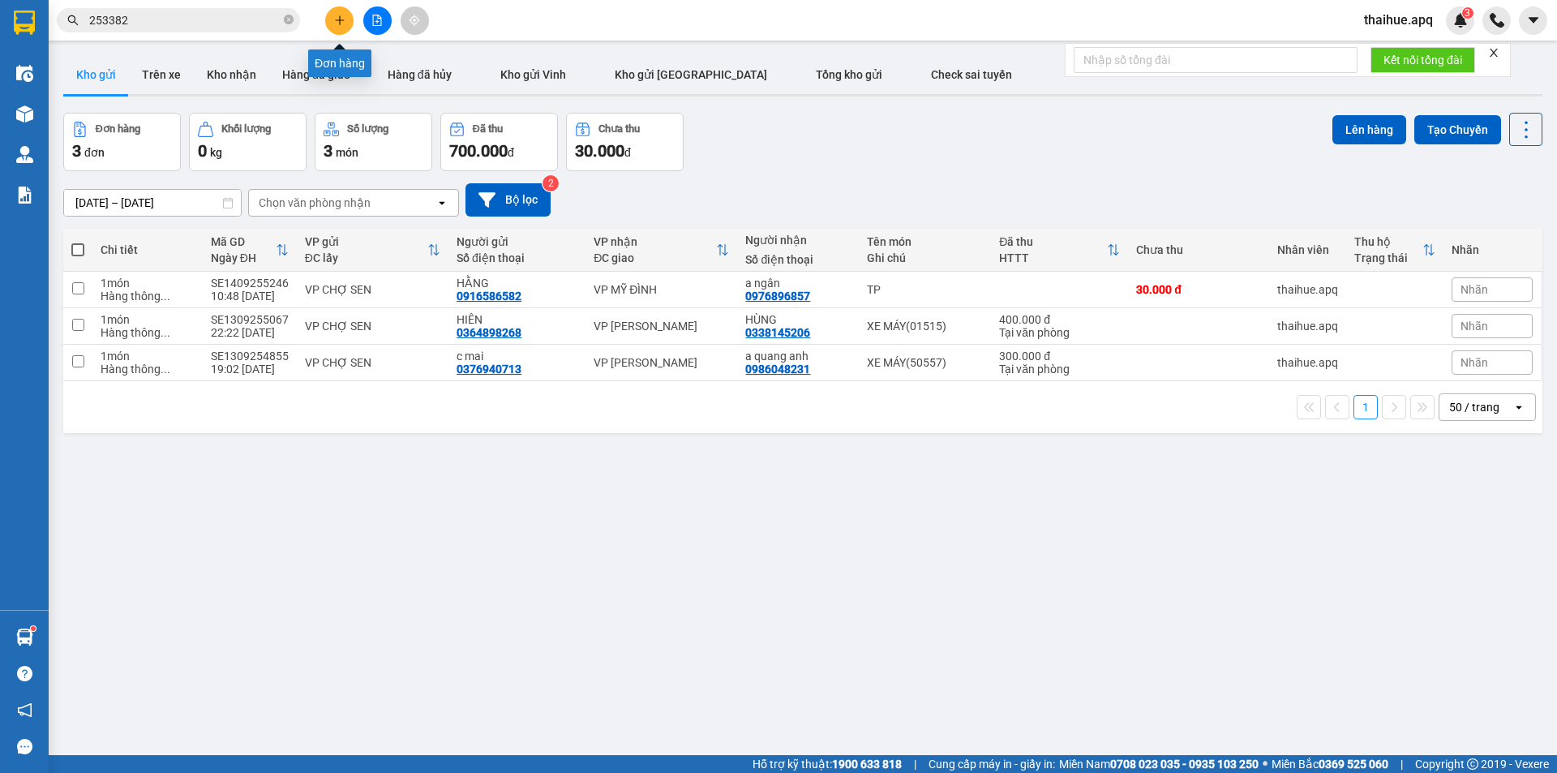
click at [341, 14] on button at bounding box center [339, 20] width 28 height 28
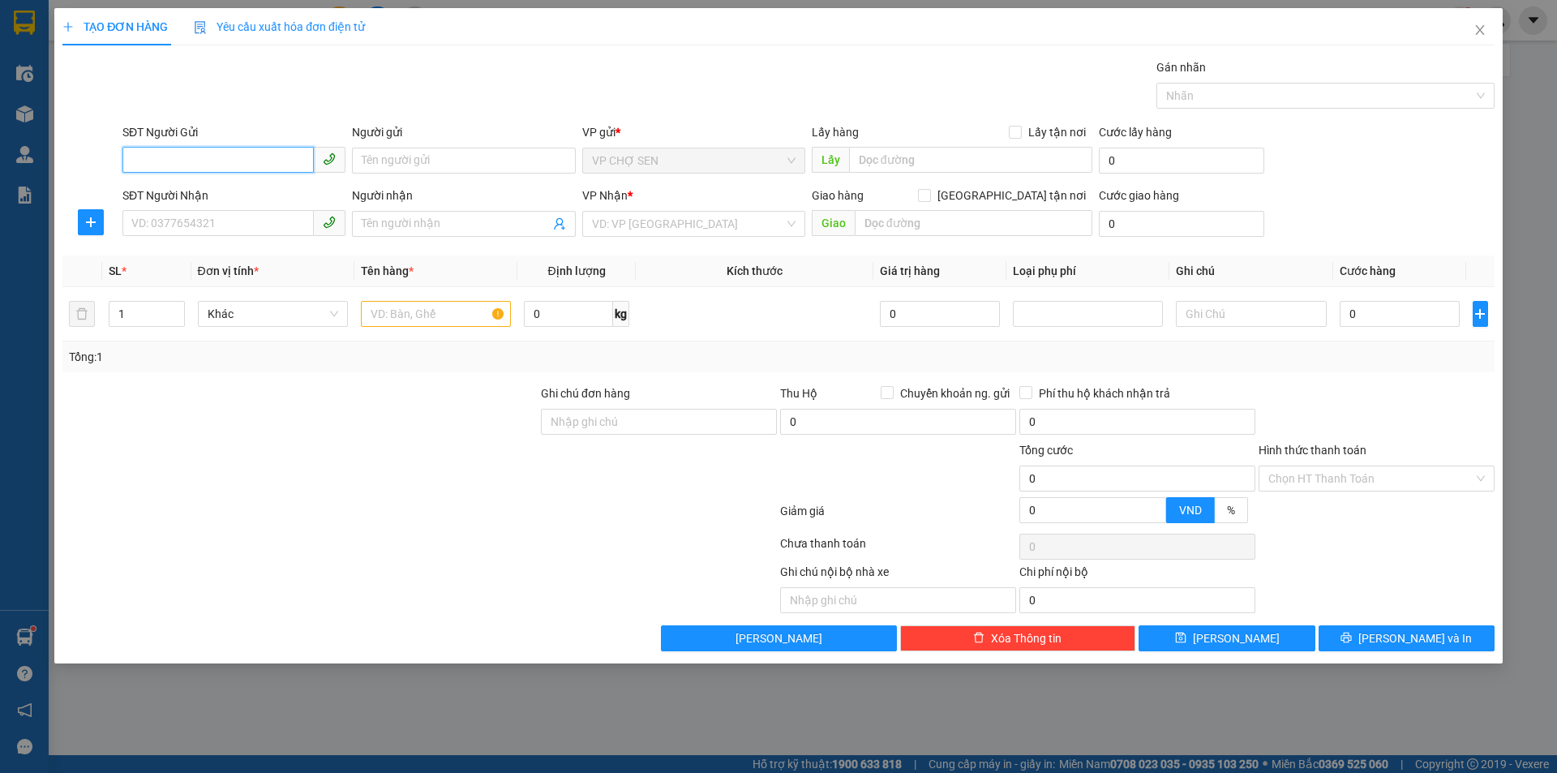
click at [297, 162] on input "SĐT Người Gửi" at bounding box center [217, 160] width 191 height 26
click at [207, 190] on div "0383967961 - NGUYÊN" at bounding box center [234, 193] width 204 height 18
click at [210, 224] on input "SĐT Người Nhận" at bounding box center [217, 223] width 191 height 26
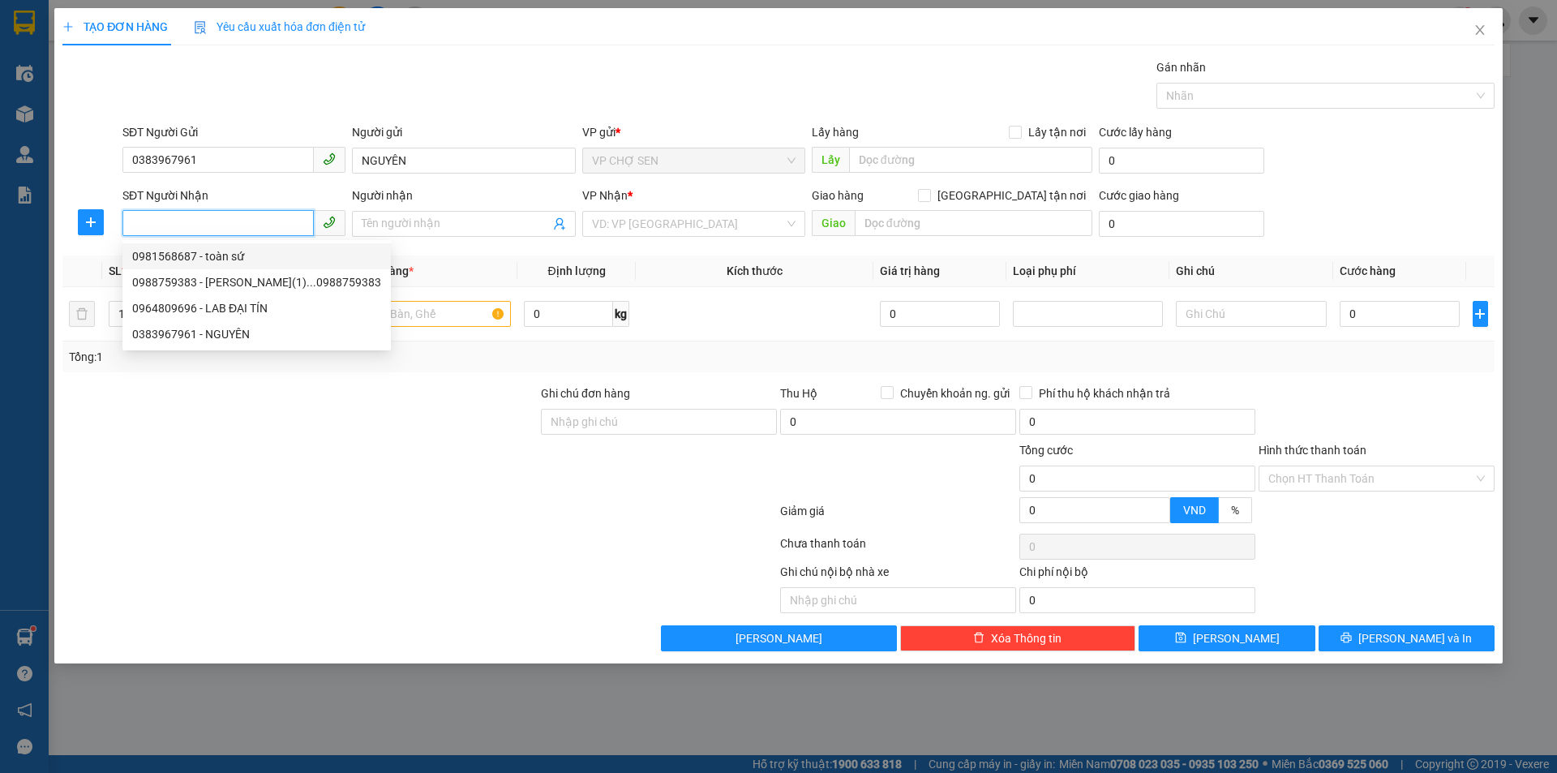
click at [208, 256] on div "0981568687 - toàn sứ" at bounding box center [256, 256] width 249 height 18
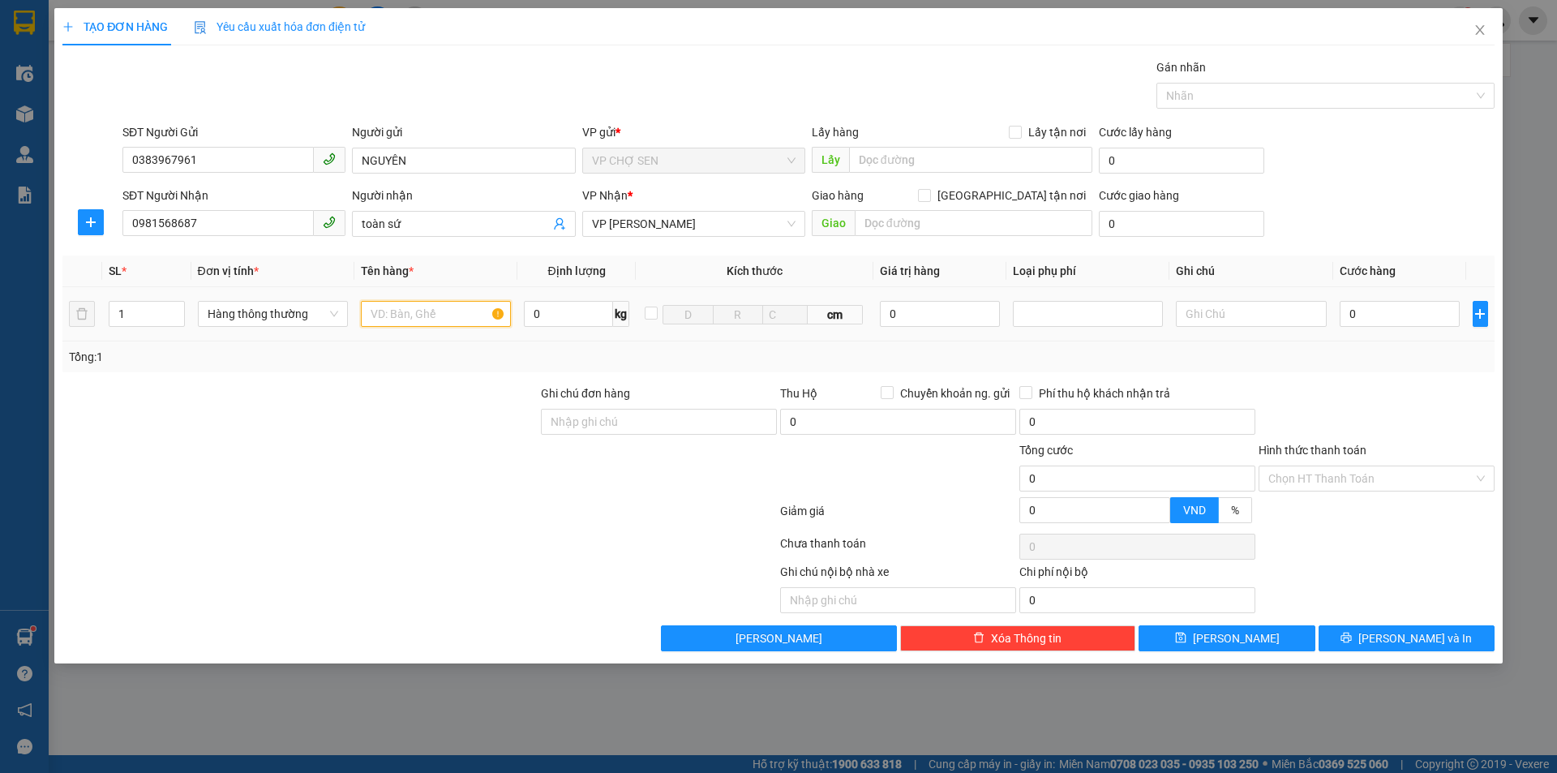
click at [471, 316] on input "text" at bounding box center [436, 314] width 150 height 26
click at [1414, 311] on input "0" at bounding box center [1400, 314] width 121 height 26
click at [1409, 633] on span "[PERSON_NAME] và In" at bounding box center [1415, 638] width 114 height 18
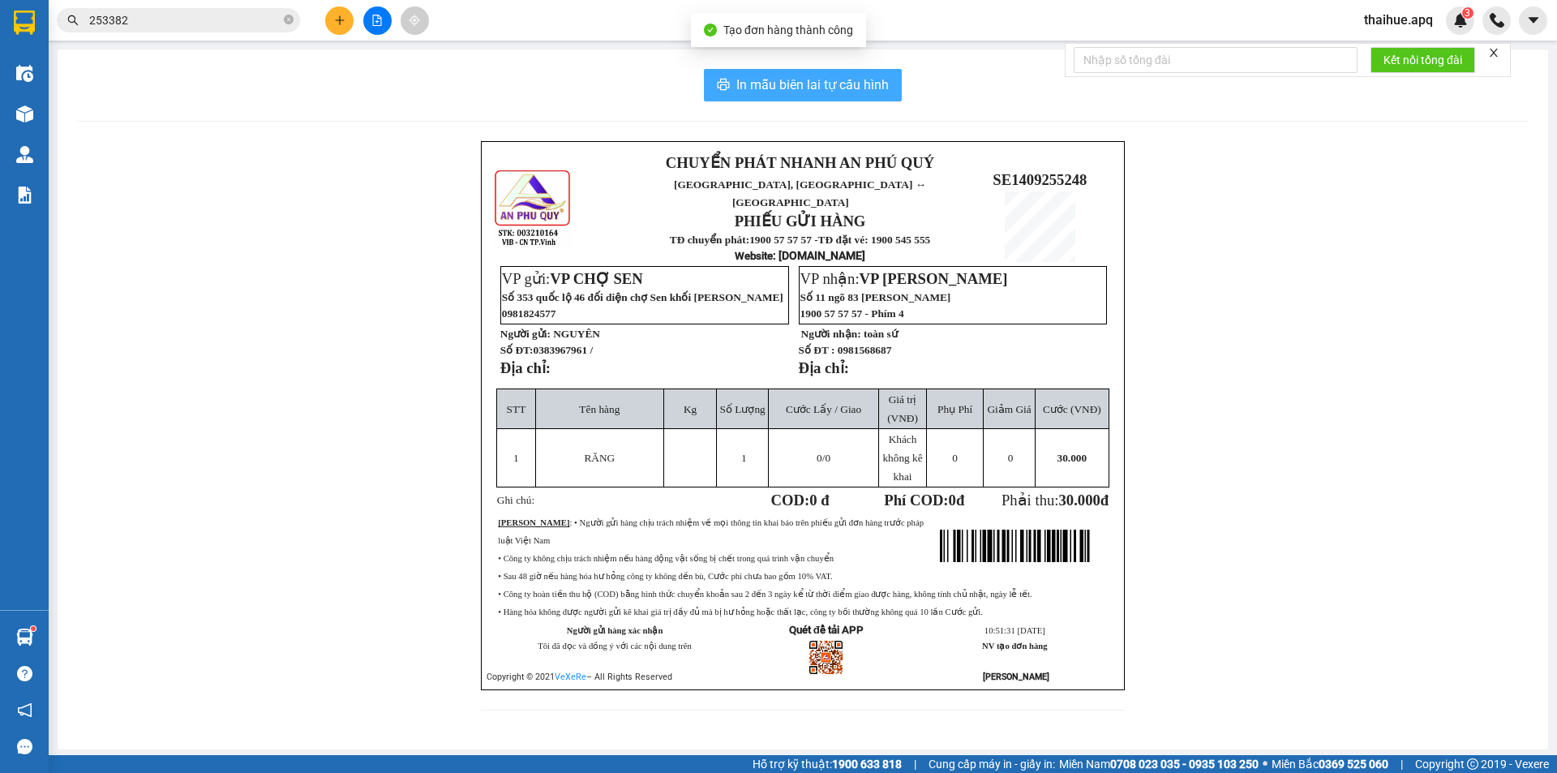
click at [800, 79] on span "In mẫu biên lai tự cấu hình" at bounding box center [812, 85] width 152 height 20
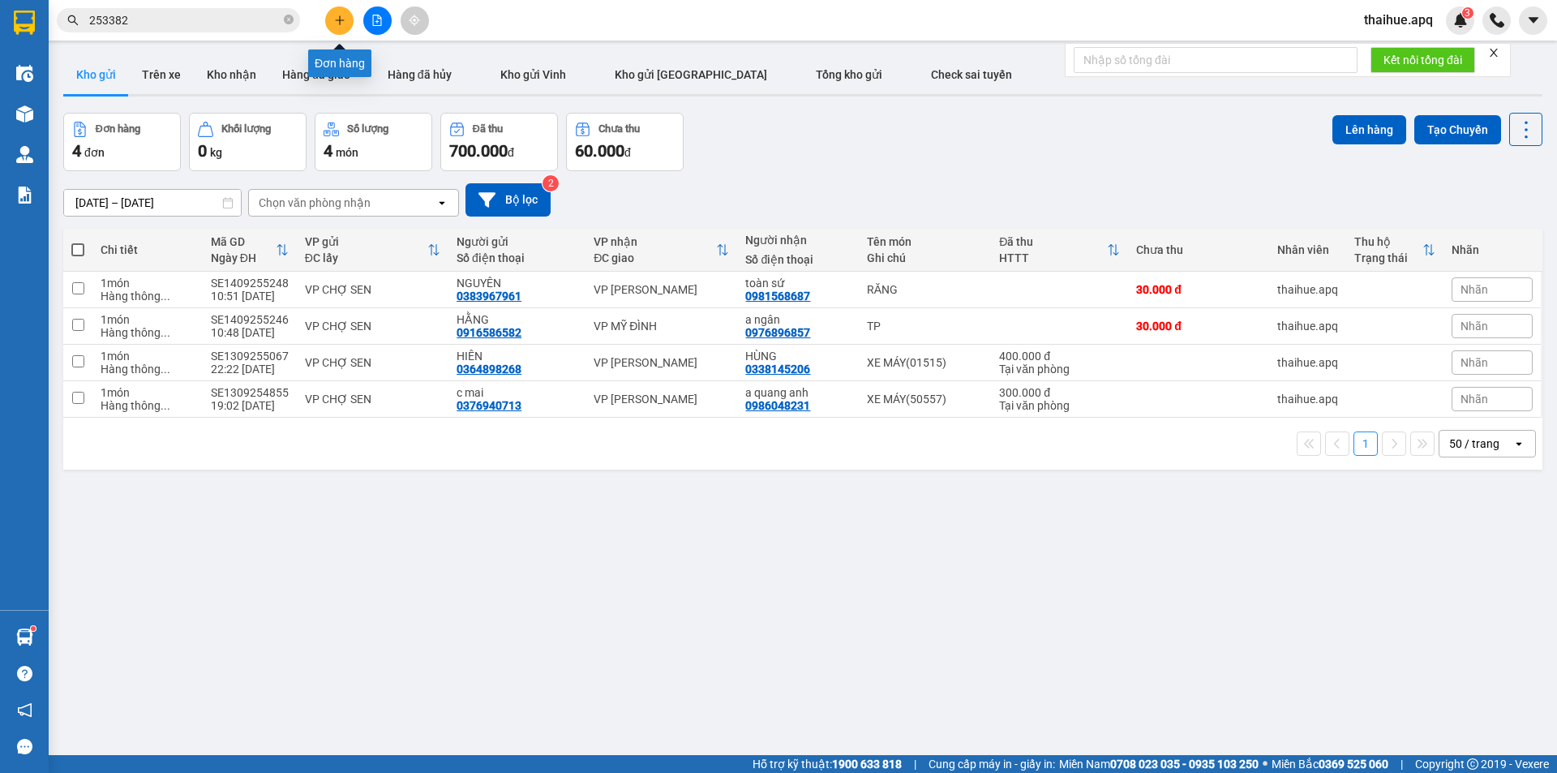
click at [334, 19] on icon "plus" at bounding box center [339, 20] width 11 height 11
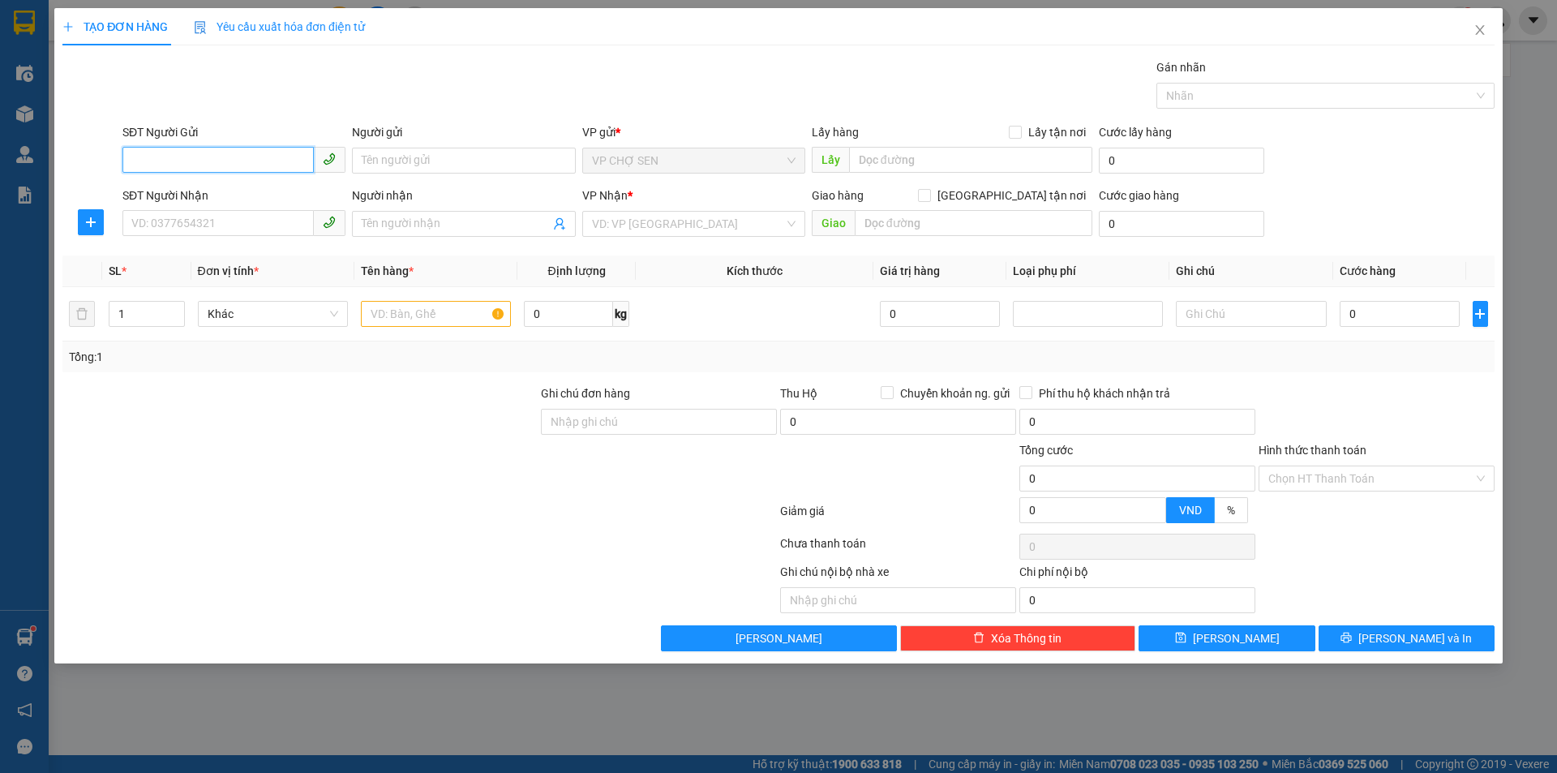
click at [274, 155] on input "SĐT Người Gửi" at bounding box center [217, 160] width 191 height 26
click at [227, 195] on div "0383967961 - NGUYÊN" at bounding box center [234, 193] width 204 height 18
click at [236, 222] on input "SĐT Người Nhận" at bounding box center [217, 223] width 191 height 26
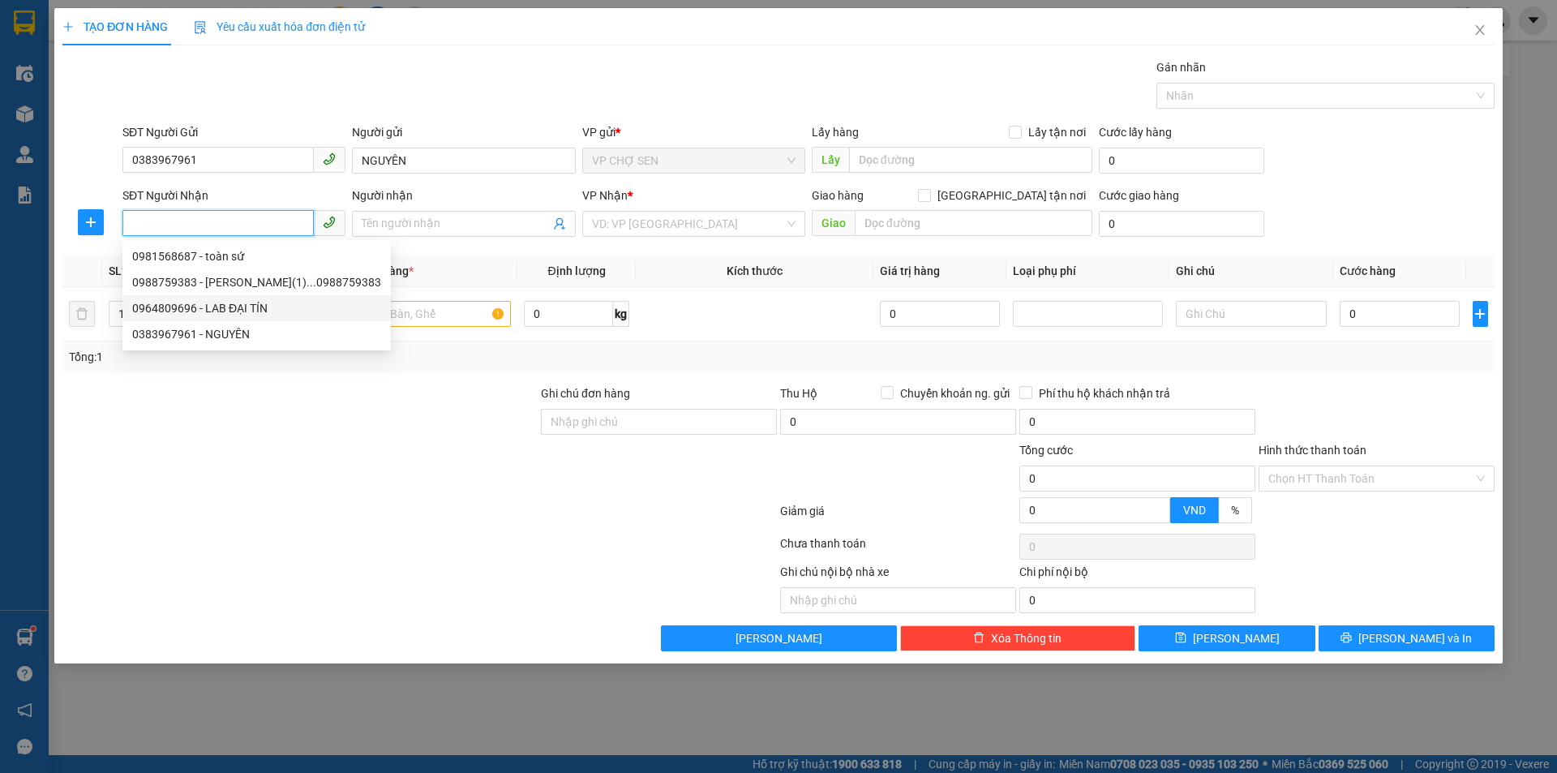
click at [245, 306] on div "0964809696 - LAB ĐẠI TÍN" at bounding box center [256, 308] width 249 height 18
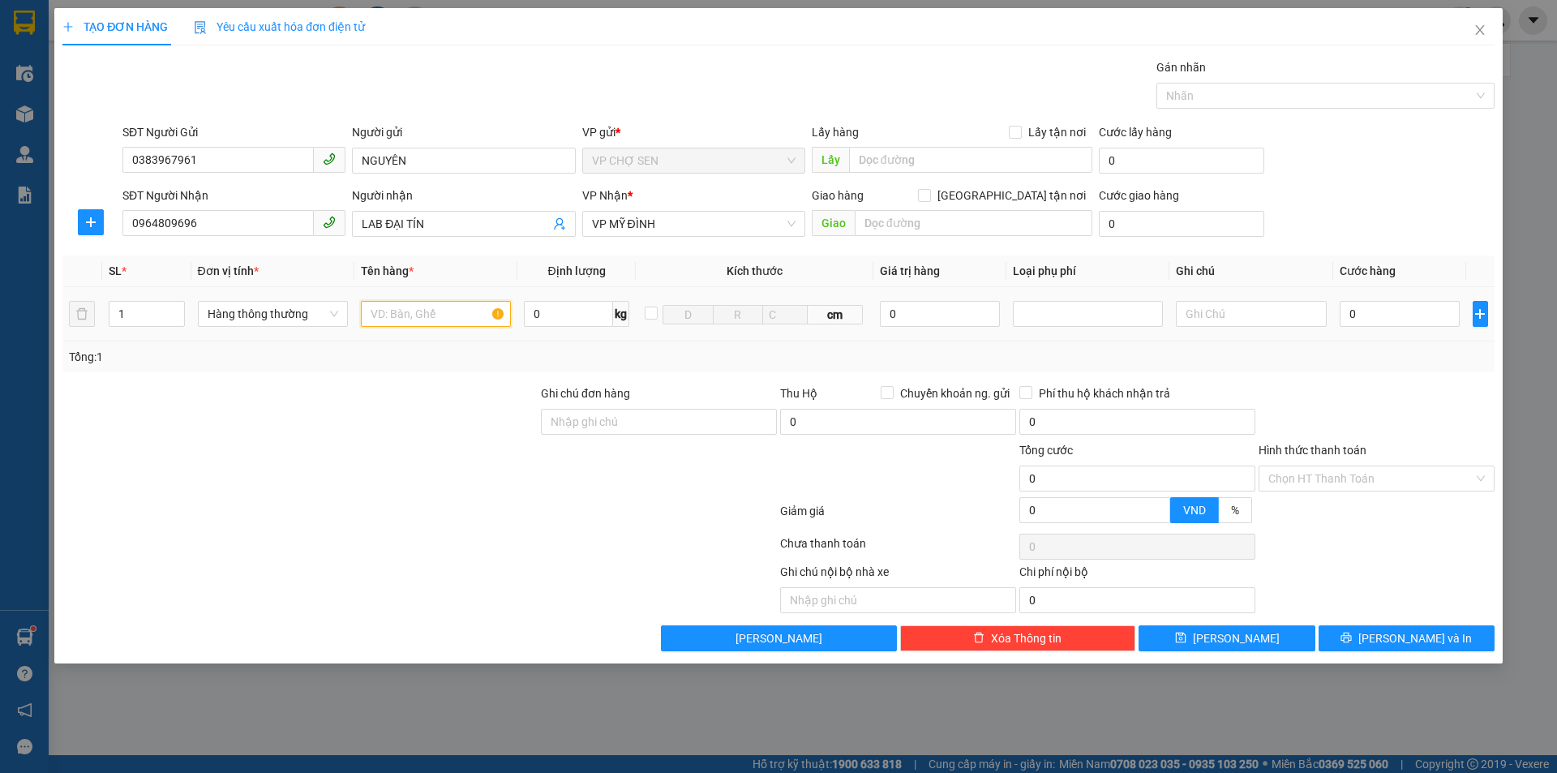
click at [461, 315] on input "text" at bounding box center [436, 314] width 150 height 26
click at [1434, 312] on input "0" at bounding box center [1400, 314] width 121 height 26
click at [1337, 475] on input "Hình thức thanh toán" at bounding box center [1370, 478] width 205 height 24
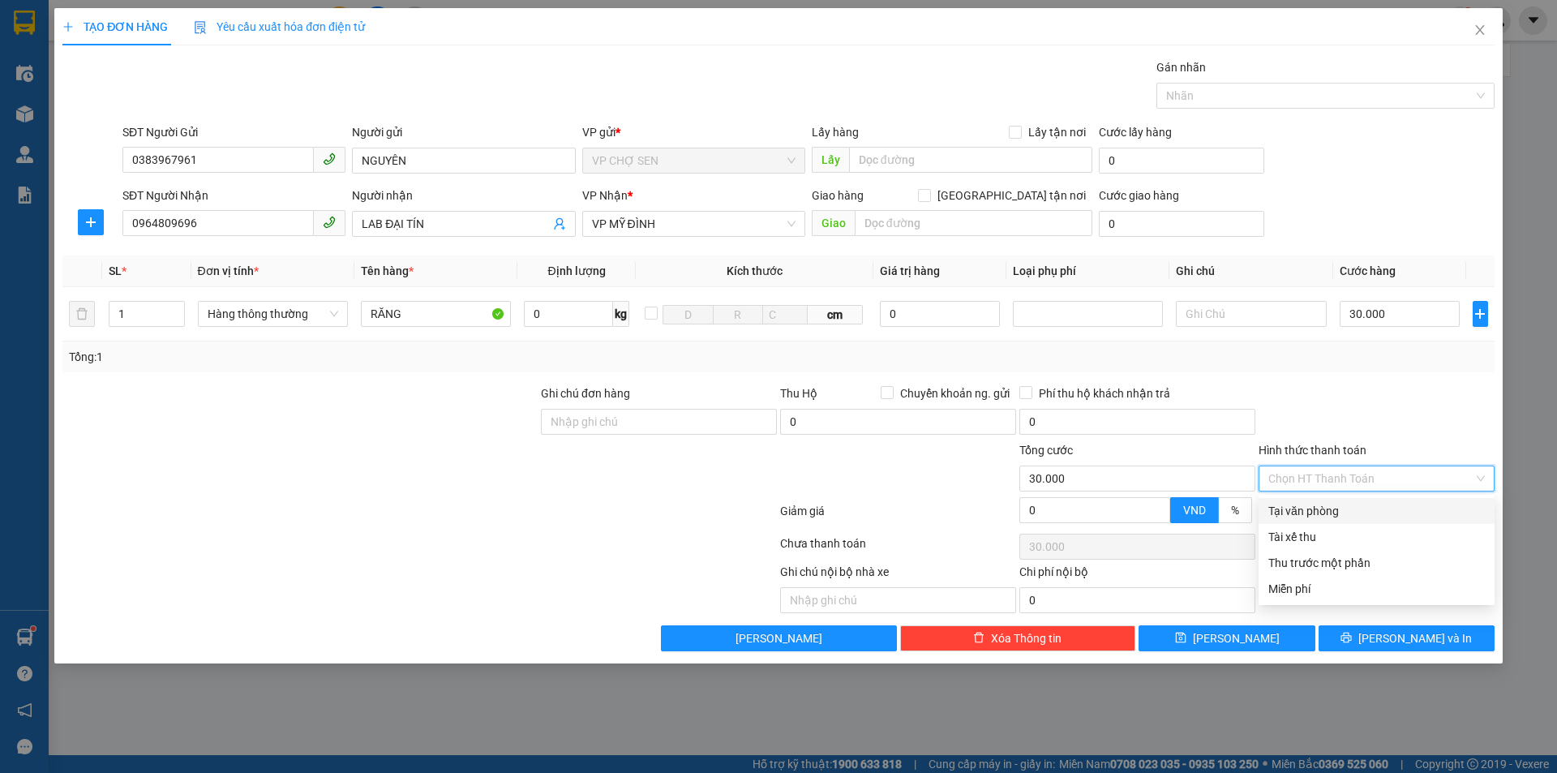
click at [1331, 510] on div "Tại văn phòng" at bounding box center [1376, 511] width 217 height 18
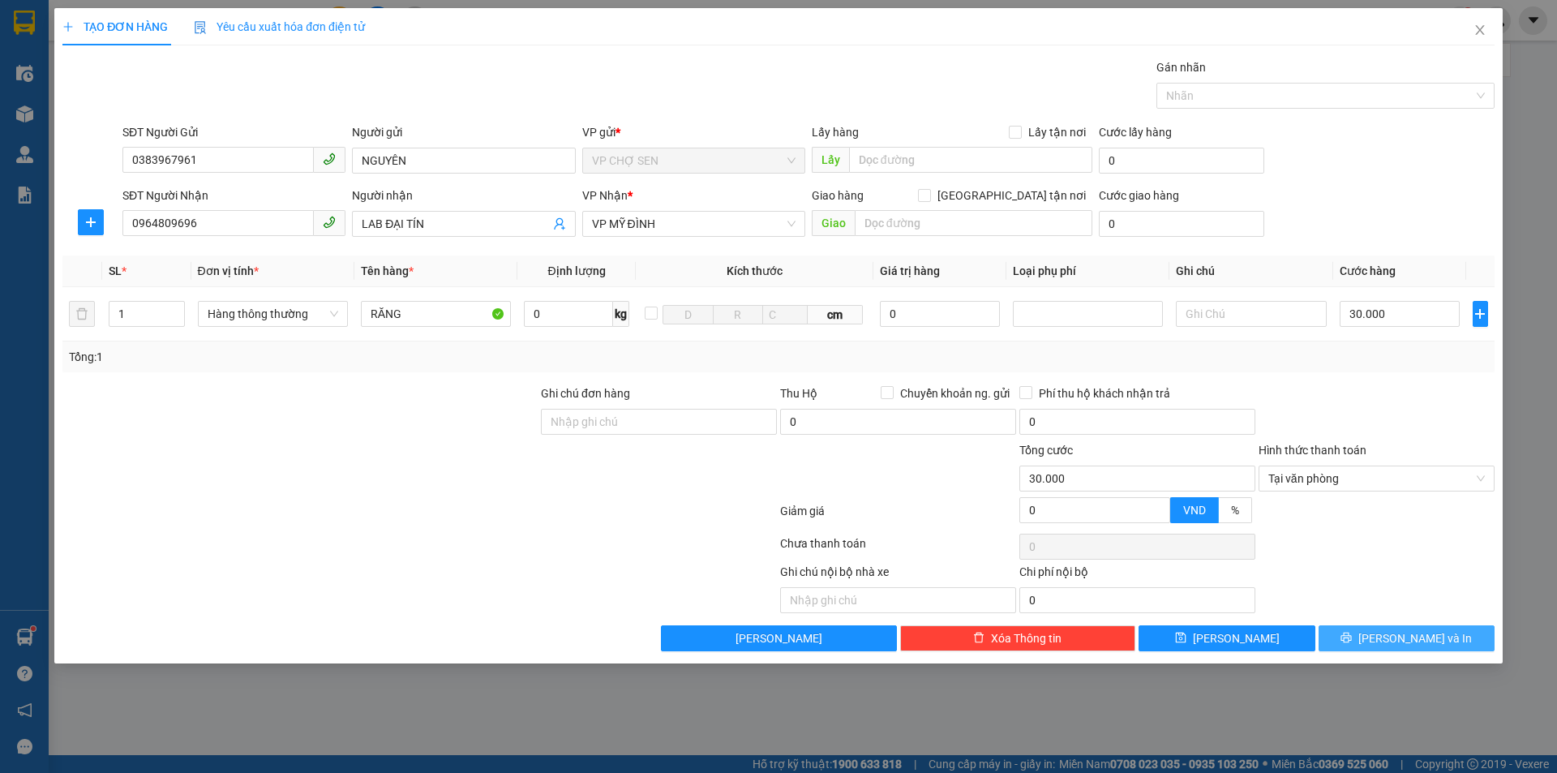
click at [1411, 637] on span "[PERSON_NAME] và In" at bounding box center [1415, 638] width 114 height 18
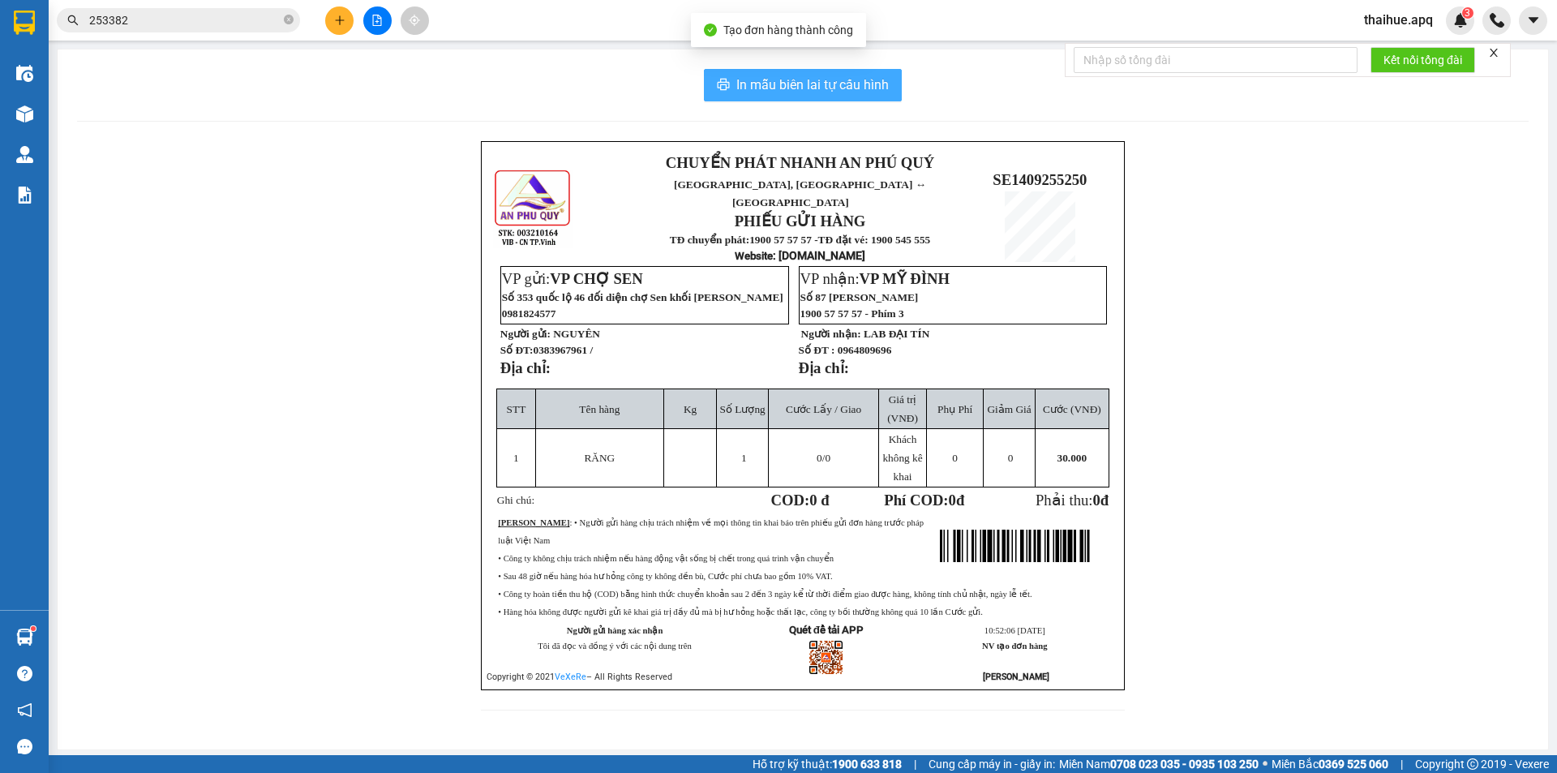
click at [824, 84] on span "In mẫu biên lai tự cấu hình" at bounding box center [812, 85] width 152 height 20
